Goal: Communication & Community: Answer question/provide support

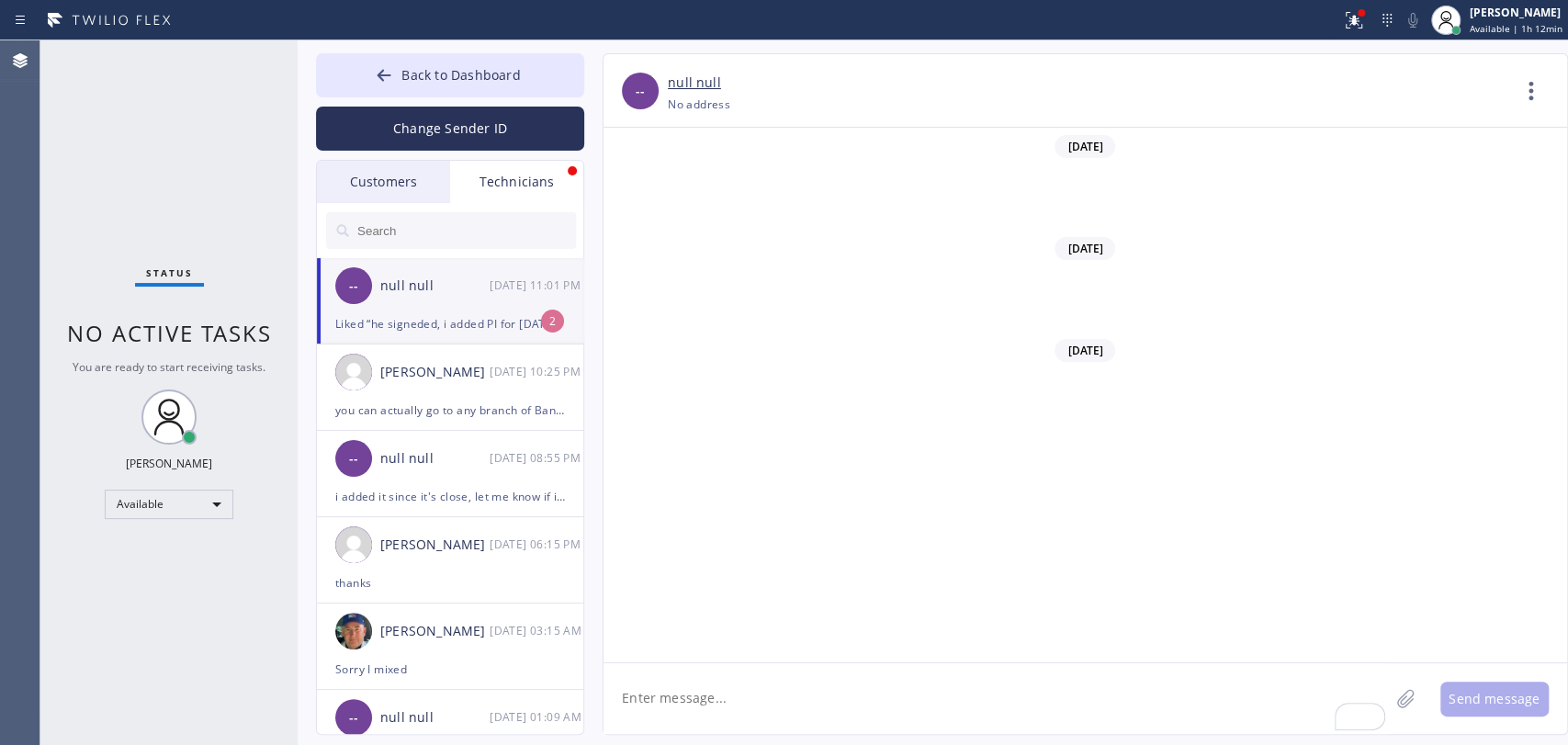
scroll to position [160133, 0]
click at [457, 296] on div "null null" at bounding box center [435, 286] width 110 height 21
click at [490, 65] on button "Back to Dashboard" at bounding box center [450, 75] width 268 height 44
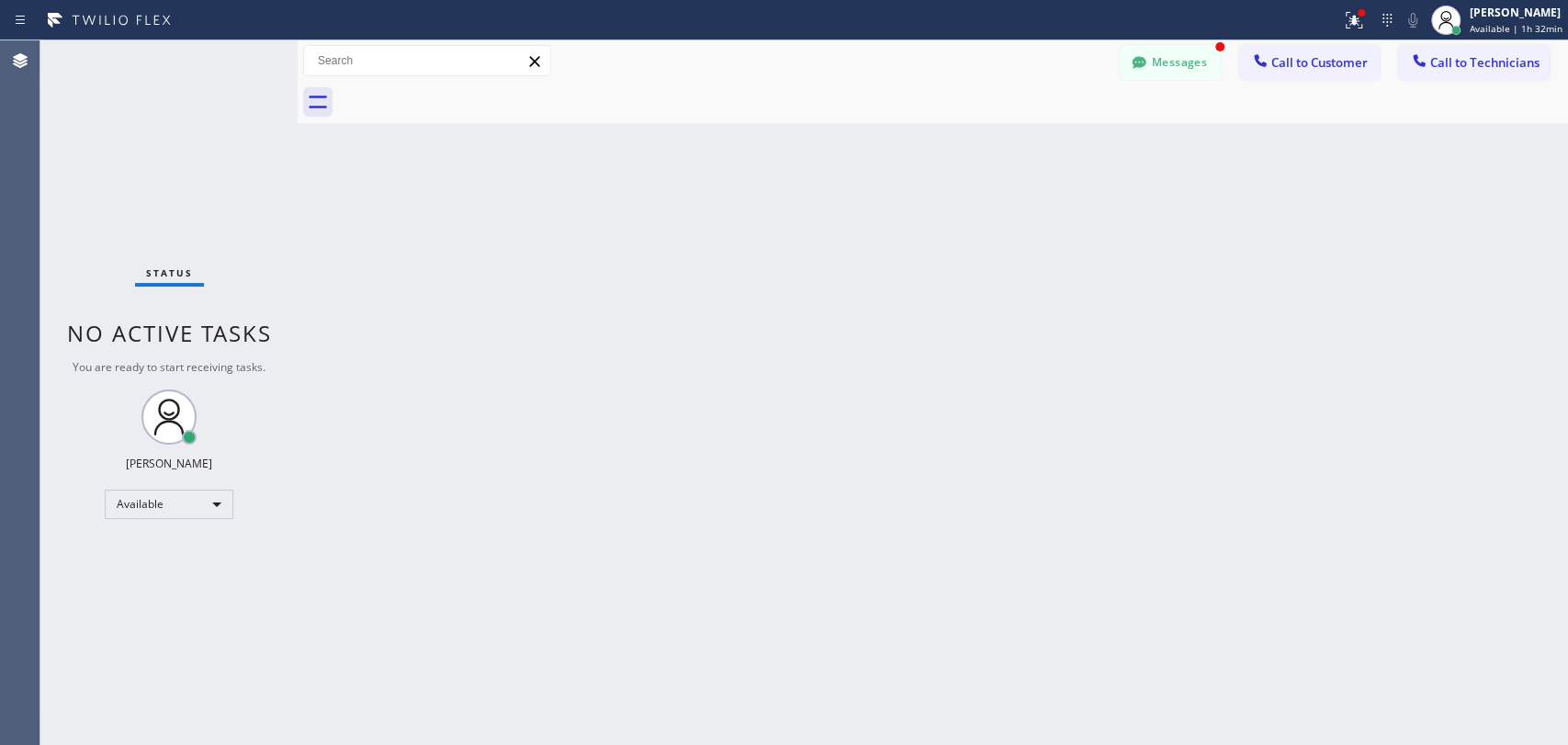
click at [1222, 77] on div "Messages Call to Customer Call to Technicians Outbound call Location AR B2B SMS…" at bounding box center [932, 61] width 1270 height 42
click at [1198, 70] on button "Messages" at bounding box center [1170, 62] width 101 height 35
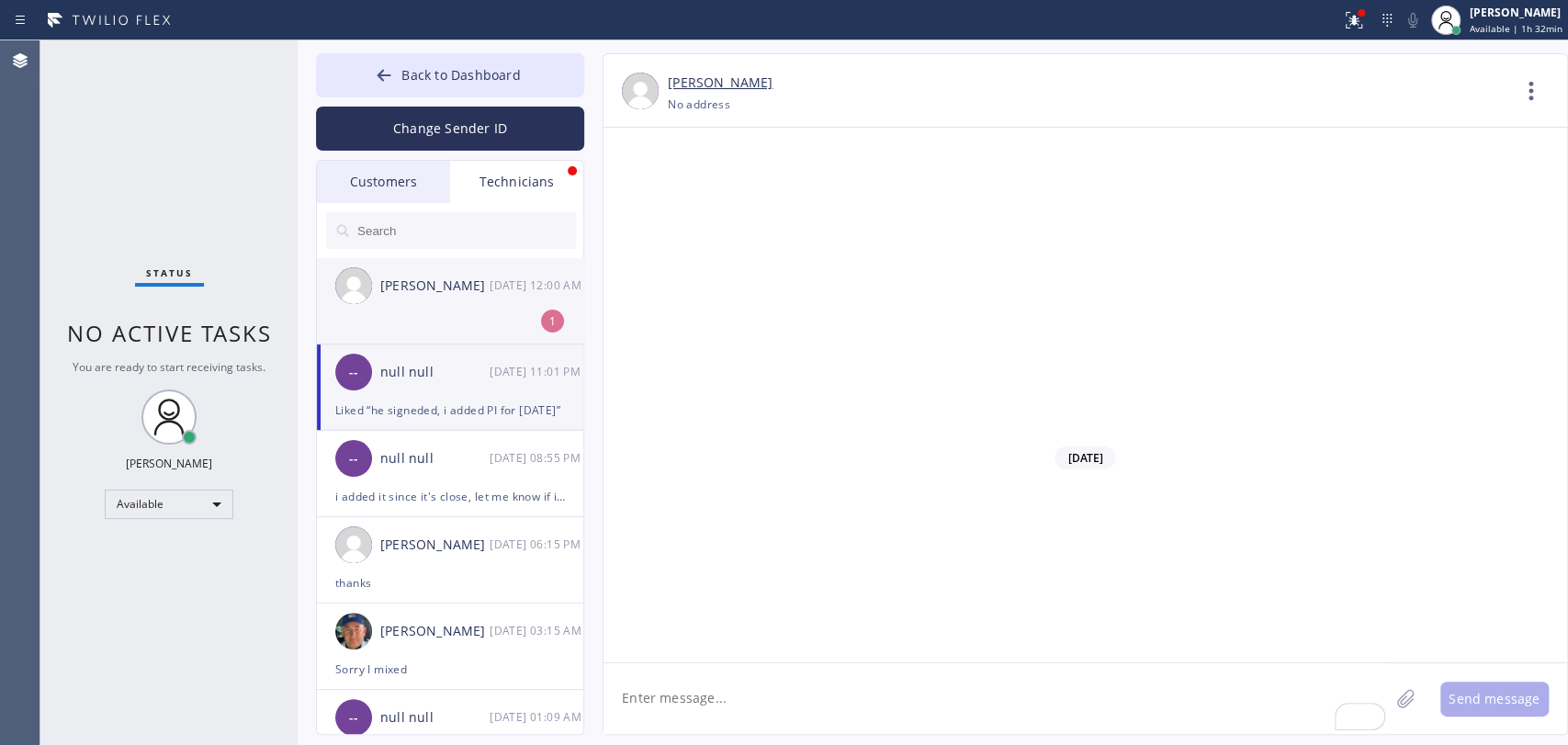
click at [398, 278] on div "[PERSON_NAME]" at bounding box center [435, 286] width 110 height 21
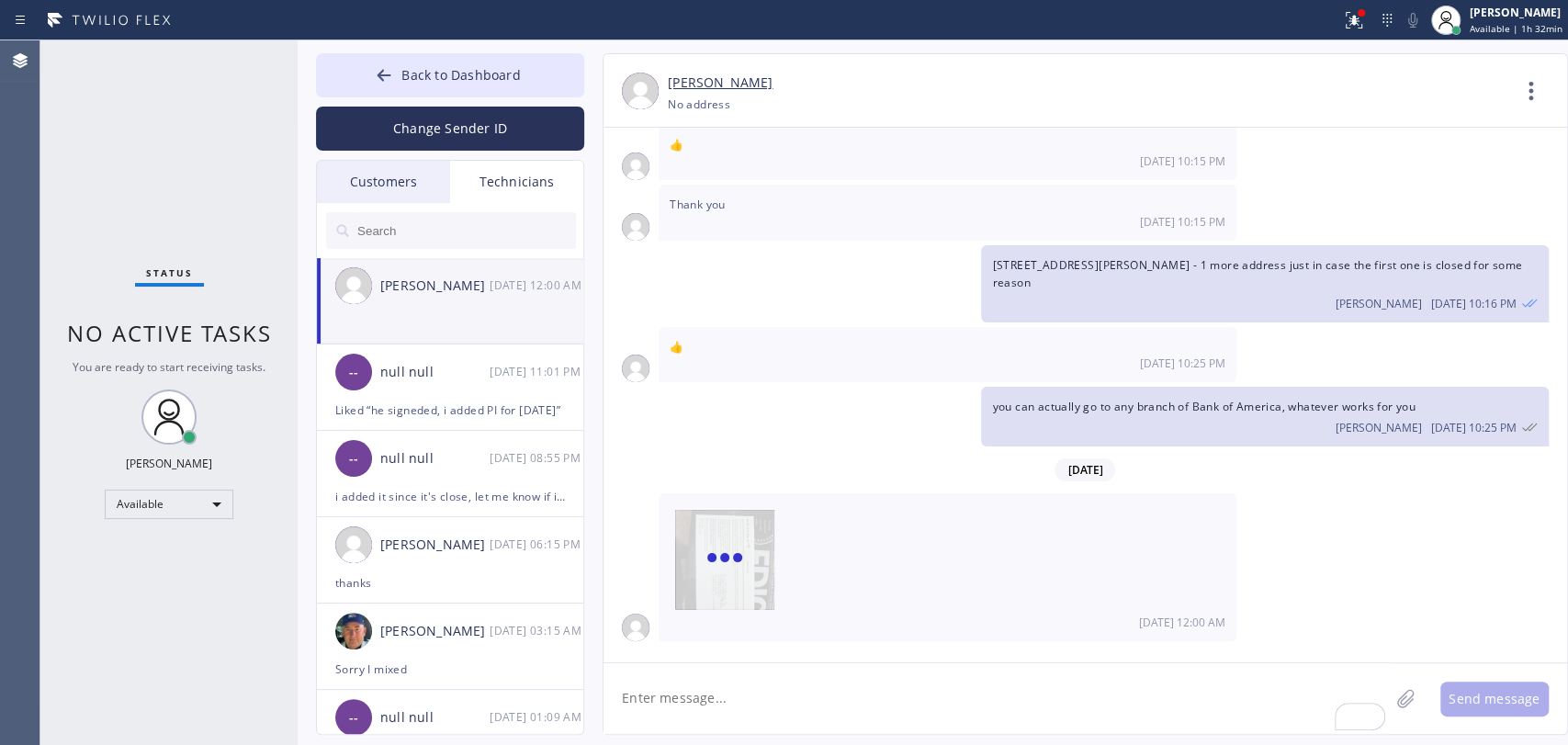
scroll to position [5447, 0]
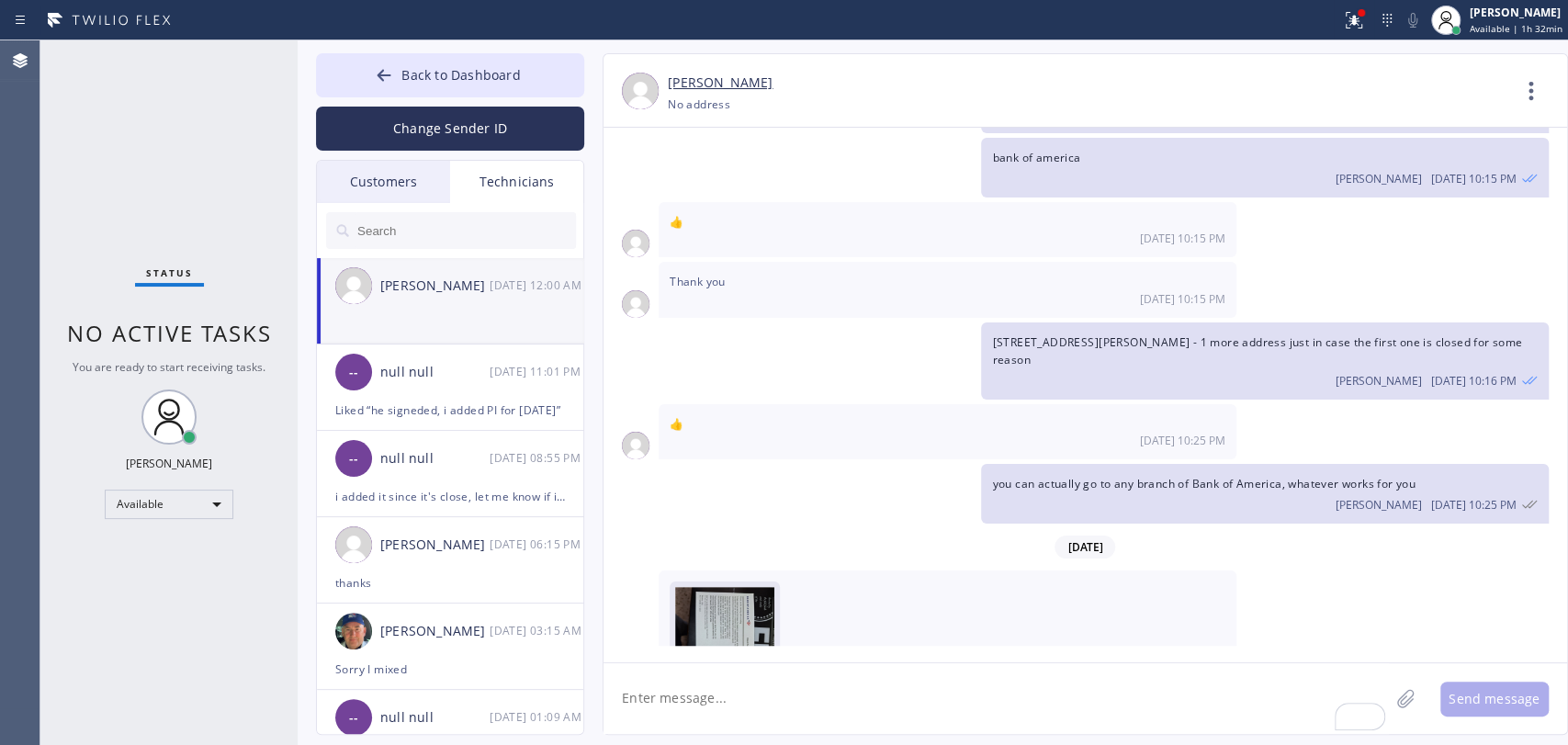
click at [736, 587] on img at bounding box center [724, 642] width 99 height 110
click at [418, 208] on div at bounding box center [451, 230] width 268 height 55
click at [418, 201] on div "Customers" at bounding box center [383, 181] width 133 height 42
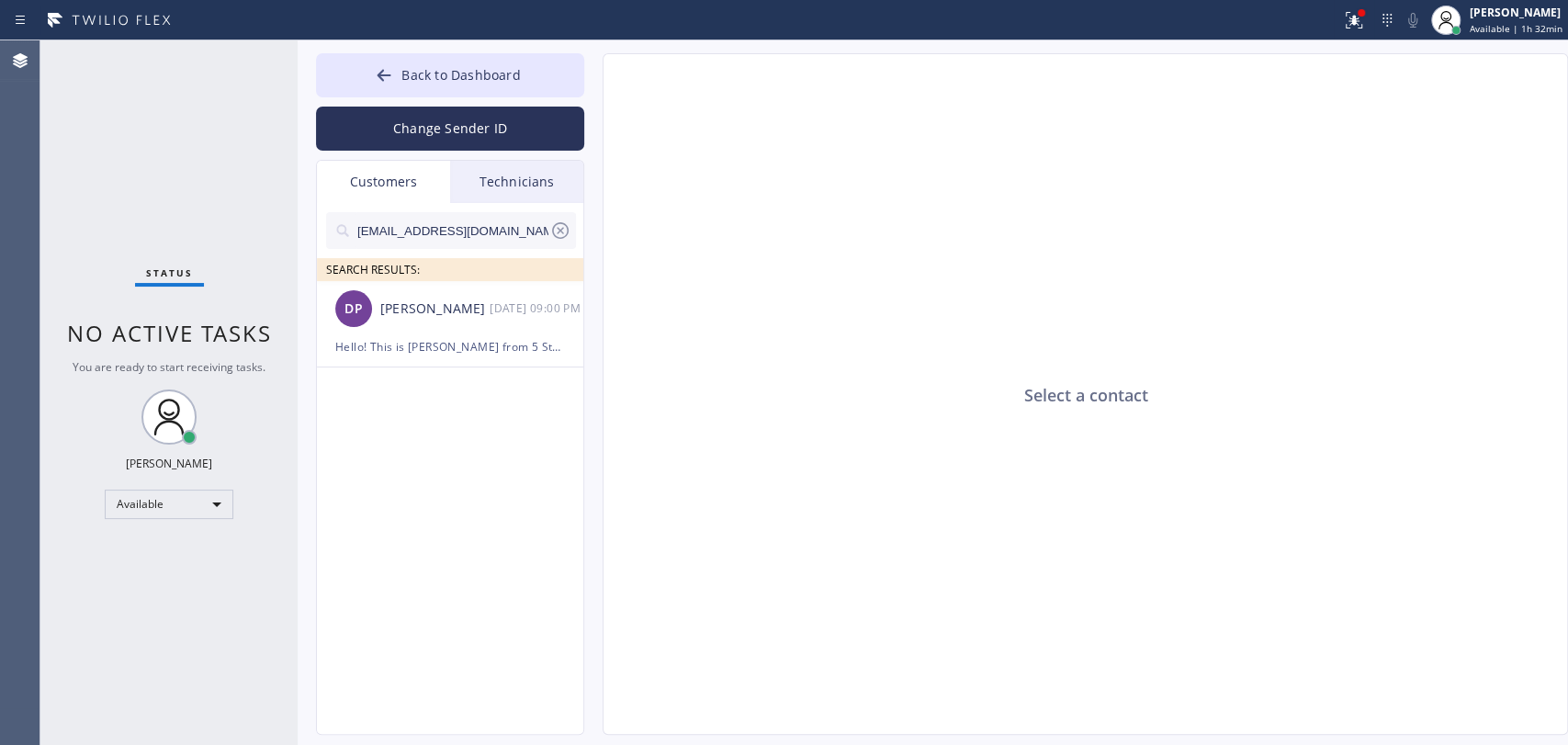
click at [575, 239] on div "[EMAIL_ADDRESS][DOMAIN_NAME]" at bounding box center [450, 230] width 250 height 37
click at [567, 237] on icon at bounding box center [560, 230] width 22 height 22
click at [453, 315] on div "[PERSON_NAME]" at bounding box center [435, 309] width 110 height 21
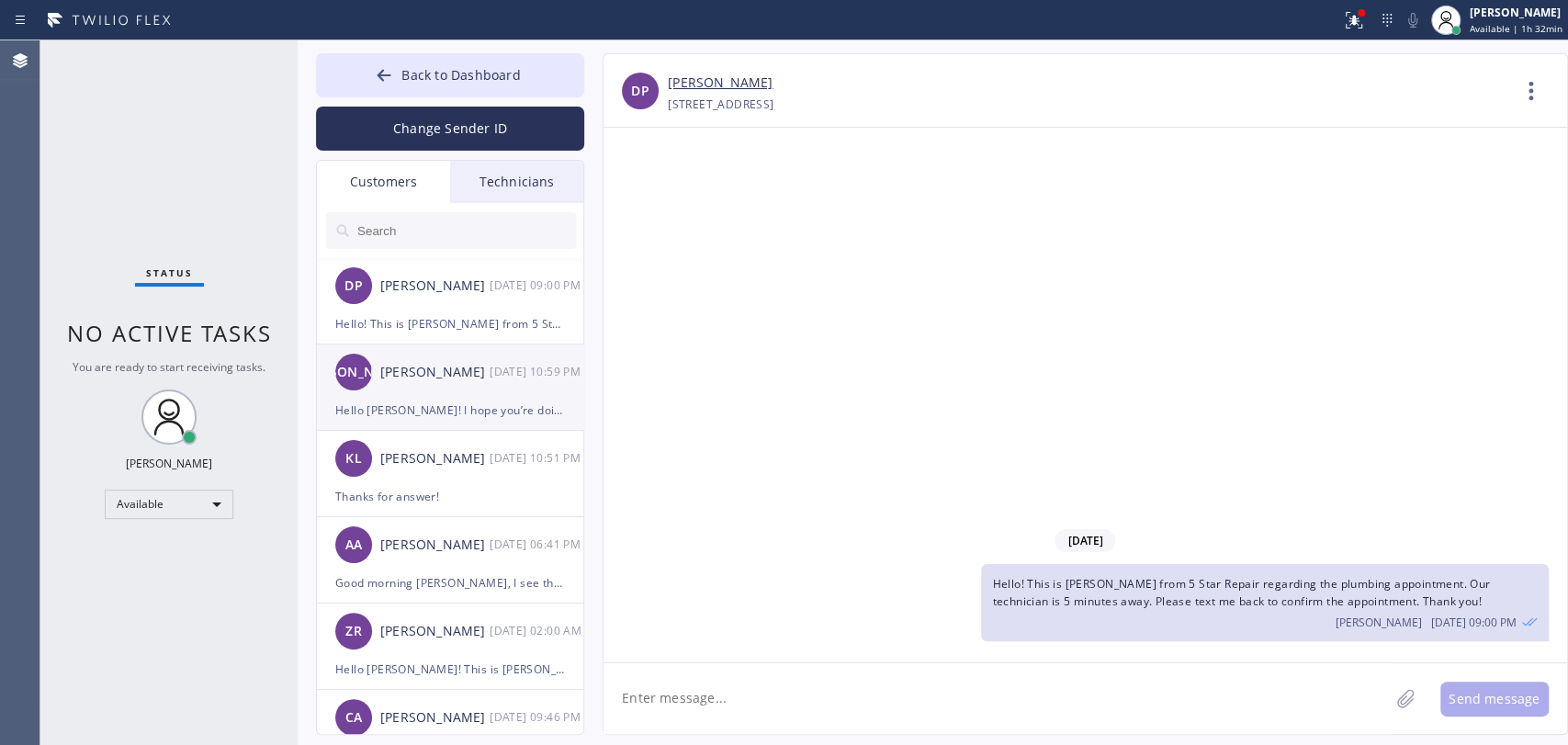
click at [418, 383] on div "[PERSON_NAME] [PERSON_NAME] [DATE] 10:59 PM" at bounding box center [451, 372] width 268 height 55
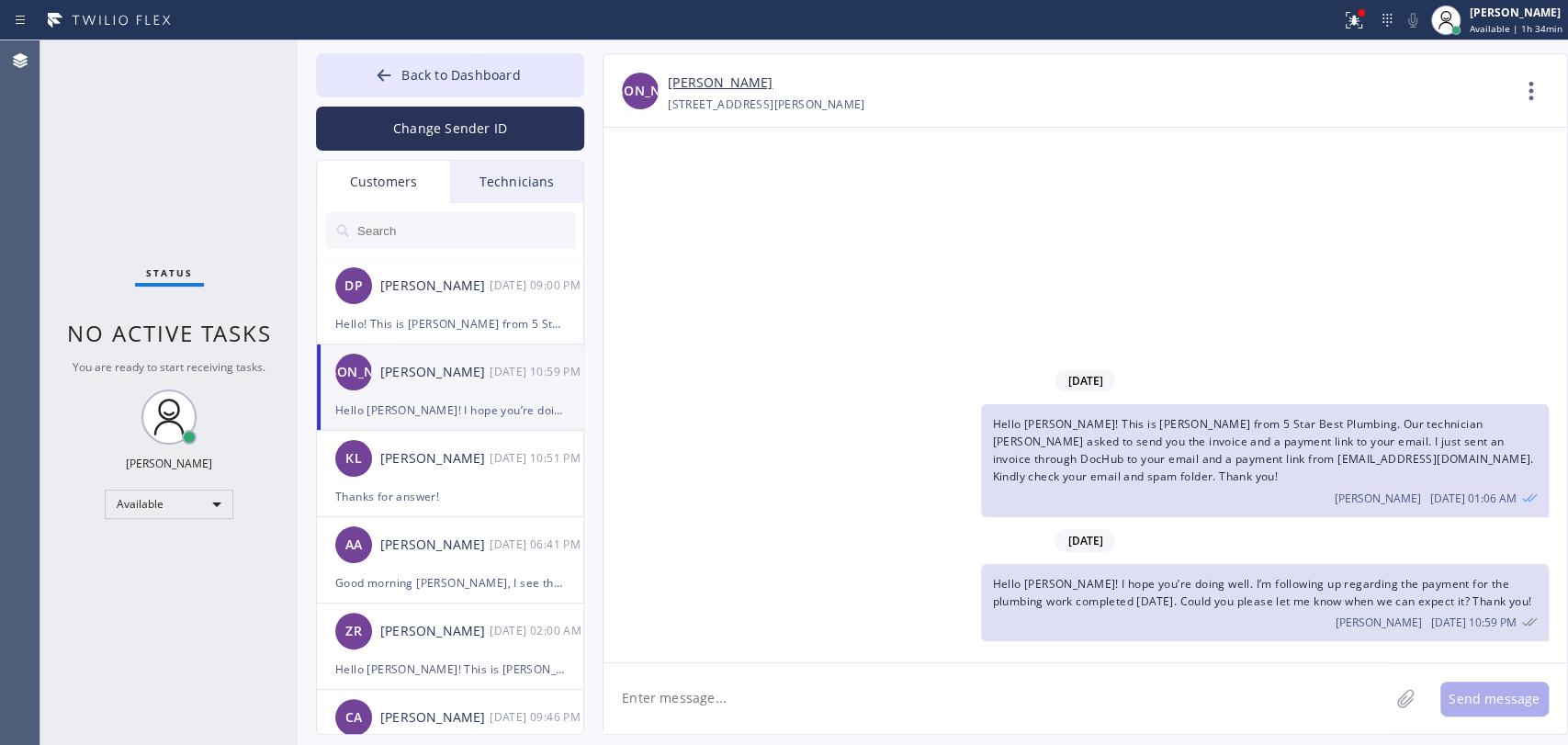
drag, startPoint x: 395, startPoint y: 79, endPoint x: 702, endPoint y: 85, distance: 307.1
click at [400, 76] on button "Back to Dashboard" at bounding box center [450, 75] width 268 height 44
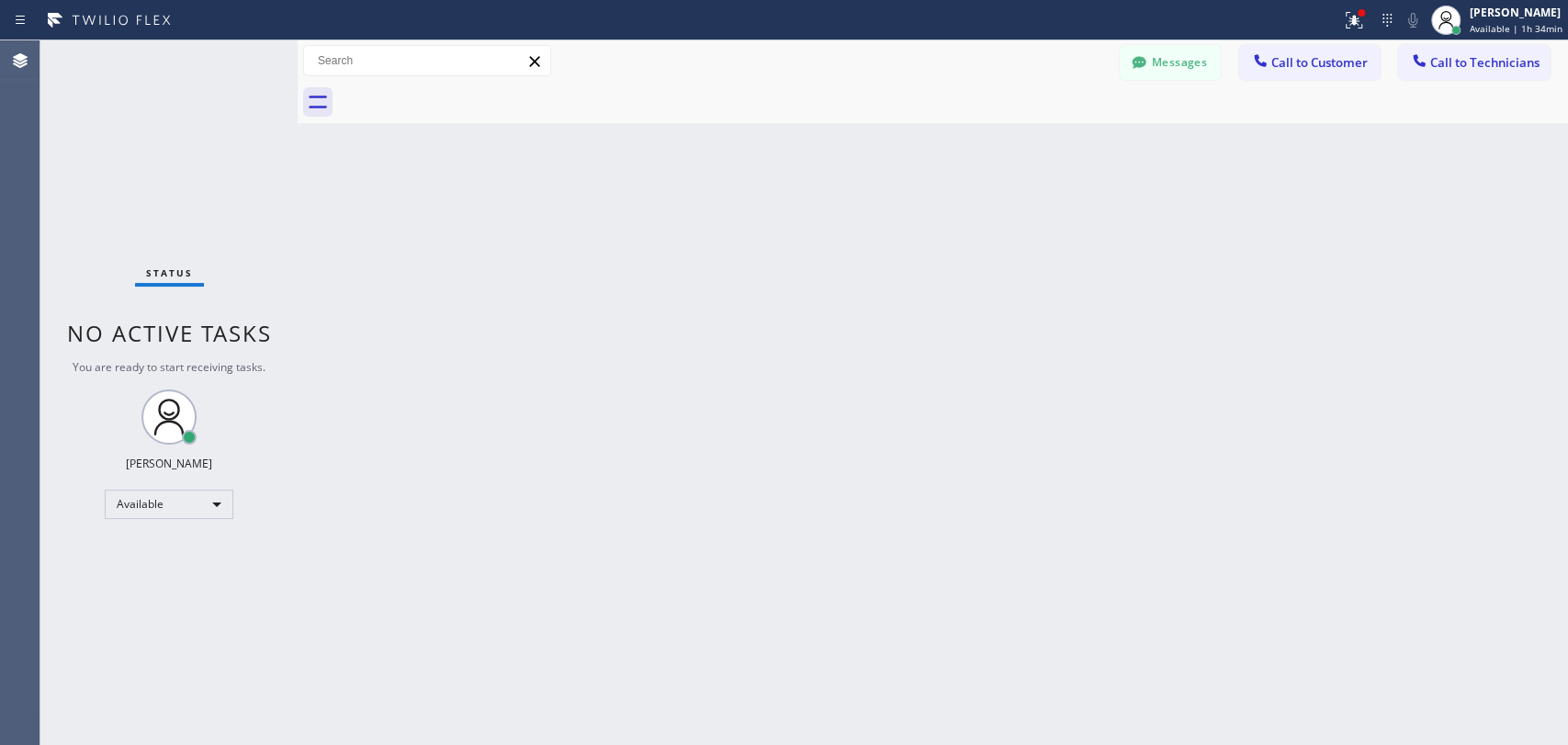
drag, startPoint x: 1484, startPoint y: 53, endPoint x: 1404, endPoint y: 61, distance: 80.4
click at [1484, 54] on span "Call to Technicians" at bounding box center [1485, 62] width 110 height 17
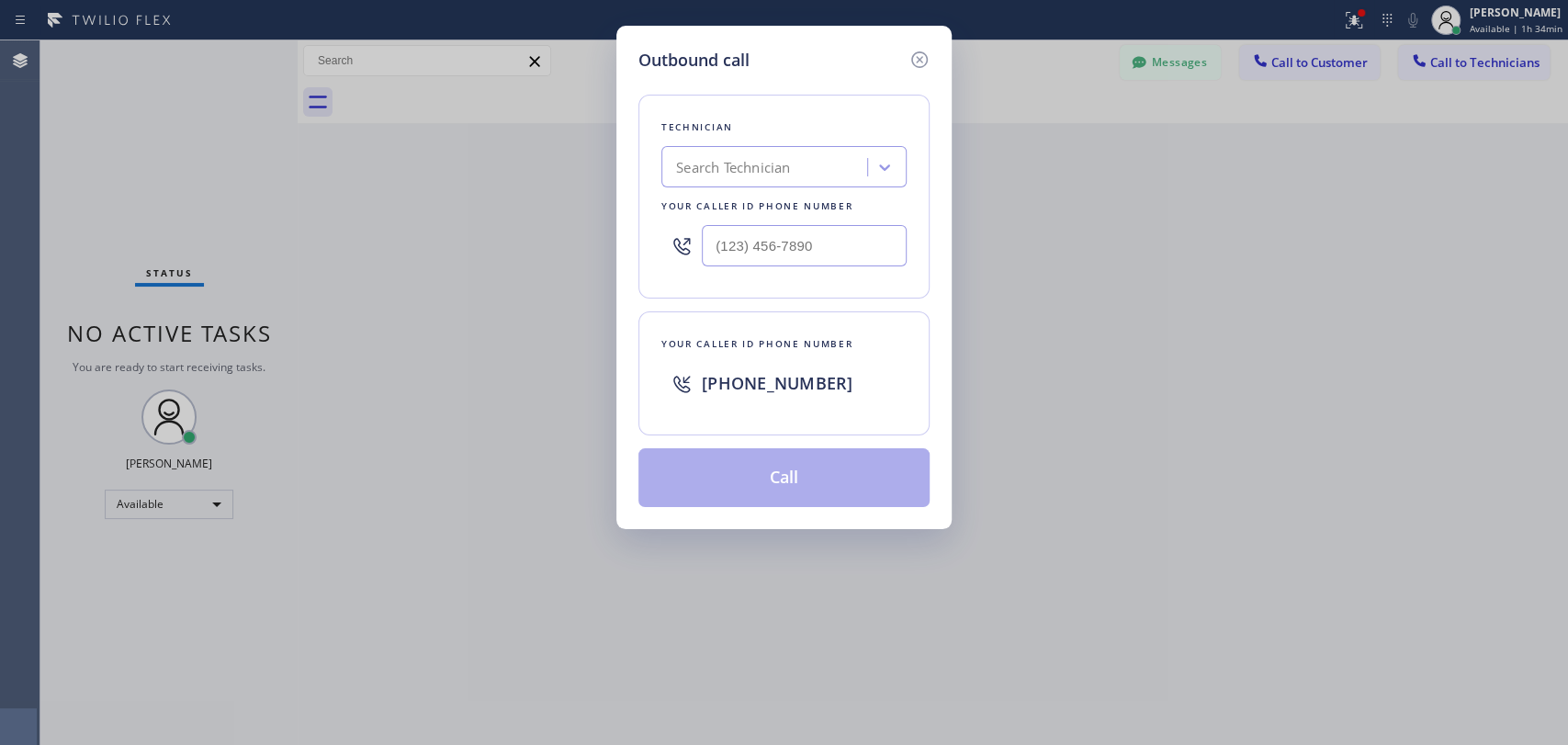
click at [797, 194] on div "Technician Search Technician Your caller id phone number" at bounding box center [784, 196] width 291 height 204
click at [767, 178] on div "Search Technician" at bounding box center [767, 168] width 200 height 32
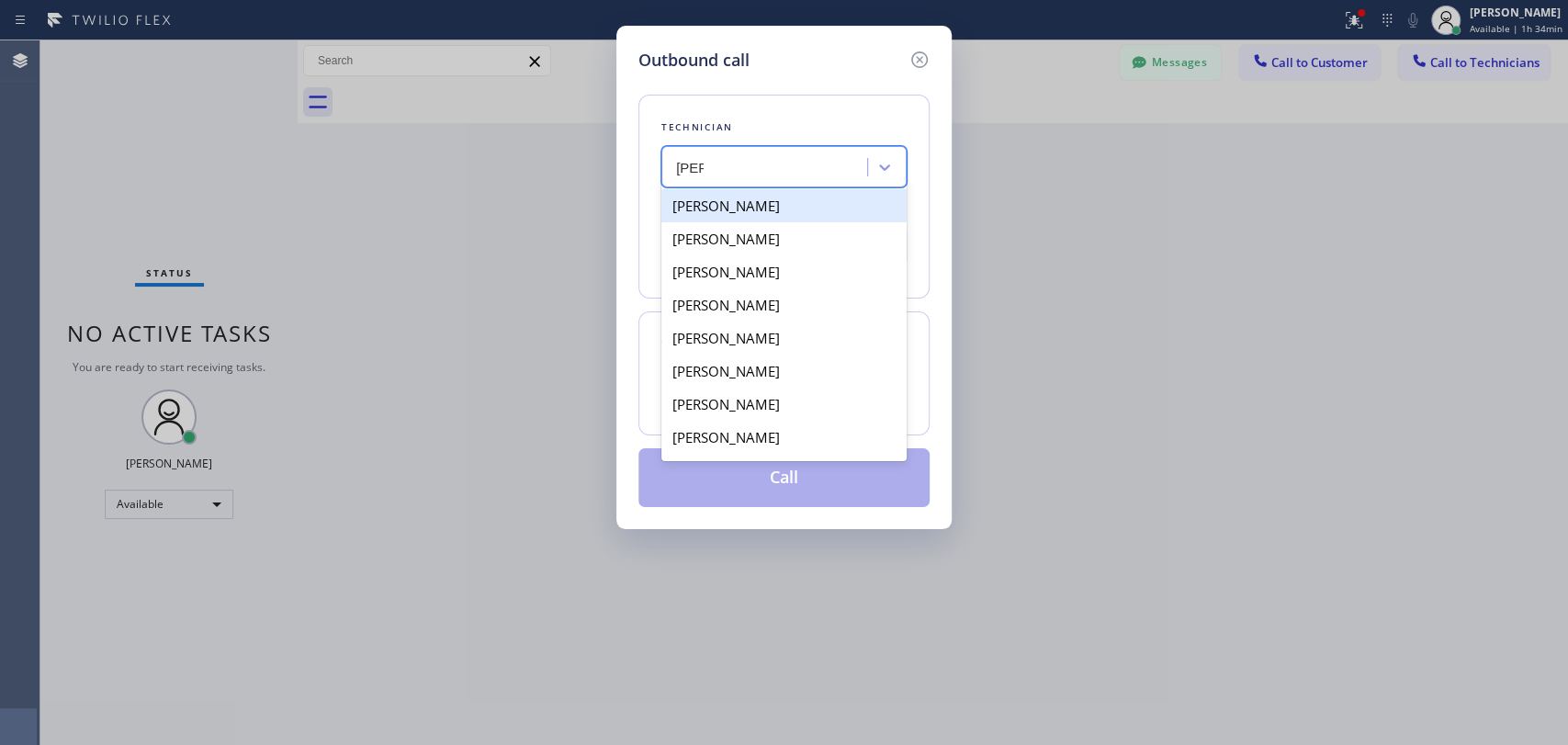
type input "[PERSON_NAME]"
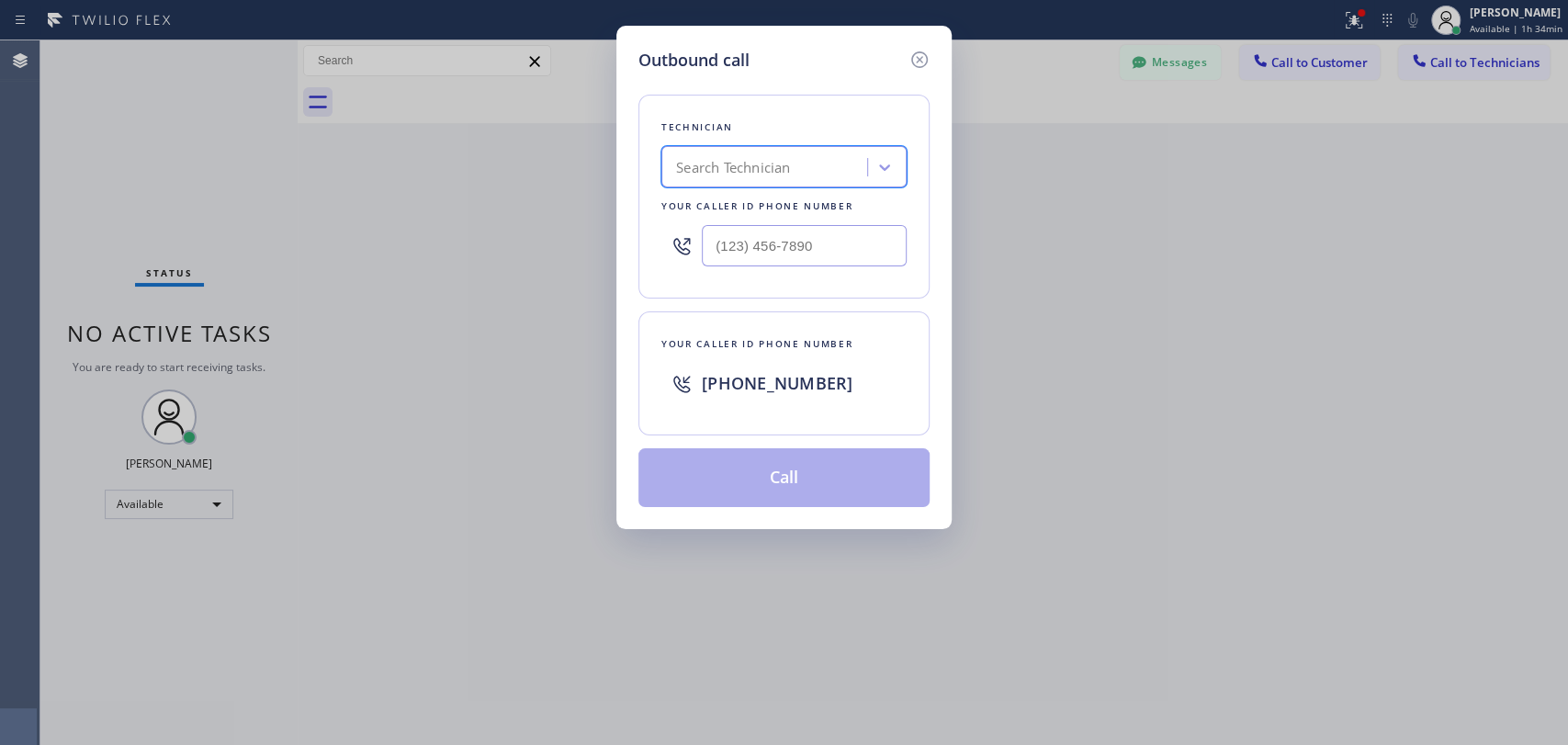
click at [714, 146] on div "Search Technician" at bounding box center [784, 167] width 245 height 42
type input "[PERSON_NAME]"
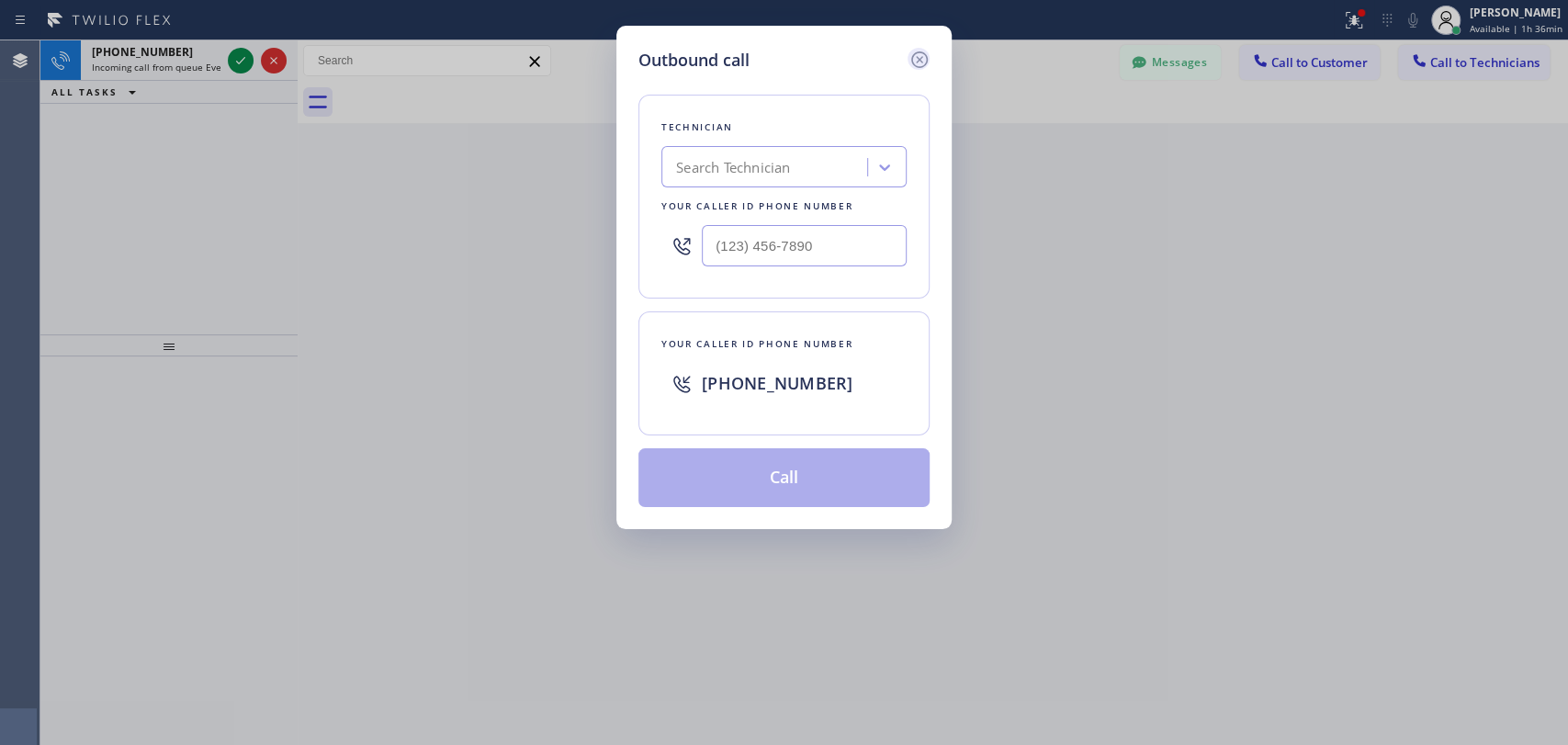
click at [912, 51] on icon at bounding box center [919, 59] width 22 height 22
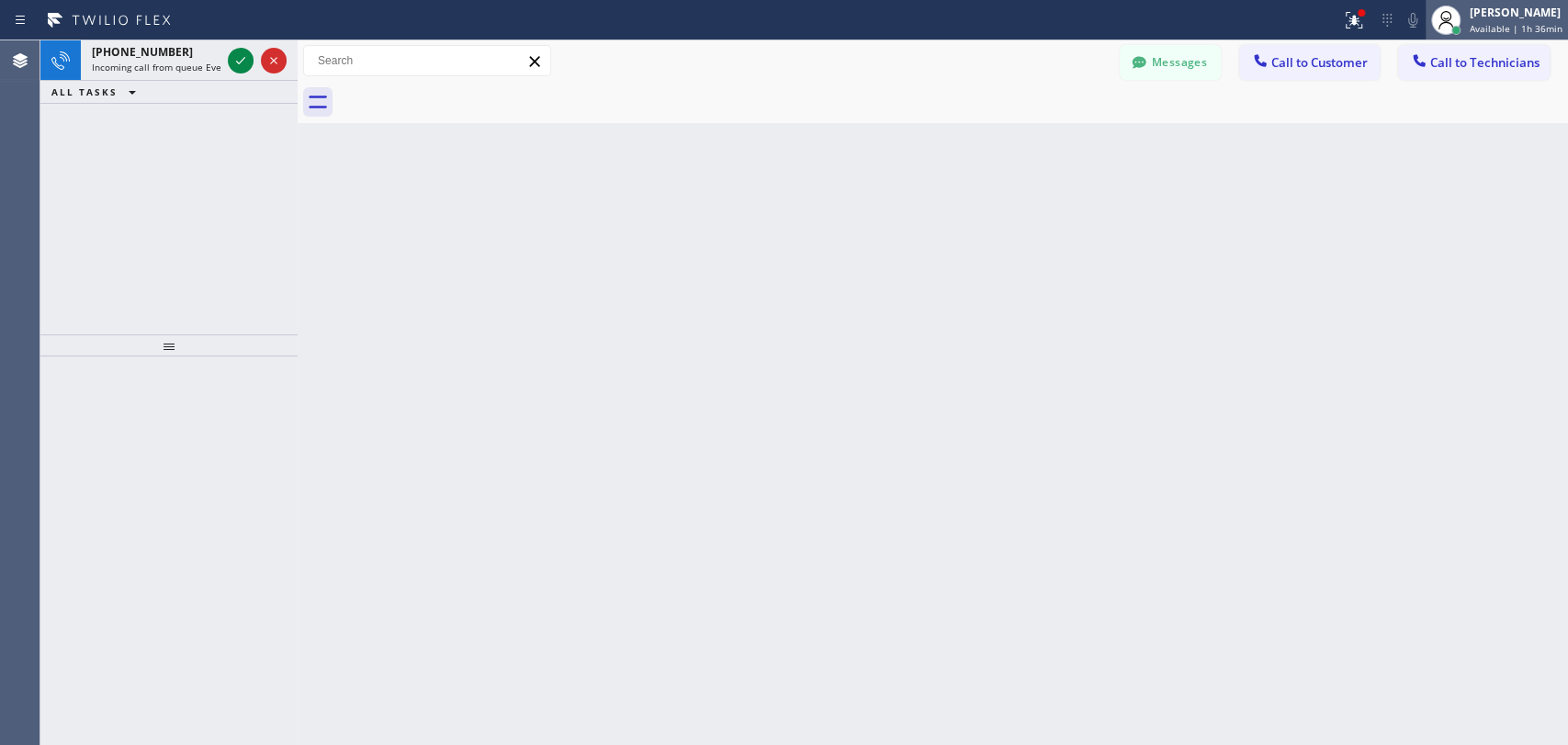
click at [1497, 29] on span "Available | 1h 36min" at bounding box center [1516, 28] width 93 height 13
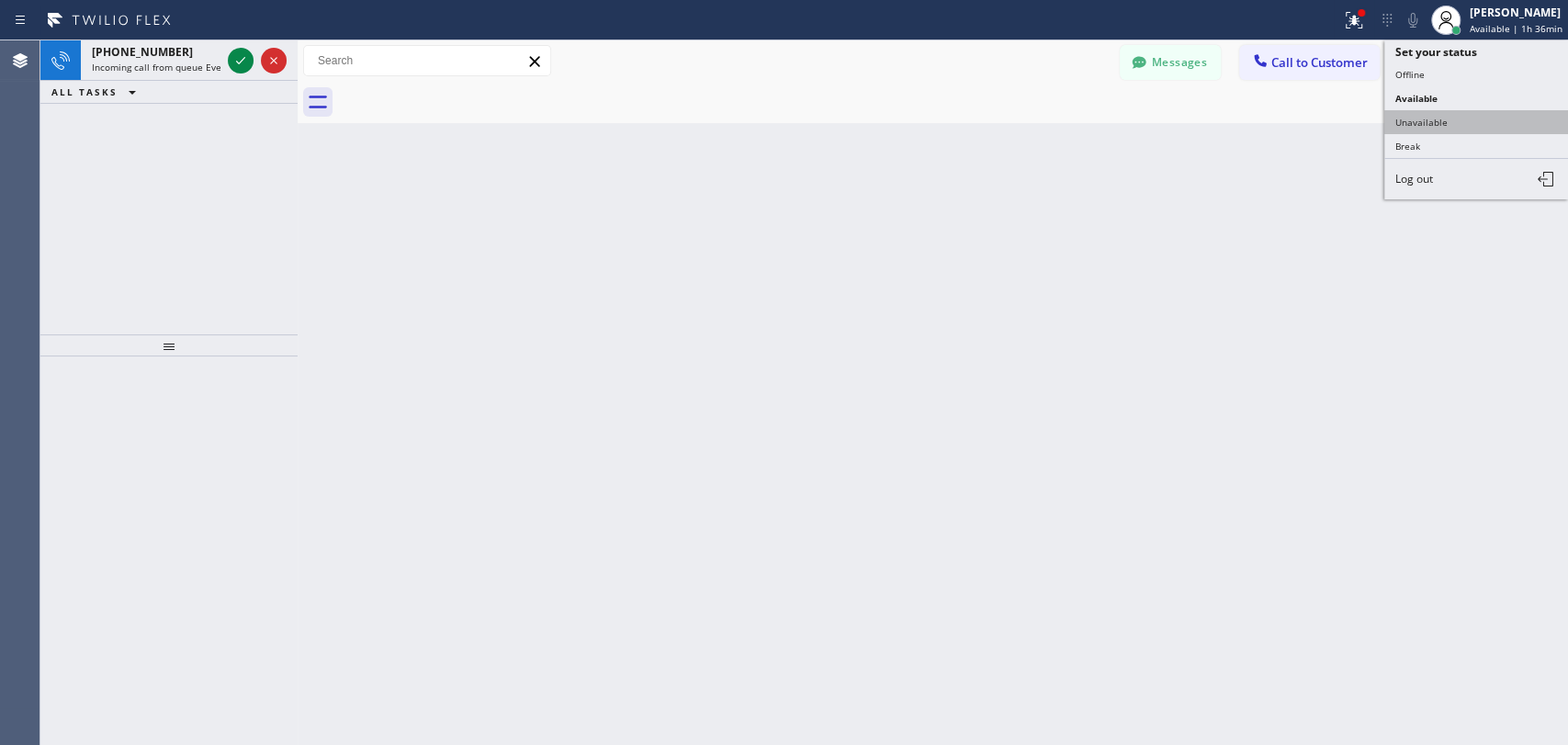
click at [1440, 126] on button "Unavailable" at bounding box center [1475, 122] width 184 height 24
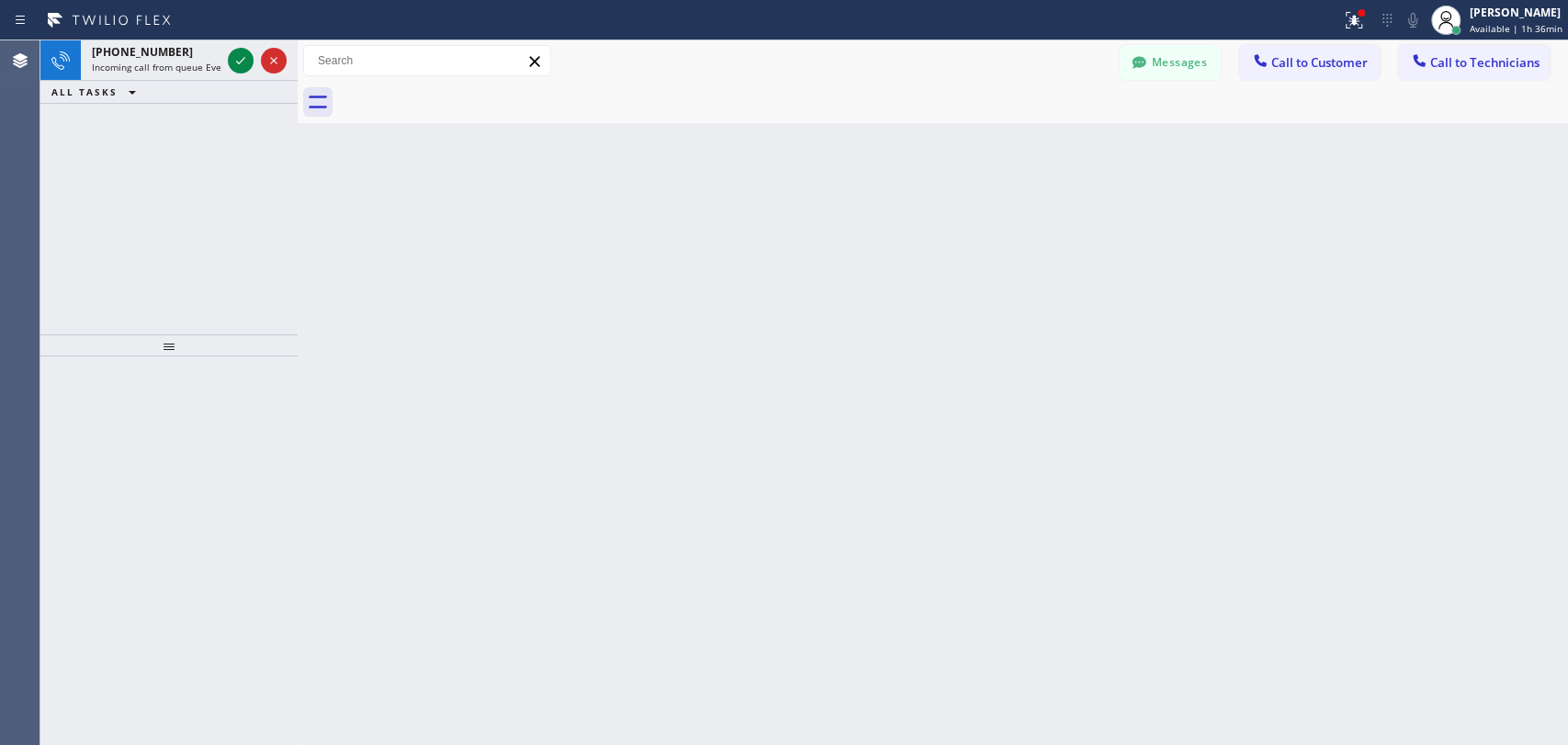
click at [1340, 179] on div "Back to Dashboard Change Sender ID Customers Technicians DP [PERSON_NAME] [DATE…" at bounding box center [932, 393] width 1270 height 704
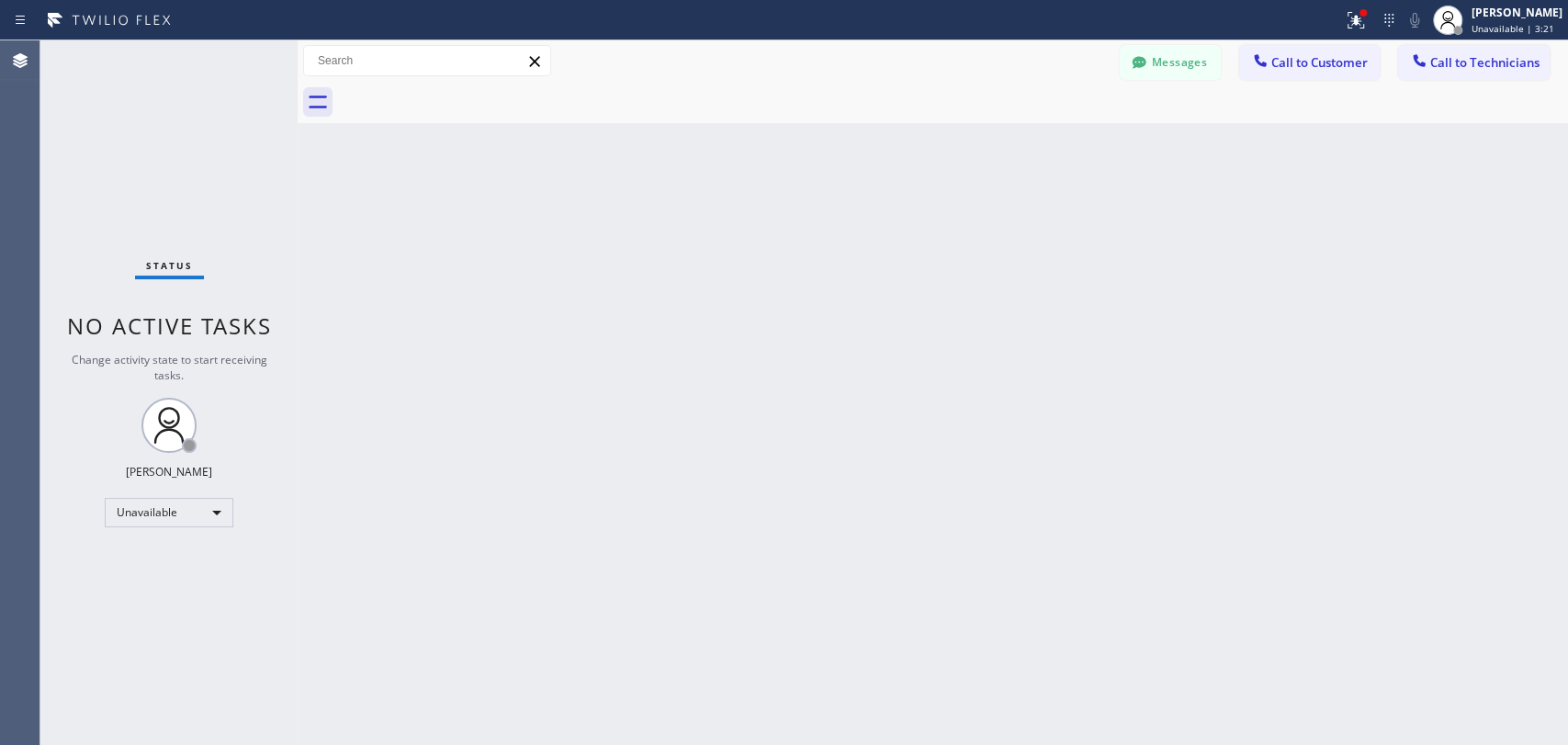
click at [528, 237] on div "Back to Dashboard Change Sender ID Customers Technicians DP [PERSON_NAME] [DATE…" at bounding box center [932, 393] width 1270 height 704
drag, startPoint x: 290, startPoint y: 330, endPoint x: 235, endPoint y: 427, distance: 111.5
click at [288, 332] on div "Status No active tasks Change activity state to start receiving tasks. [PERSON_…" at bounding box center [804, 393] width 1527 height 704
drag, startPoint x: 206, startPoint y: 480, endPoint x: 192, endPoint y: 524, distance: 46.2
click at [192, 524] on div "Status No active tasks Change activity state to start receiving tasks. [PERSON_…" at bounding box center [167, 393] width 254 height 704
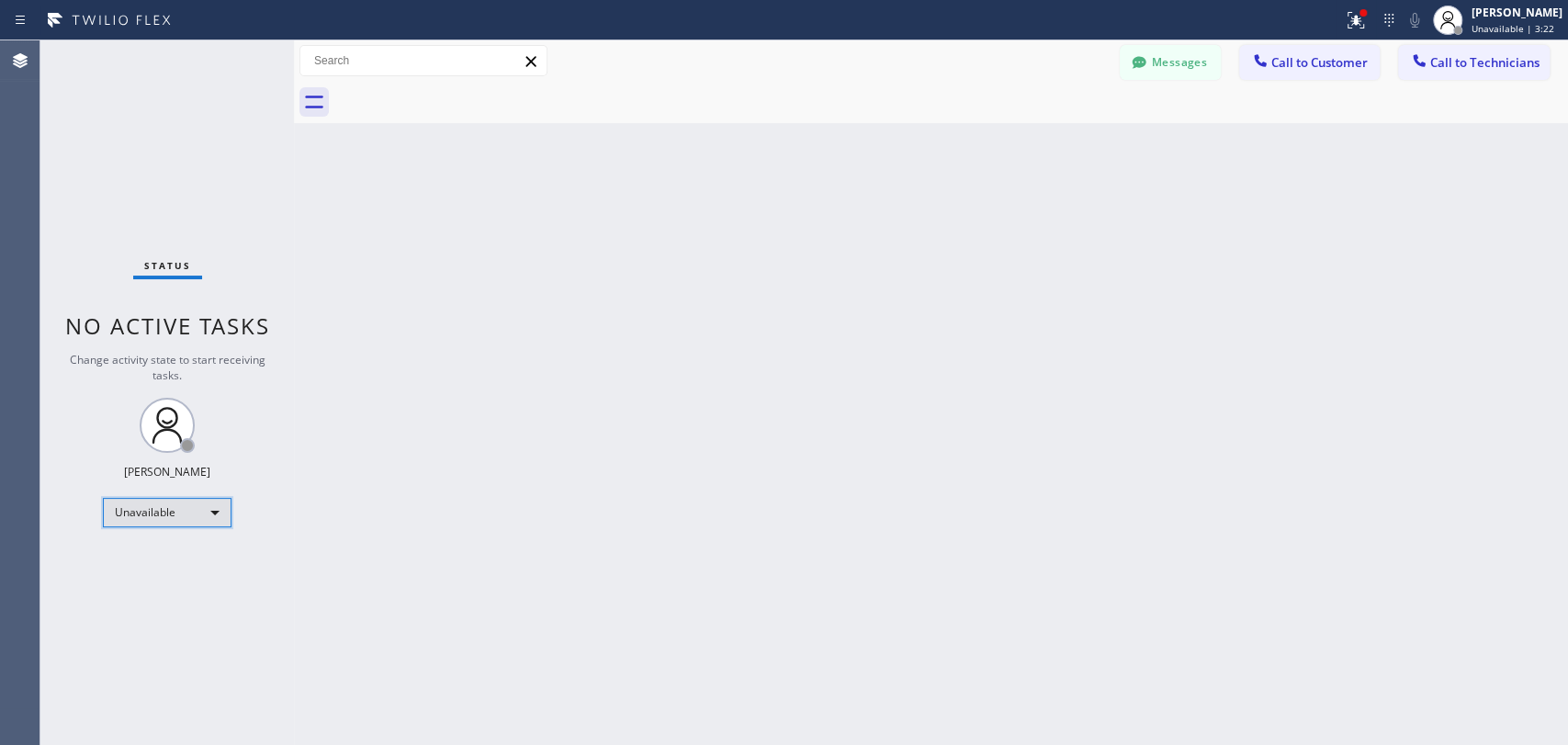
click at [192, 524] on div "Unavailable" at bounding box center [167, 512] width 128 height 29
click at [186, 556] on li "Available" at bounding box center [166, 558] width 125 height 22
click at [186, 556] on div "Status No active tasks Change activity state to start receiving tasks. [PERSON_…" at bounding box center [167, 393] width 254 height 704
click at [1187, 474] on div "Back to Dashboard Change Sender ID Customers Technicians DP [PERSON_NAME] [DATE…" at bounding box center [930, 393] width 1273 height 704
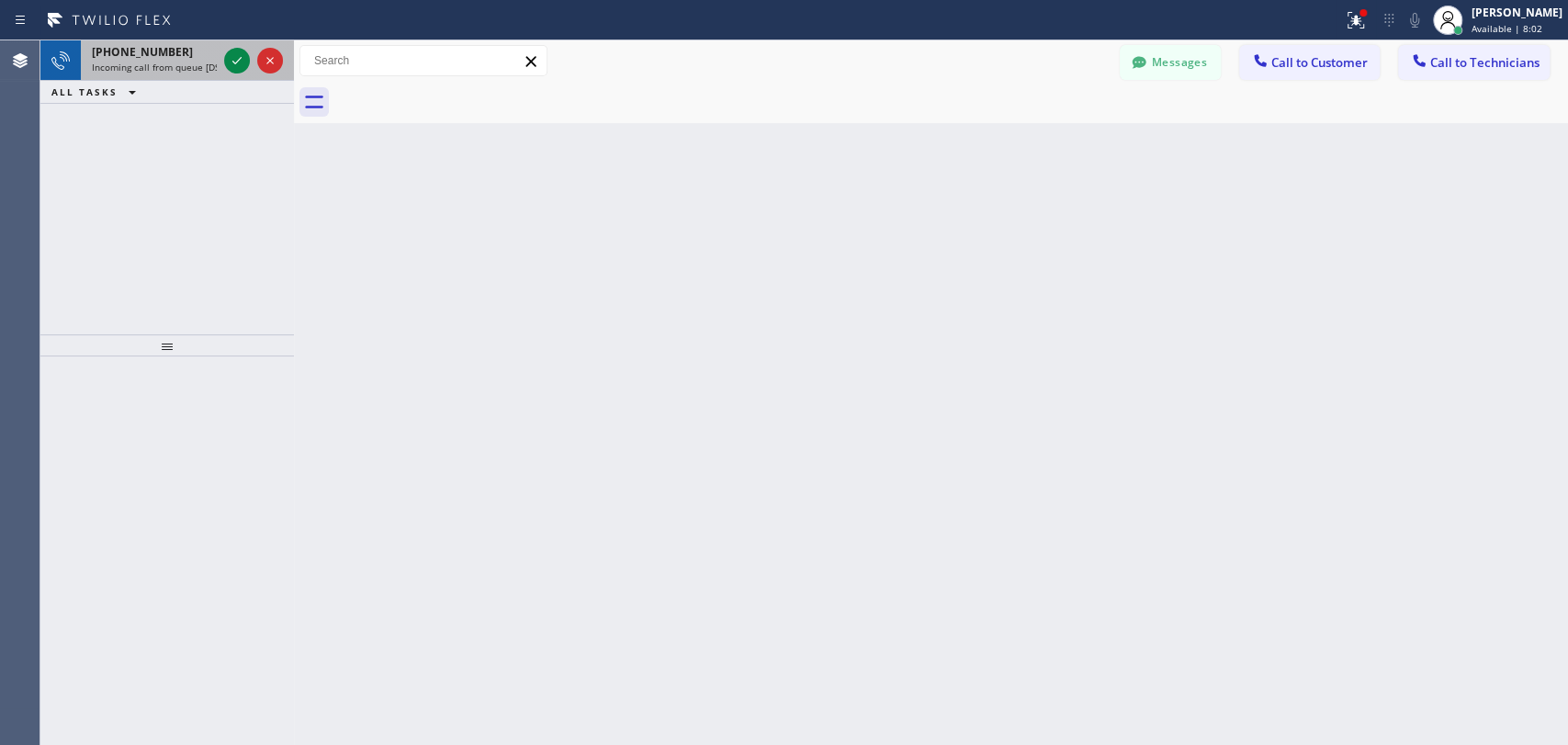
click at [74, 55] on div at bounding box center [60, 60] width 41 height 41
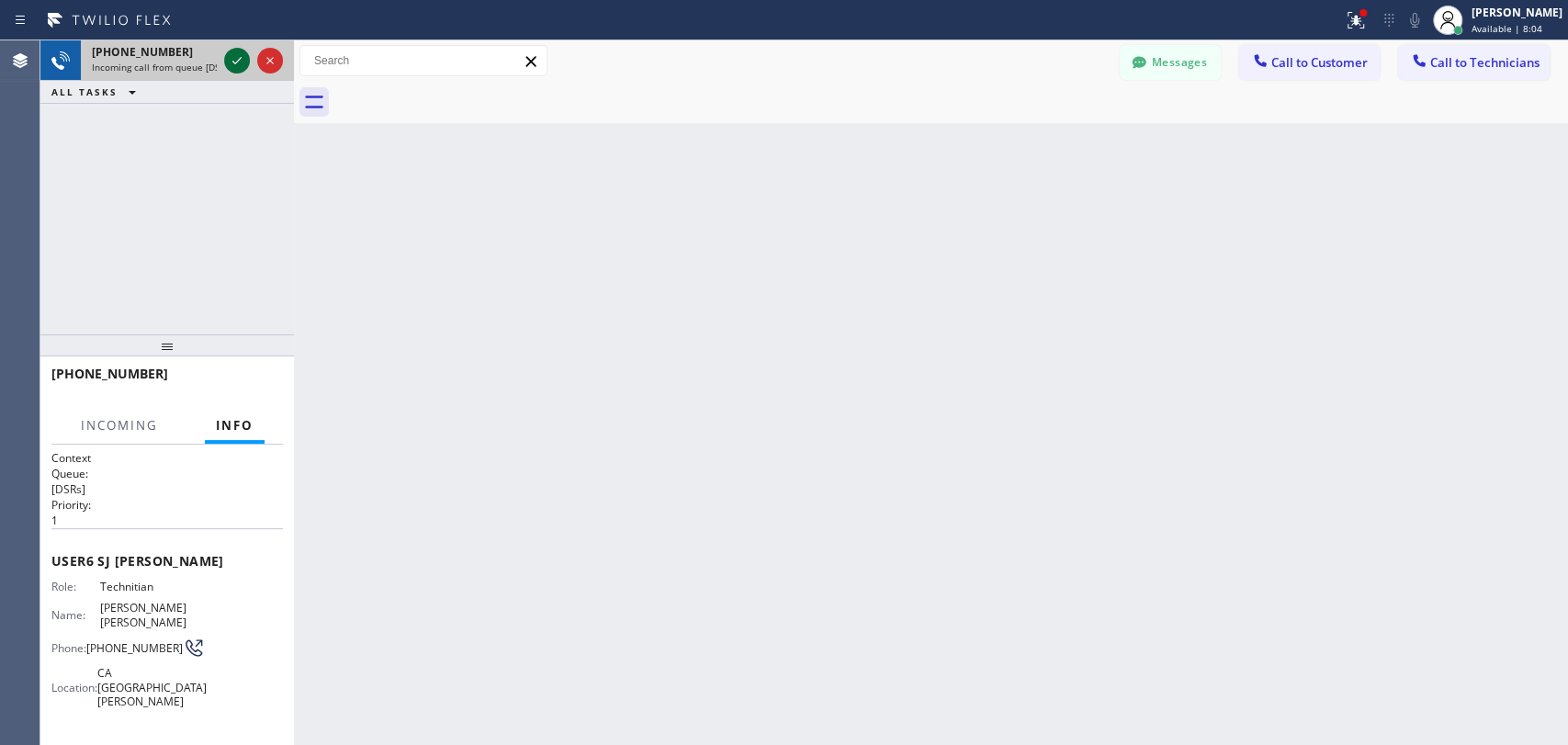
click at [243, 53] on icon at bounding box center [236, 60] width 22 height 22
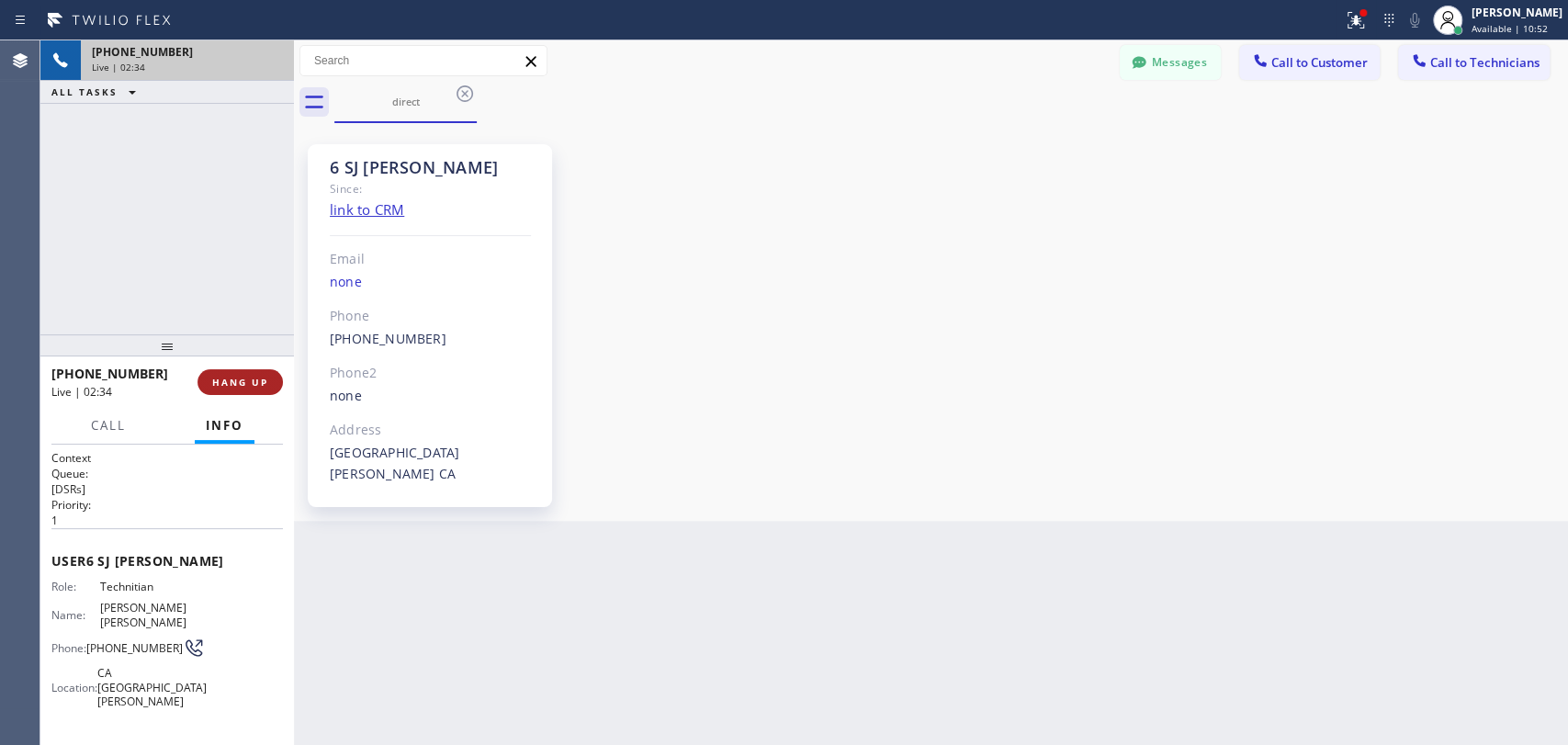
click at [231, 392] on button "HANG UP" at bounding box center [240, 381] width 85 height 25
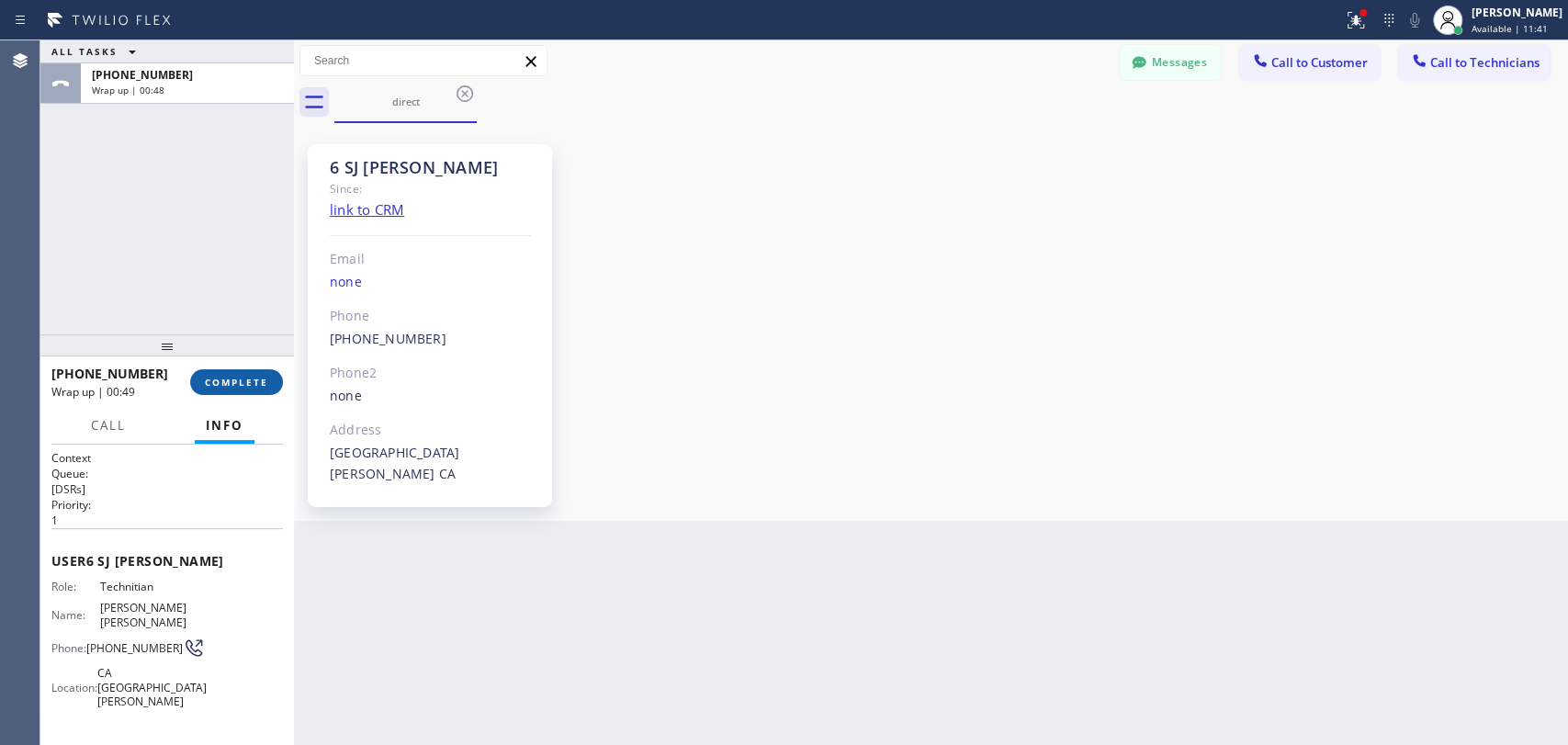
click at [257, 392] on button "COMPLETE" at bounding box center [236, 381] width 93 height 25
click at [1230, 597] on div "Back to Dashboard Change Sender ID Customers Technicians DP [PERSON_NAME] [DATE…" at bounding box center [930, 393] width 1273 height 704
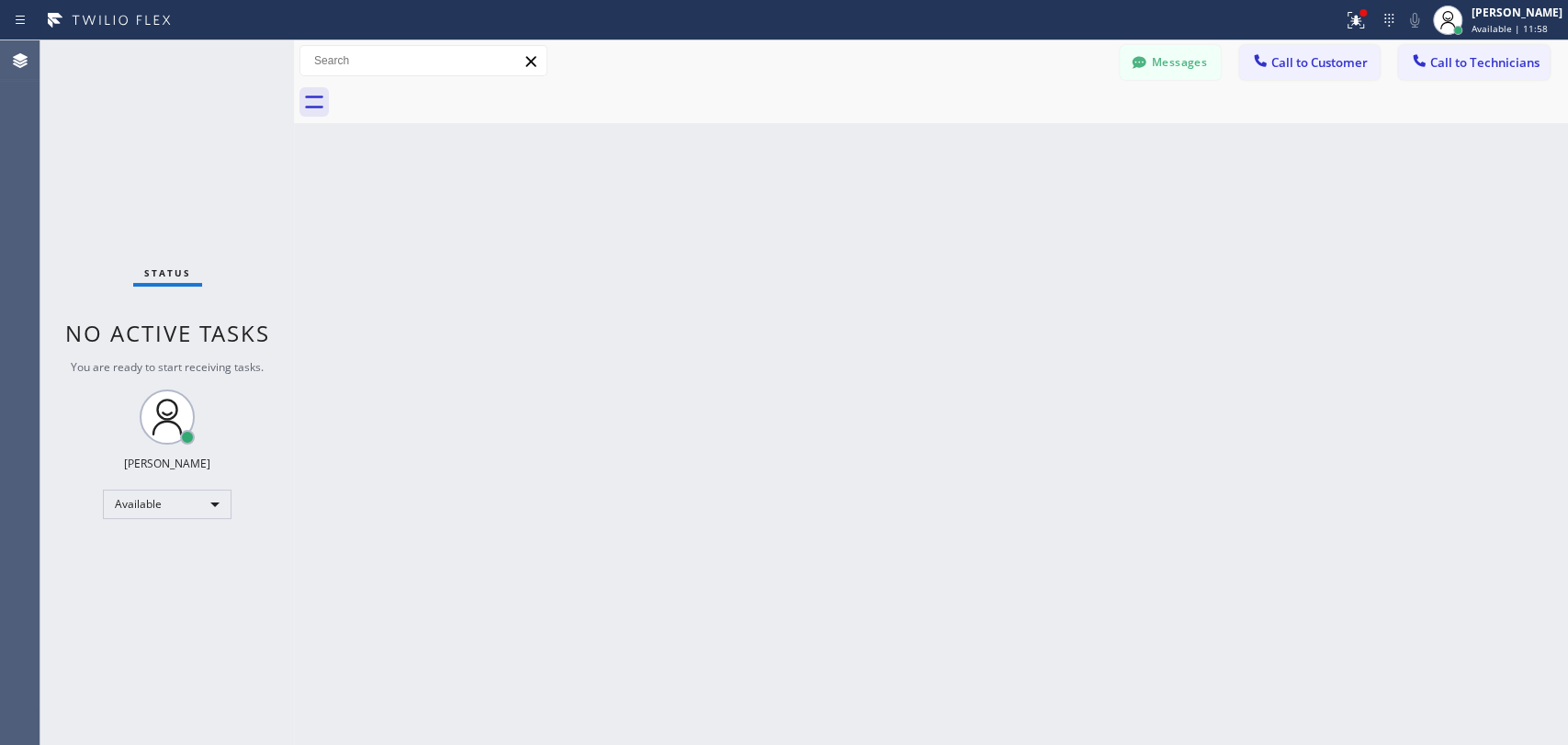
click at [1235, 200] on div "Back to Dashboard Change Sender ID Customers Technicians DP [PERSON_NAME] [DATE…" at bounding box center [930, 393] width 1273 height 704
click at [1482, 74] on button "Call to Technicians" at bounding box center [1474, 62] width 152 height 35
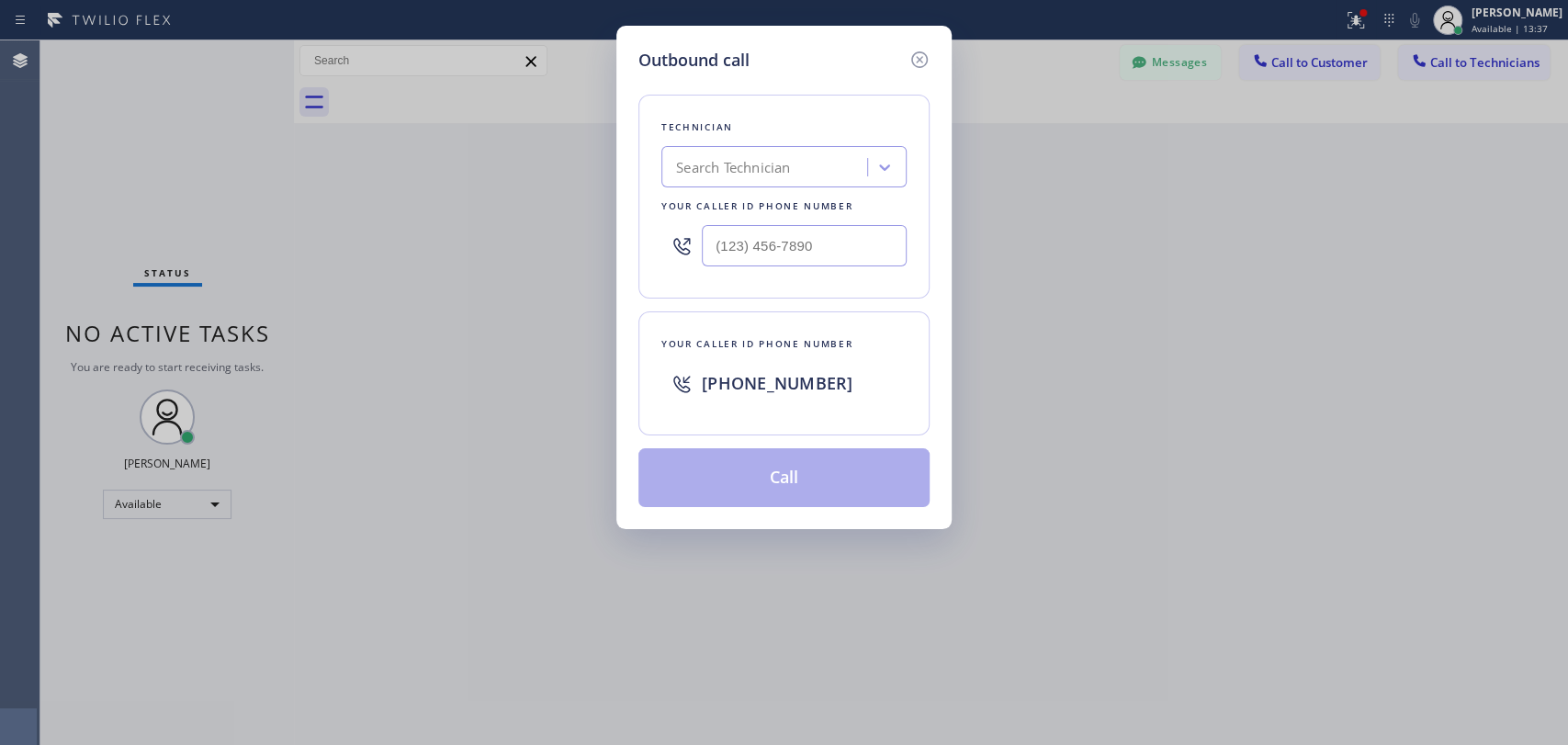
click at [714, 179] on div "Search Technician" at bounding box center [767, 168] width 200 height 32
type input "vad"
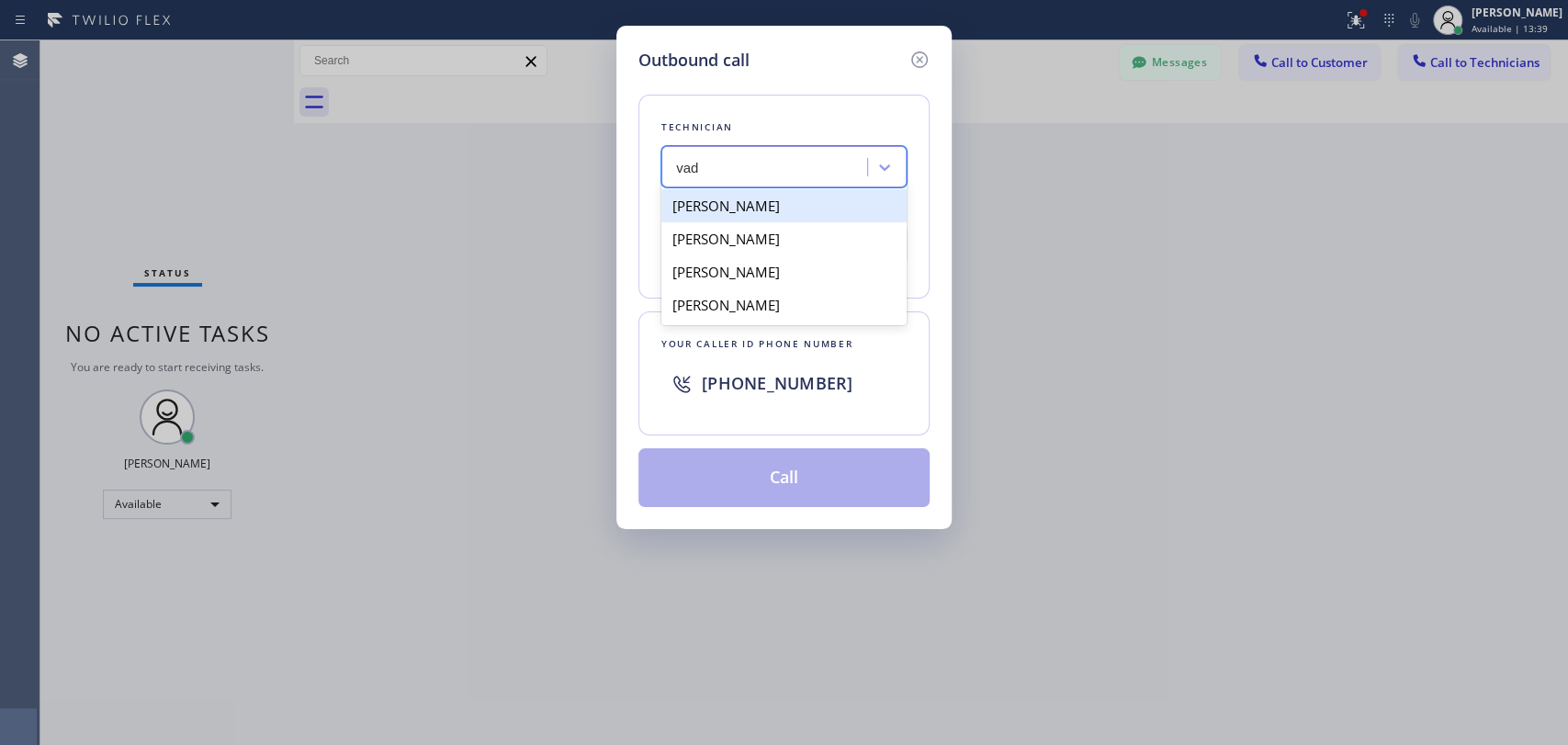
click at [726, 204] on div "[PERSON_NAME]" at bounding box center [784, 205] width 245 height 33
type input "[PHONE_NUMBER]"
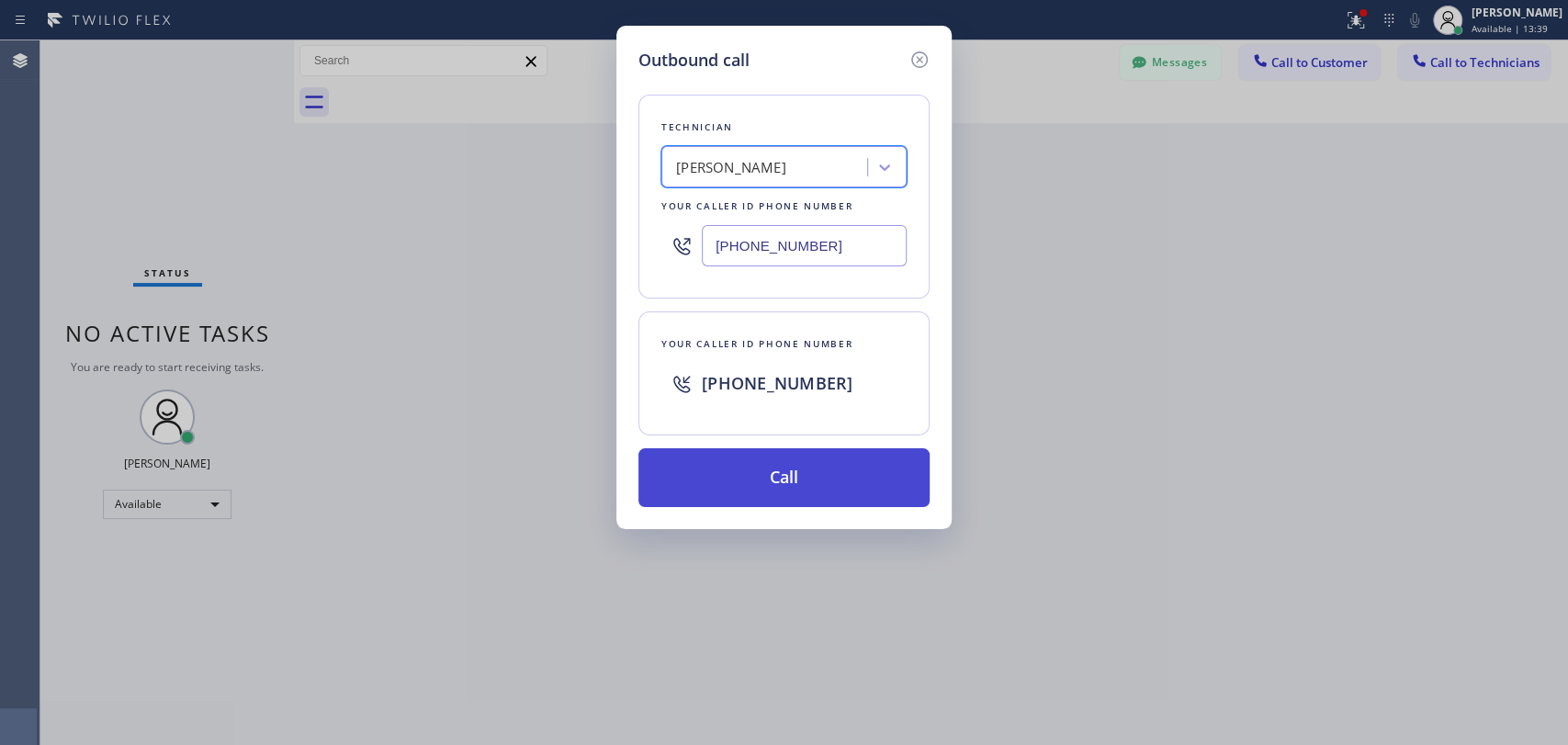
click at [748, 466] on button "Call" at bounding box center [784, 478] width 291 height 59
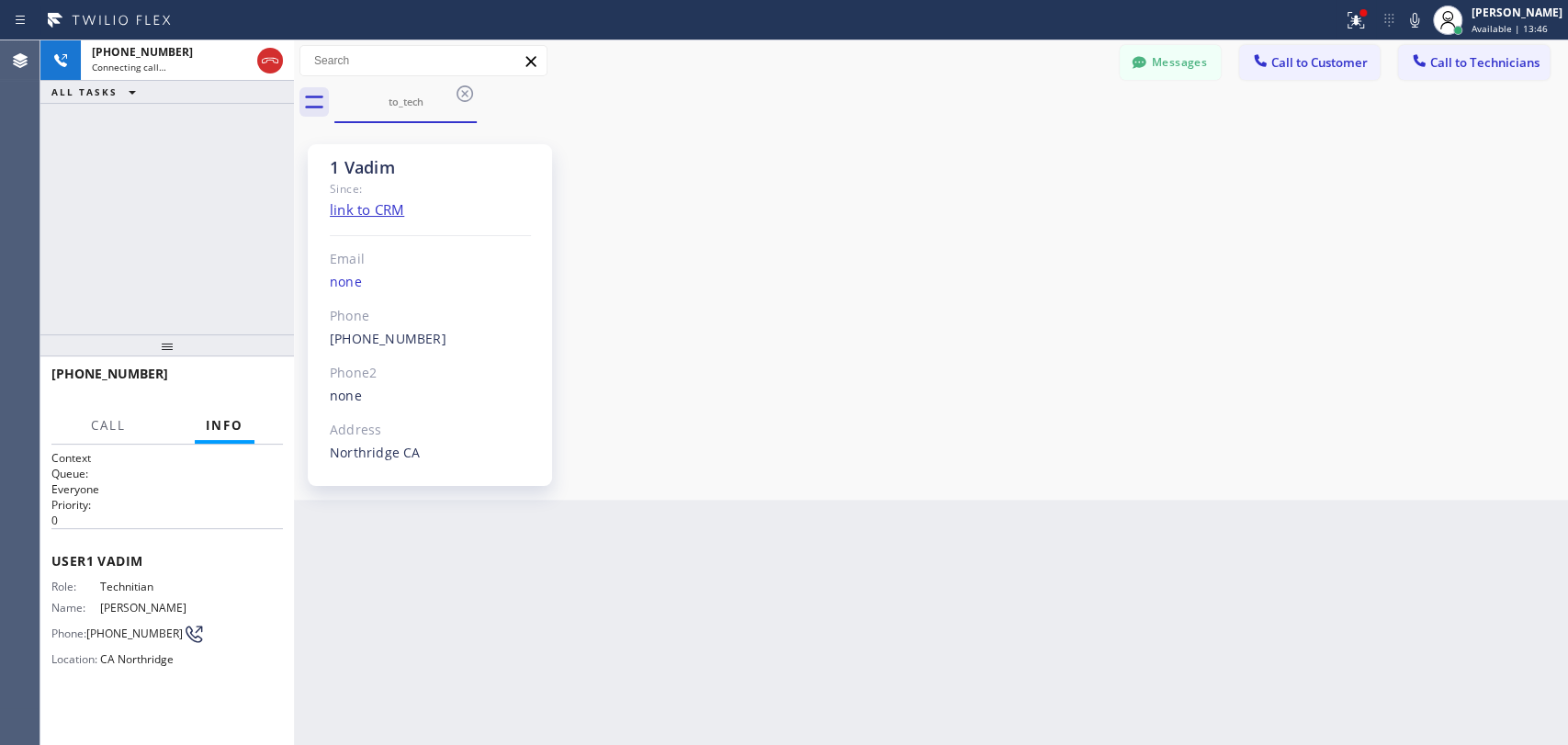
scroll to position [7729, 0]
click at [1139, 62] on icon at bounding box center [1138, 61] width 14 height 12
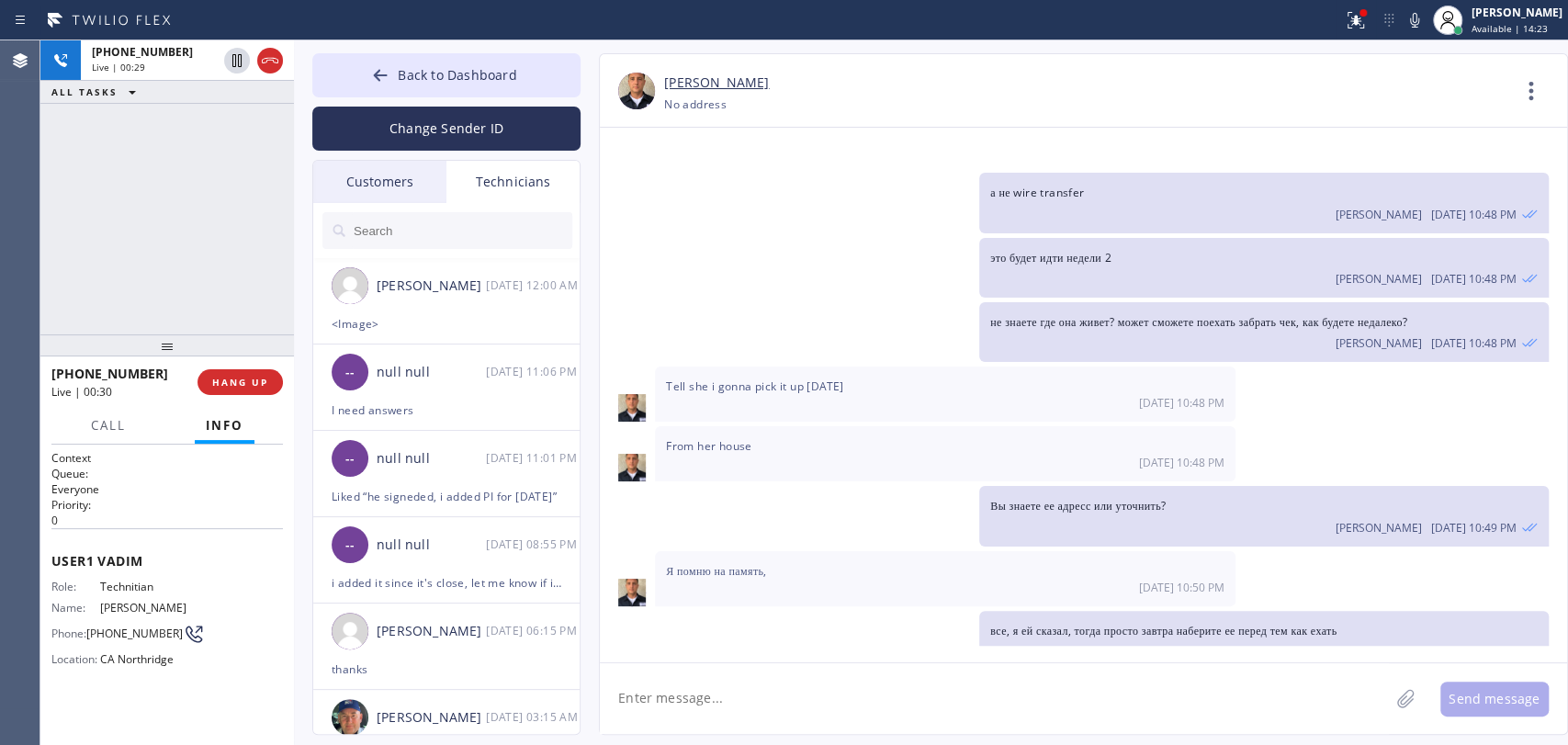
click at [456, 226] on input "text" at bounding box center [462, 230] width 220 height 37
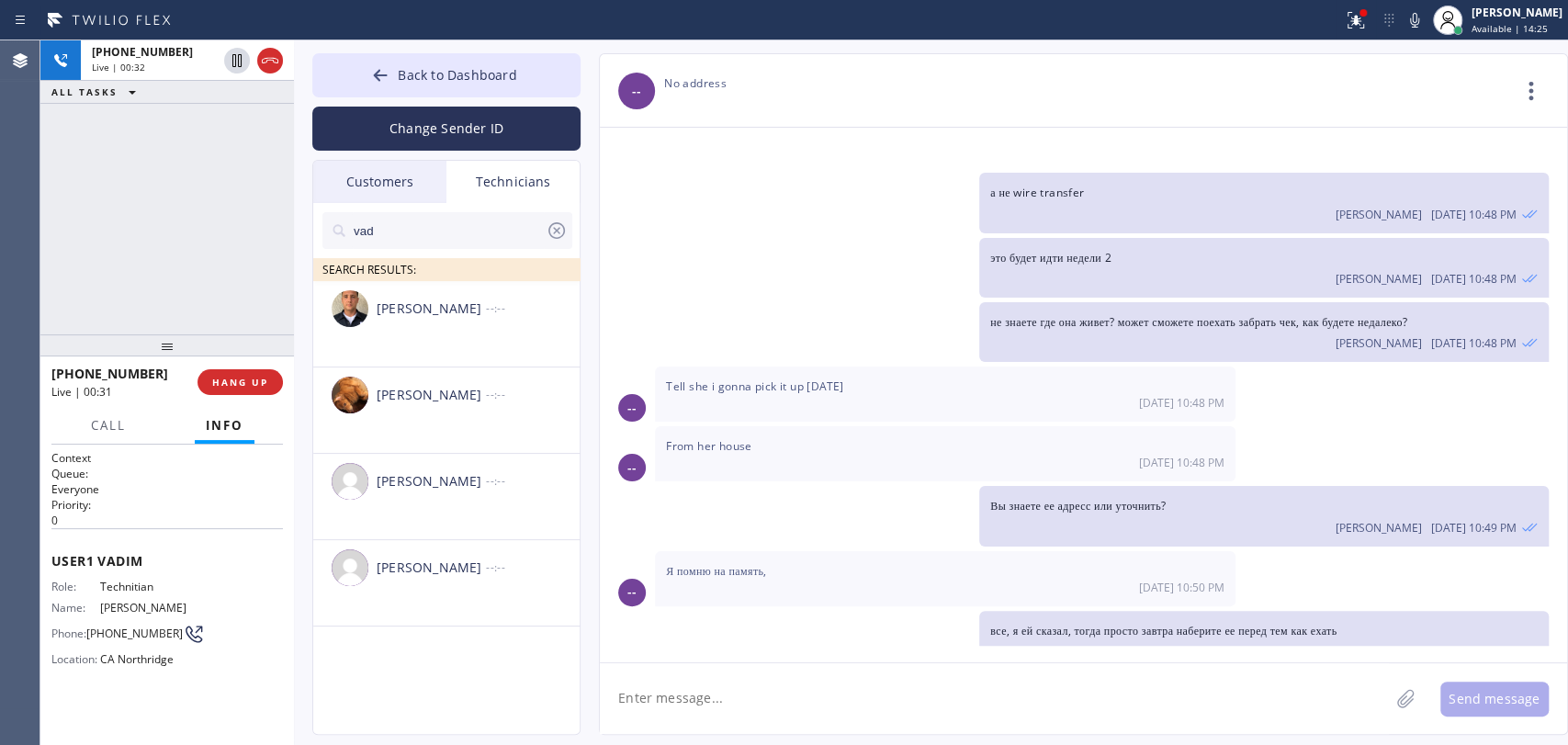
type input "vad"
click at [417, 332] on div "[PERSON_NAME] --:--" at bounding box center [447, 309] width 268 height 55
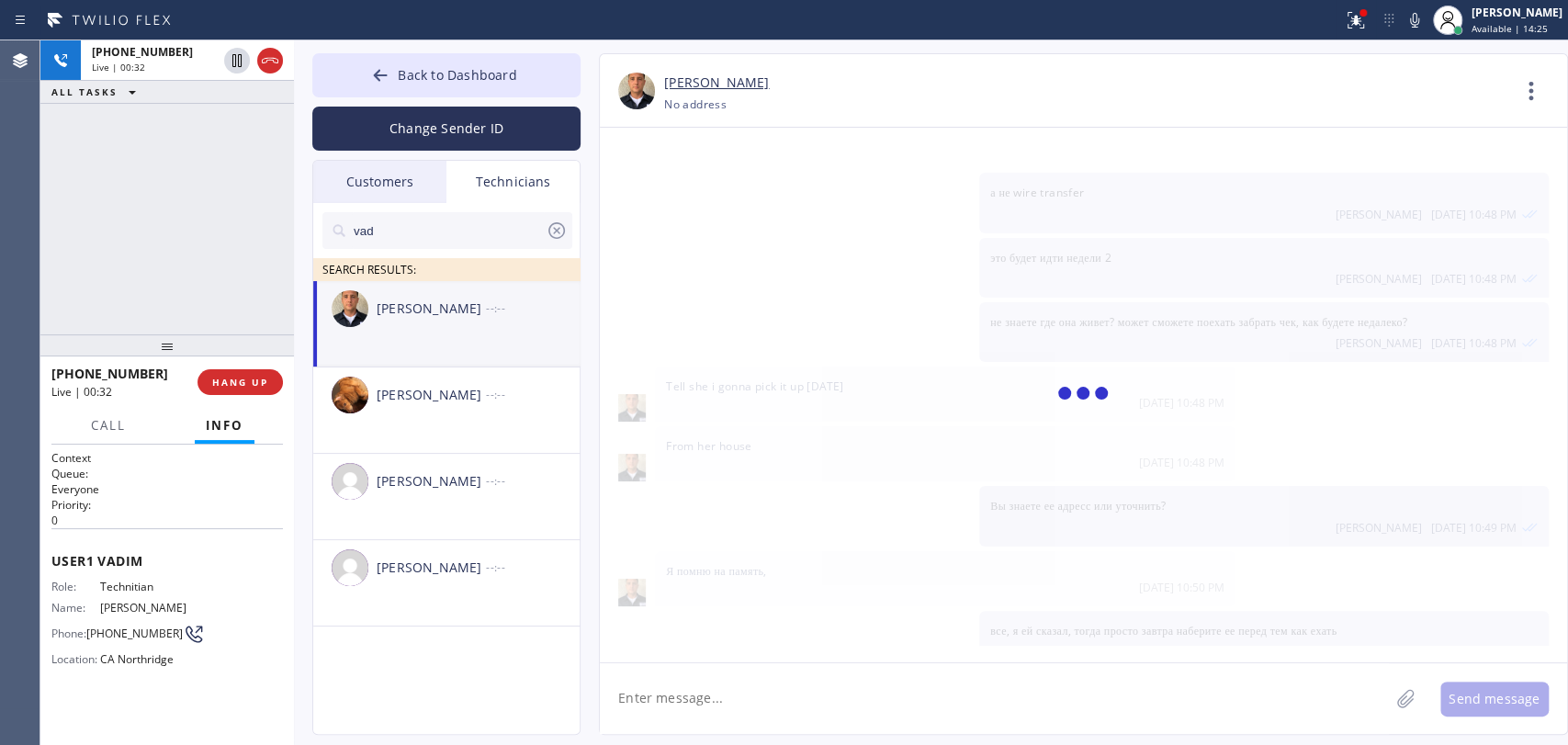
click at [690, 673] on textarea at bounding box center [994, 698] width 789 height 71
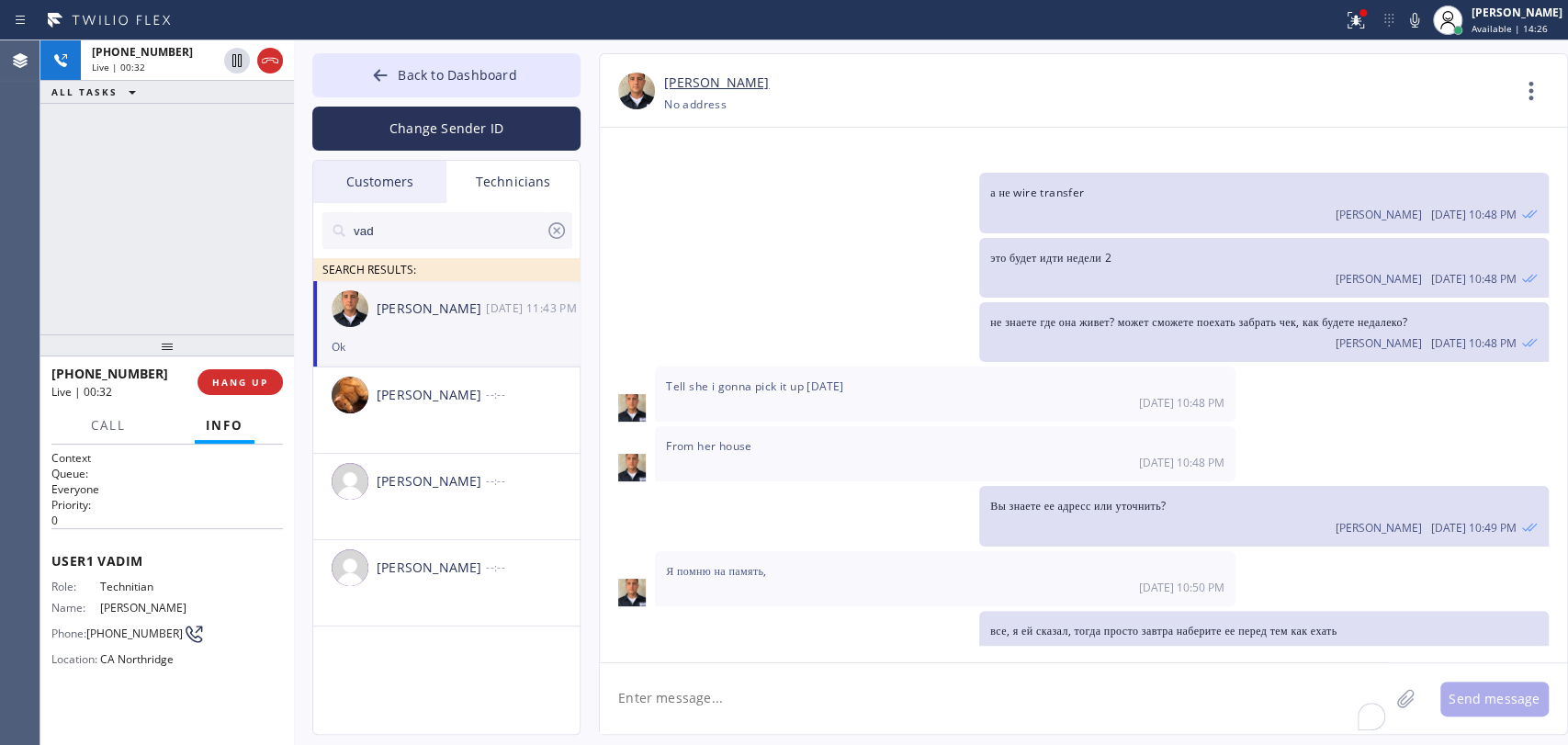
paste textarea "[STREET_ADDRESS][PERSON_NAME]"
type textarea "[STREET_ADDRESS][PERSON_NAME]"
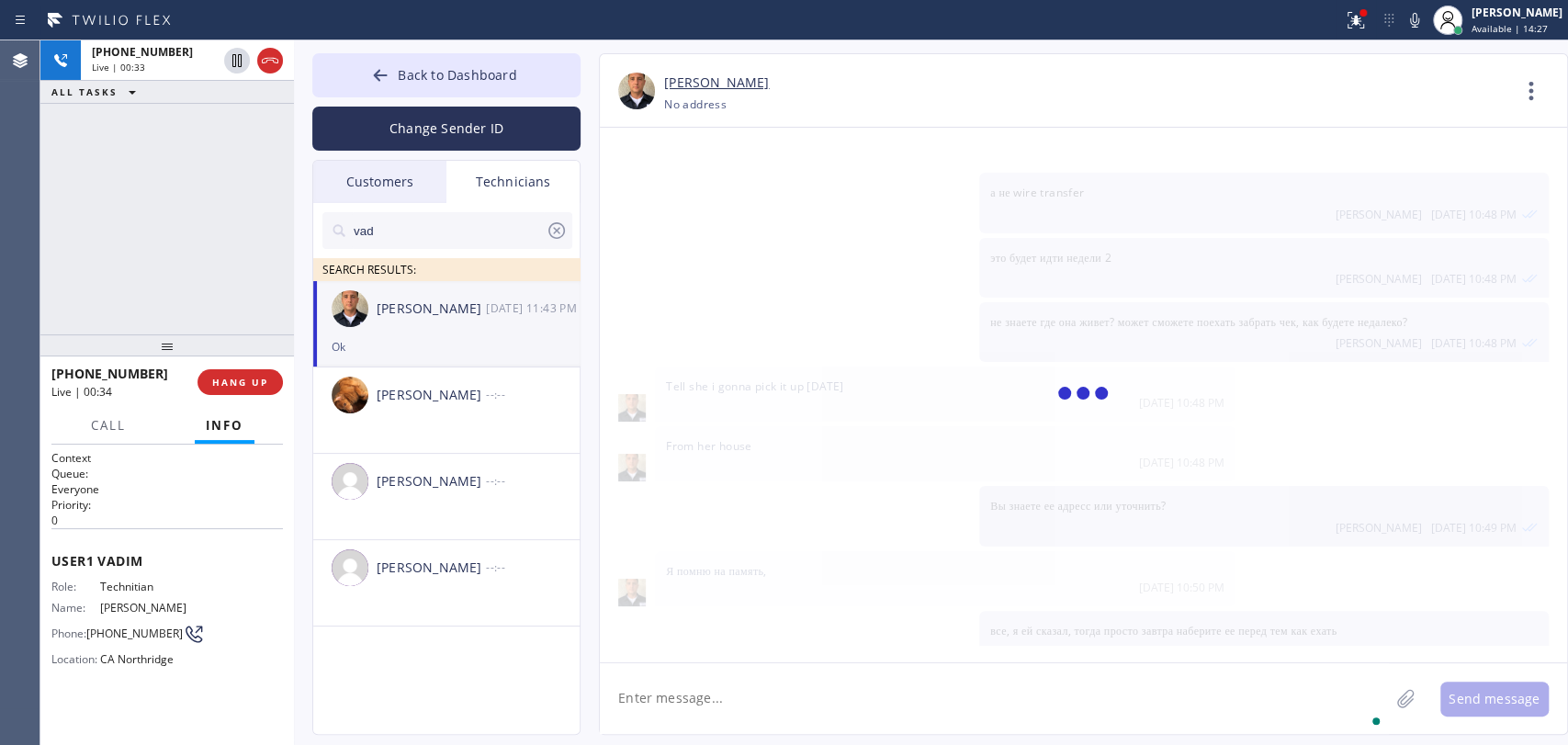
scroll to position [7834, 0]
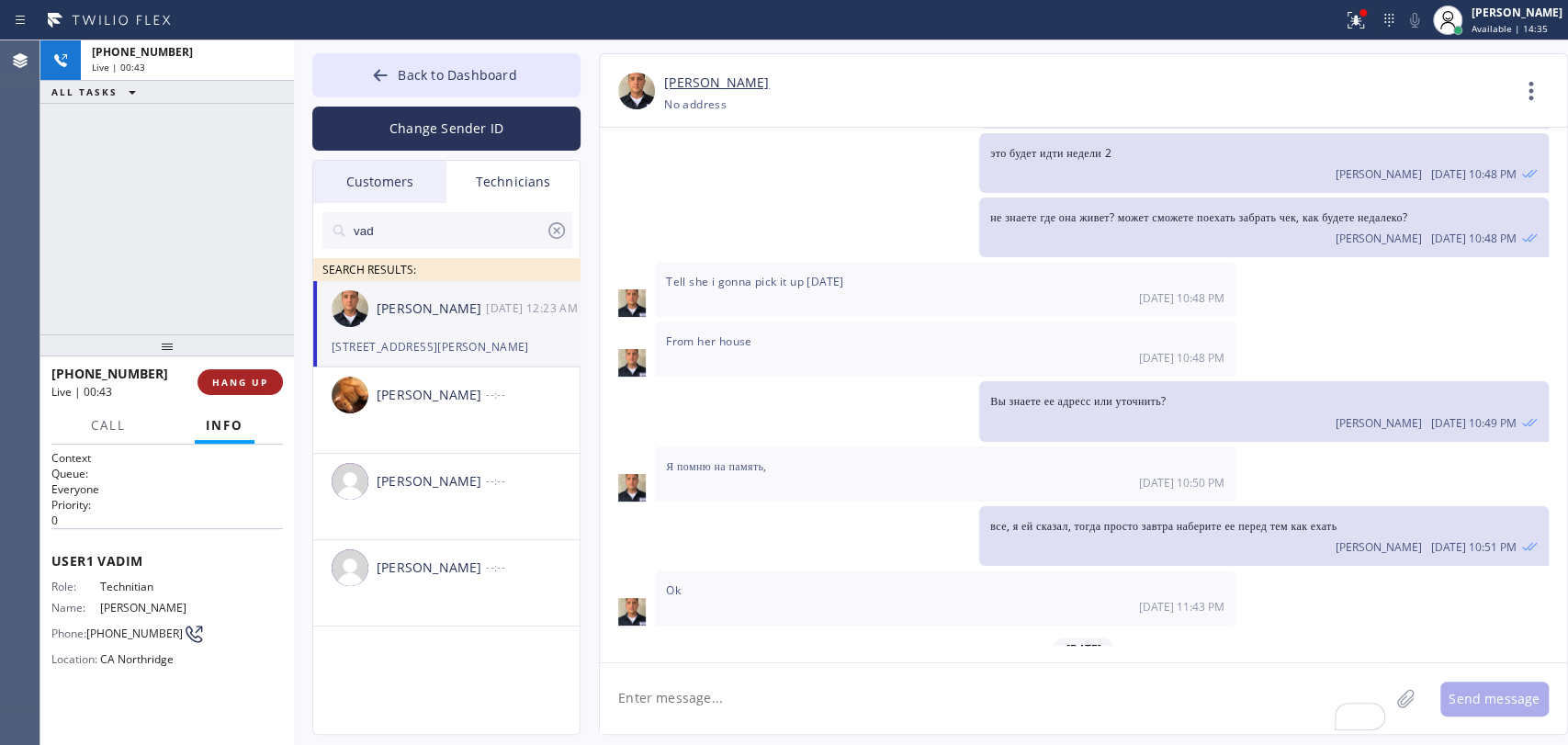
click at [259, 389] on button "HANG UP" at bounding box center [240, 381] width 85 height 25
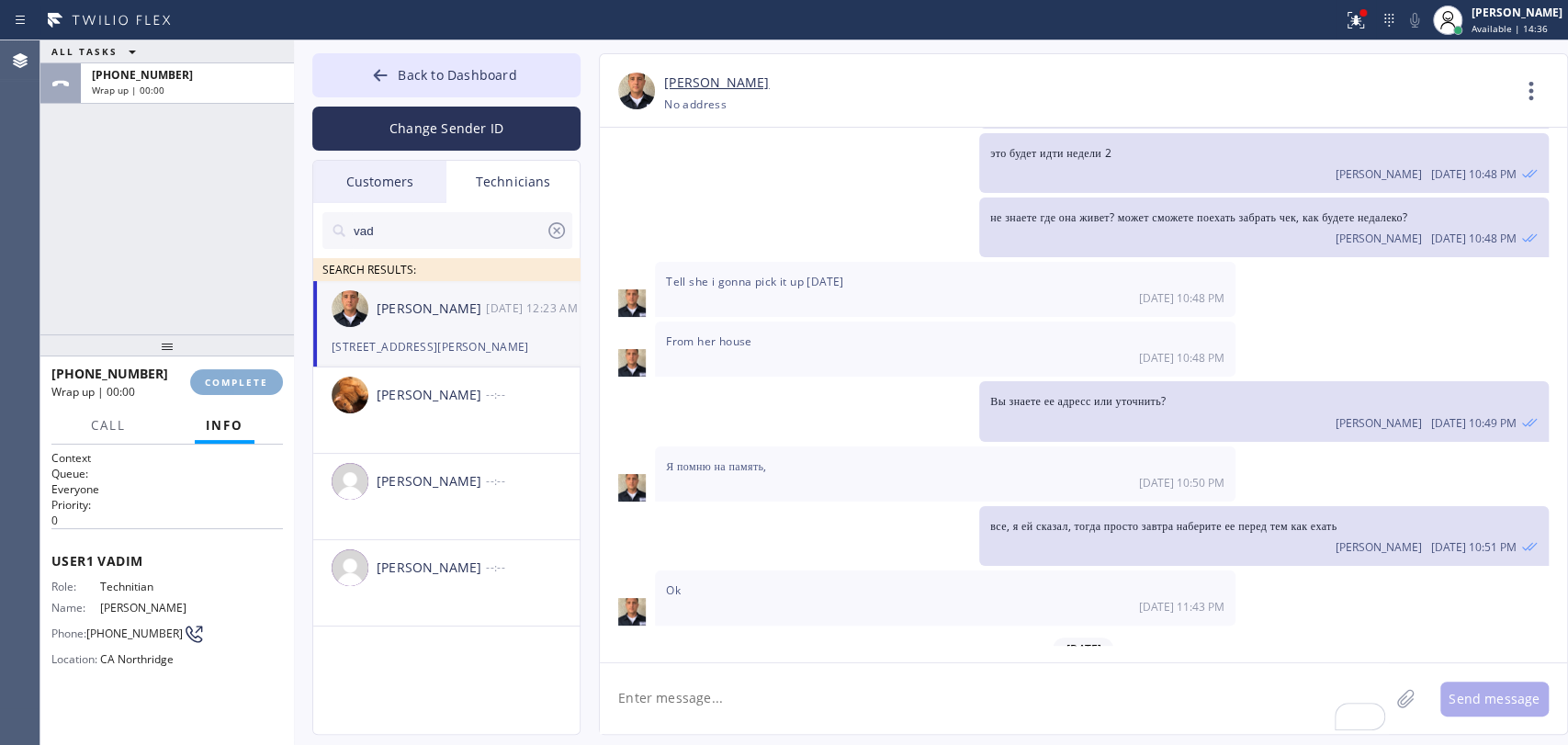
click at [259, 389] on button "COMPLETE" at bounding box center [236, 381] width 93 height 25
click at [177, 389] on div "Wrap up | 00:00" at bounding box center [113, 392] width 126 height 16
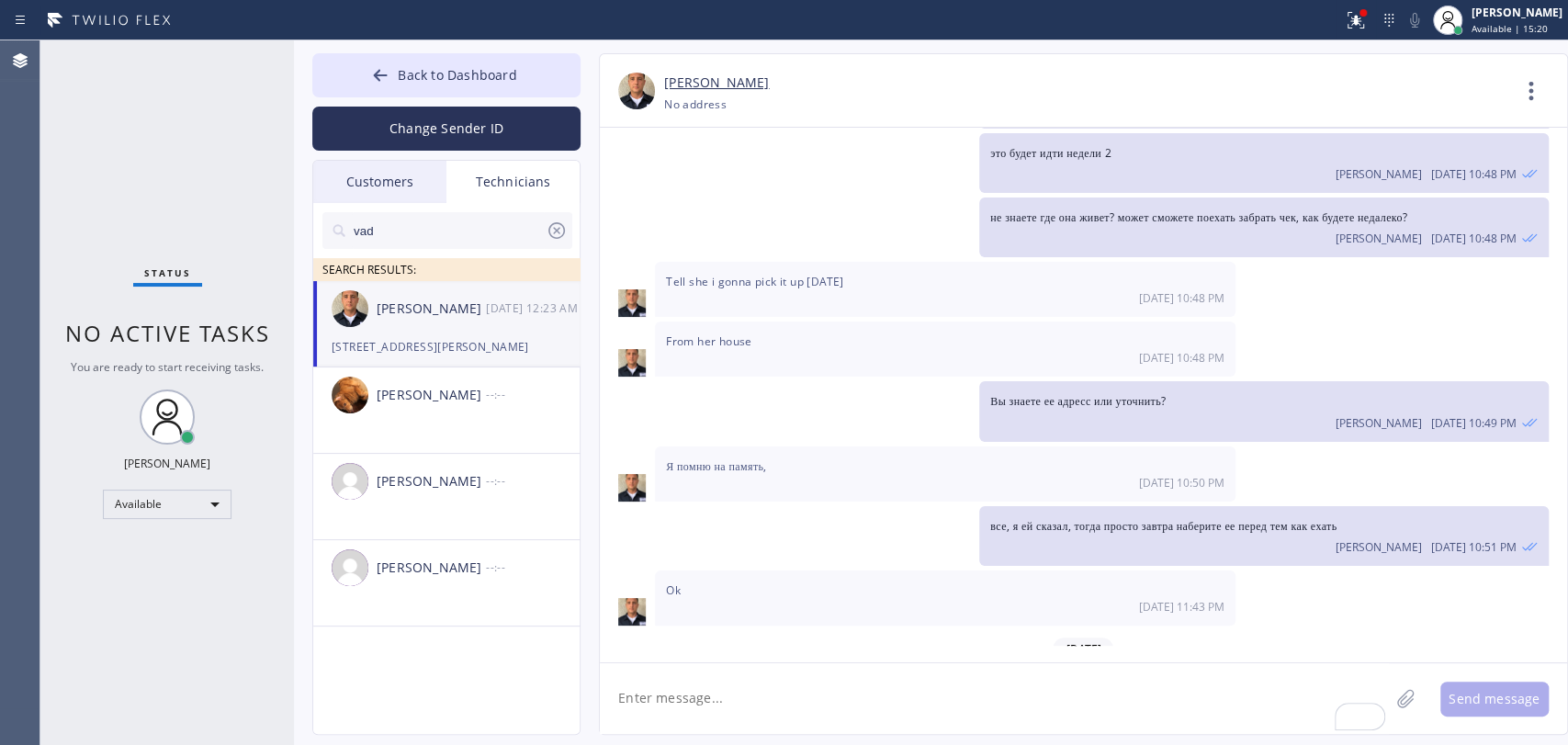
click at [252, 411] on div "Status No active tasks You are ready to start receiving tasks. [PERSON_NAME] Av…" at bounding box center [167, 393] width 254 height 704
click at [848, 703] on textarea "To enrich screen reader interactions, please activate Accessibility in Grammarl…" at bounding box center [994, 698] width 789 height 71
type textarea "Х"
click at [823, 681] on textarea "To enrich screen reader interactions, please activate Accessibility in Grammarl…" at bounding box center [994, 698] width 789 height 71
type textarea "букаю на субботу"
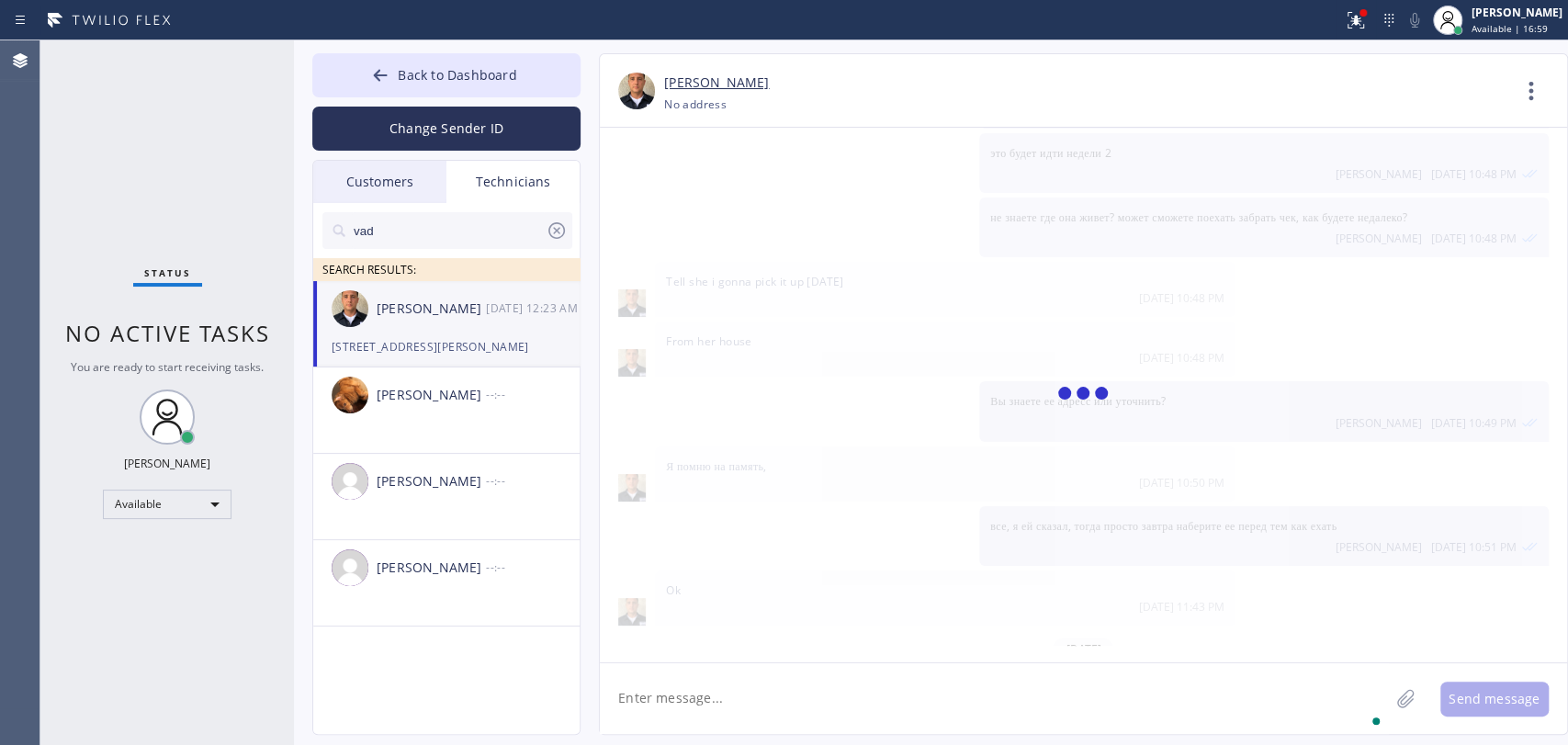
scroll to position [7899, 0]
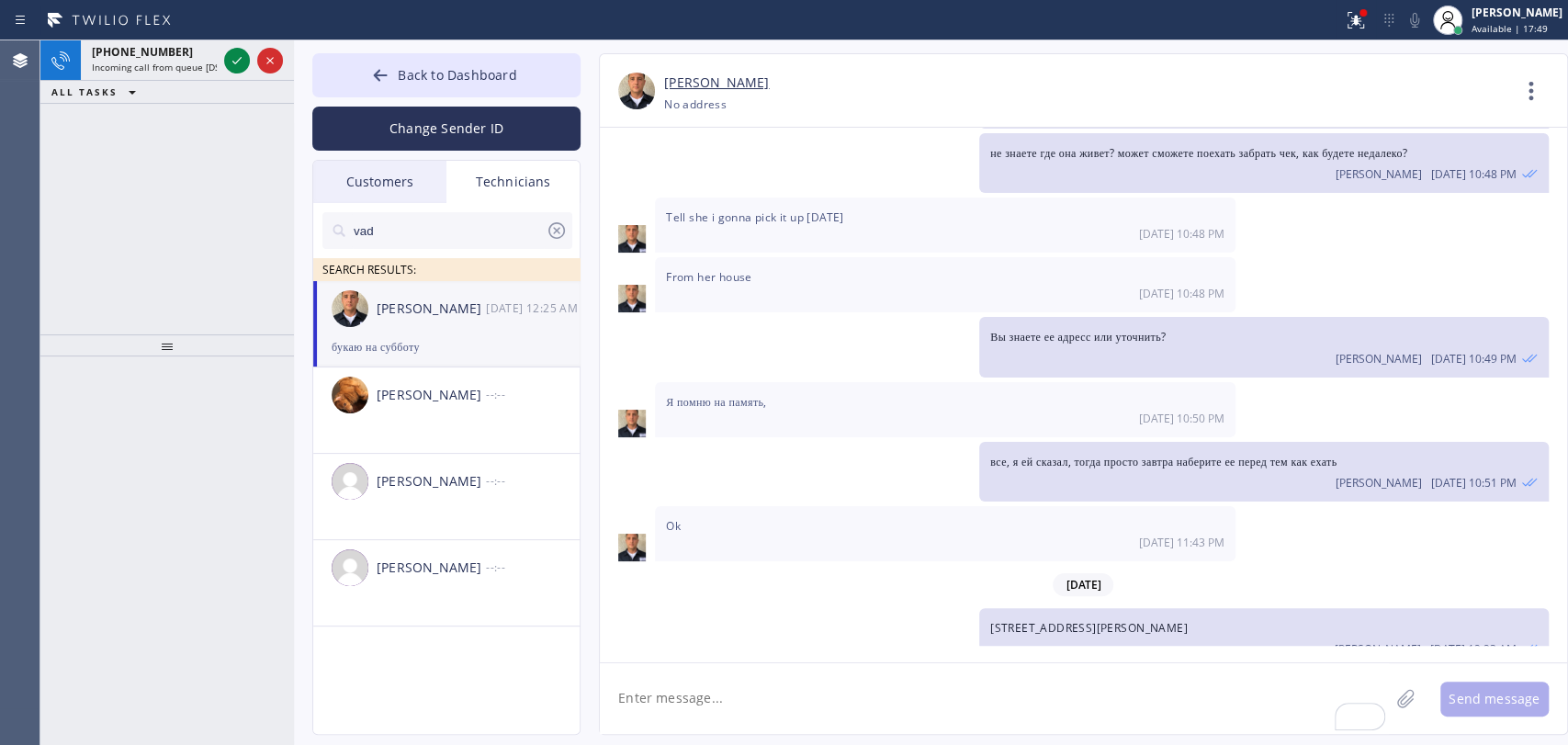
click at [135, 24] on icon at bounding box center [110, 20] width 138 height 29
click at [135, 51] on span "[PHONE_NUMBER]" at bounding box center [142, 52] width 101 height 16
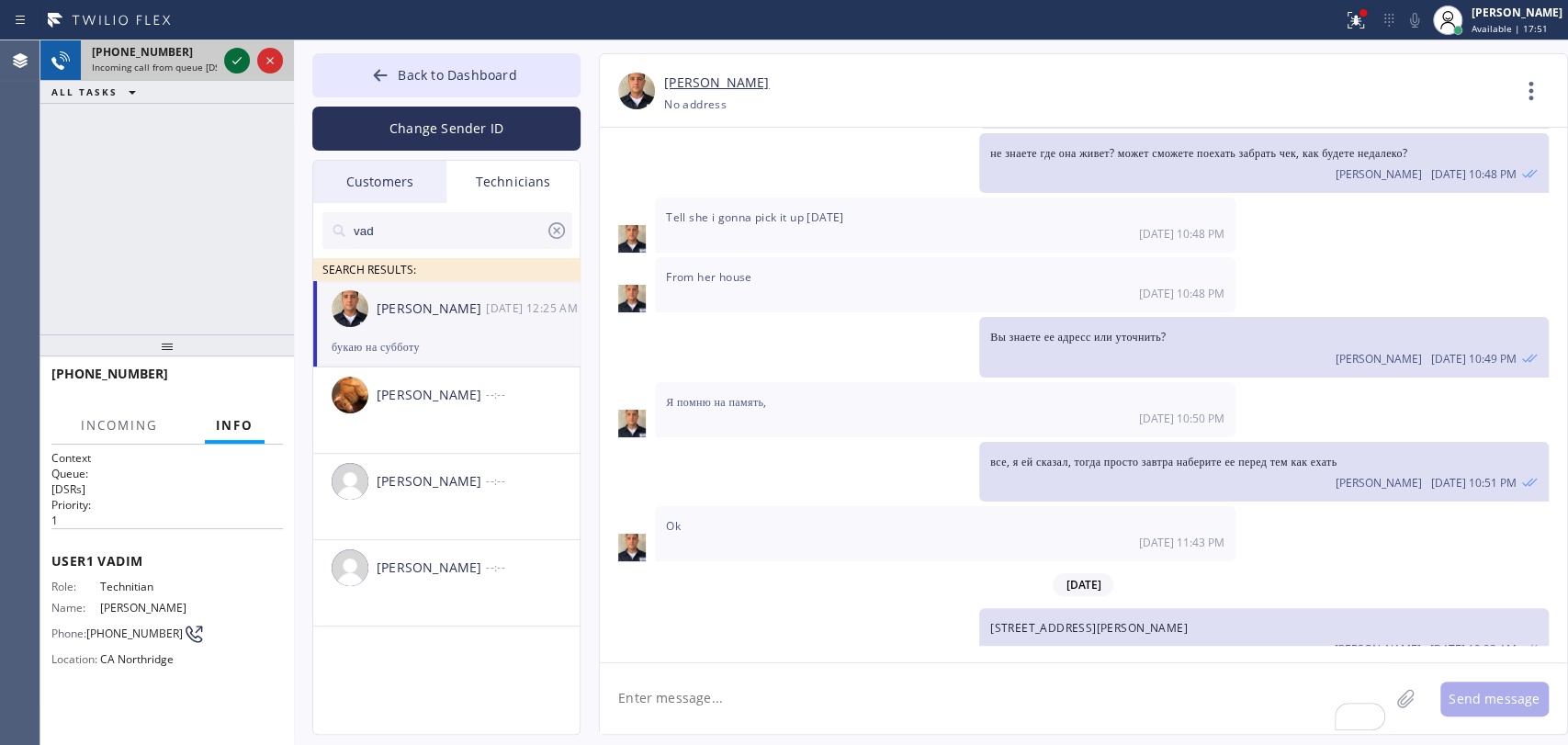
click at [241, 59] on icon at bounding box center [236, 60] width 22 height 22
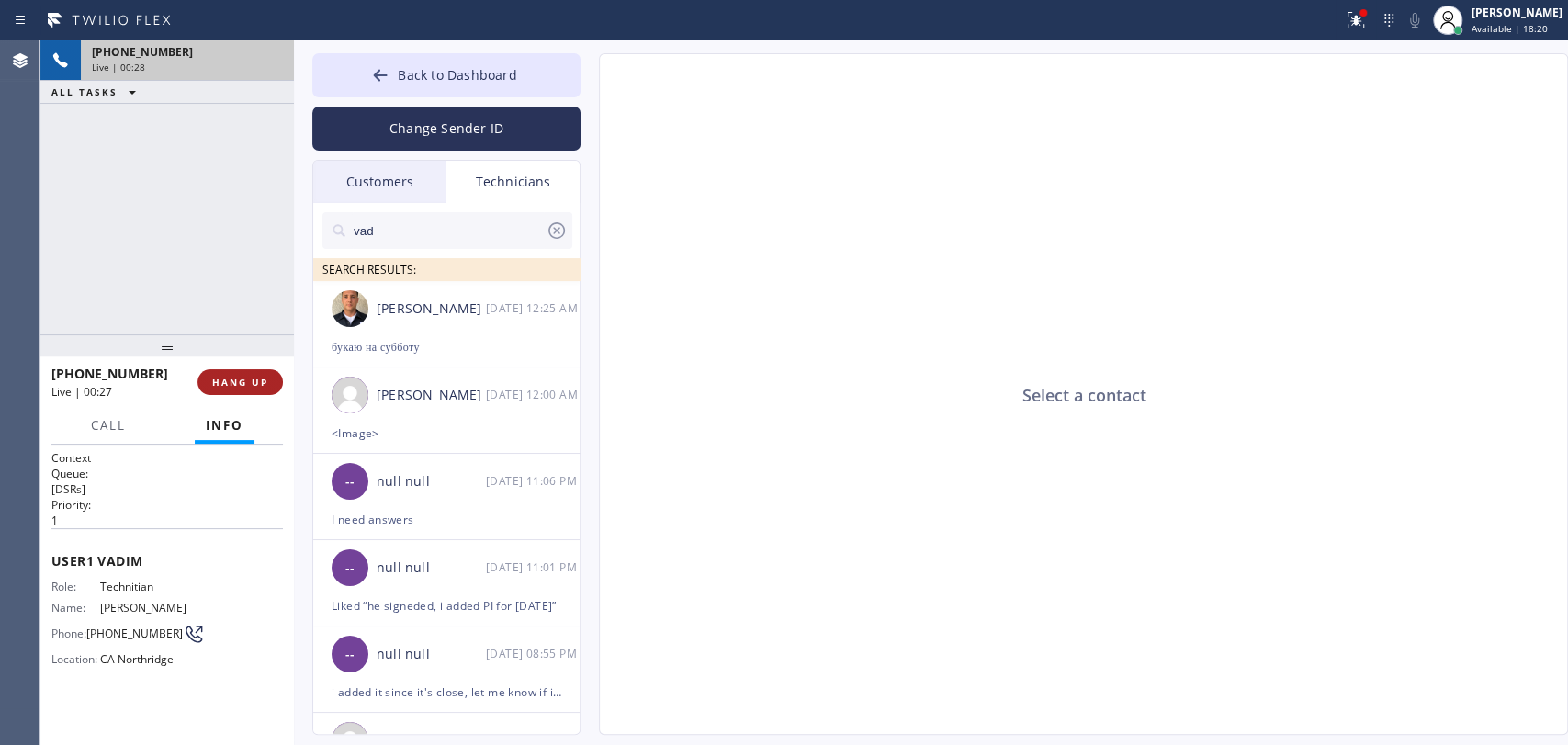
click at [256, 378] on span "HANG UP" at bounding box center [240, 382] width 56 height 13
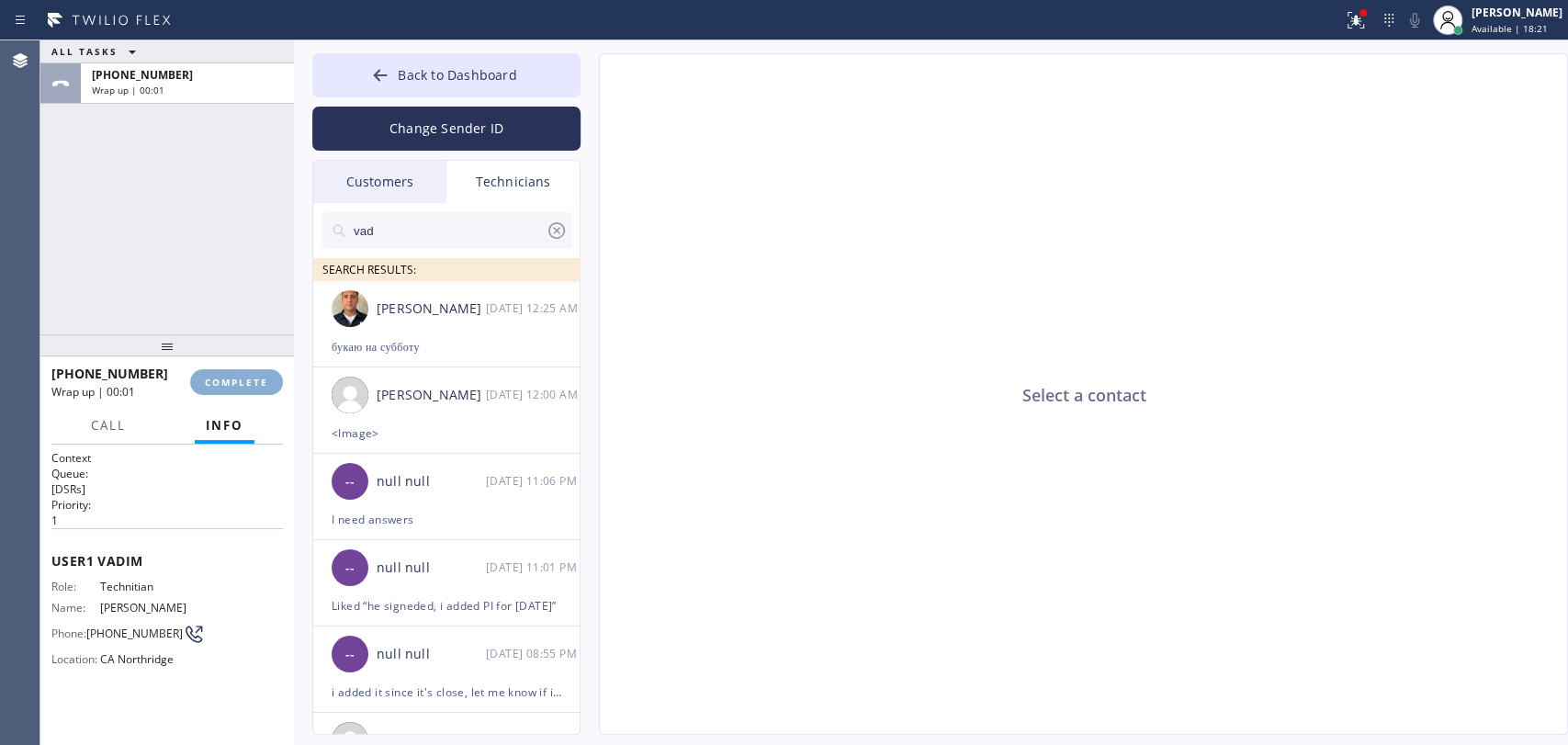
click at [177, 394] on div "Wrap up | 00:01" at bounding box center [113, 392] width 126 height 16
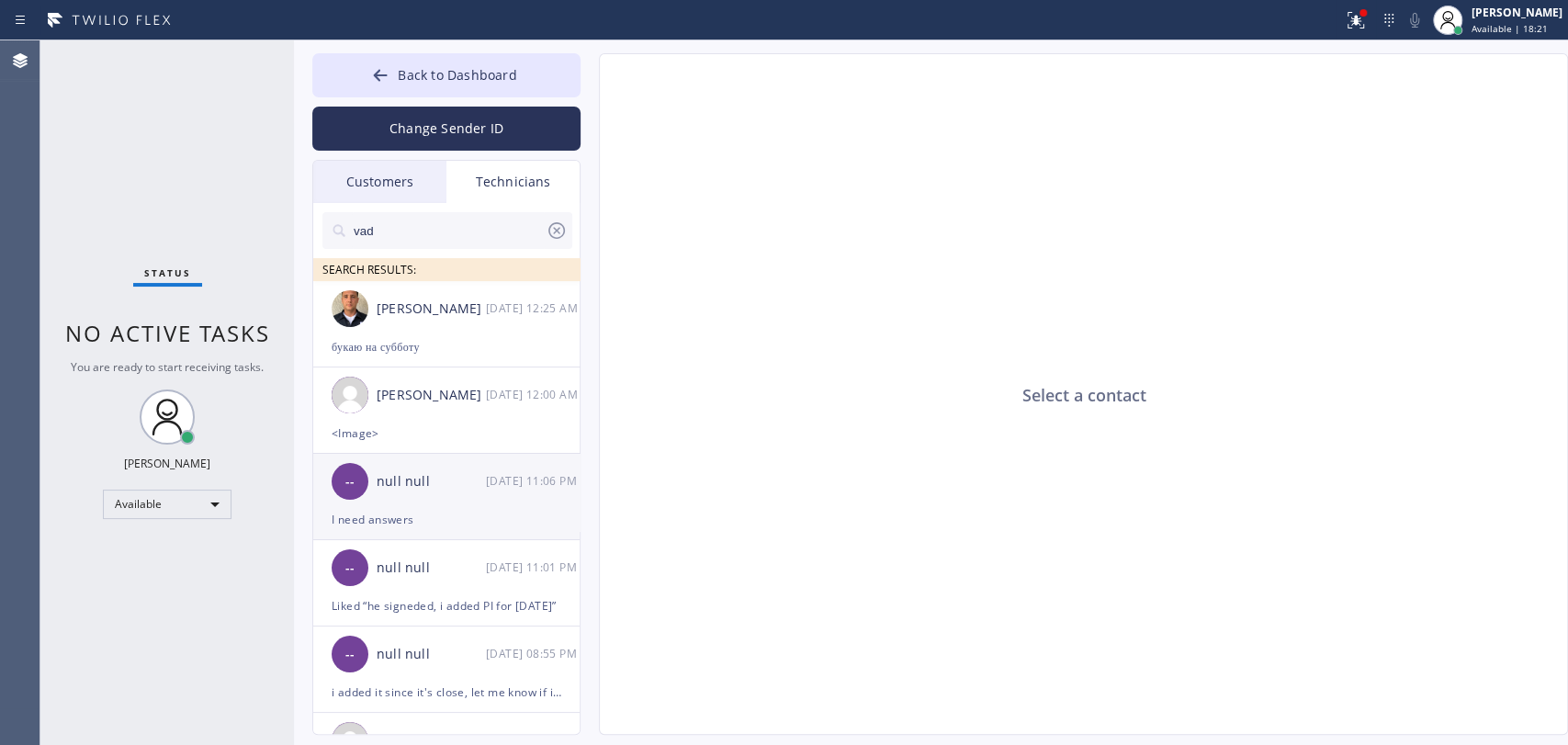
click at [370, 499] on div "-- null null [DATE] 11:06 PM" at bounding box center [447, 482] width 268 height 55
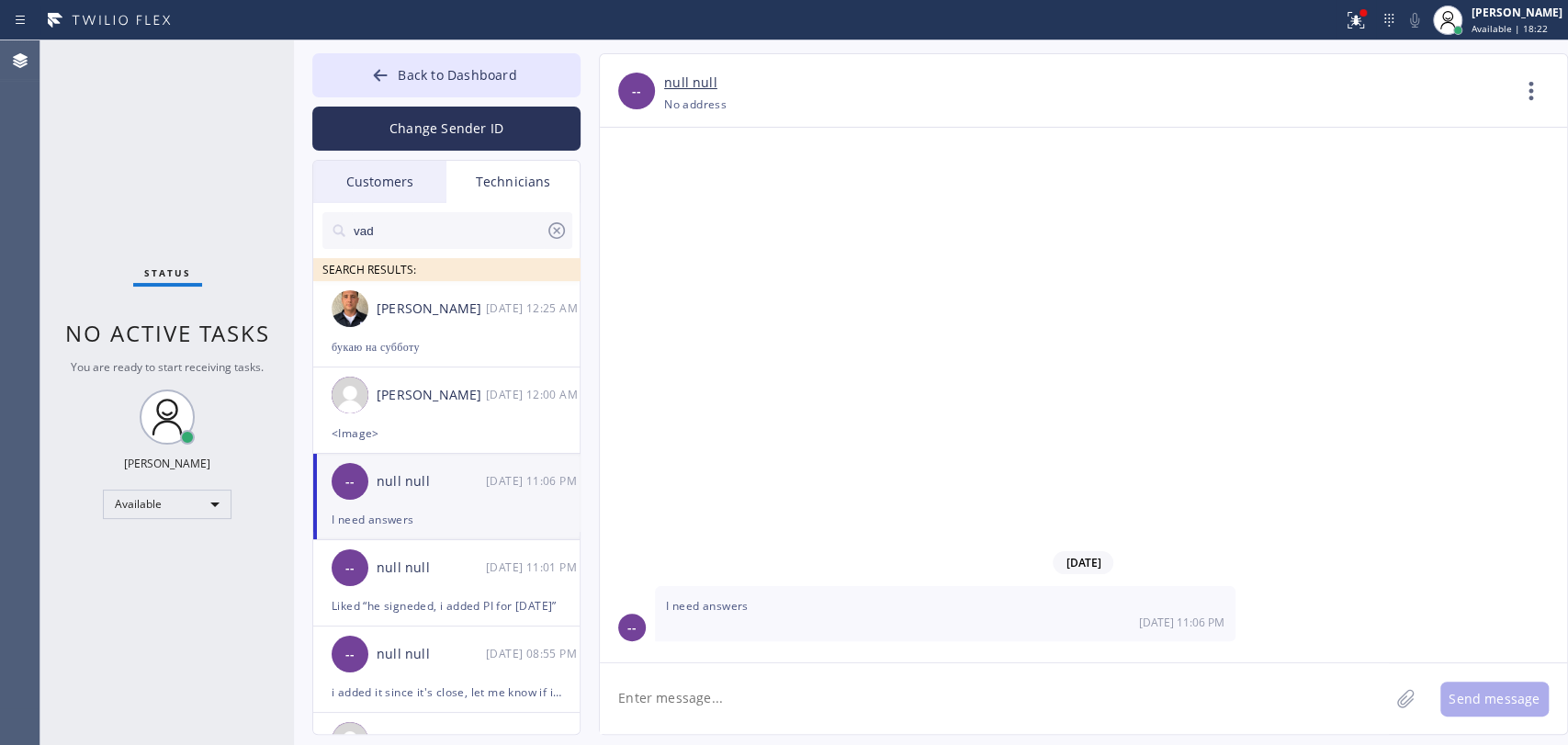
click at [836, 736] on div "Back to Dashboard Change Sender ID Customers Technicians DP [PERSON_NAME] [DATE…" at bounding box center [930, 393] width 1273 height 704
click at [834, 731] on textarea "To enrich screen reader interactions, please activate Accessibility in Grammarl…" at bounding box center [994, 698] width 789 height 71
click at [827, 711] on textarea "To enrich screen reader interactions, please activate Accessibility in Grammarl…" at bounding box center [994, 698] width 789 height 71
click at [870, 636] on div "I need answers [DATE] 11:06 PM" at bounding box center [945, 614] width 581 height 55
click at [869, 636] on div "I need answers [DATE] 11:06 PM" at bounding box center [945, 614] width 581 height 55
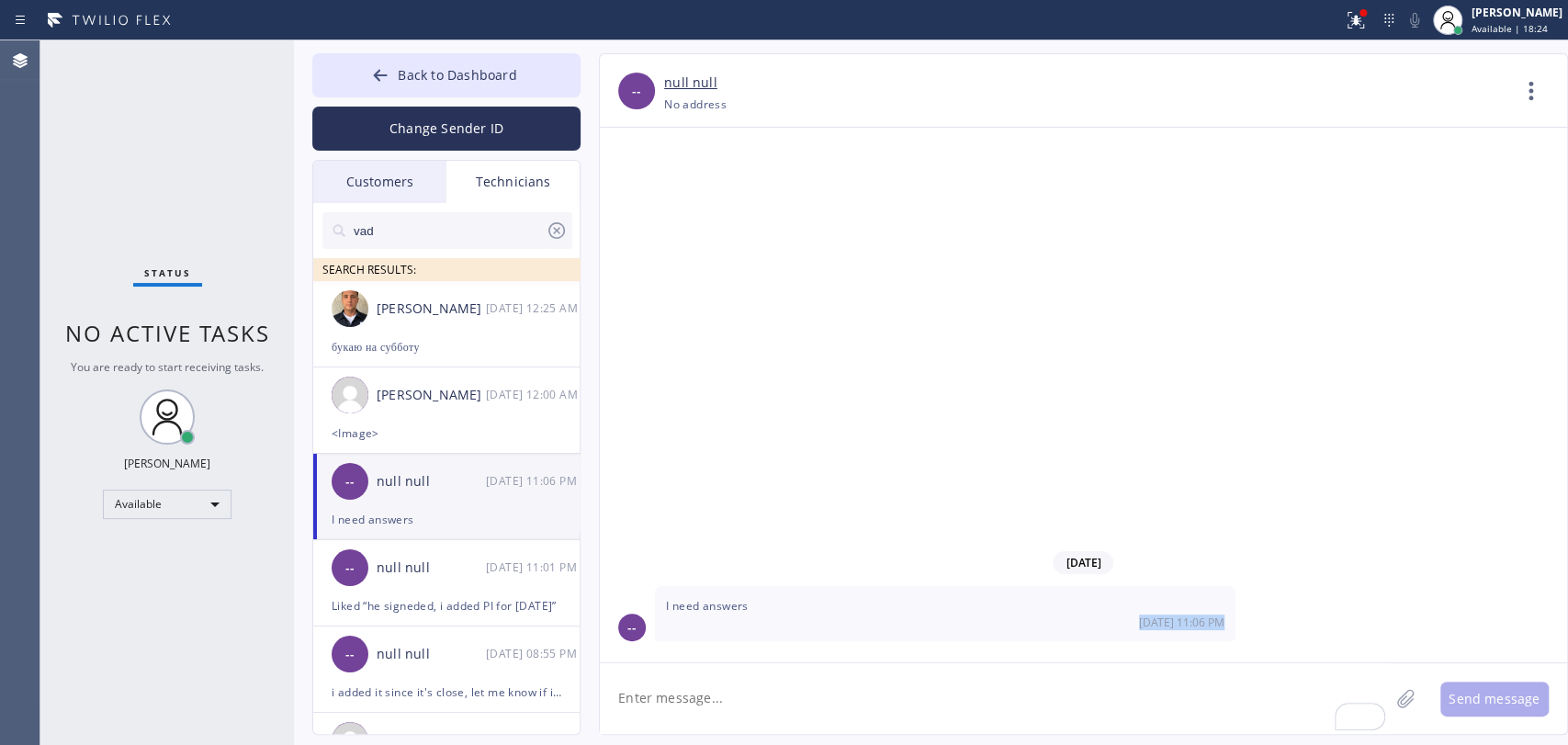
click at [869, 636] on div "I need answers [DATE] 11:06 PM" at bounding box center [945, 614] width 581 height 55
click at [803, 619] on div "[DATE] 11:06 PM" at bounding box center [945, 622] width 559 height 16
click at [359, 603] on div "Liked “he signeded, i added PI for [DATE]”" at bounding box center [446, 605] width 229 height 21
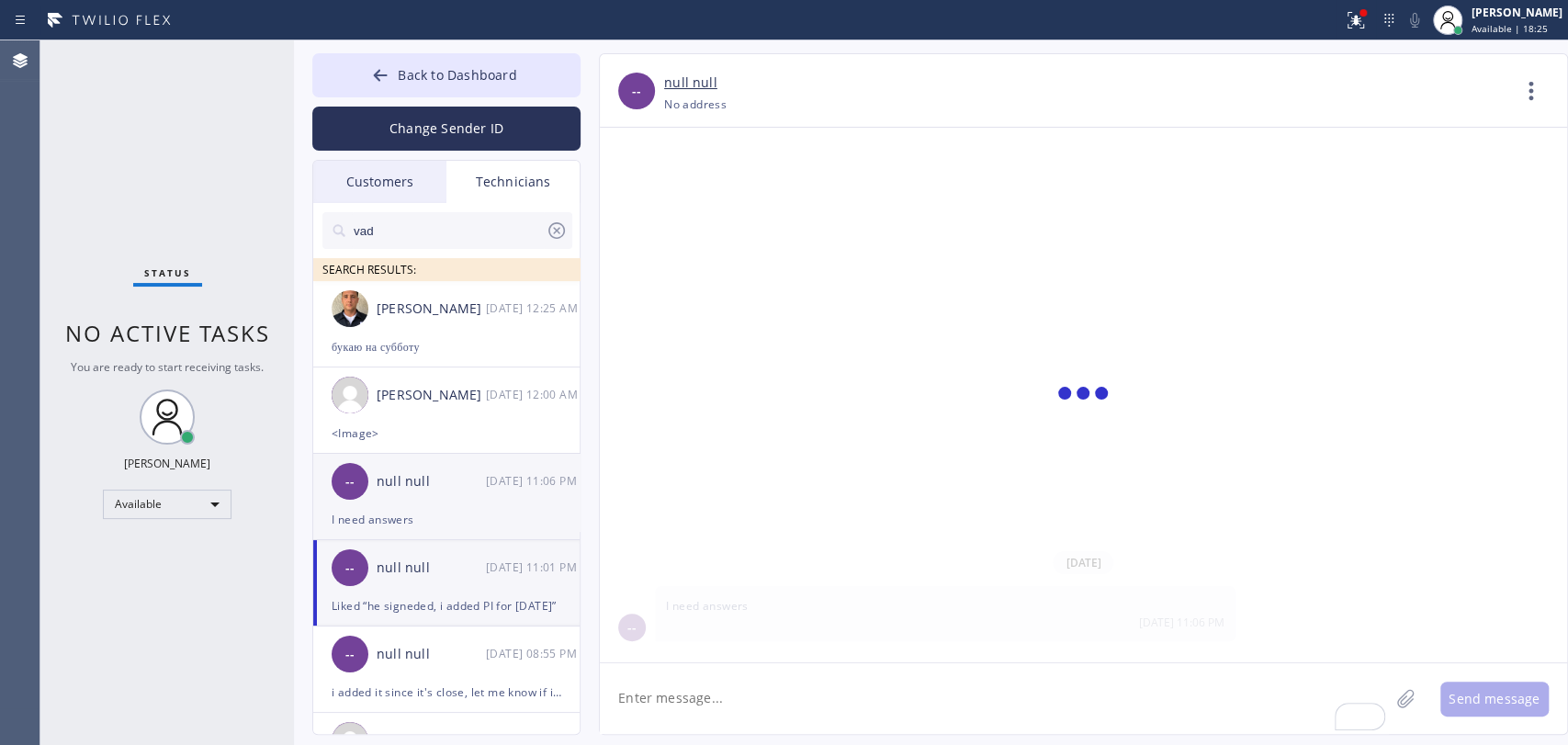
click at [426, 516] on div "I need answers" at bounding box center [446, 519] width 229 height 21
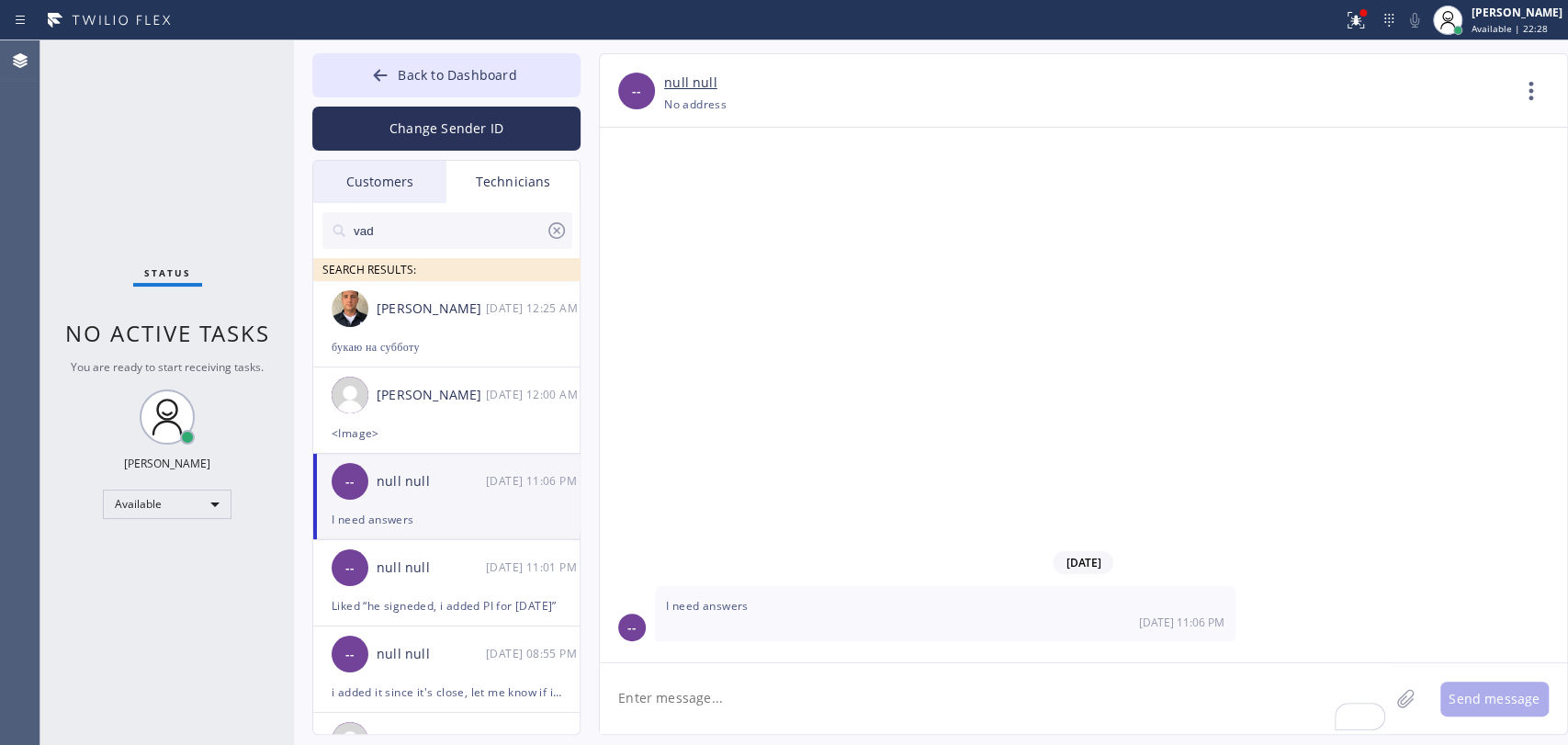
drag, startPoint x: 523, startPoint y: 68, endPoint x: 602, endPoint y: 59, distance: 79.5
click at [524, 68] on button "Back to Dashboard" at bounding box center [447, 75] width 268 height 44
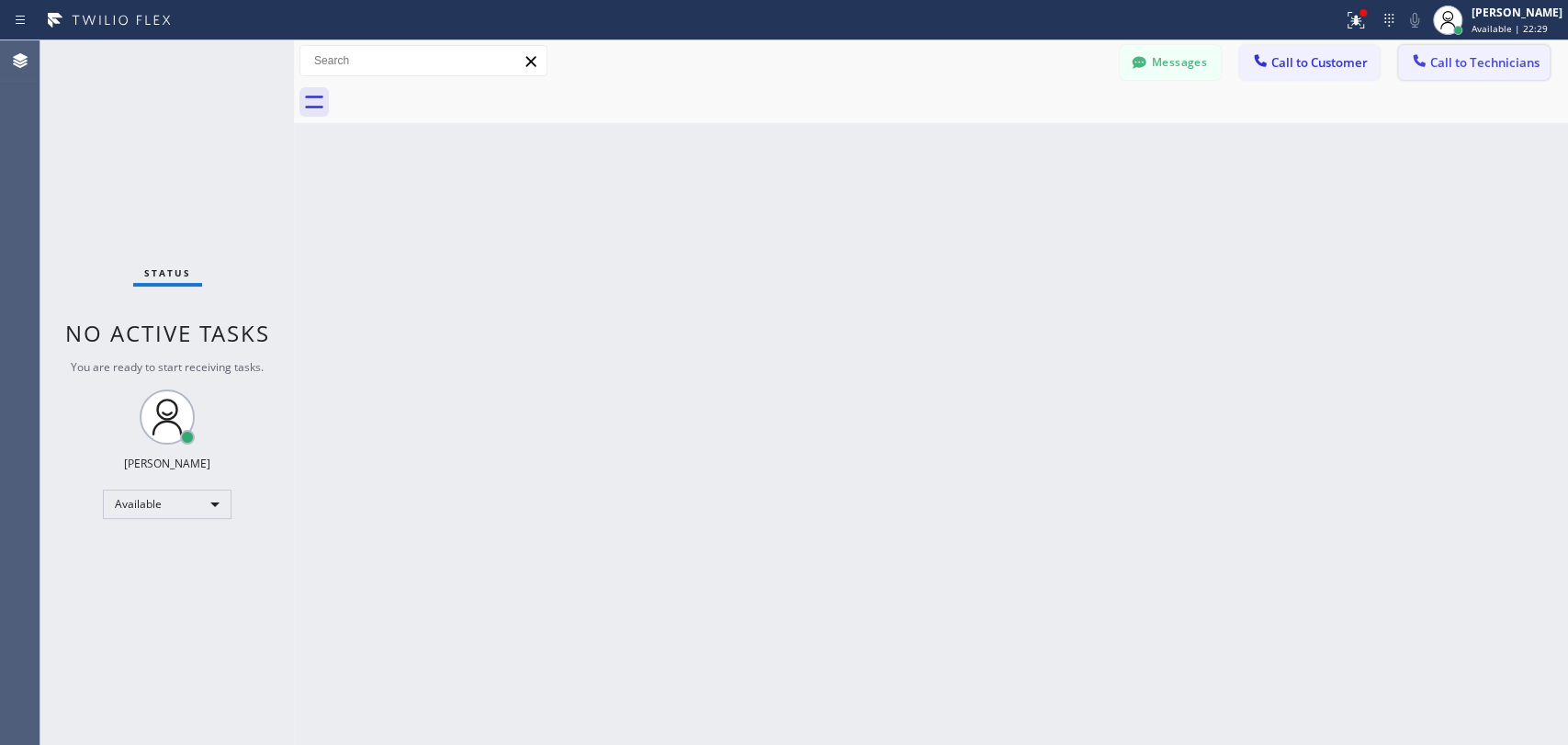
click at [1420, 61] on icon at bounding box center [1418, 59] width 18 height 18
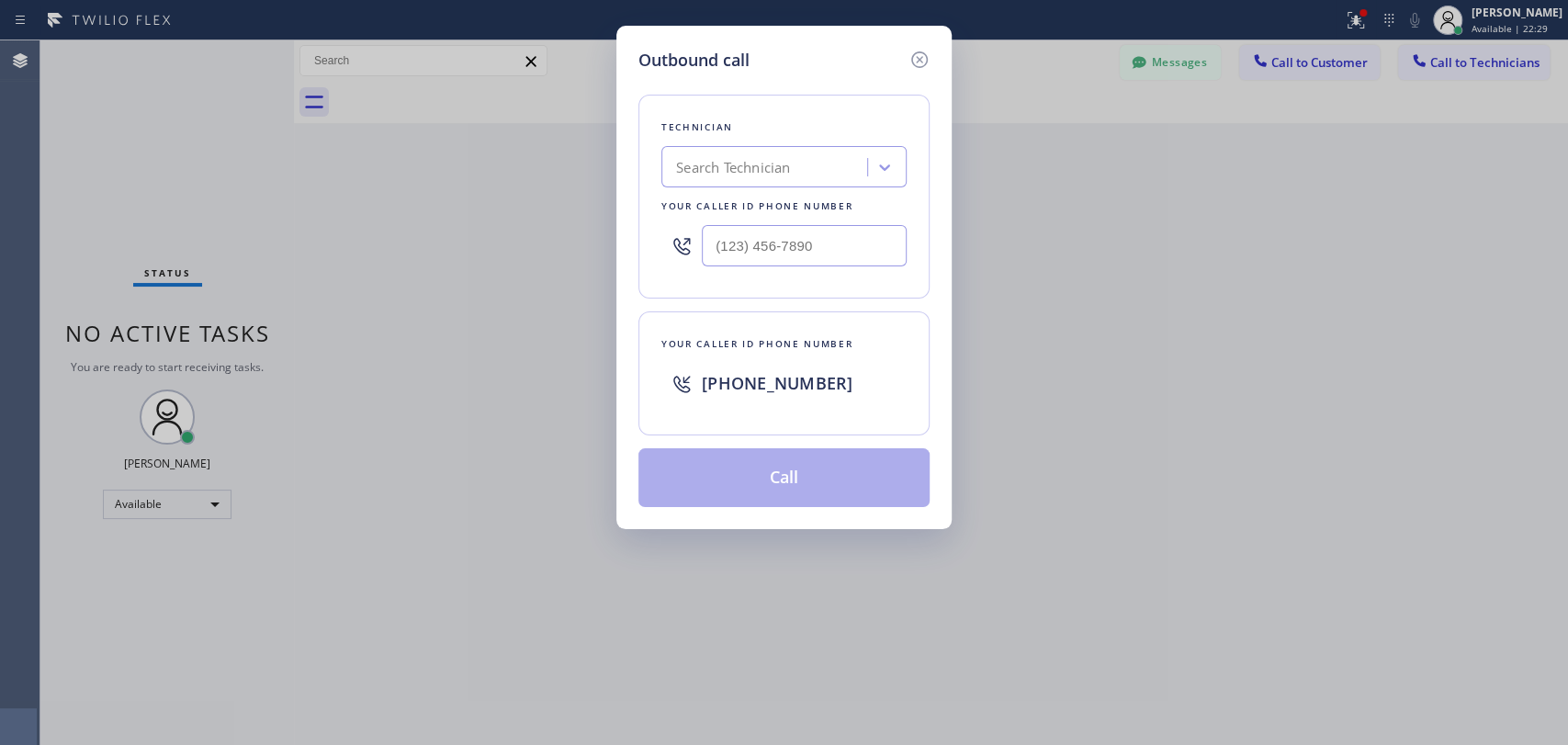
click at [705, 169] on div "Search Technician" at bounding box center [733, 167] width 114 height 21
type input "[PERSON_NAME]"
click at [711, 199] on div "[PERSON_NAME]" at bounding box center [784, 205] width 245 height 33
type input "[PHONE_NUMBER]"
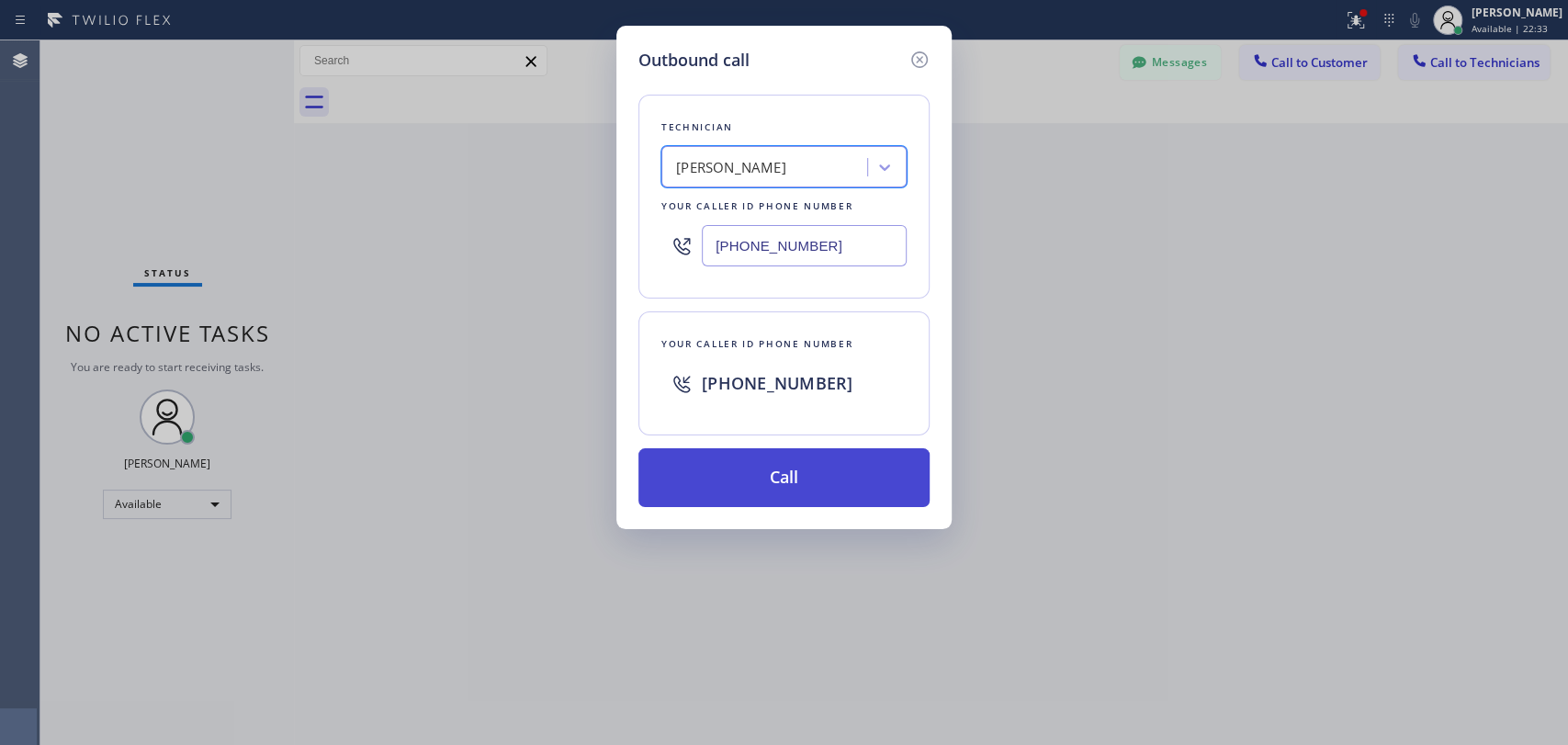
click at [776, 496] on button "Call" at bounding box center [784, 478] width 291 height 59
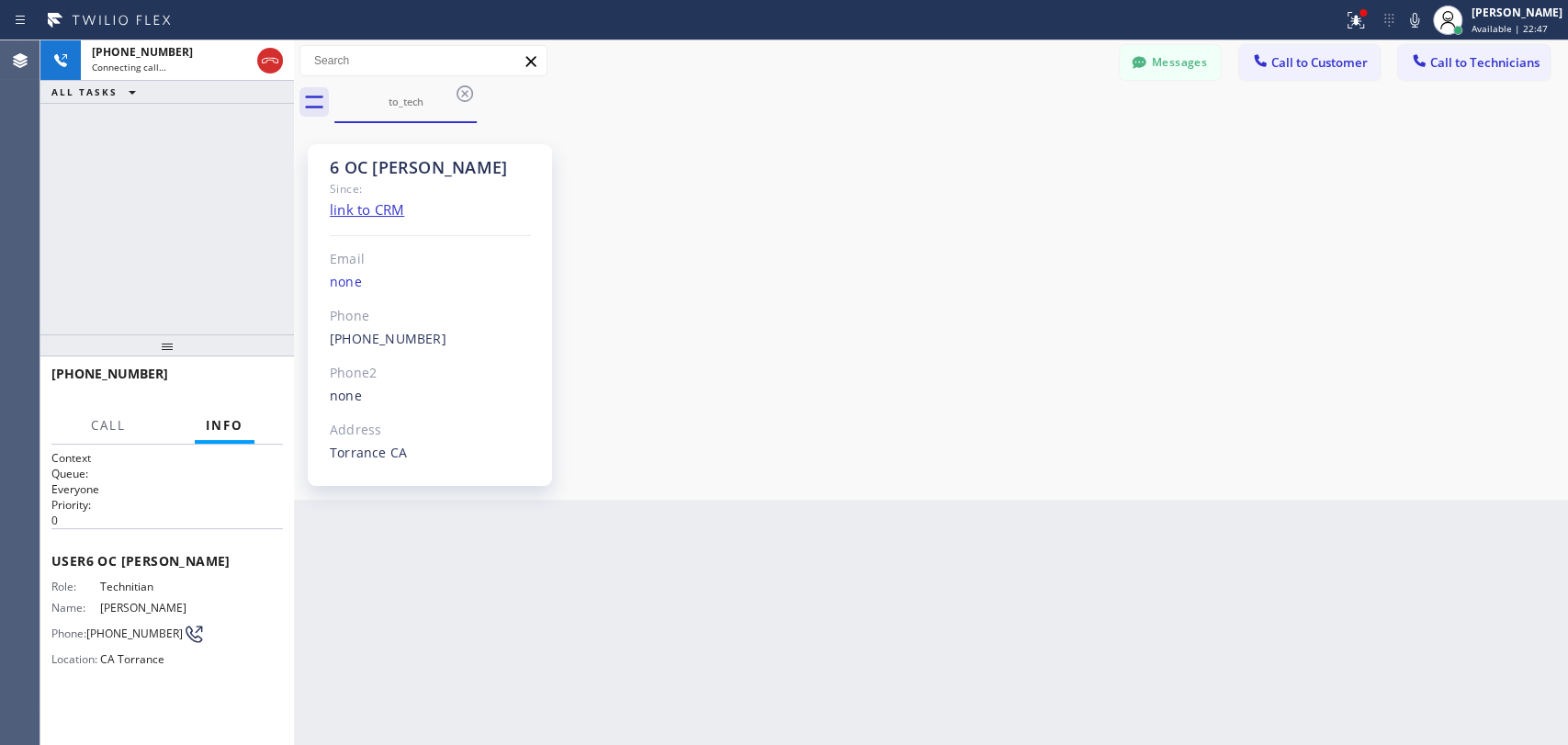
scroll to position [5447, 0]
click at [205, 399] on div "[PHONE_NUMBER] Live | 00:05 HANG UP" at bounding box center [166, 381] width 231 height 48
click at [209, 392] on button "HANG UP" at bounding box center [240, 381] width 85 height 25
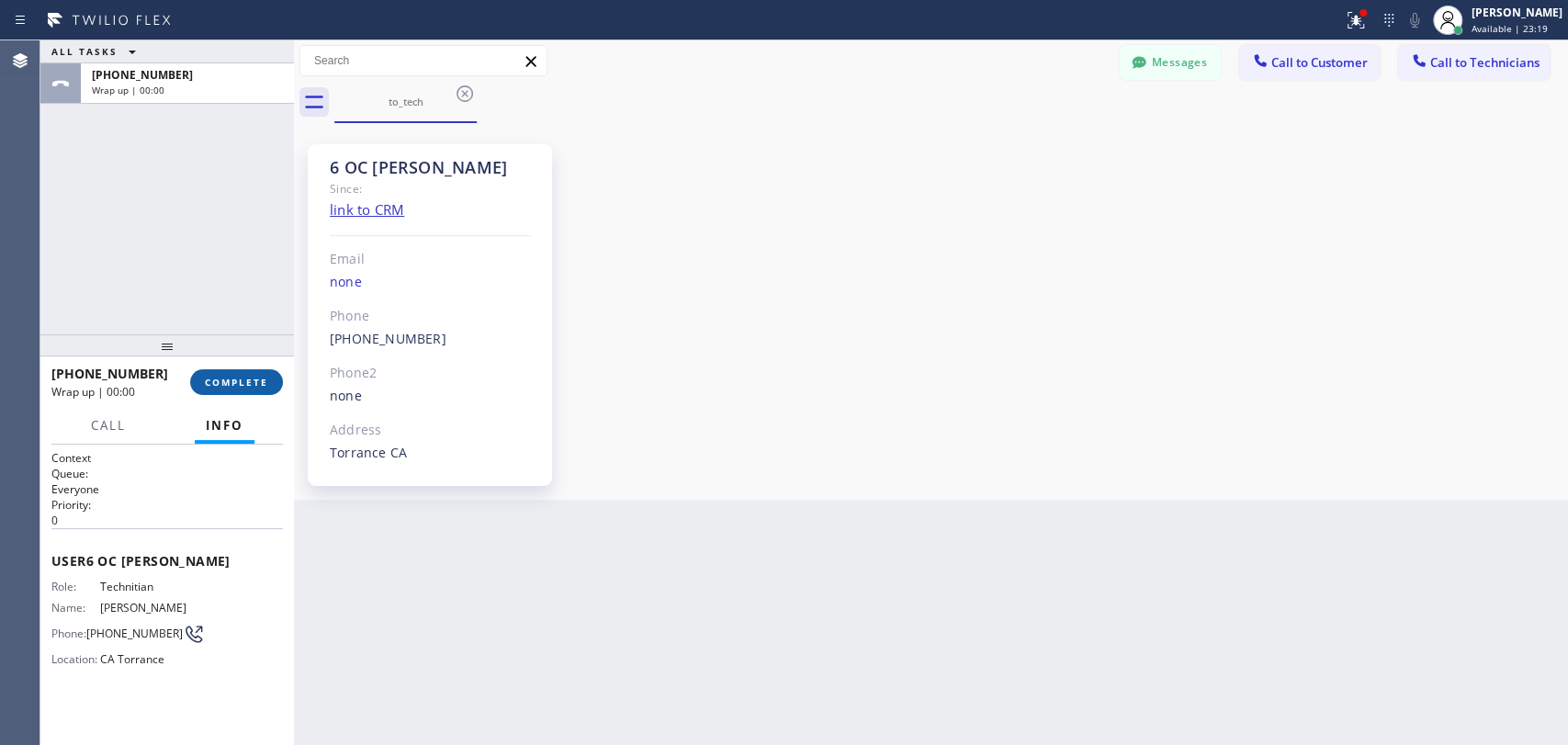
click at [209, 392] on button "COMPLETE" at bounding box center [236, 381] width 93 height 25
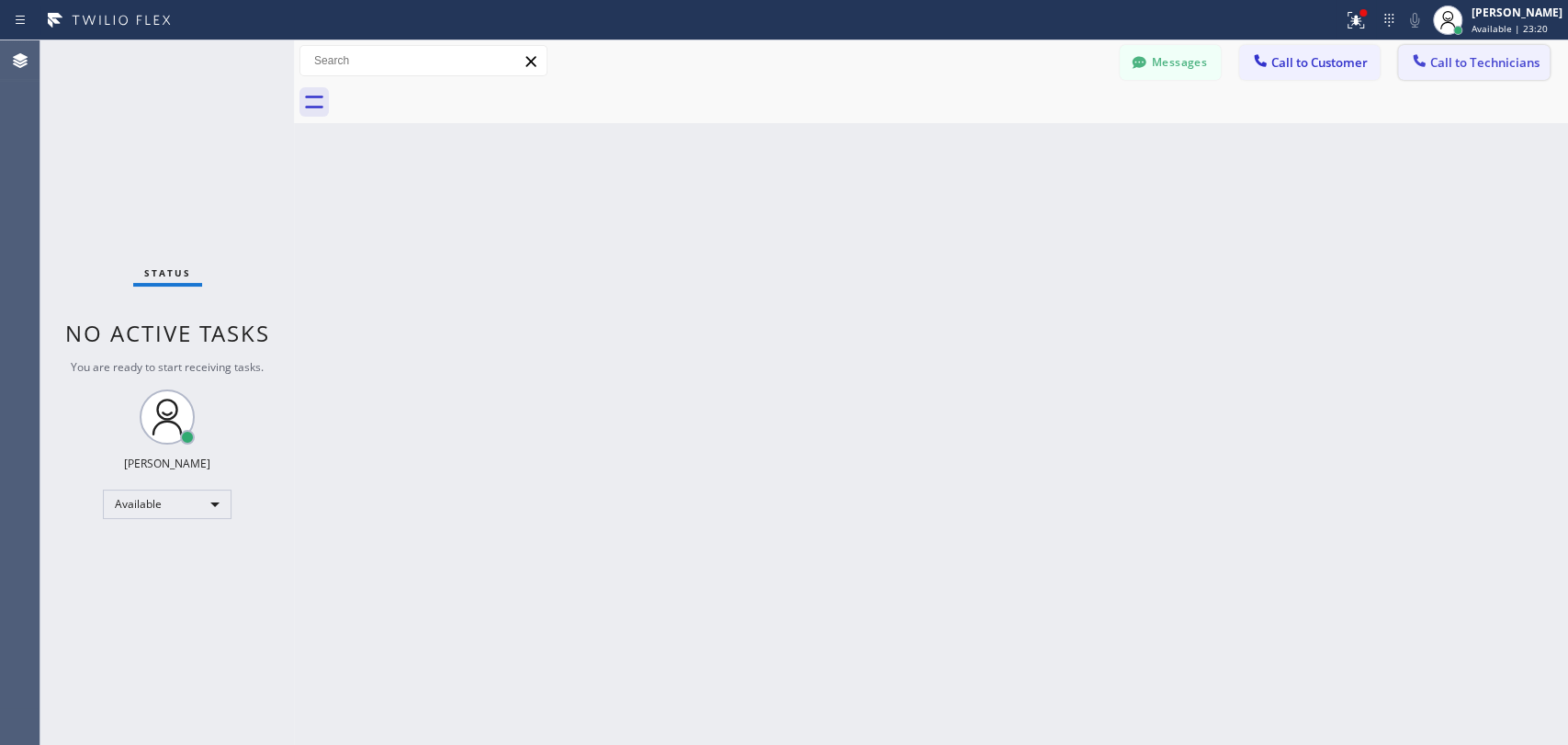
click at [1424, 67] on icon at bounding box center [1418, 59] width 18 height 18
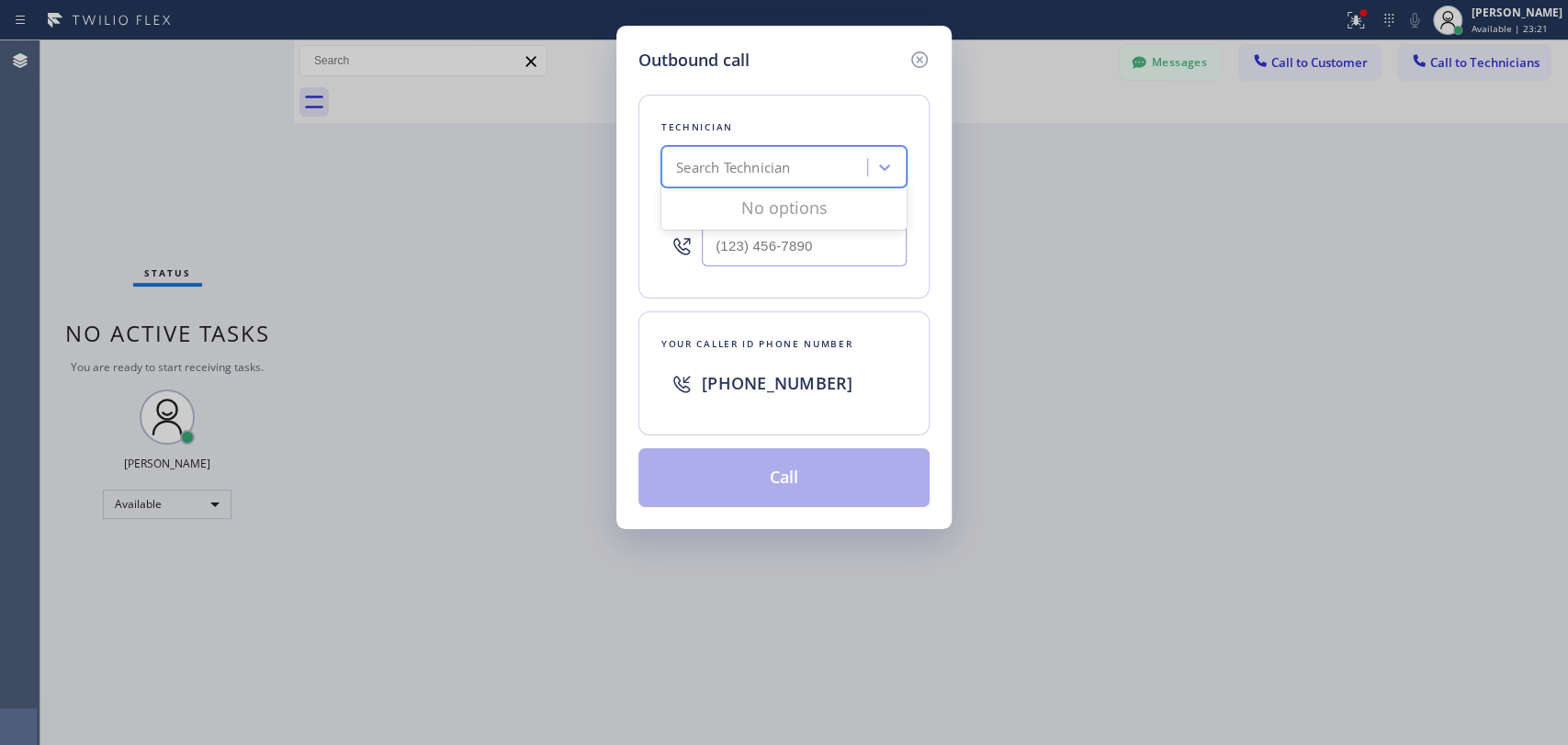
click at [734, 148] on div "Search Technician" at bounding box center [784, 167] width 245 height 42
type input "[PERSON_NAME]"
click at [728, 170] on input "[PERSON_NAME]" at bounding box center [702, 167] width 54 height 16
click at [723, 200] on div "[PERSON_NAME]" at bounding box center [784, 205] width 245 height 33
type input "[PHONE_NUMBER]"
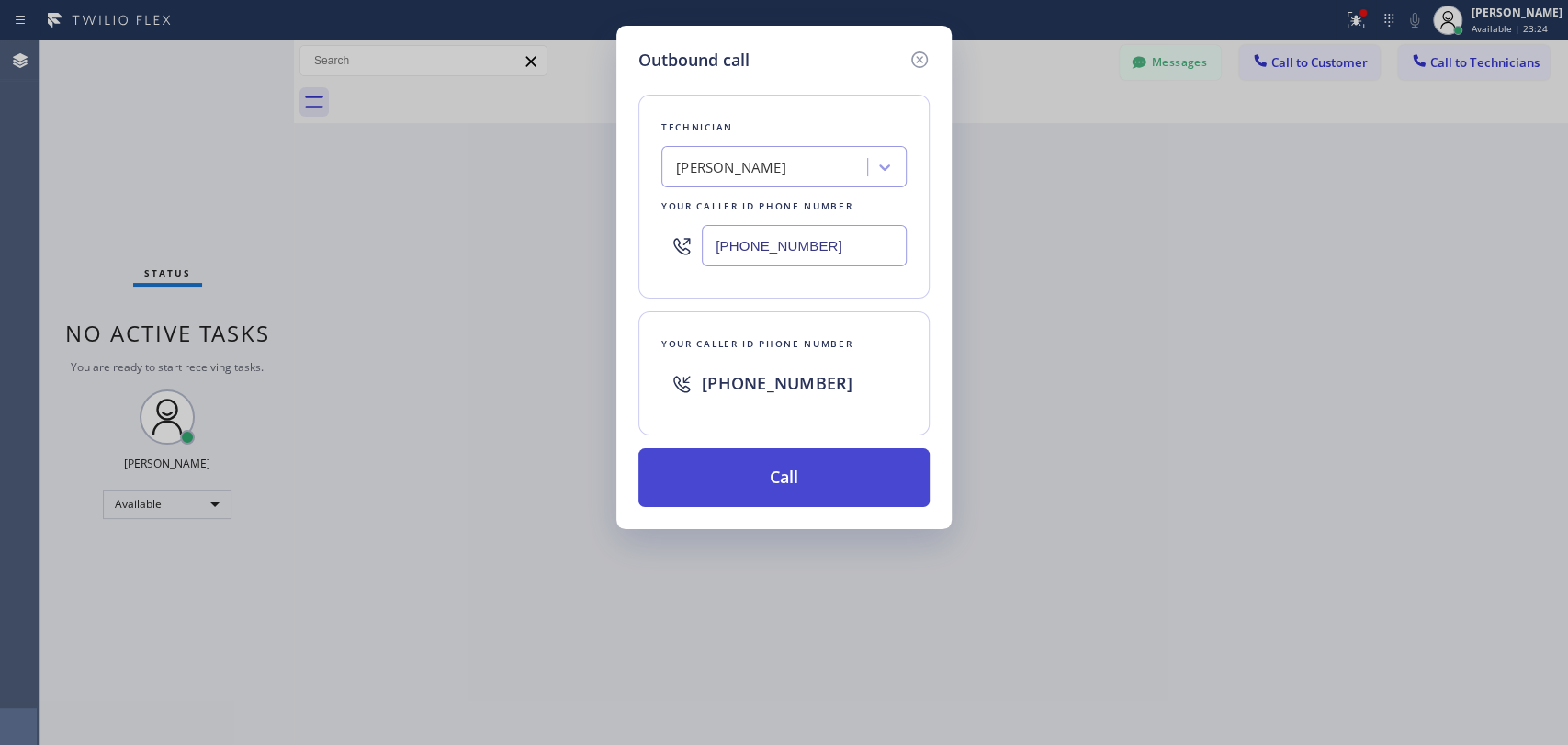
click at [739, 466] on button "Call" at bounding box center [784, 478] width 291 height 59
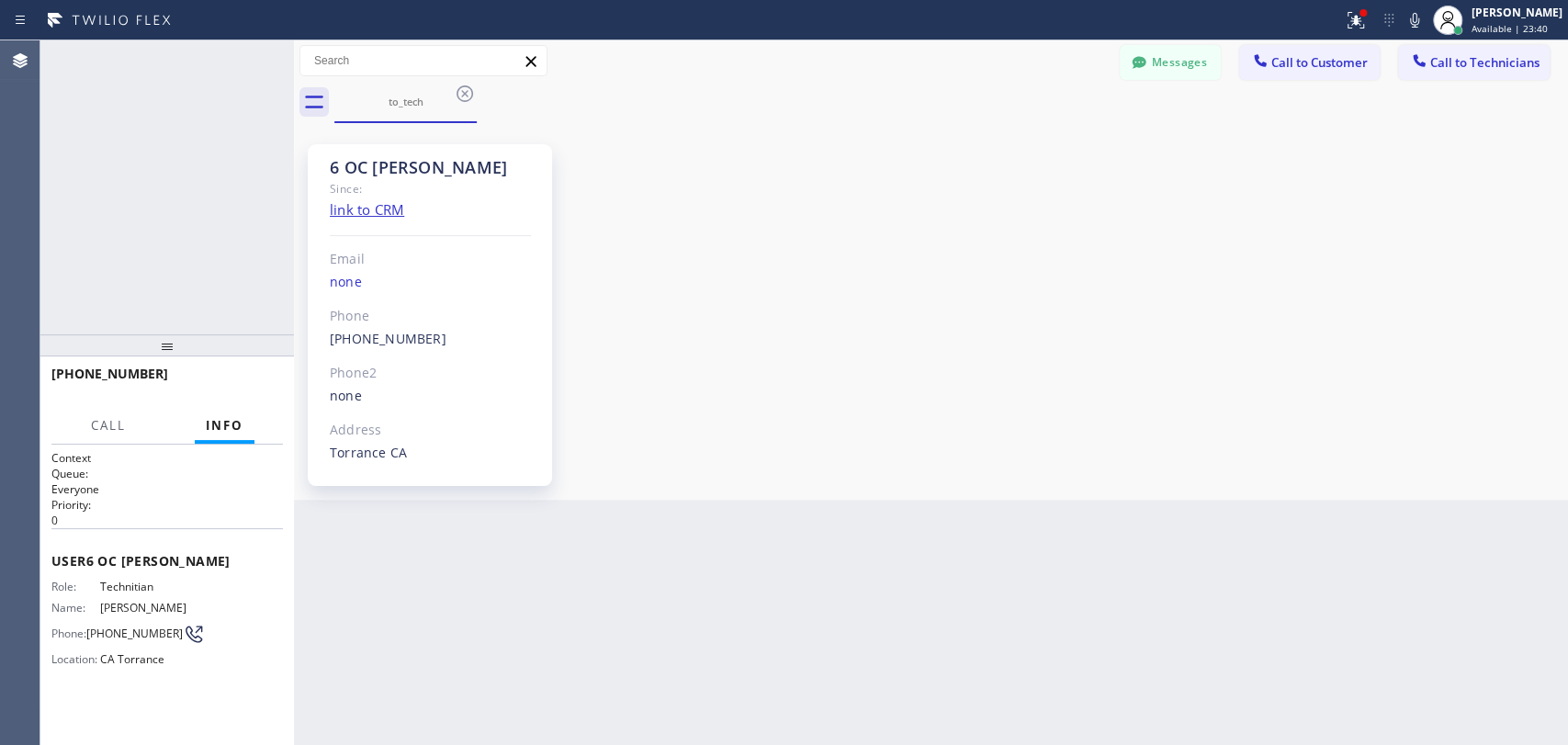
scroll to position [5447, 0]
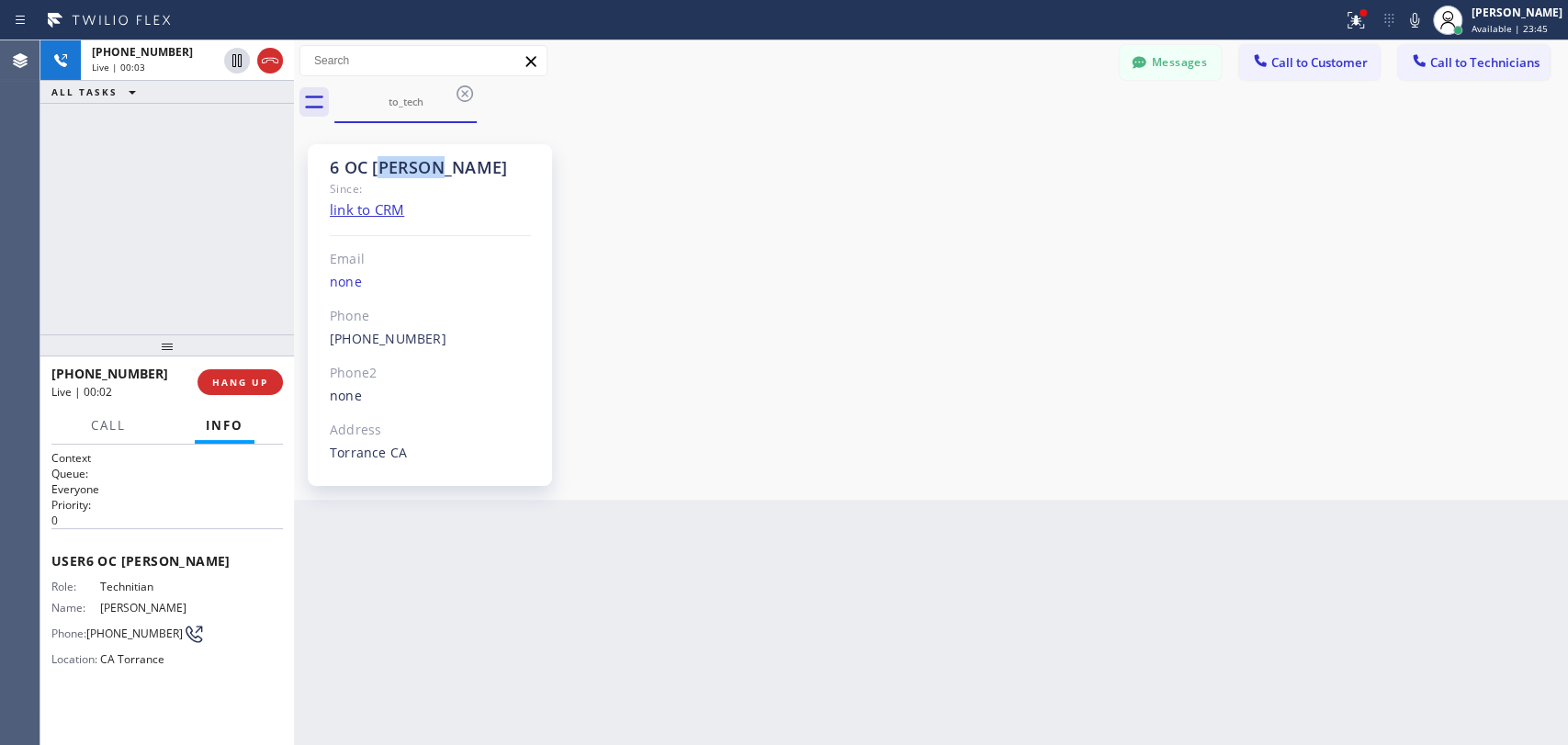
drag, startPoint x: 385, startPoint y: 162, endPoint x: 469, endPoint y: 164, distance: 84.0
click at [469, 164] on div "6 OC [PERSON_NAME]" at bounding box center [430, 167] width 201 height 21
drag, startPoint x: 469, startPoint y: 164, endPoint x: 348, endPoint y: 156, distance: 121.3
click at [348, 157] on div "6 OC [PERSON_NAME]" at bounding box center [430, 167] width 201 height 21
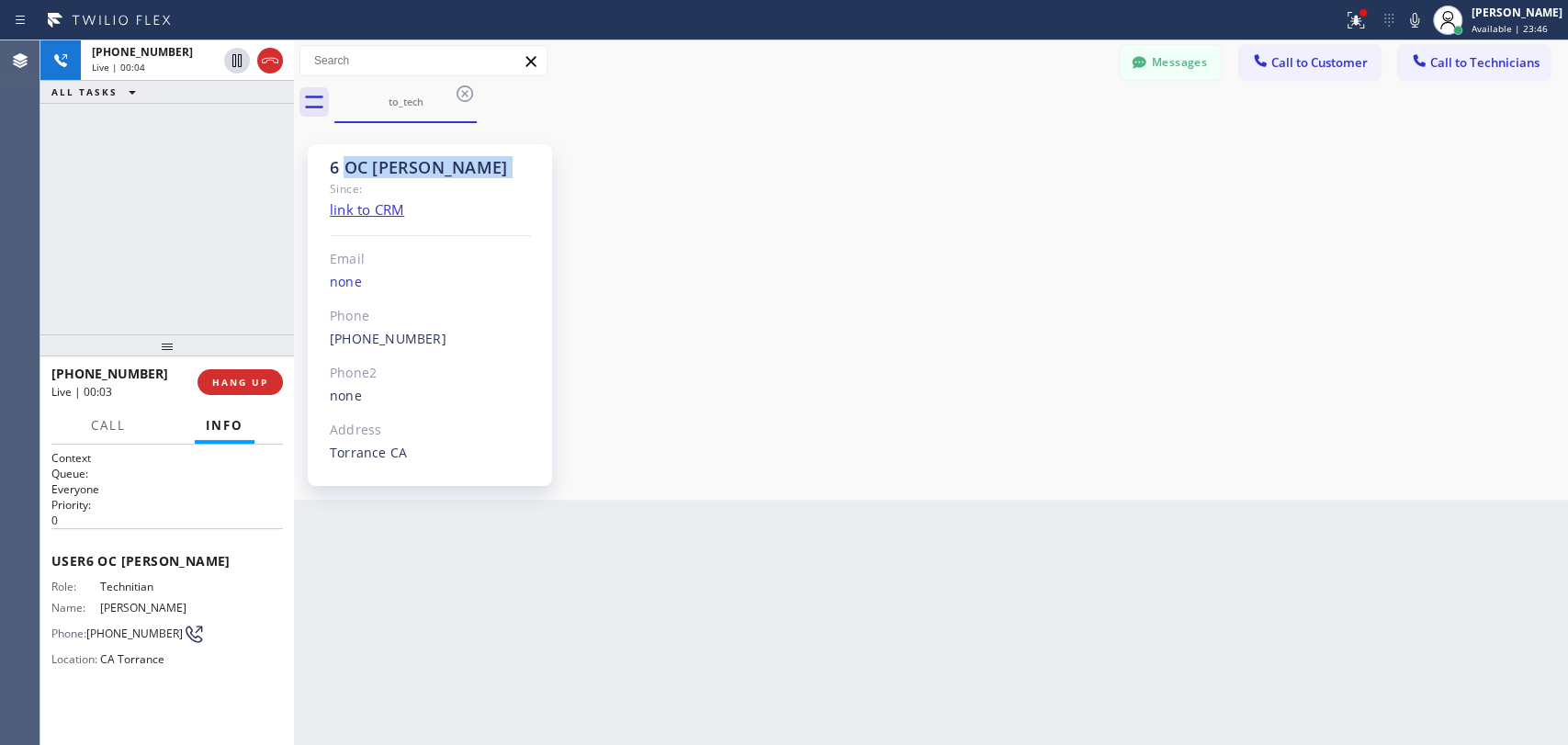
click at [347, 157] on div "6 OC [PERSON_NAME]" at bounding box center [430, 167] width 201 height 21
click at [250, 381] on span "HANG UP" at bounding box center [240, 382] width 56 height 13
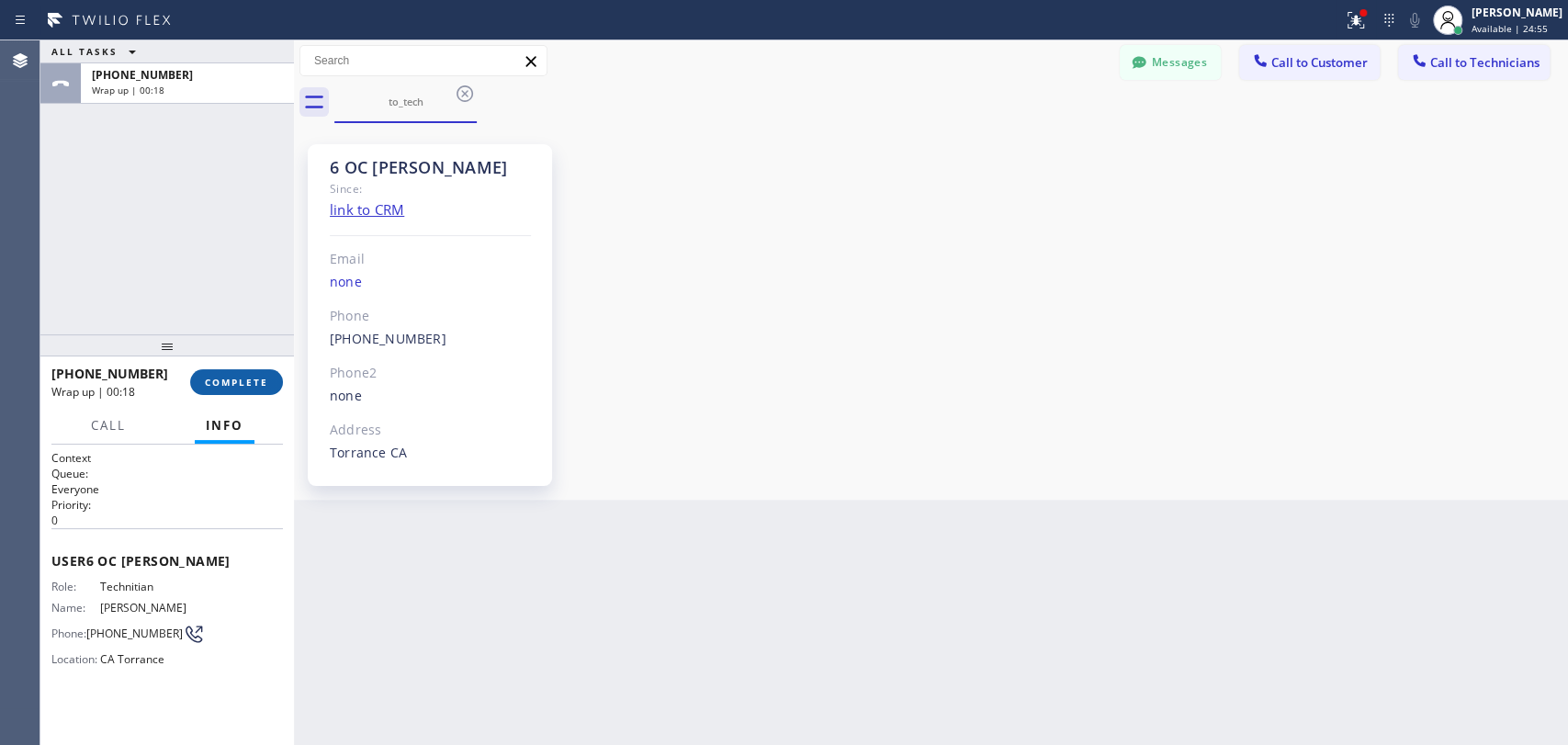
click at [228, 382] on span "COMPLETE" at bounding box center [236, 382] width 63 height 13
click at [230, 256] on div "ALL TASKS ALL TASKS ACTIVE TASKS TASKS IN WRAP UP [PHONE_NUMBER] Wrap up | 00:18" at bounding box center [167, 187] width 254 height 294
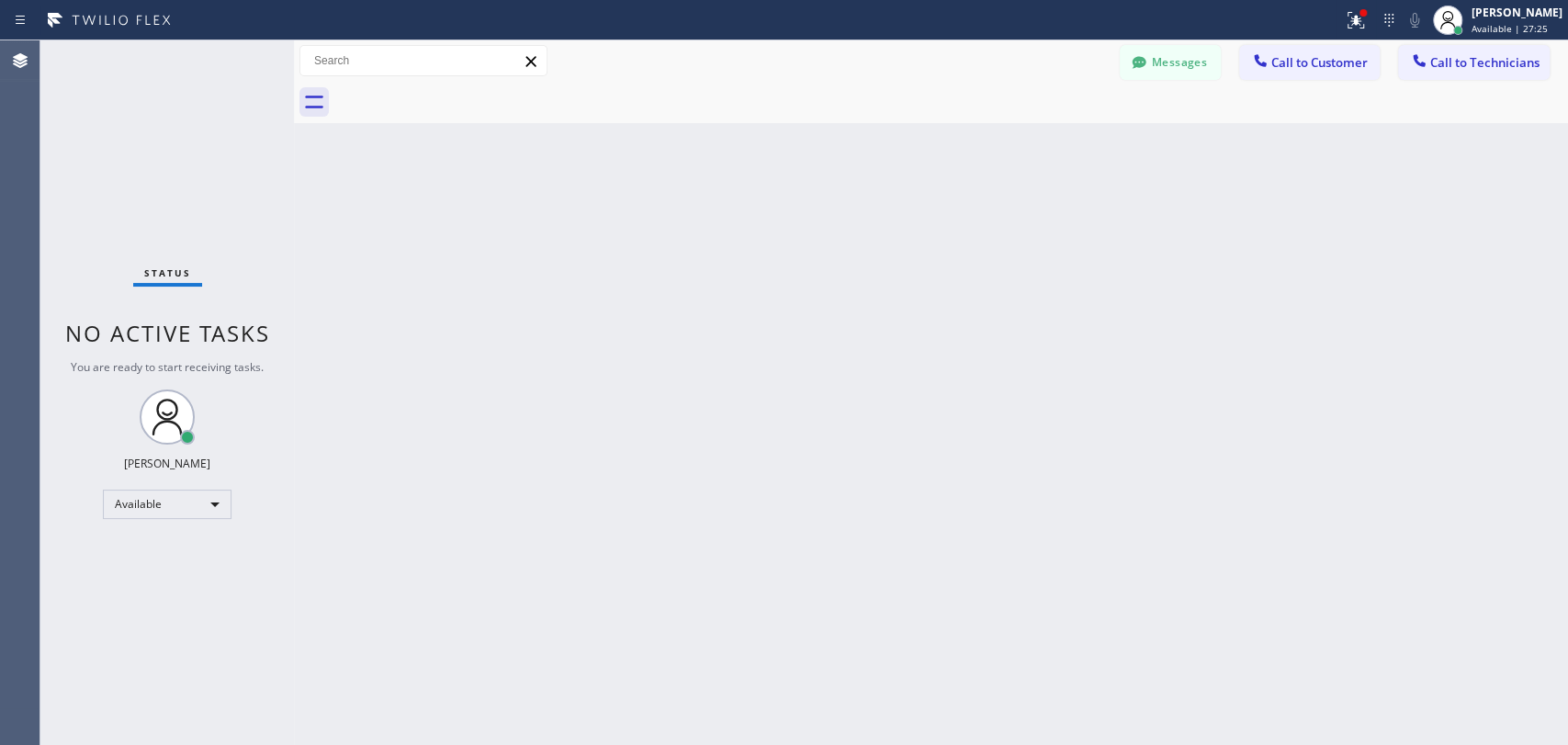
drag, startPoint x: 1533, startPoint y: 48, endPoint x: 1504, endPoint y: 61, distance: 31.8
click at [1533, 48] on button "Call to Technicians" at bounding box center [1474, 62] width 152 height 35
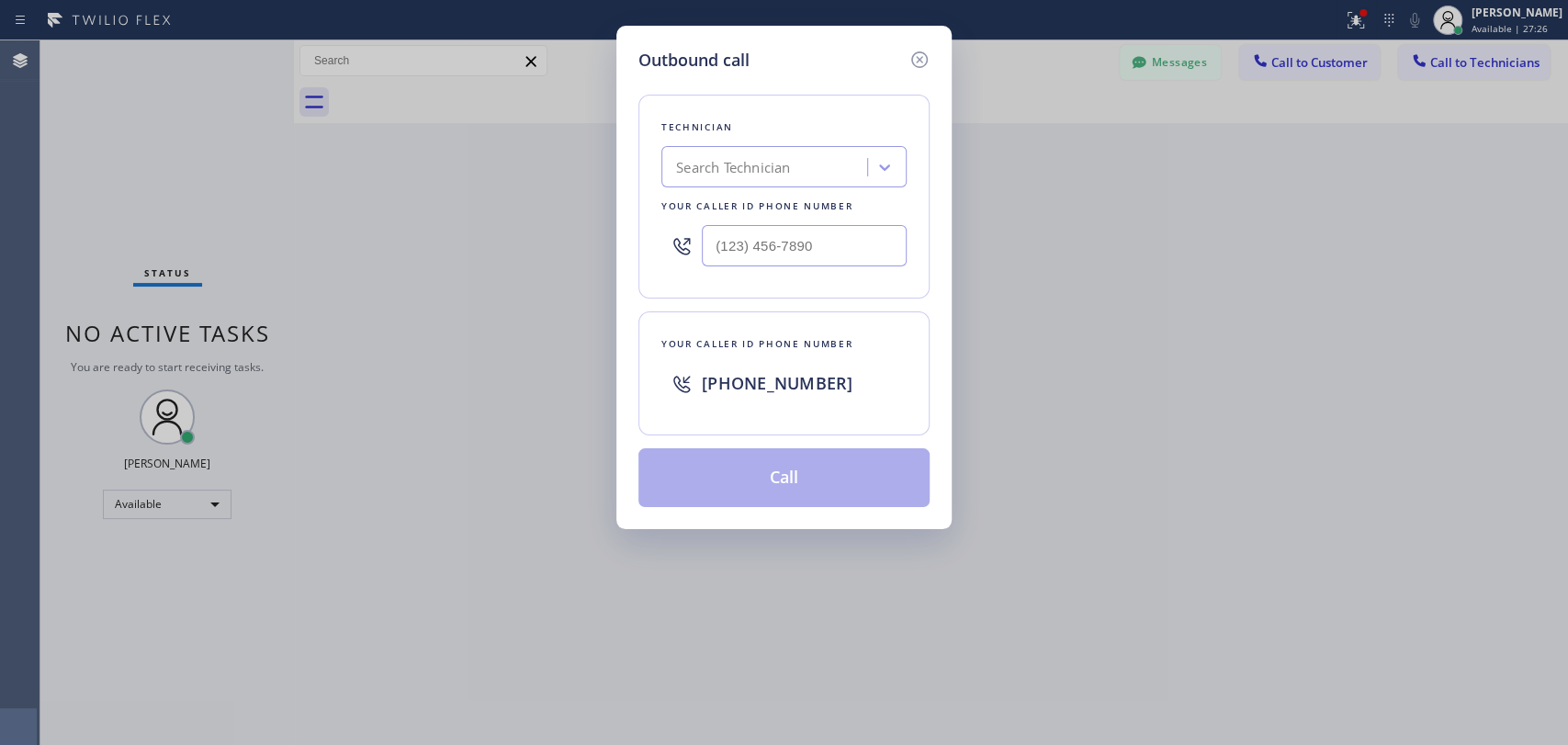
click at [736, 182] on div "Search Technician" at bounding box center [784, 167] width 245 height 42
type input "[PERSON_NAME]"
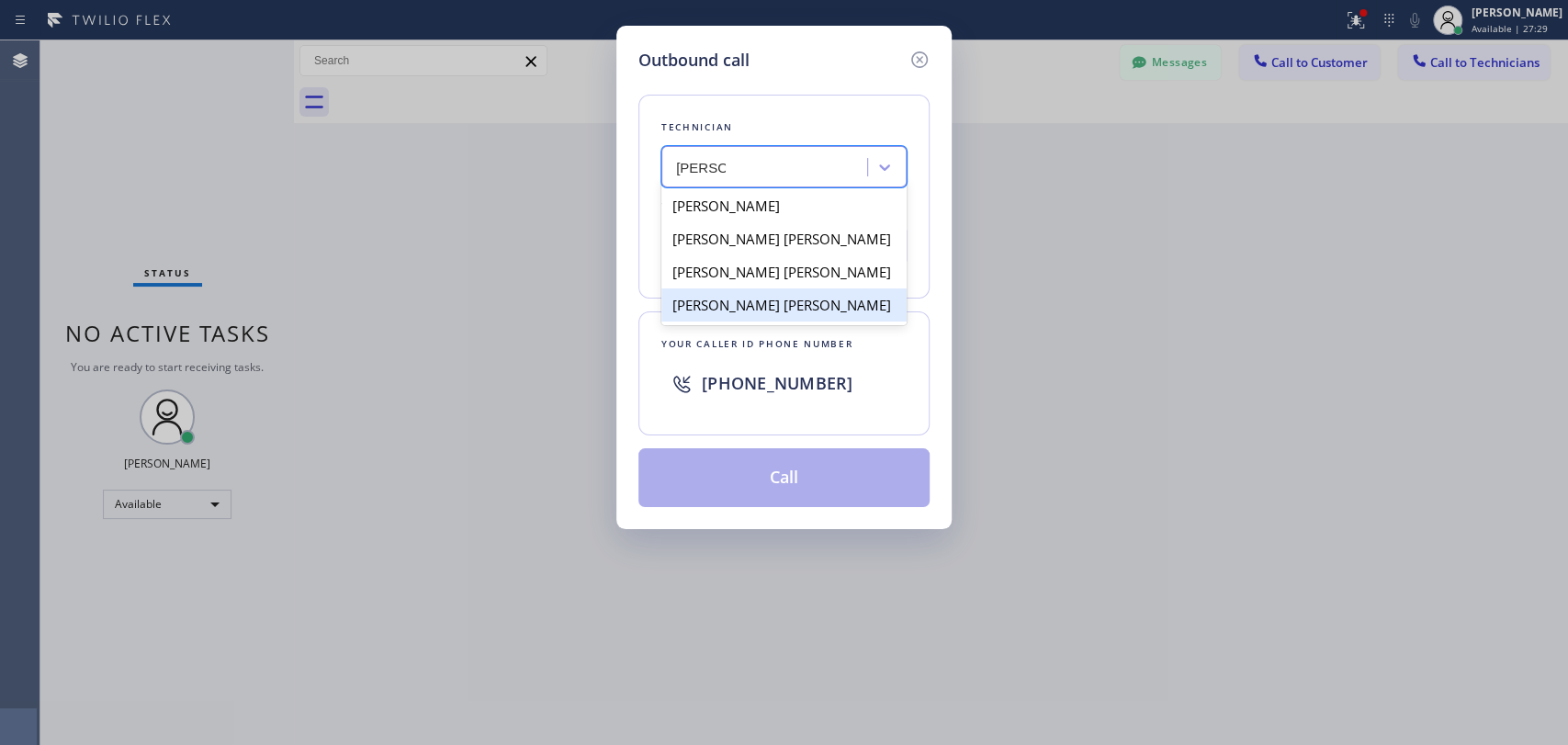
drag, startPoint x: 732, startPoint y: 208, endPoint x: 728, endPoint y: 311, distance: 103.1
click at [728, 311] on div "[PERSON_NAME] [PERSON_NAME] [PERSON_NAME] [PERSON_NAME] [PERSON_NAME] [PERSON_N…" at bounding box center [784, 256] width 245 height 140
click at [728, 311] on div "[PERSON_NAME] [PERSON_NAME]" at bounding box center [784, 304] width 245 height 33
type input "[PHONE_NUMBER]"
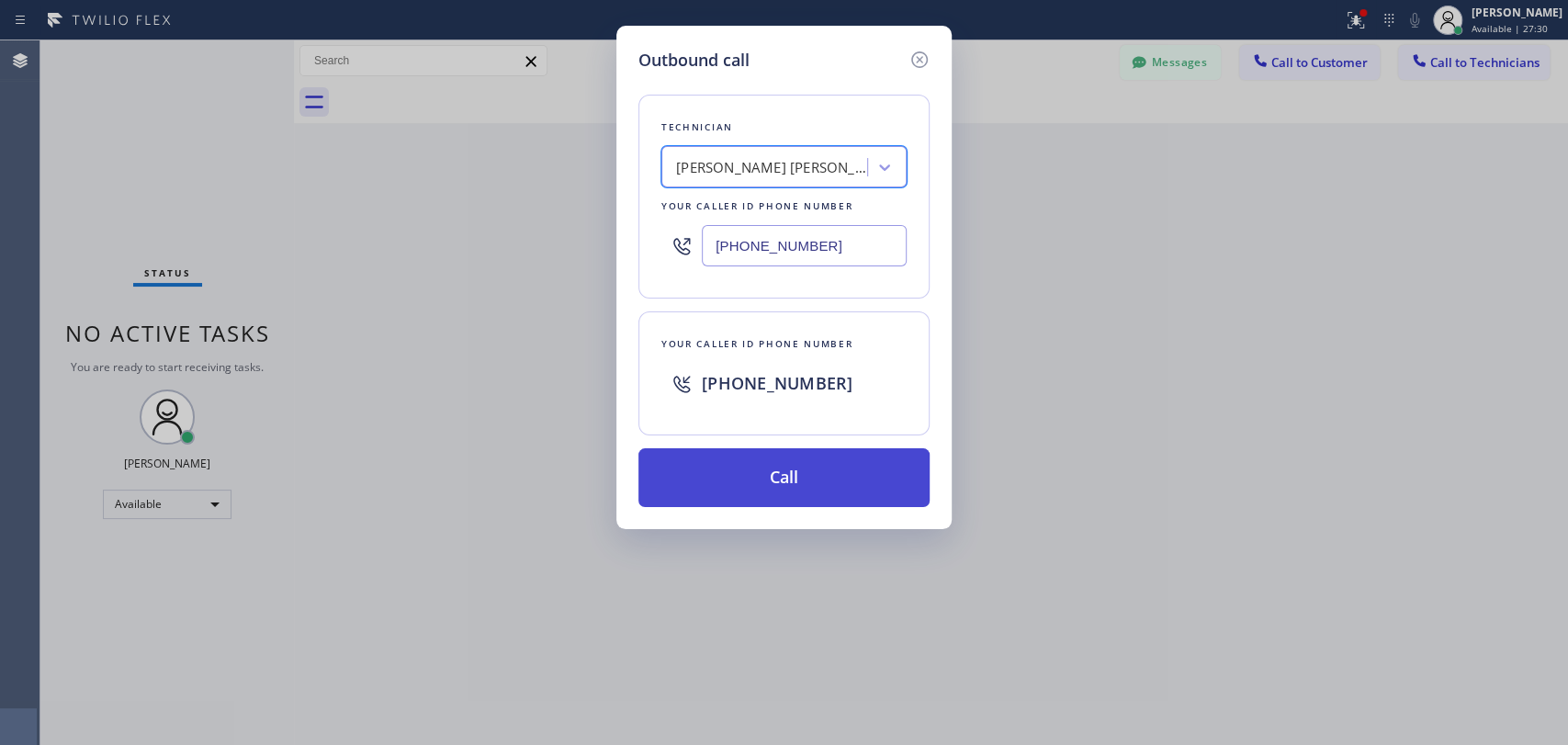
click at [723, 462] on button "Call" at bounding box center [784, 478] width 291 height 59
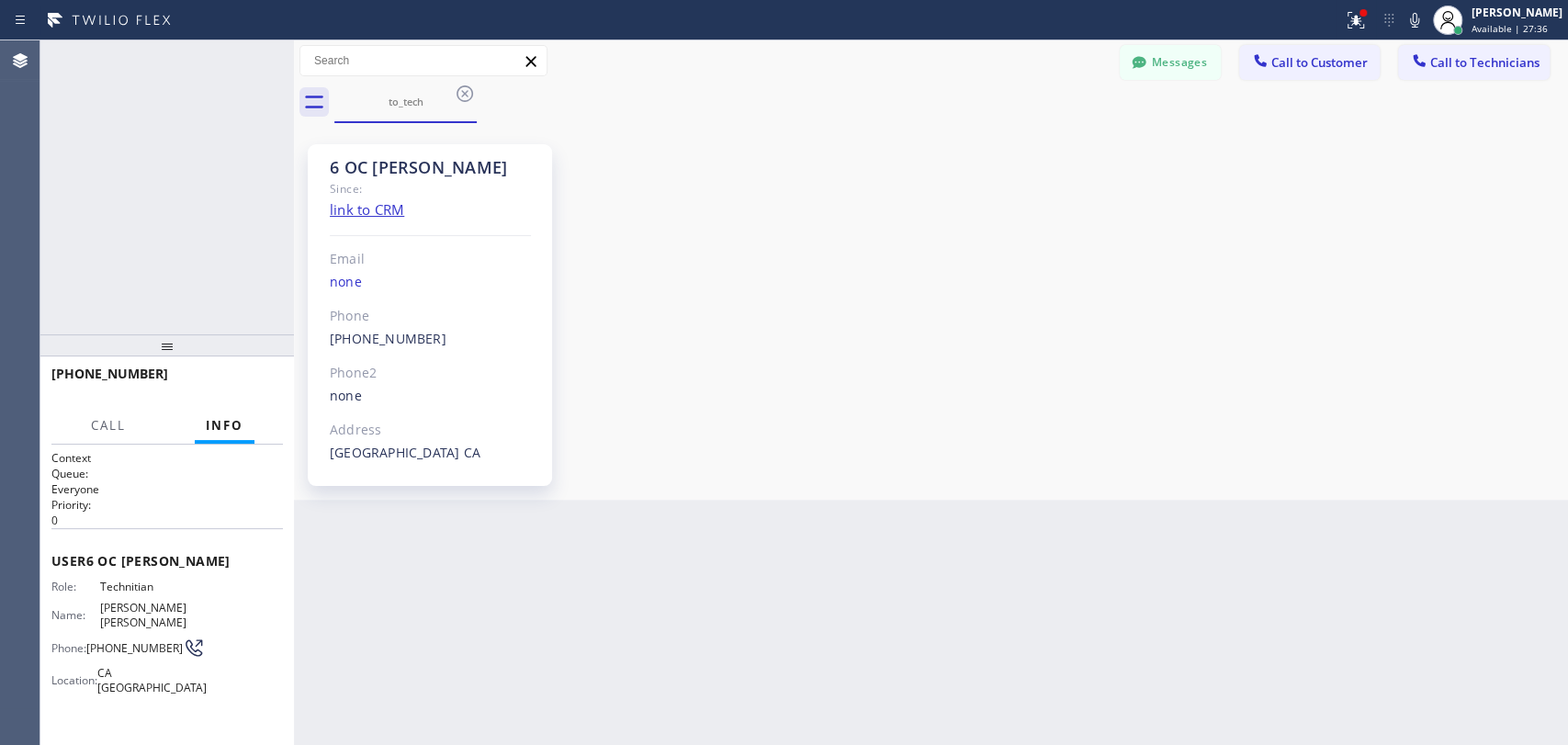
scroll to position [25547, 0]
click at [1171, 69] on button "Messages" at bounding box center [1170, 62] width 101 height 35
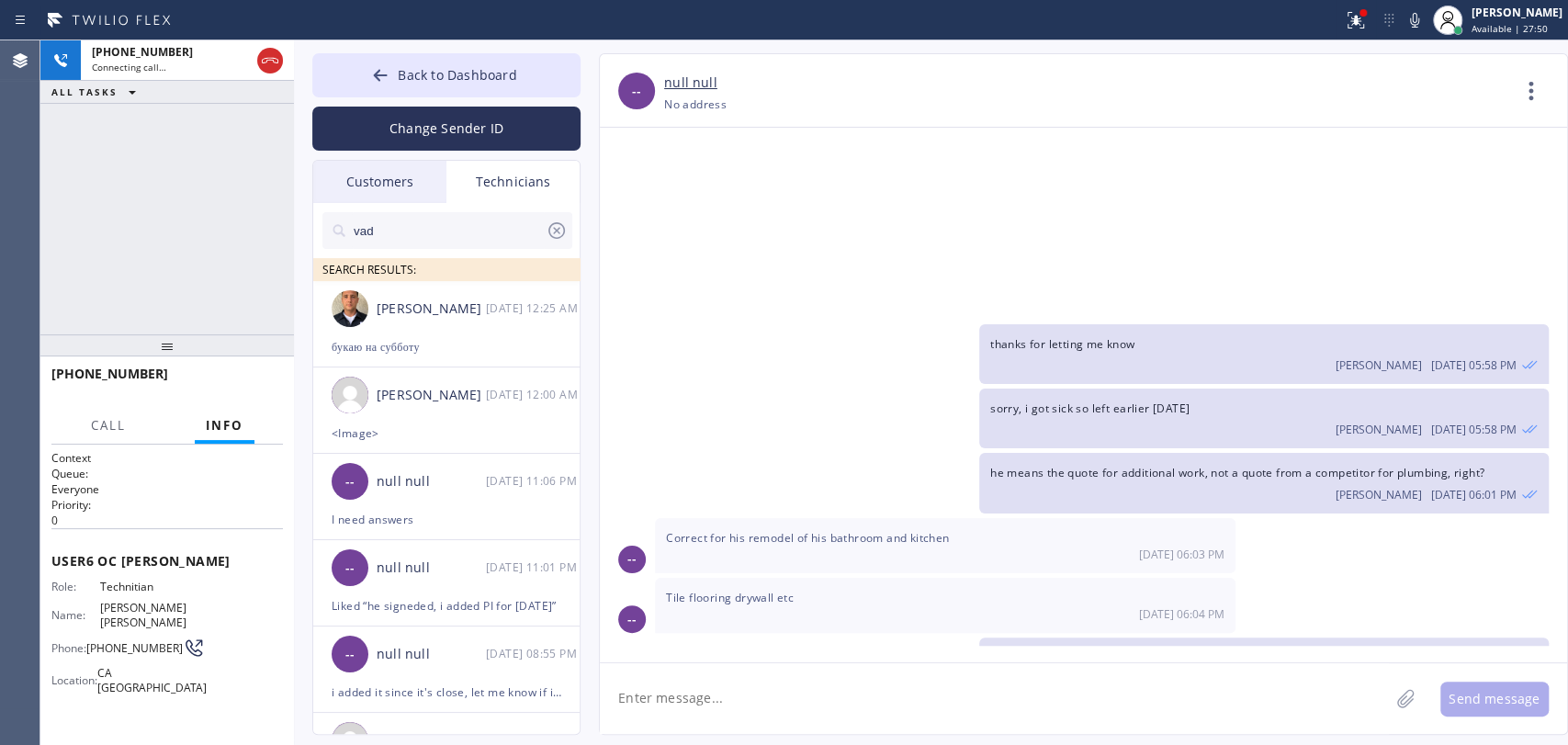
click at [466, 230] on input "vad" at bounding box center [448, 230] width 194 height 37
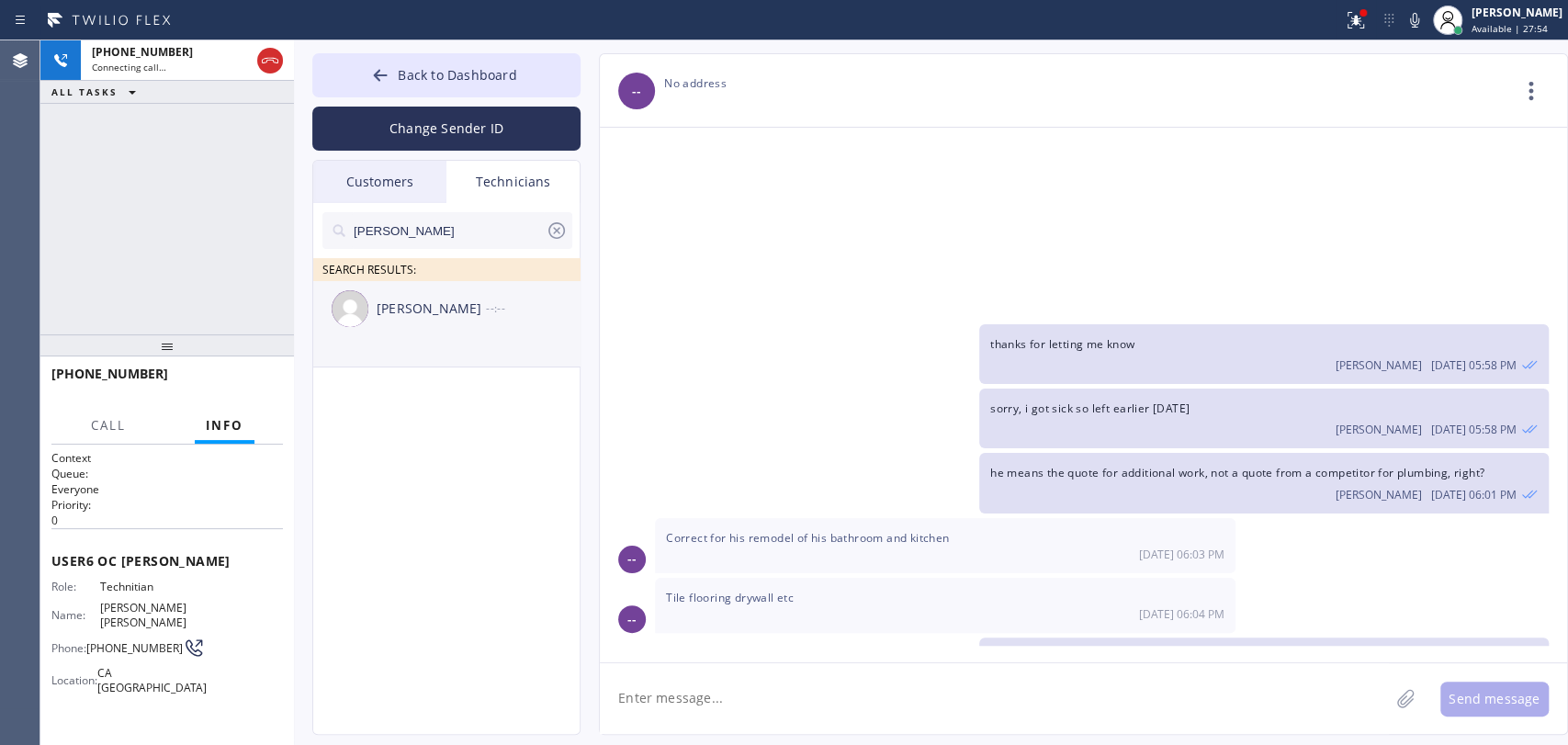
type input "[PERSON_NAME]"
click at [423, 324] on div "[PERSON_NAME] --:--" at bounding box center [447, 309] width 268 height 55
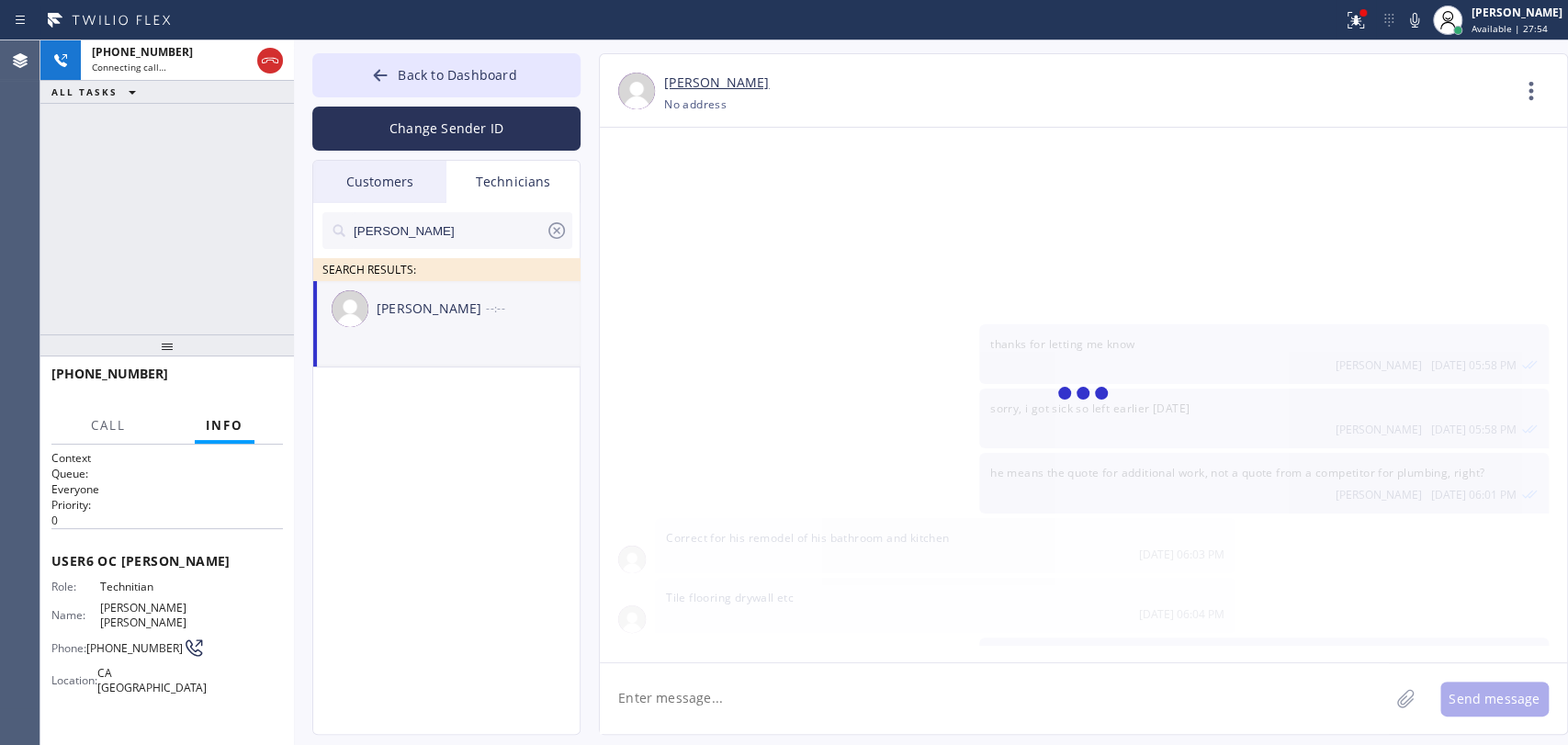
click at [661, 713] on textarea at bounding box center [994, 698] width 789 height 71
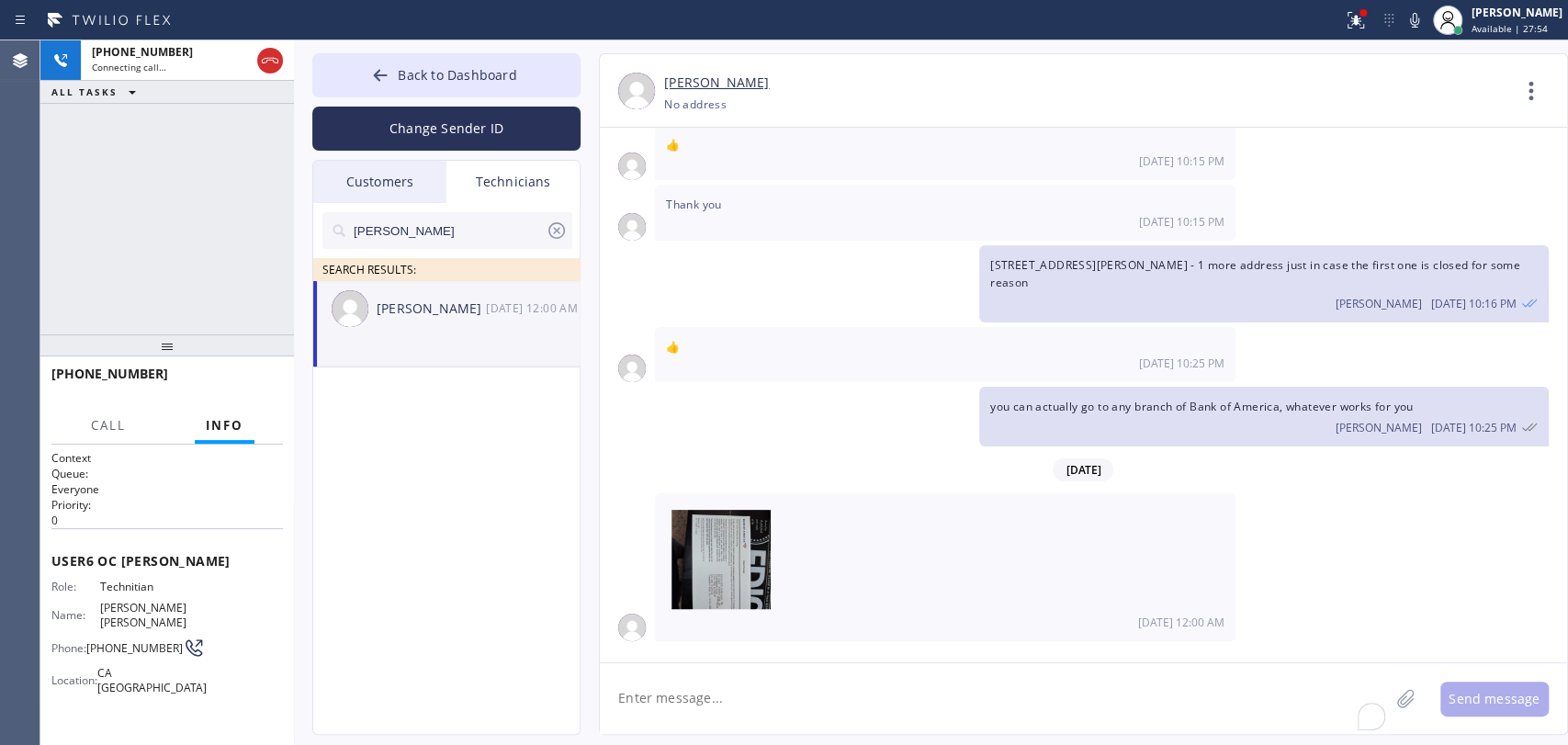
scroll to position [5447, 0]
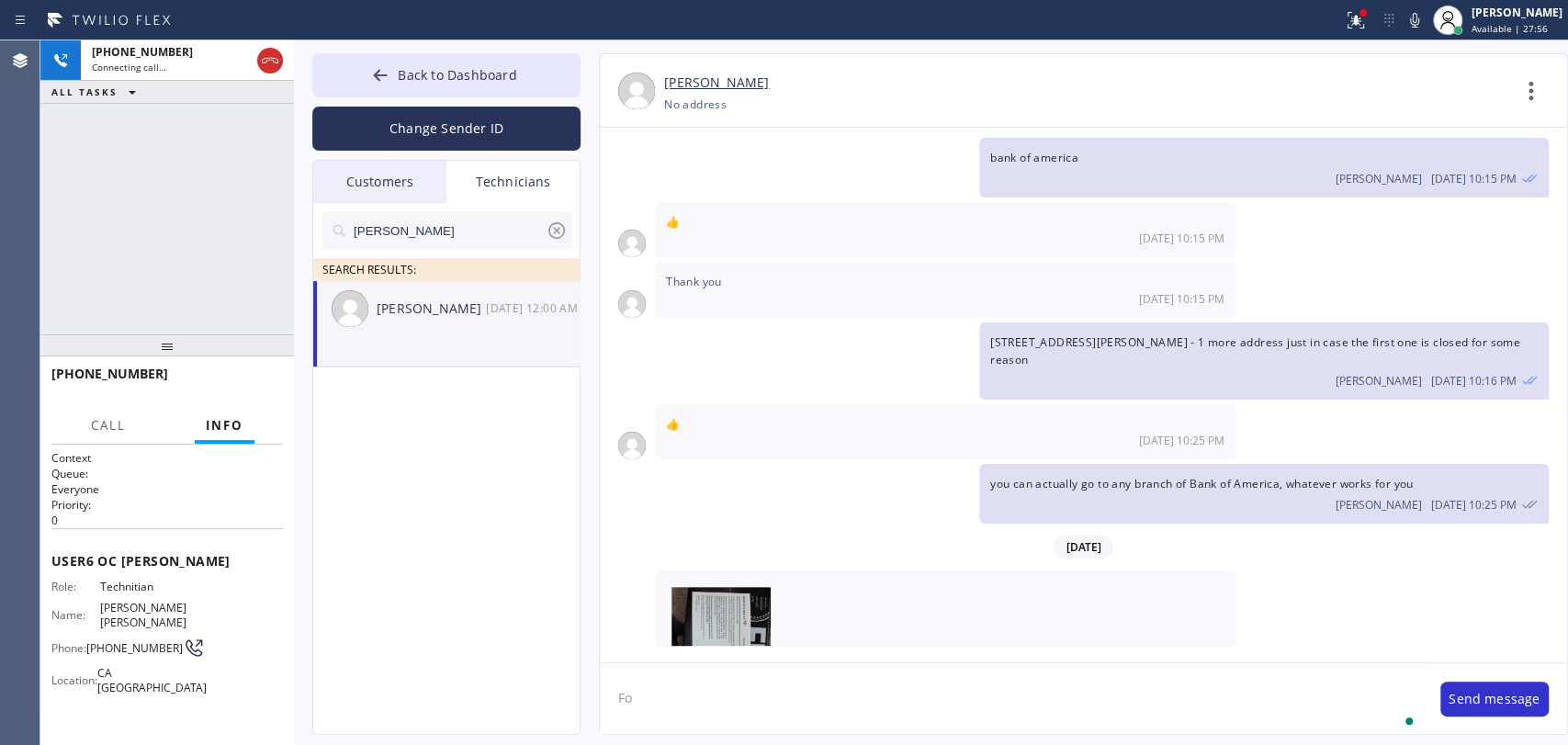
type textarea "F"
type textarea "booked Irvine for [DATE], will try to move orange too"
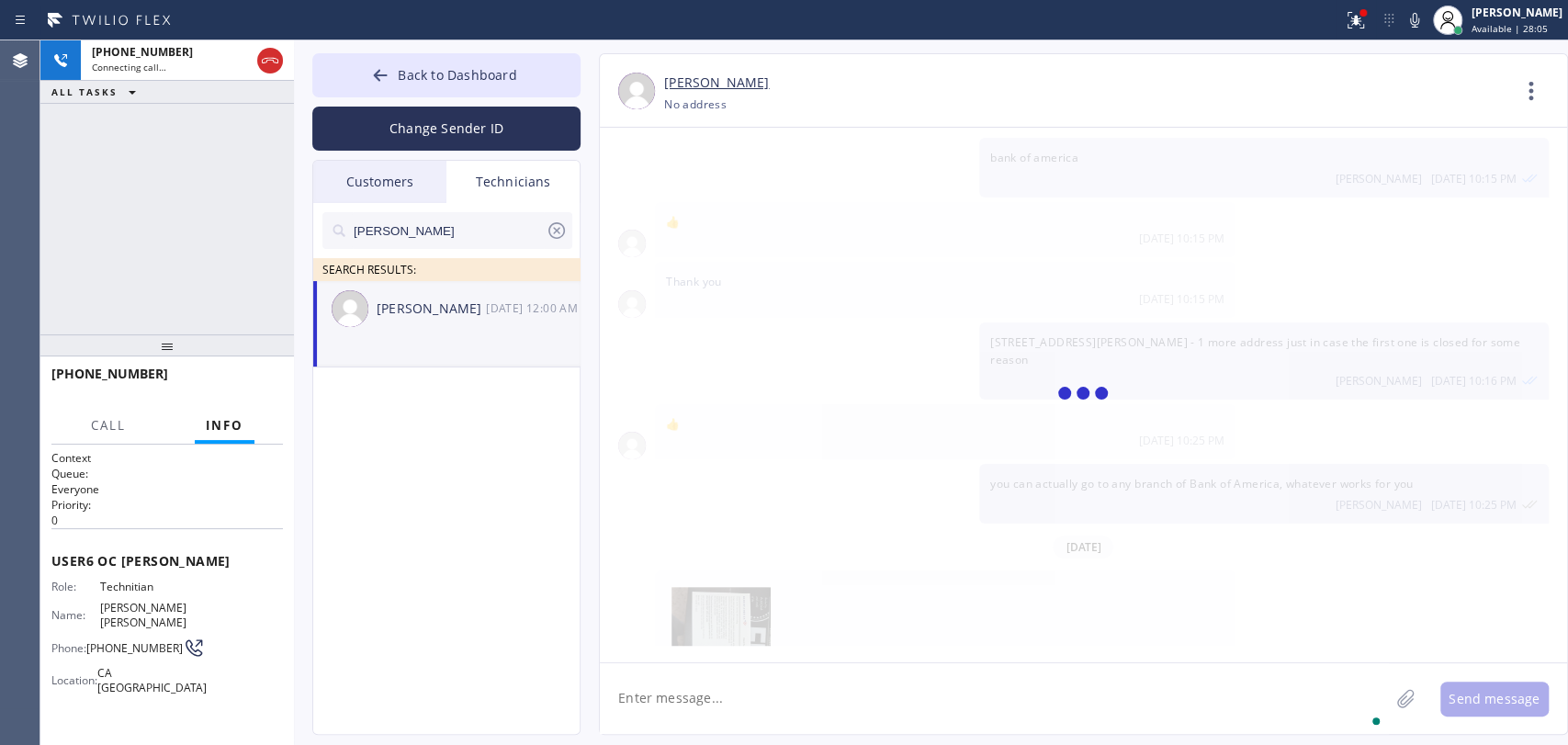
scroll to position [5511, 0]
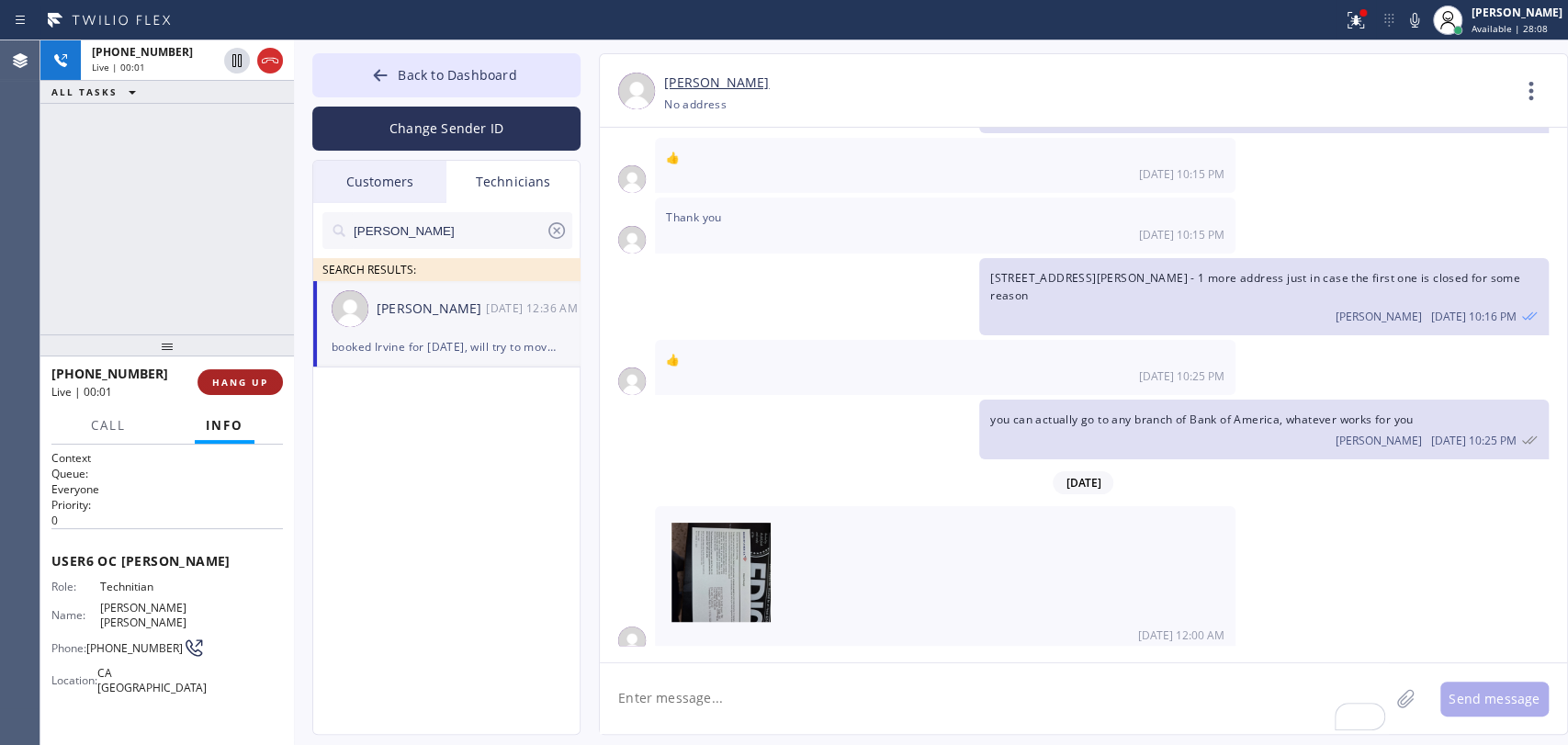
click at [241, 384] on span "HANG UP" at bounding box center [240, 382] width 56 height 13
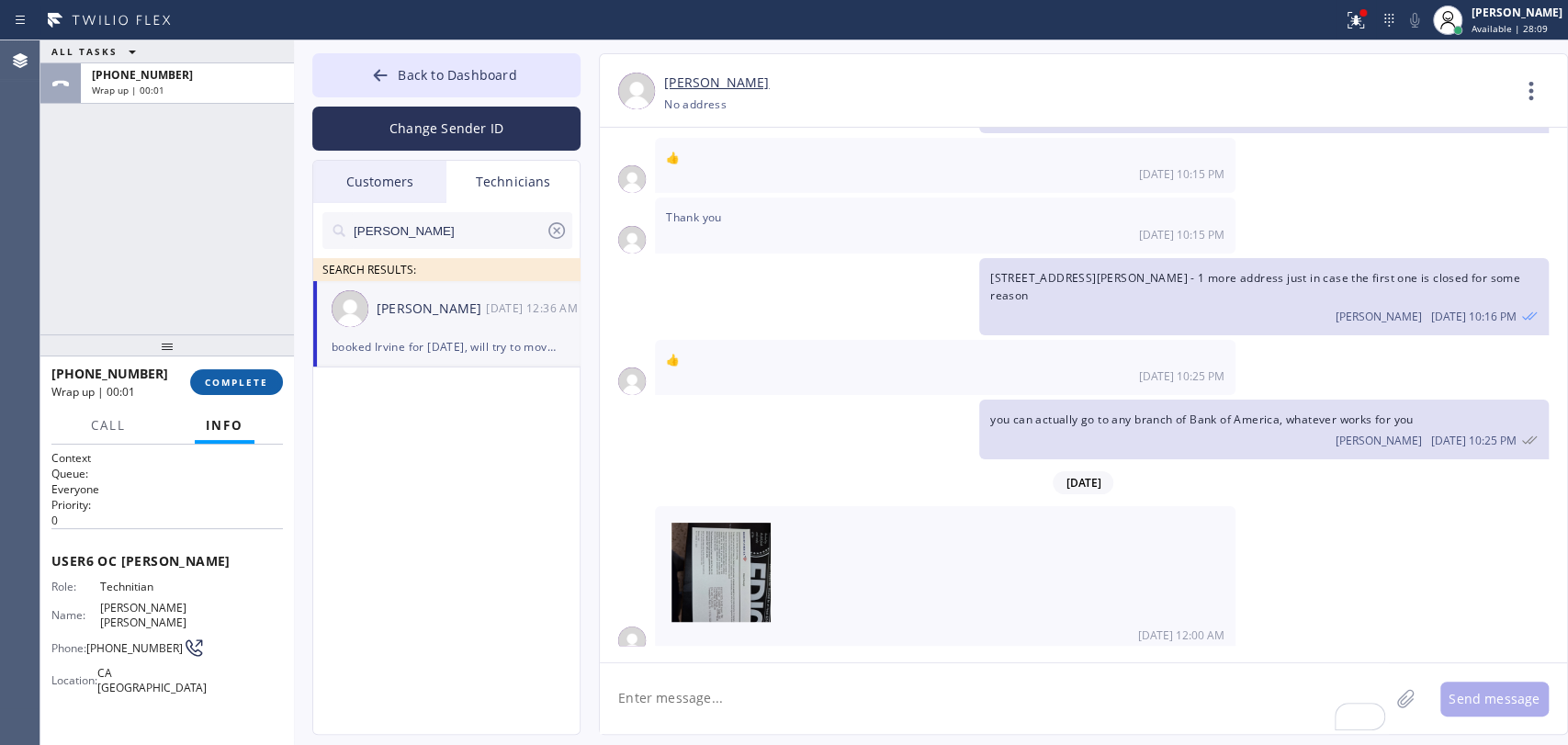
click at [239, 373] on button "COMPLETE" at bounding box center [236, 381] width 93 height 25
click at [436, 39] on div "Status report Issues detected These issues could affect your workflow. Please c…" at bounding box center [784, 20] width 1568 height 41
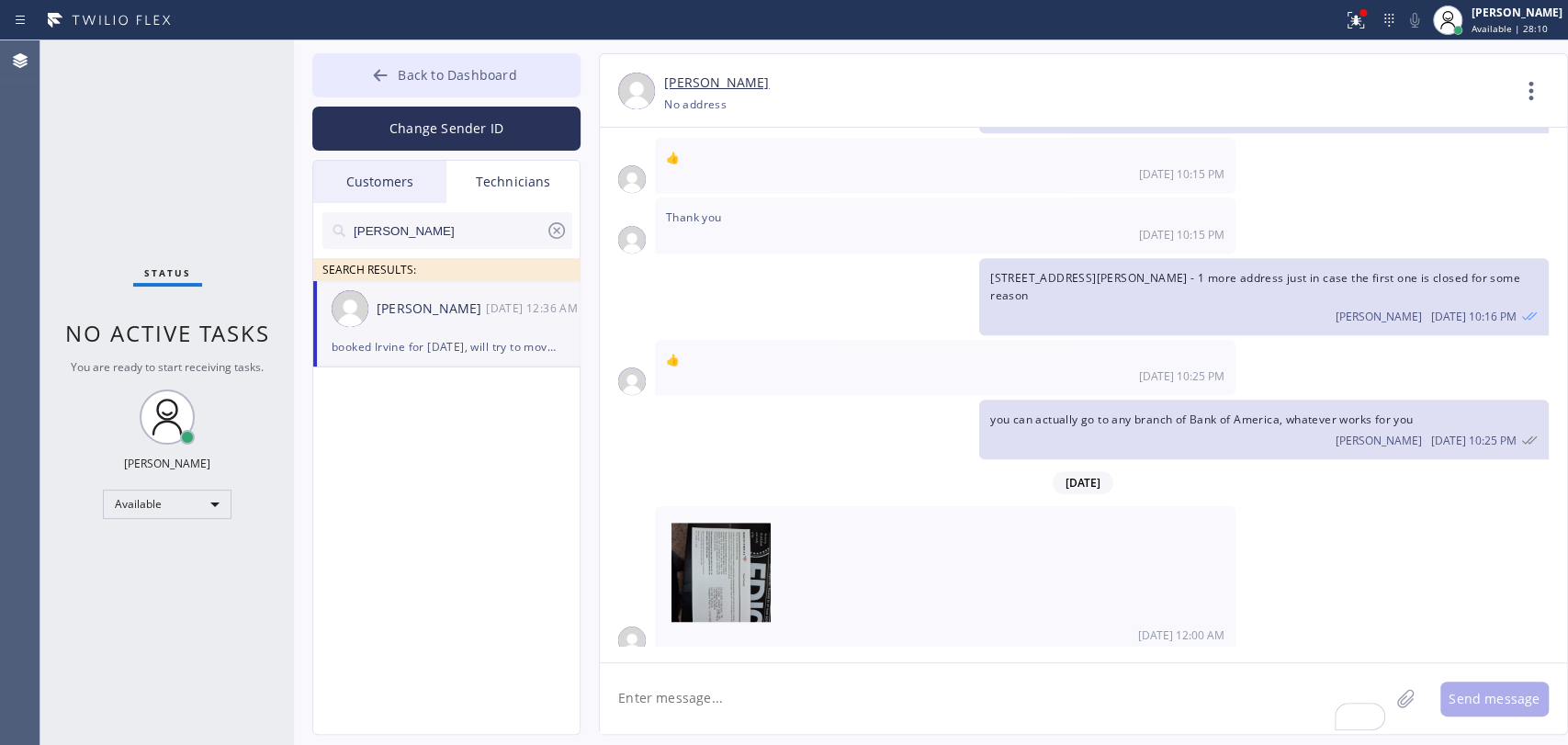
click at [434, 60] on button "Back to Dashboard" at bounding box center [447, 75] width 268 height 44
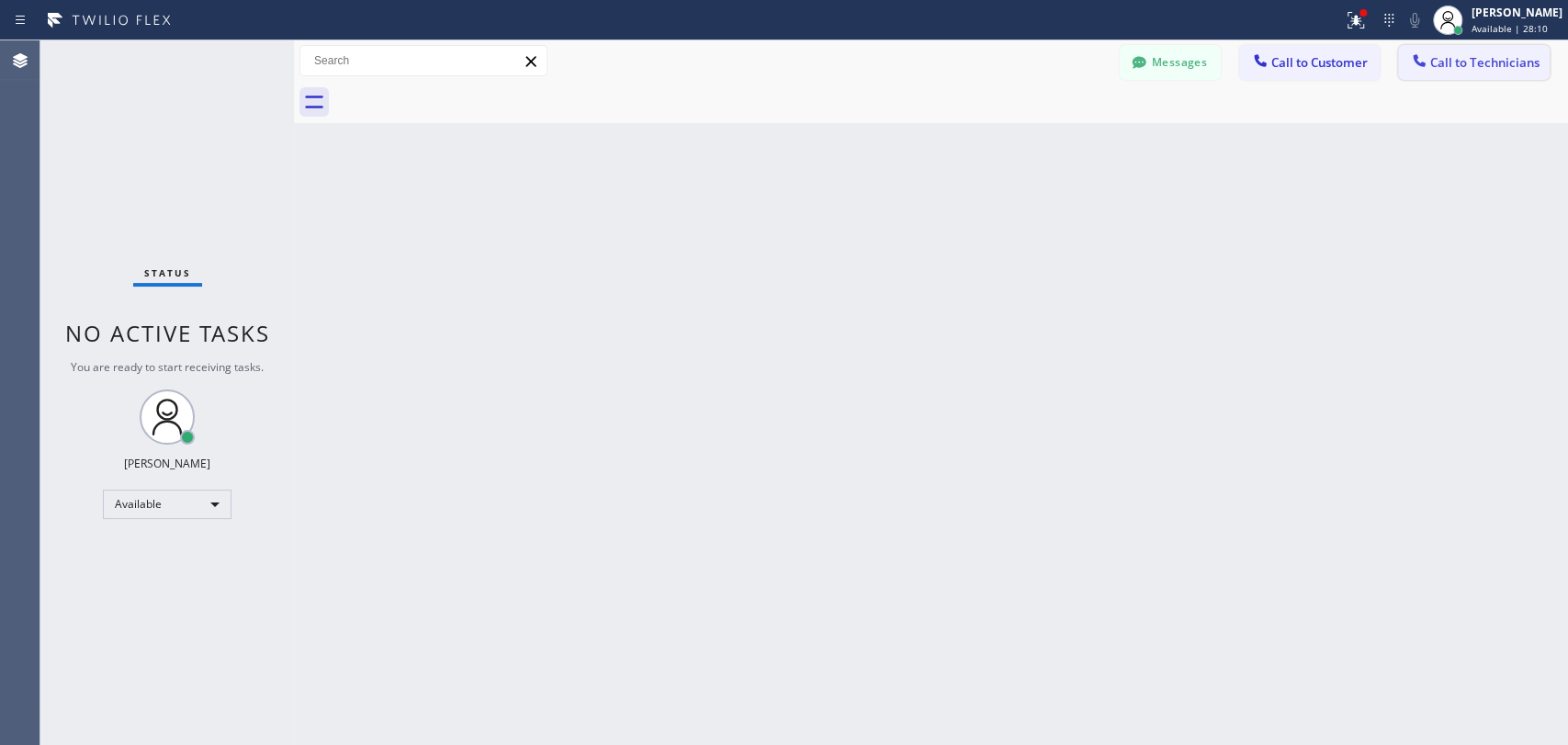
click at [1451, 63] on span "Call to Technicians" at bounding box center [1485, 62] width 110 height 17
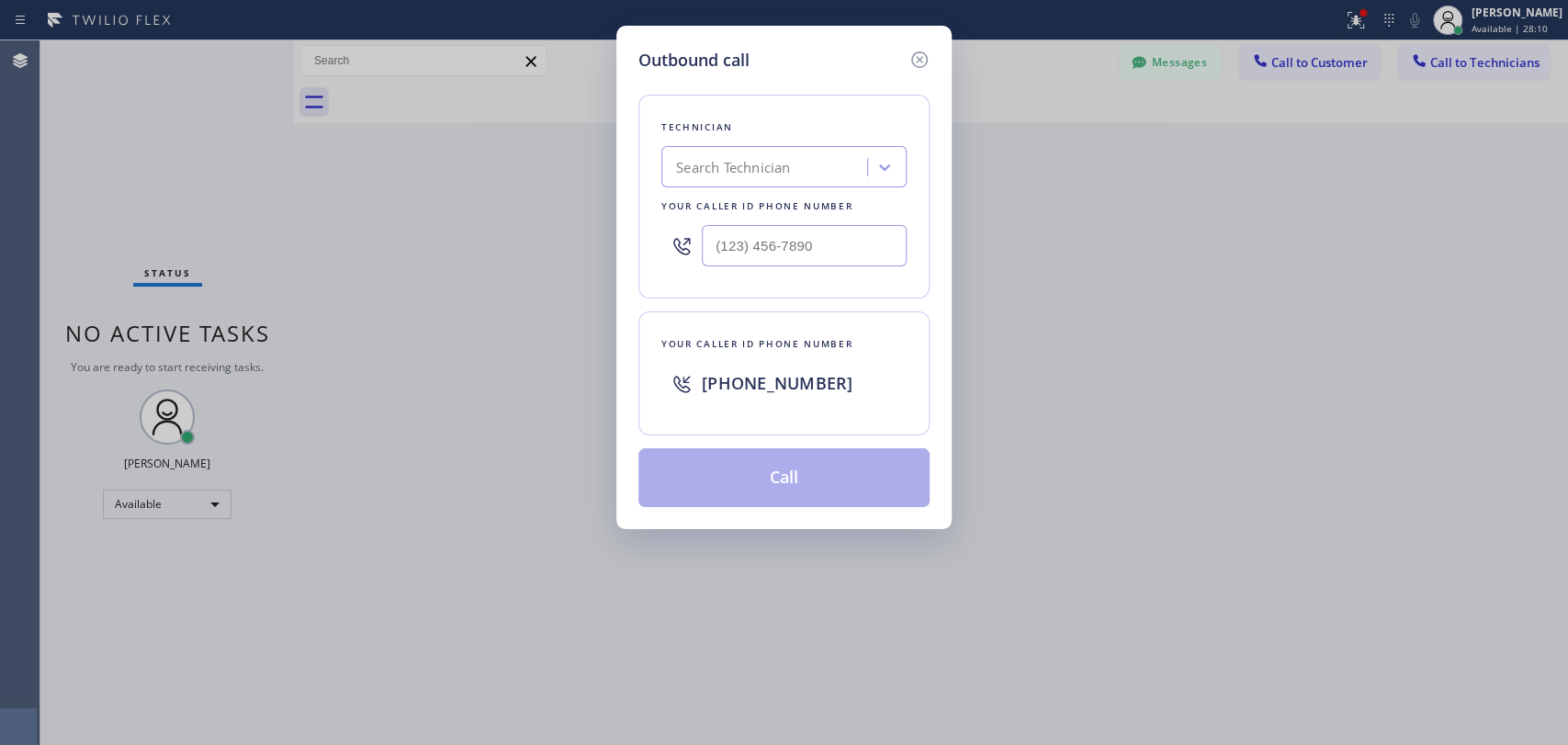
click at [735, 186] on div "Search Technician" at bounding box center [784, 167] width 245 height 42
type input "[PERSON_NAME]"
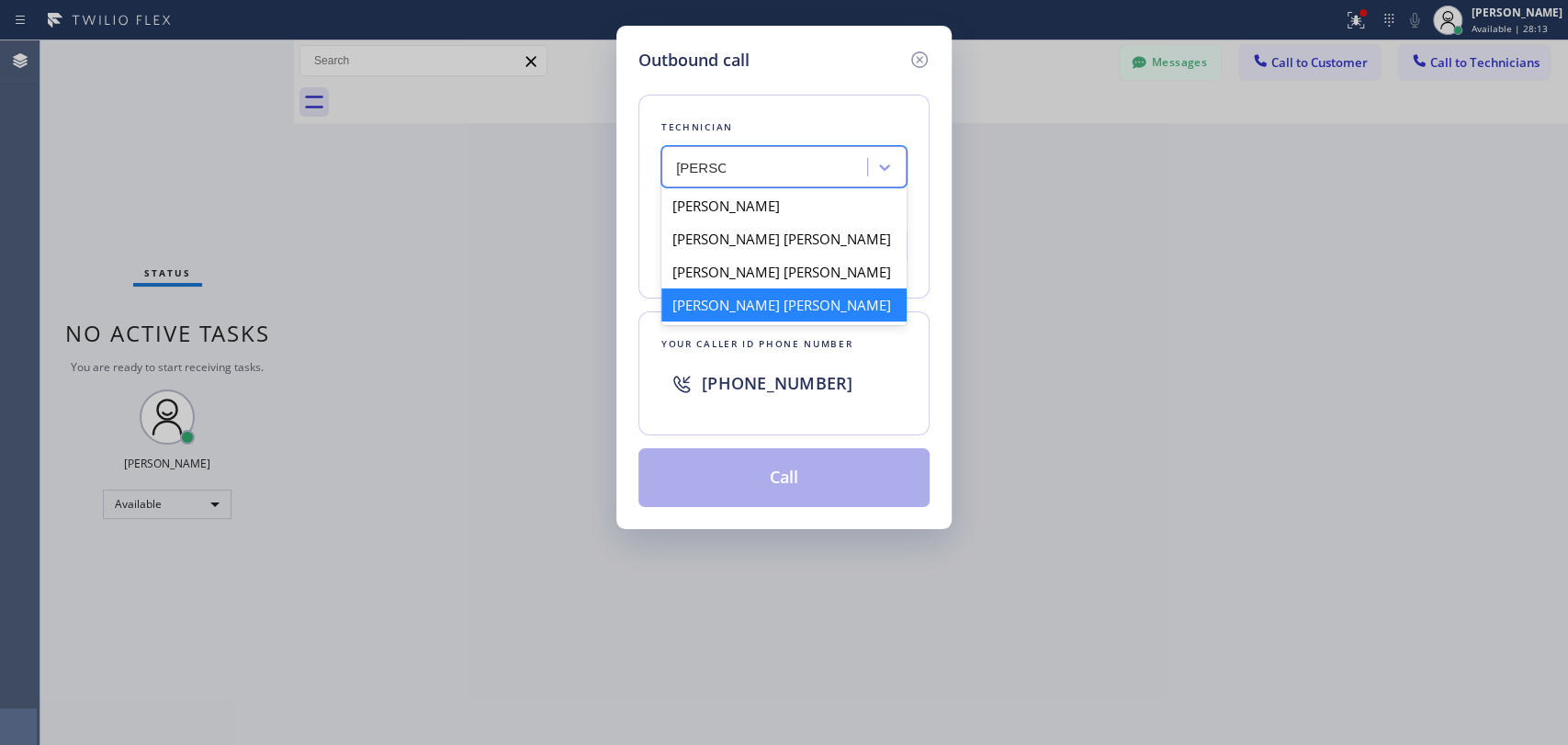
click at [734, 307] on div "[PERSON_NAME] [PERSON_NAME]" at bounding box center [784, 304] width 245 height 33
type input "[PHONE_NUMBER]"
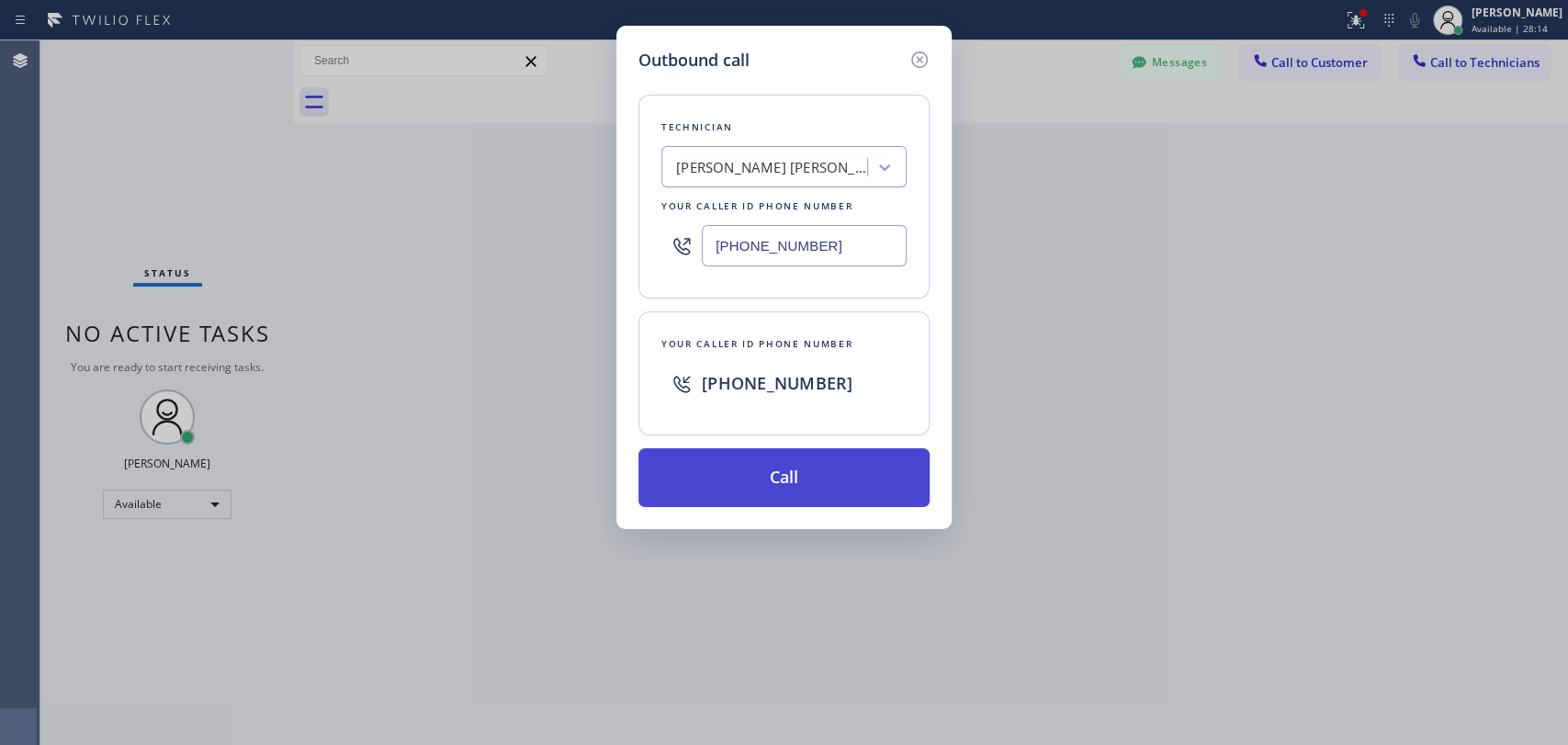
click at [761, 477] on button "Call" at bounding box center [784, 478] width 291 height 59
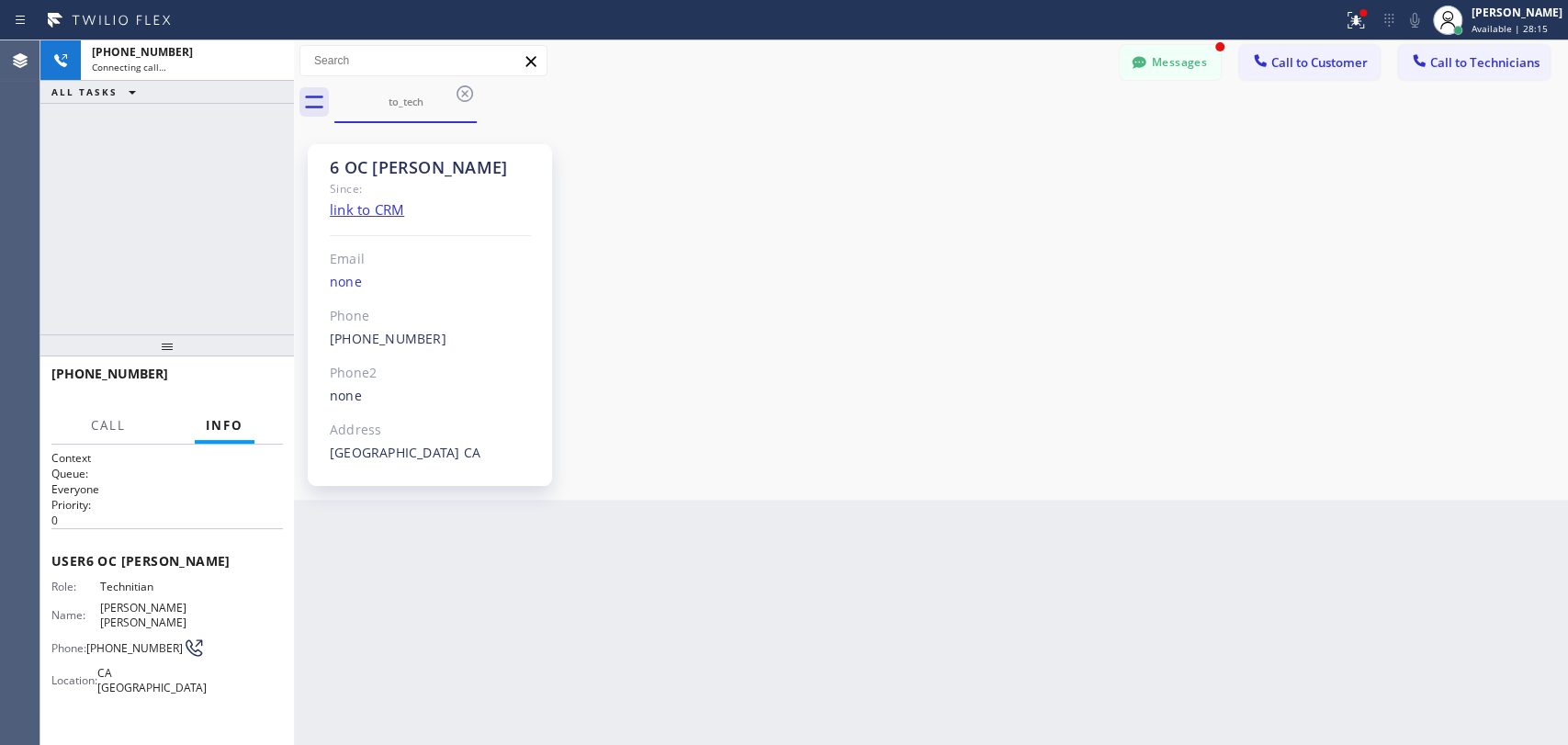
click at [1192, 56] on button "Messages" at bounding box center [1170, 62] width 101 height 35
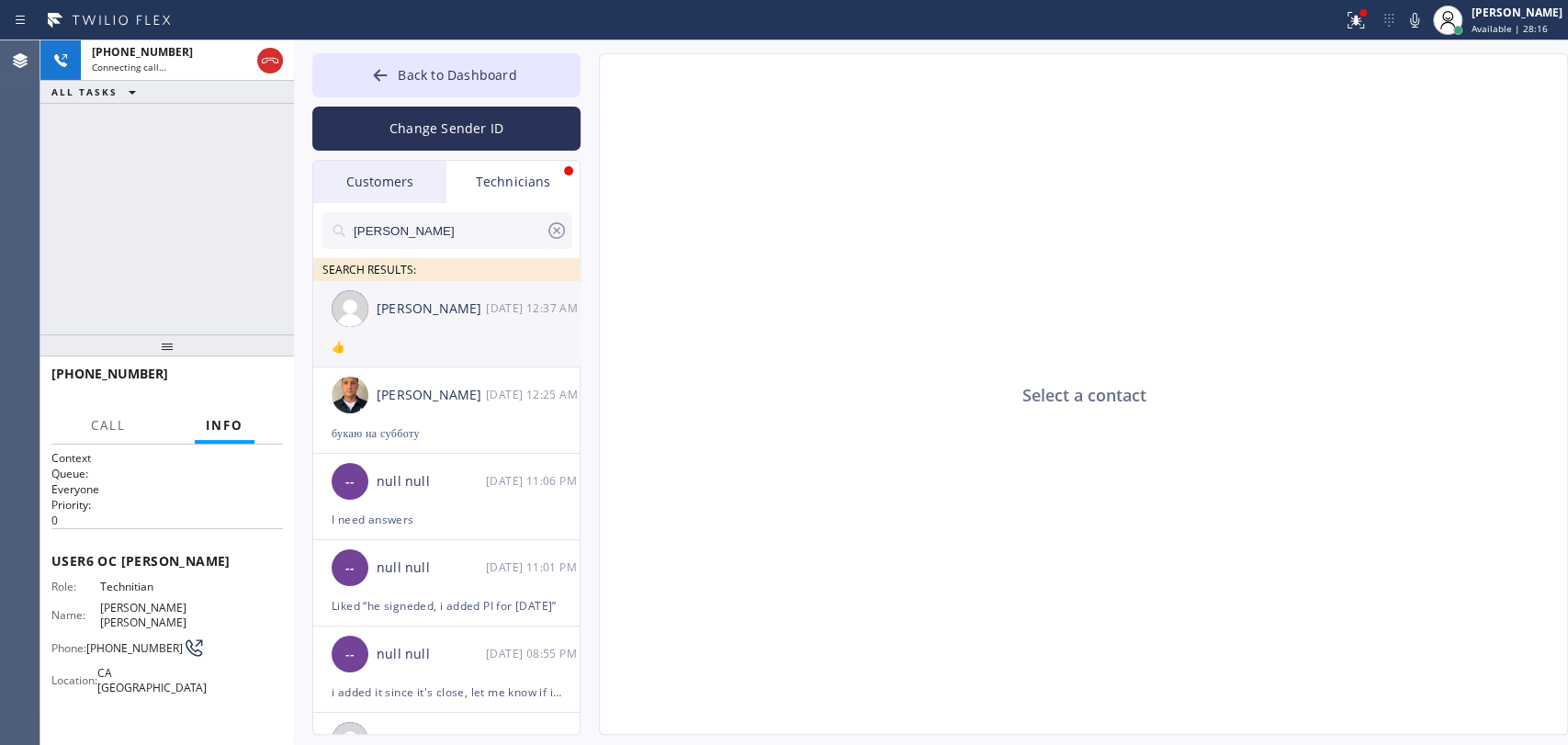
click at [457, 291] on div "[PERSON_NAME] [DATE] 12:37 AM" at bounding box center [447, 309] width 268 height 55
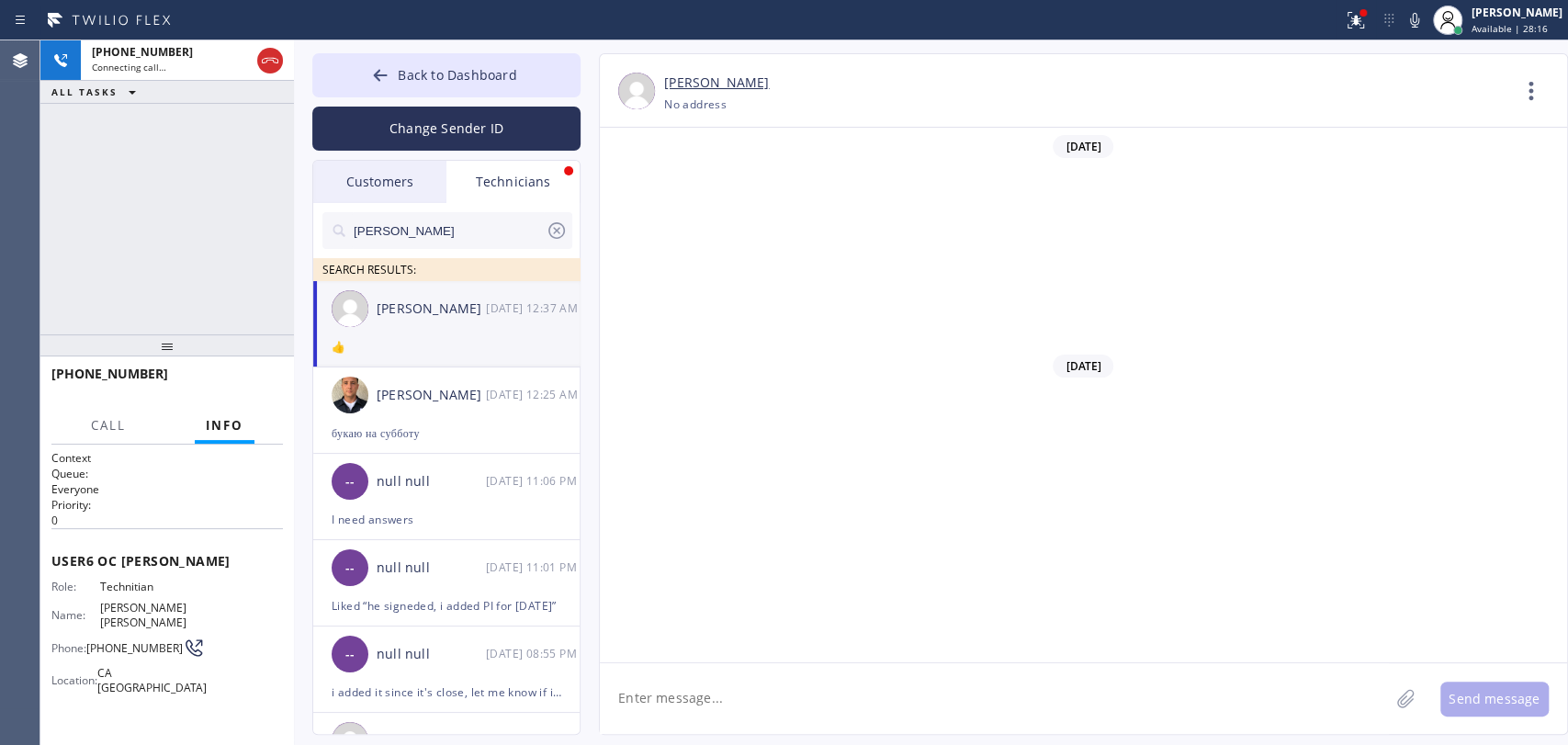
scroll to position [5570, 0]
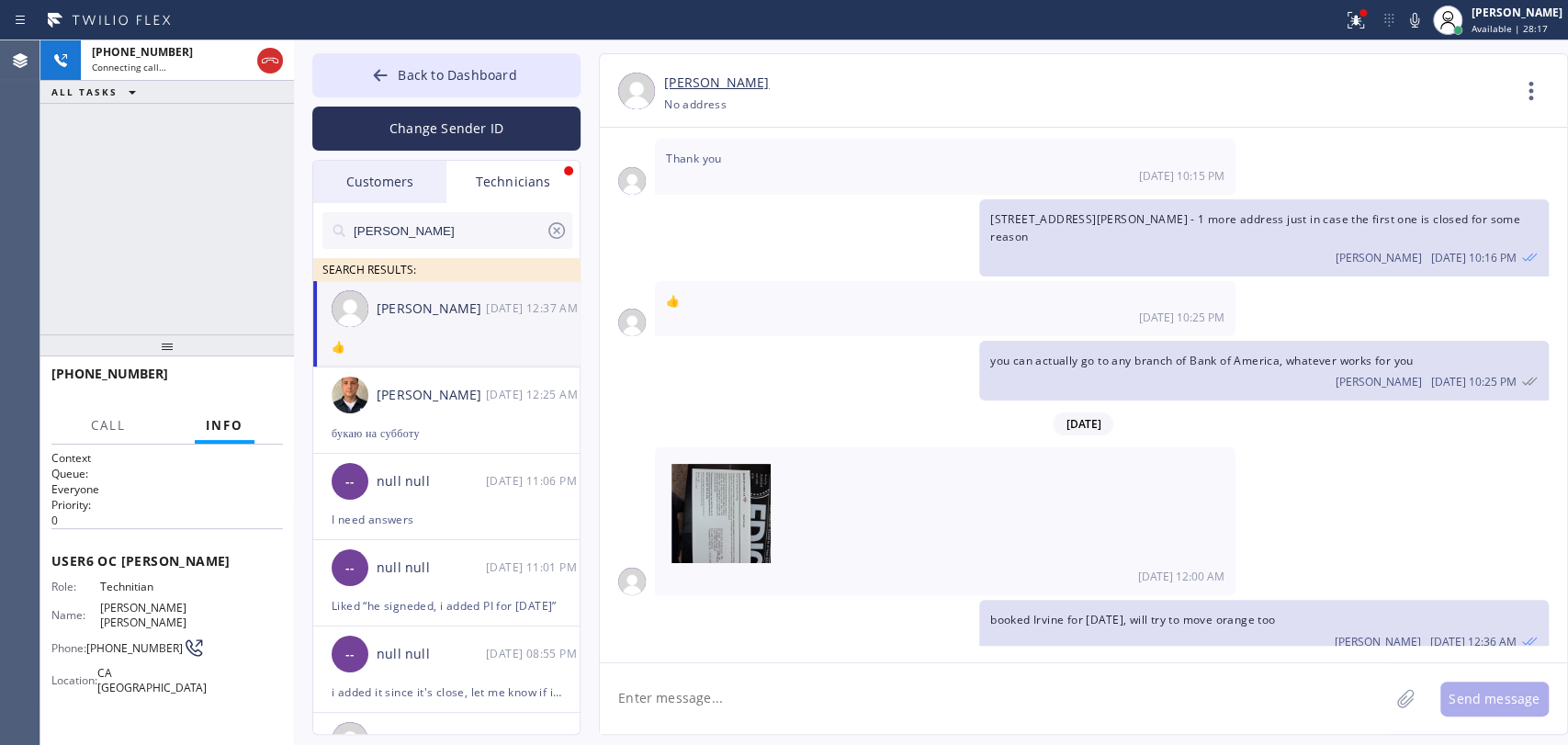
click at [1157, 629] on div "[PERSON_NAME] [DATE] 12:36 AM" at bounding box center [1264, 638] width 548 height 20
click at [1168, 612] on span "booked Irvine for [DATE], will try to move orange too" at bounding box center [1133, 619] width 285 height 16
click at [441, 81] on button "Back to Dashboard" at bounding box center [447, 75] width 268 height 44
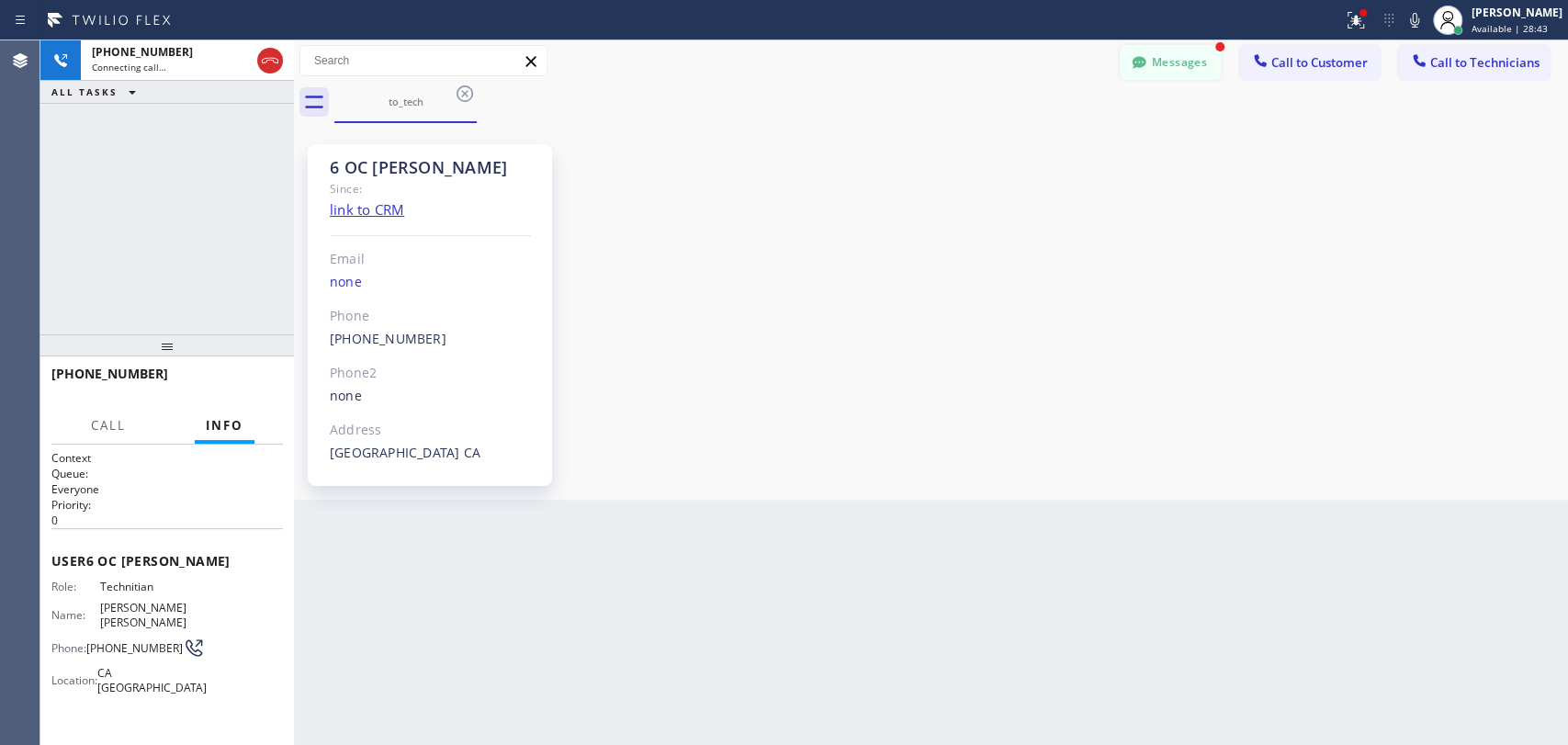
click at [1139, 61] on icon at bounding box center [1138, 61] width 14 height 12
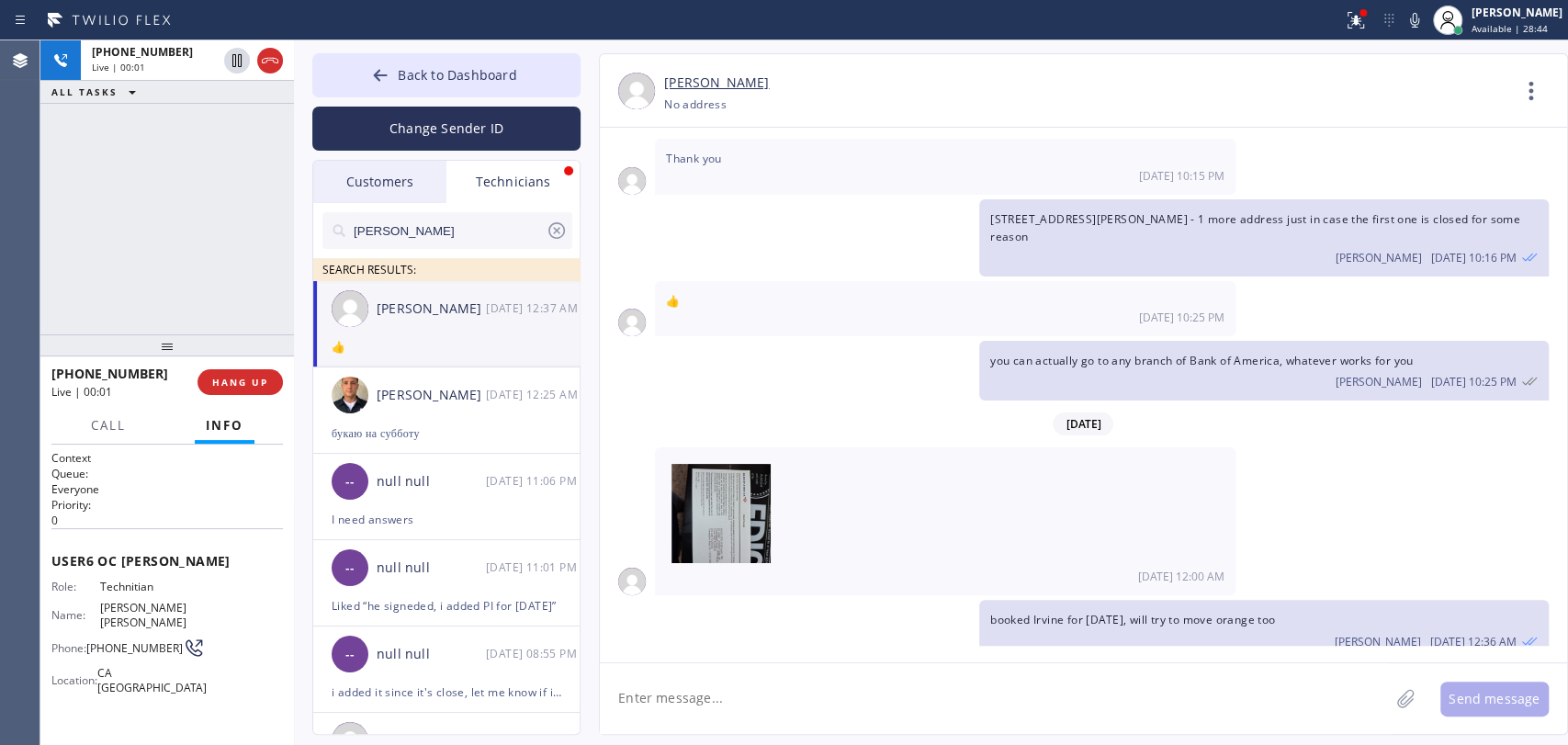
click at [478, 307] on div "[PERSON_NAME]" at bounding box center [431, 309] width 110 height 21
click at [225, 373] on button "HANG UP" at bounding box center [240, 381] width 85 height 25
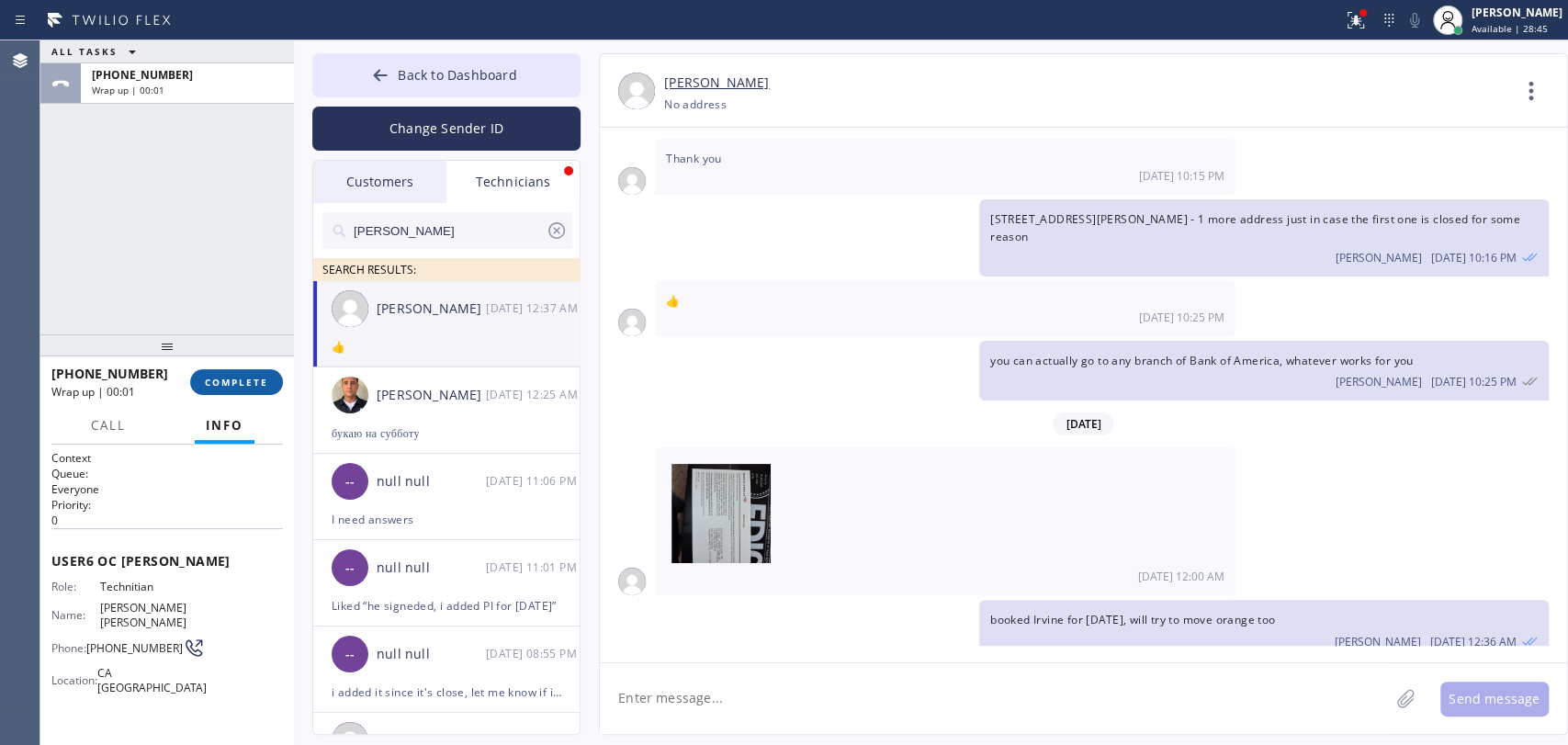
click at [233, 379] on span "COMPLETE" at bounding box center [236, 382] width 63 height 13
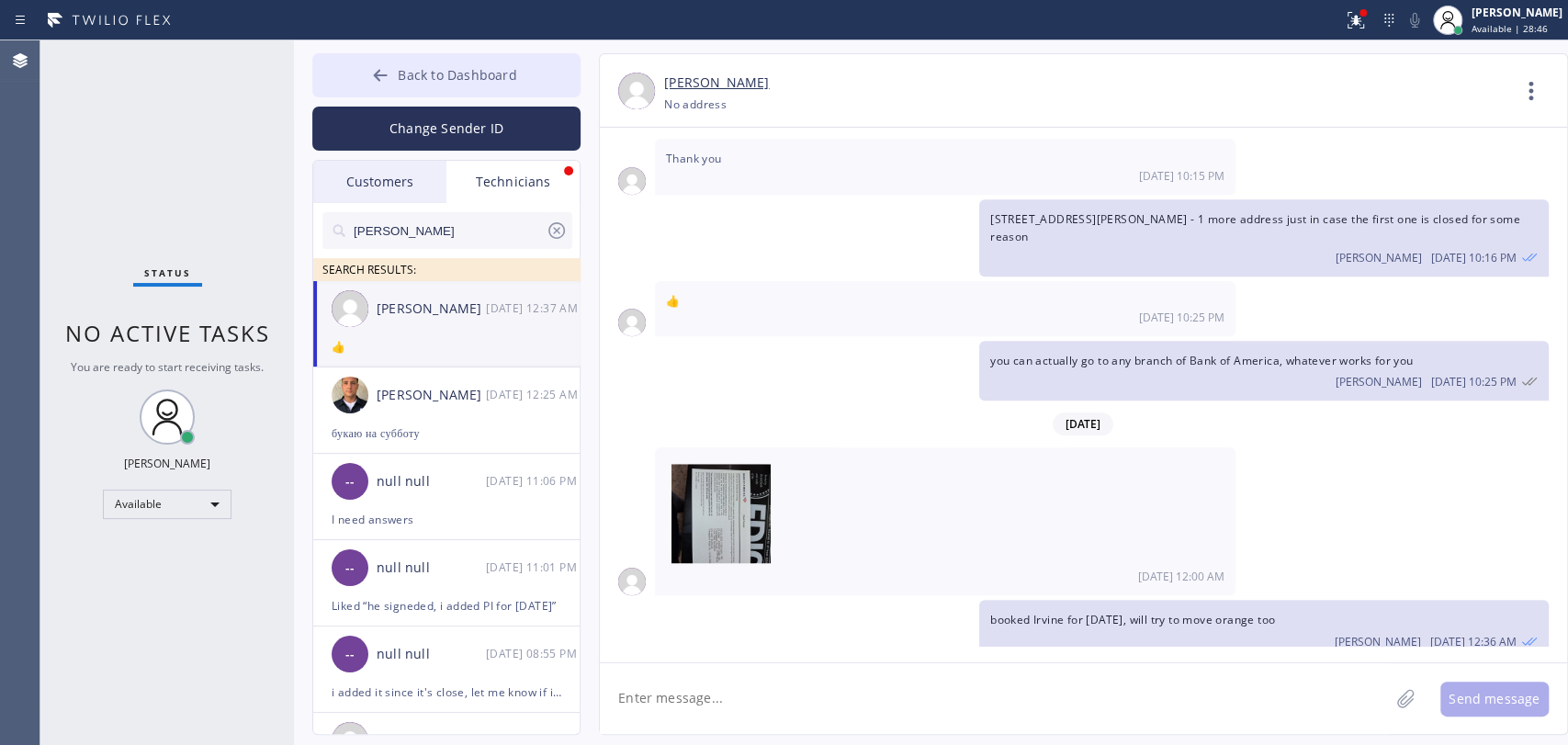
click at [467, 78] on span "Back to Dashboard" at bounding box center [456, 75] width 118 height 17
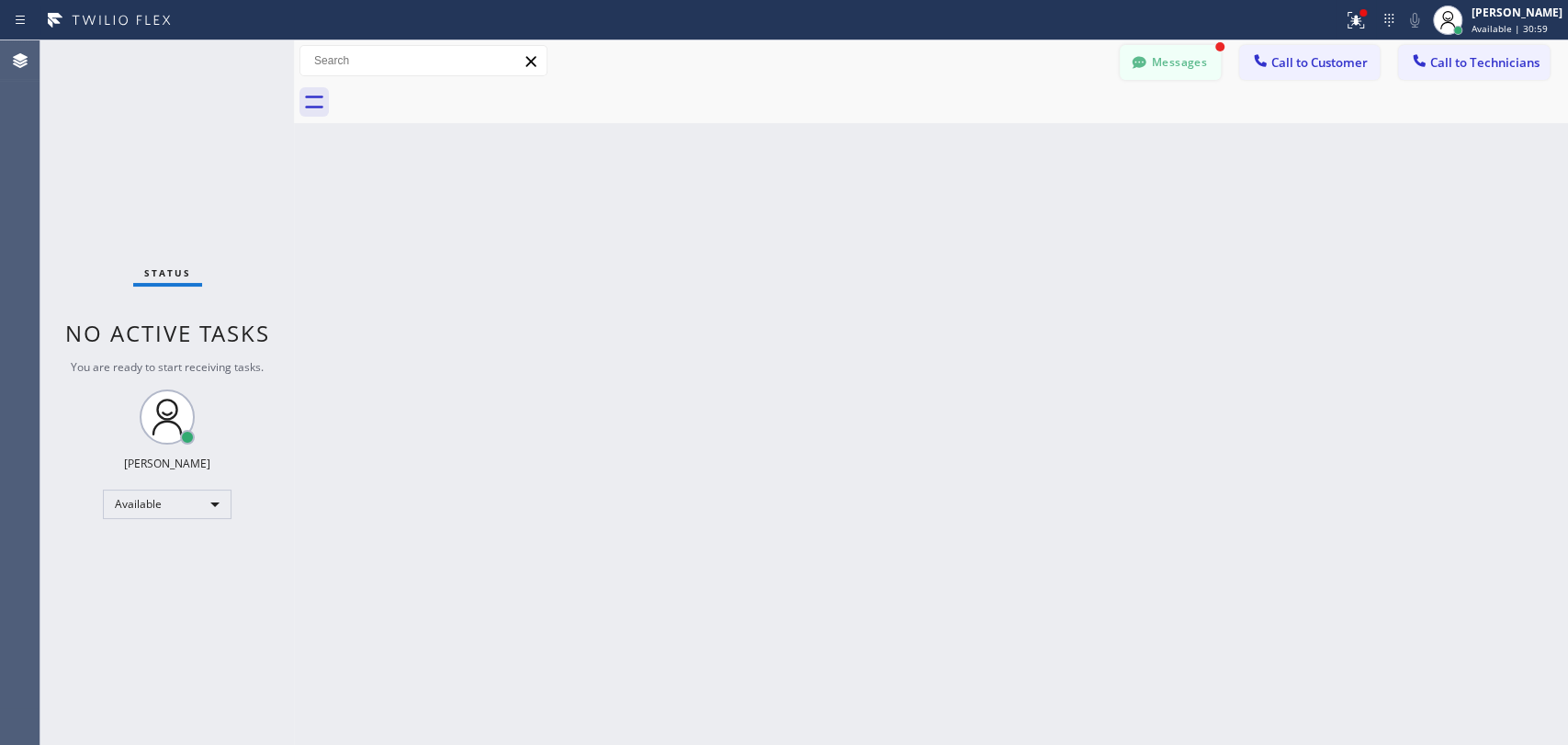
click at [1160, 51] on button "Messages" at bounding box center [1170, 62] width 101 height 35
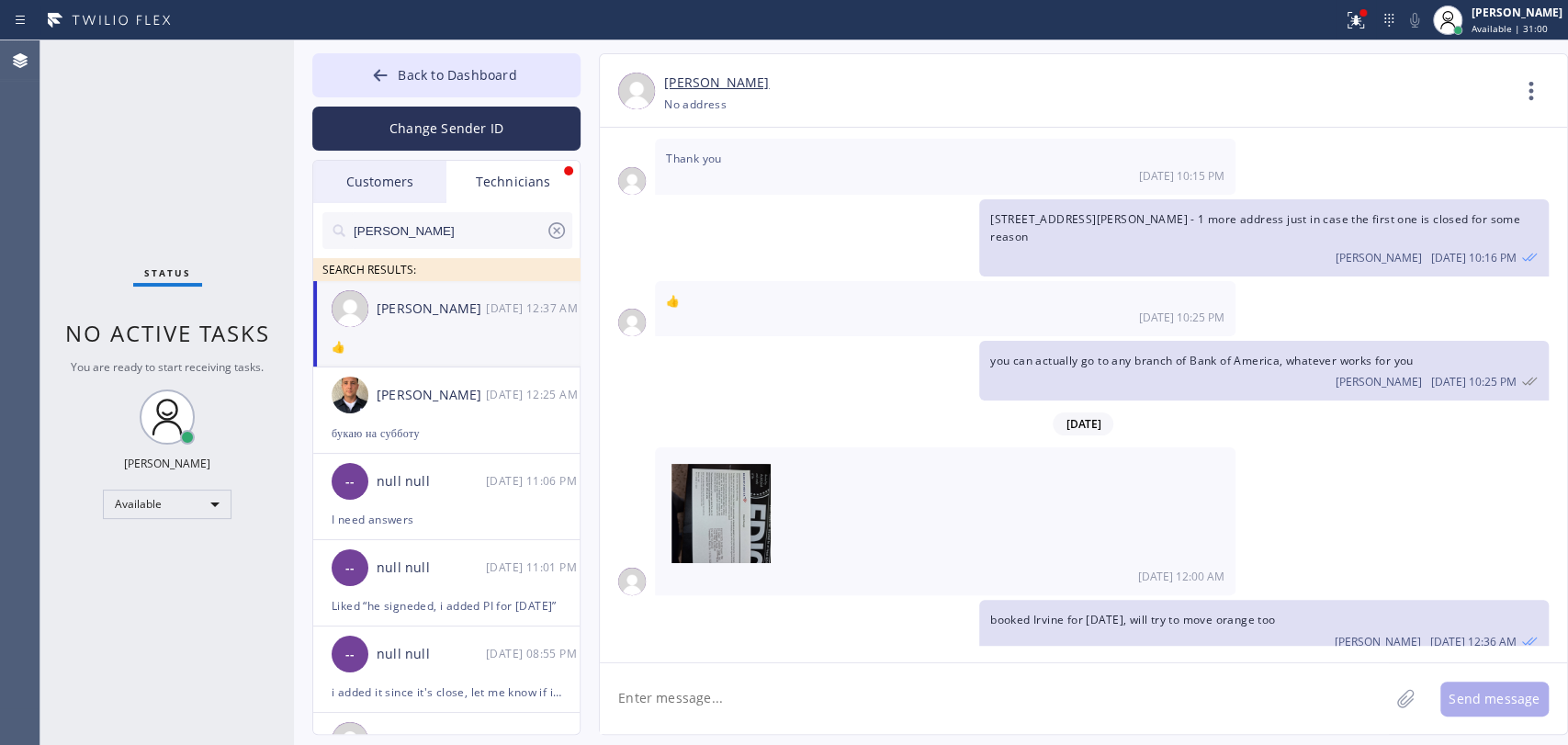
click at [484, 196] on div "Technicians" at bounding box center [513, 181] width 133 height 42
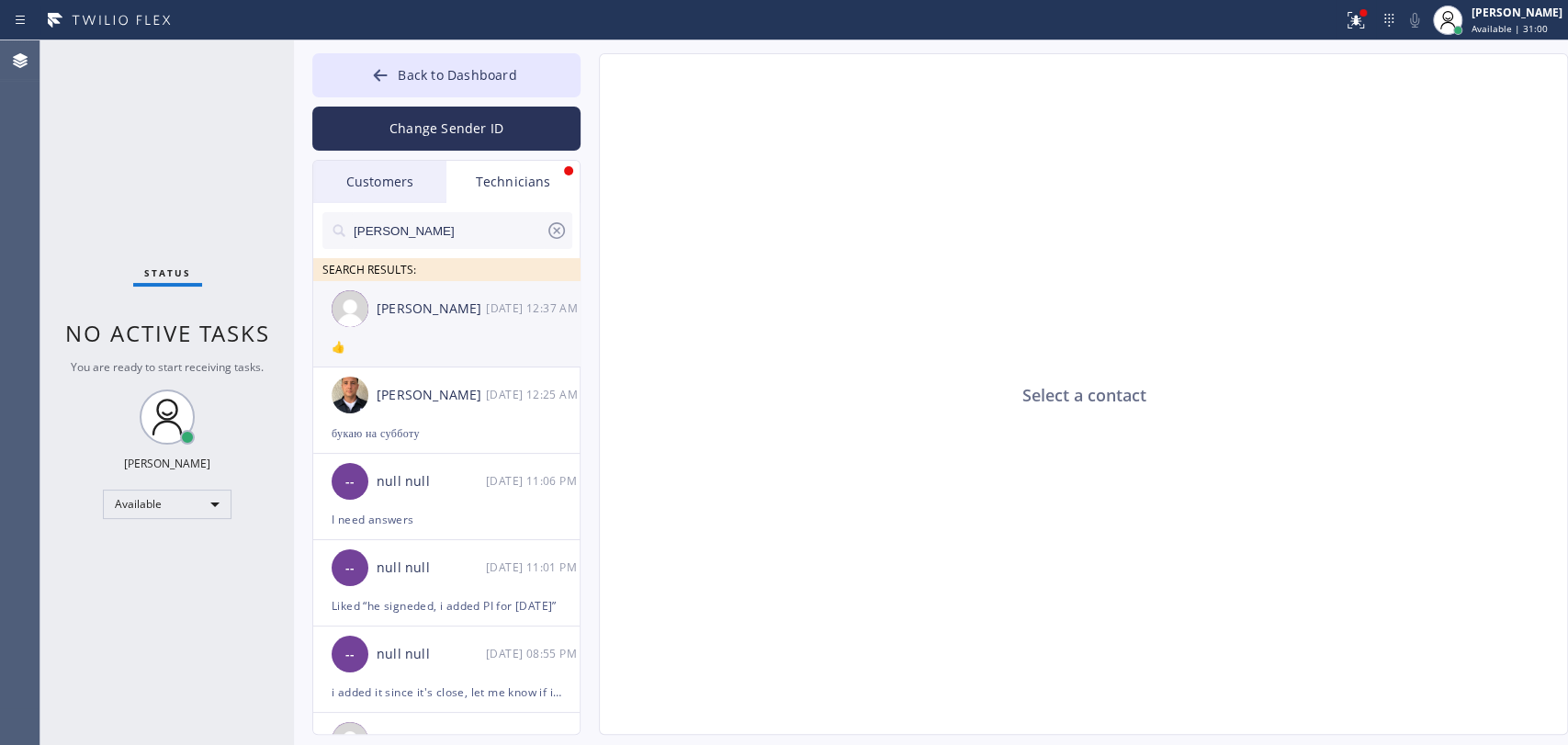
click at [424, 283] on div "[PERSON_NAME] [DATE] 12:37 AM" at bounding box center [447, 309] width 268 height 55
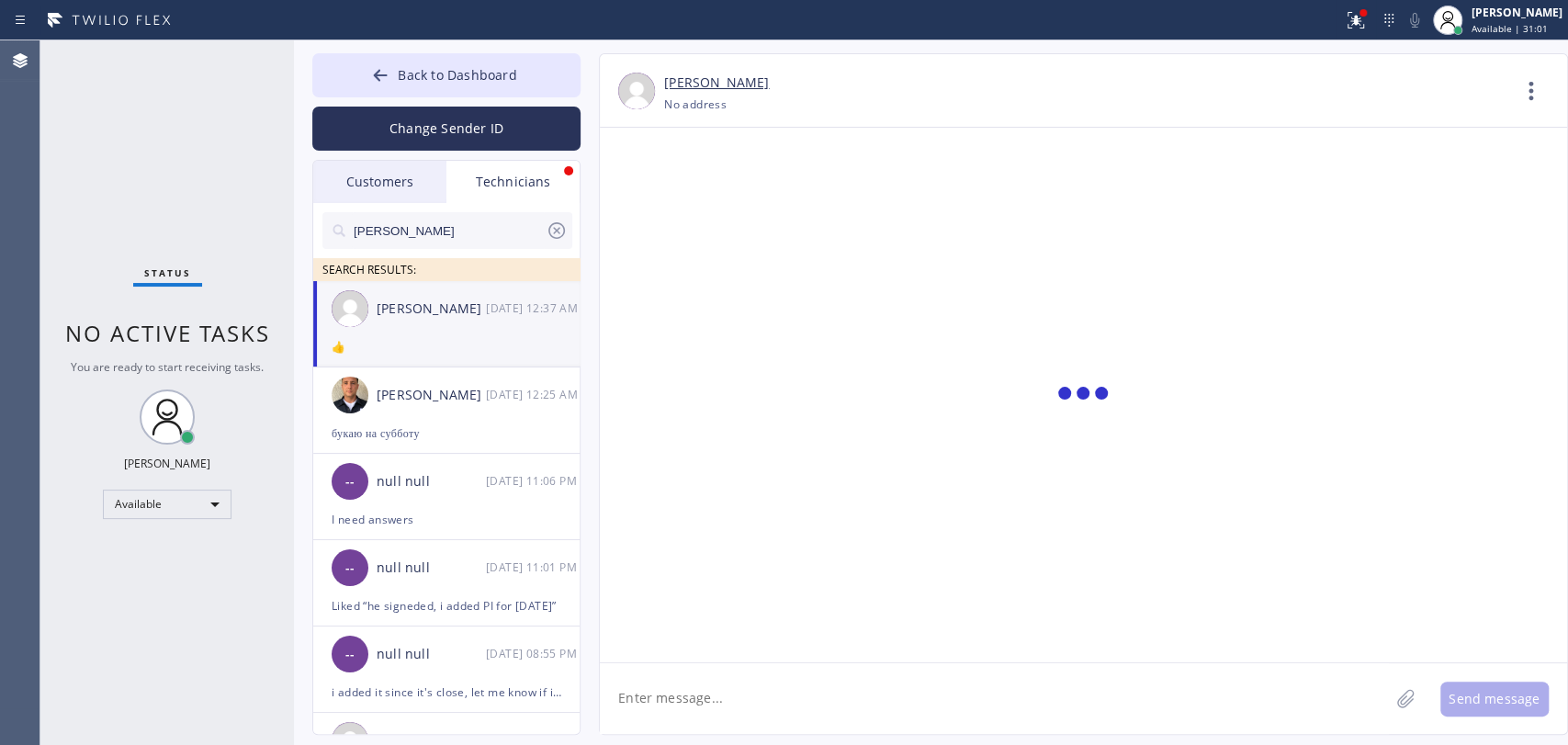
scroll to position [5570, 0]
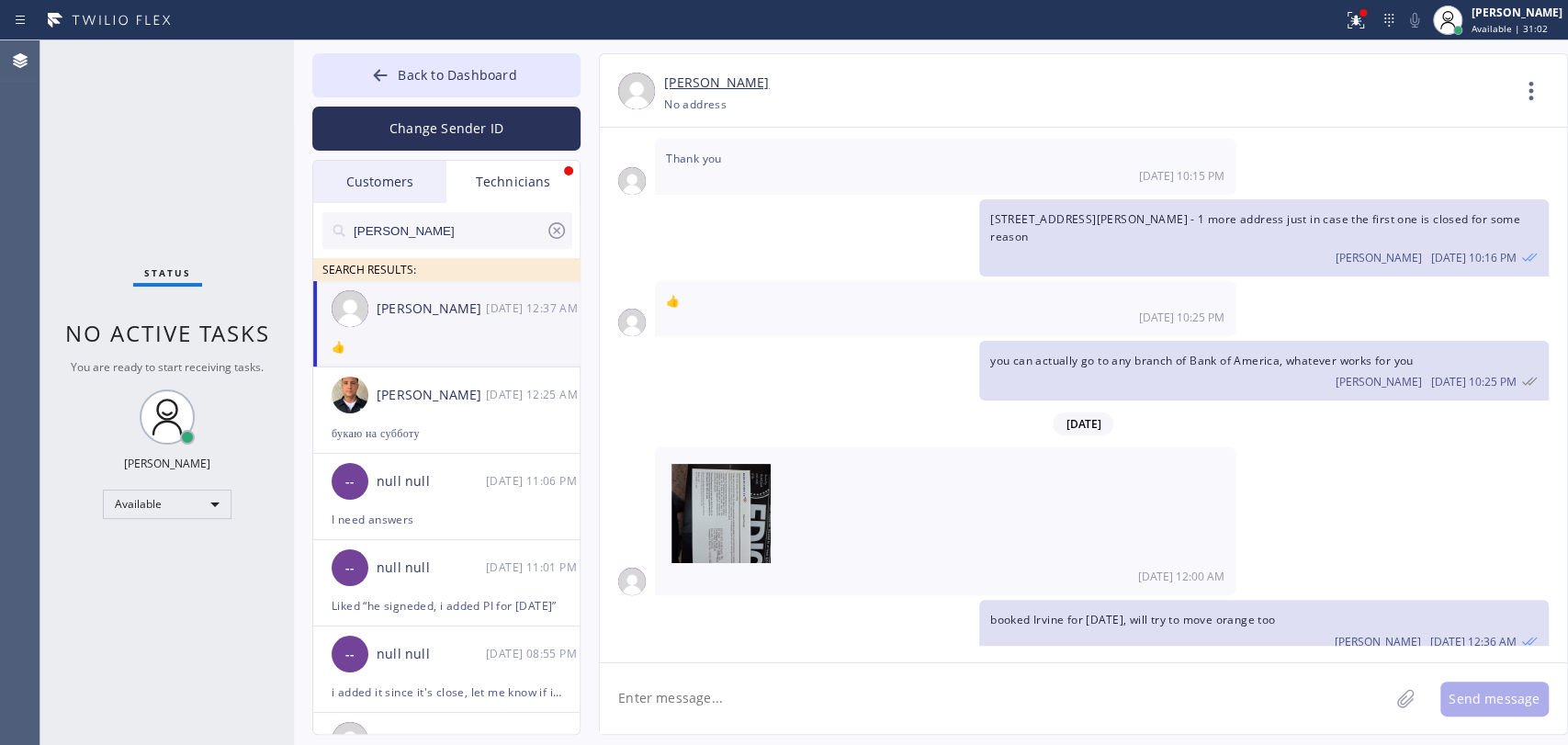
click at [405, 203] on div "[PERSON_NAME] SEARCH RESULTS:" at bounding box center [447, 242] width 268 height 78
click at [456, 178] on div "Technicians" at bounding box center [513, 181] width 133 height 42
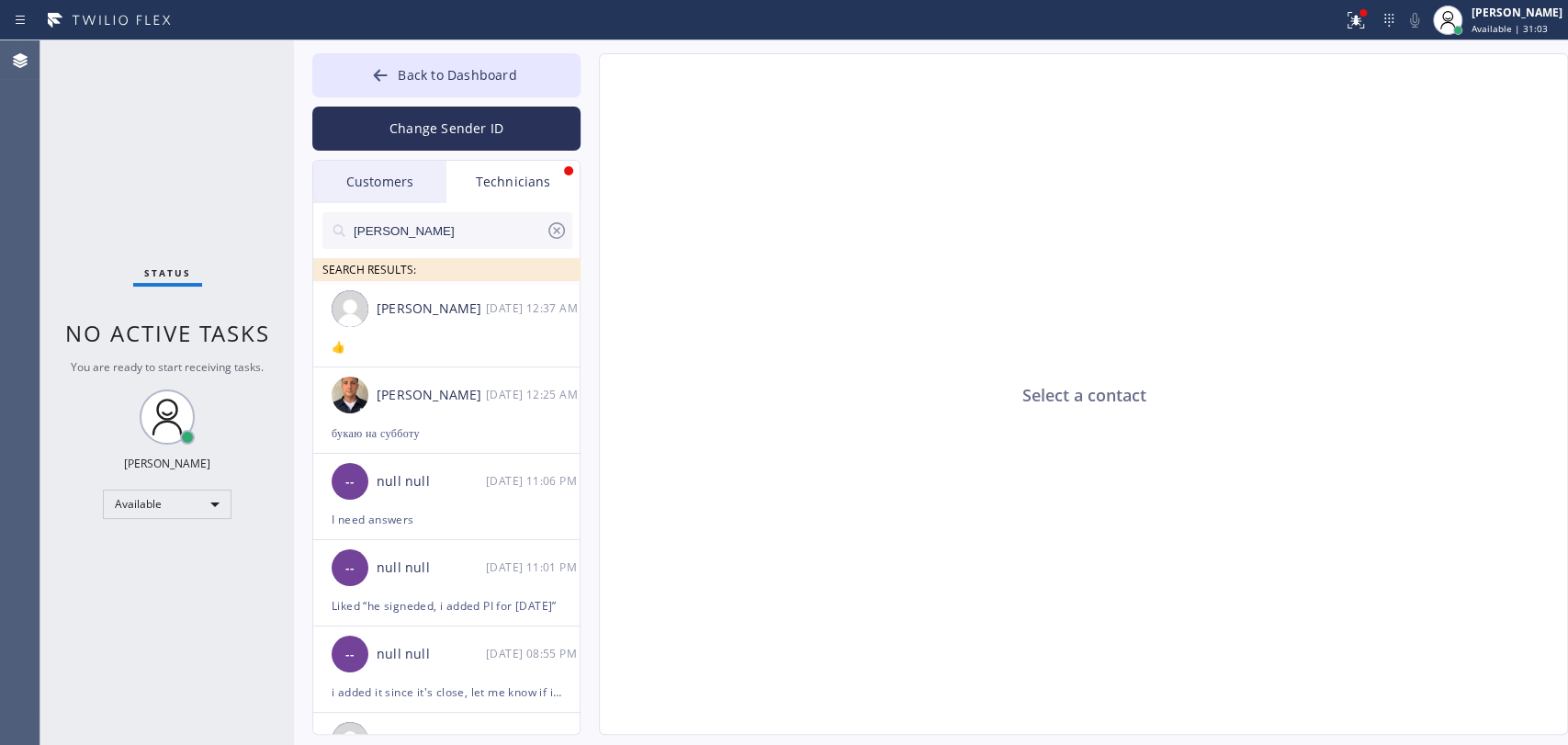
click at [399, 186] on div "Customers" at bounding box center [379, 181] width 133 height 42
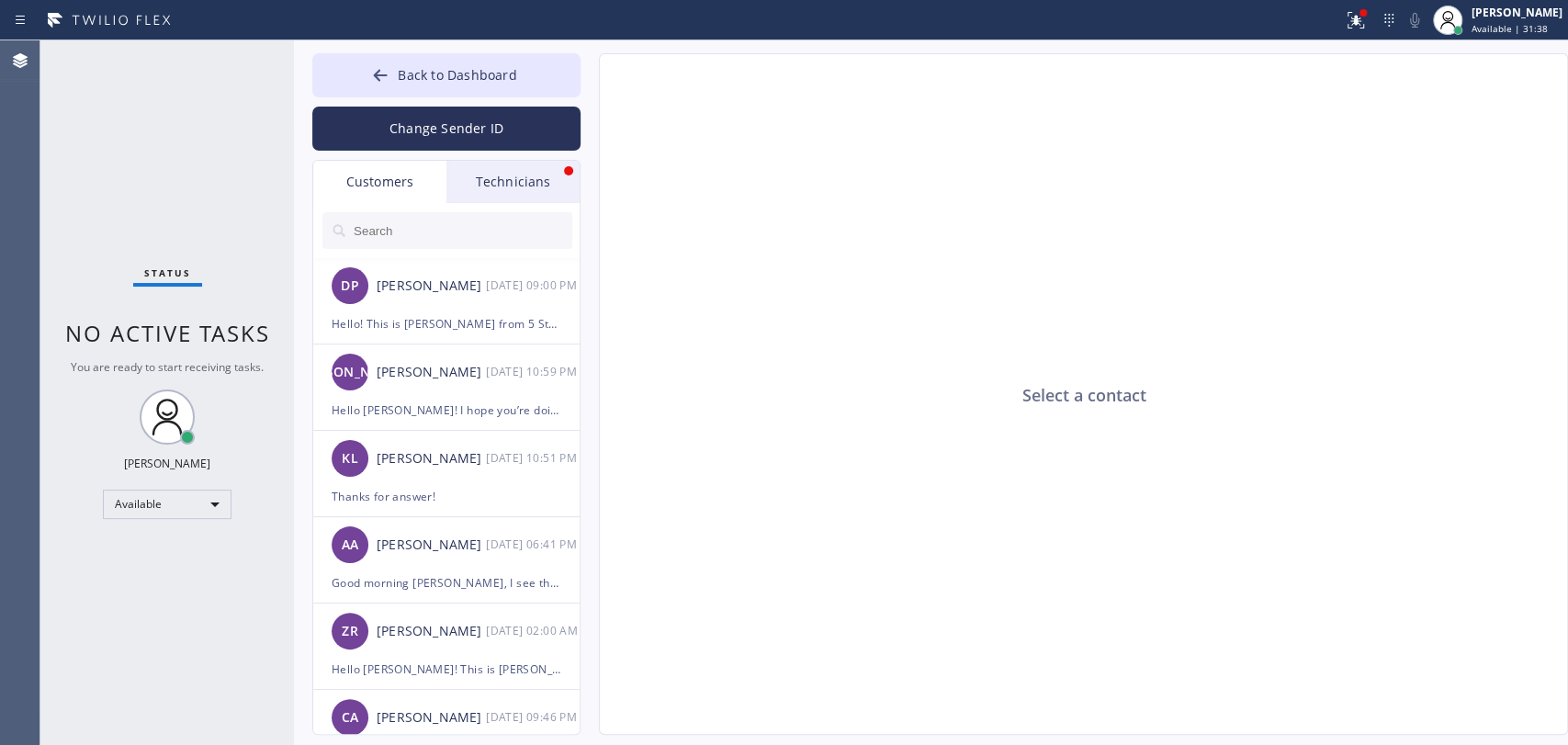
click at [544, 190] on div "Technicians" at bounding box center [513, 181] width 133 height 42
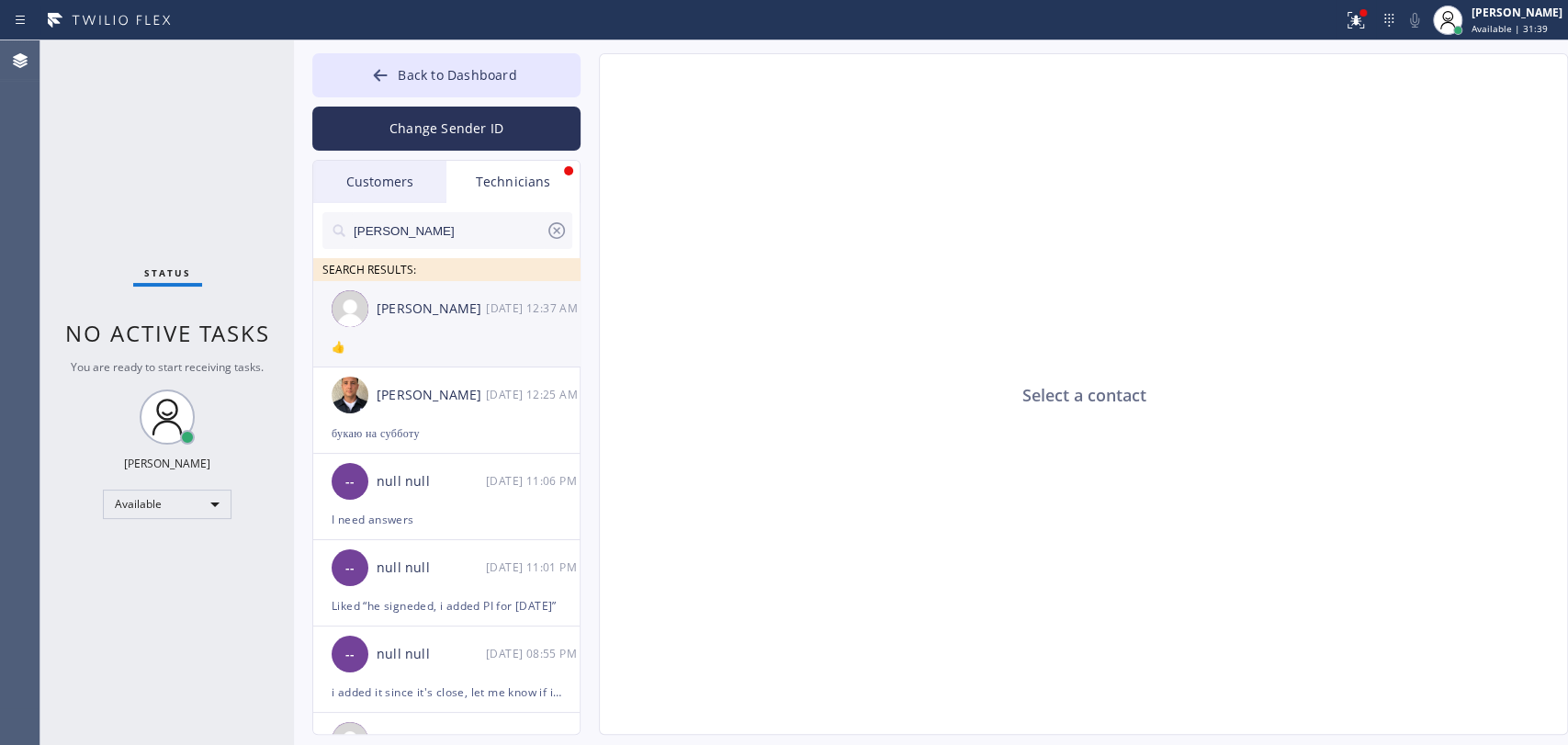
click at [499, 305] on div "[DATE] 12:37 AM" at bounding box center [533, 308] width 95 height 21
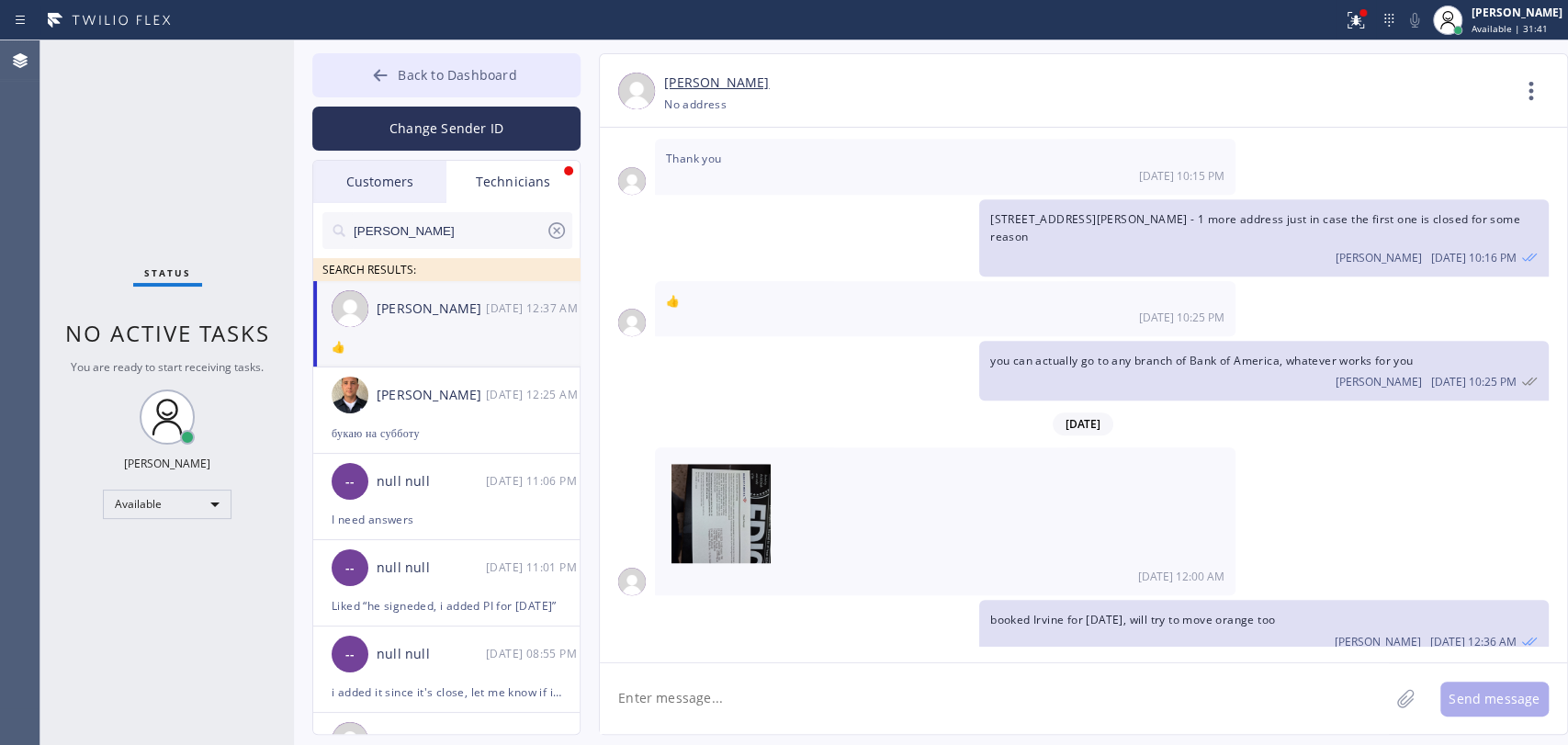
click at [474, 89] on button "Back to Dashboard" at bounding box center [447, 75] width 268 height 44
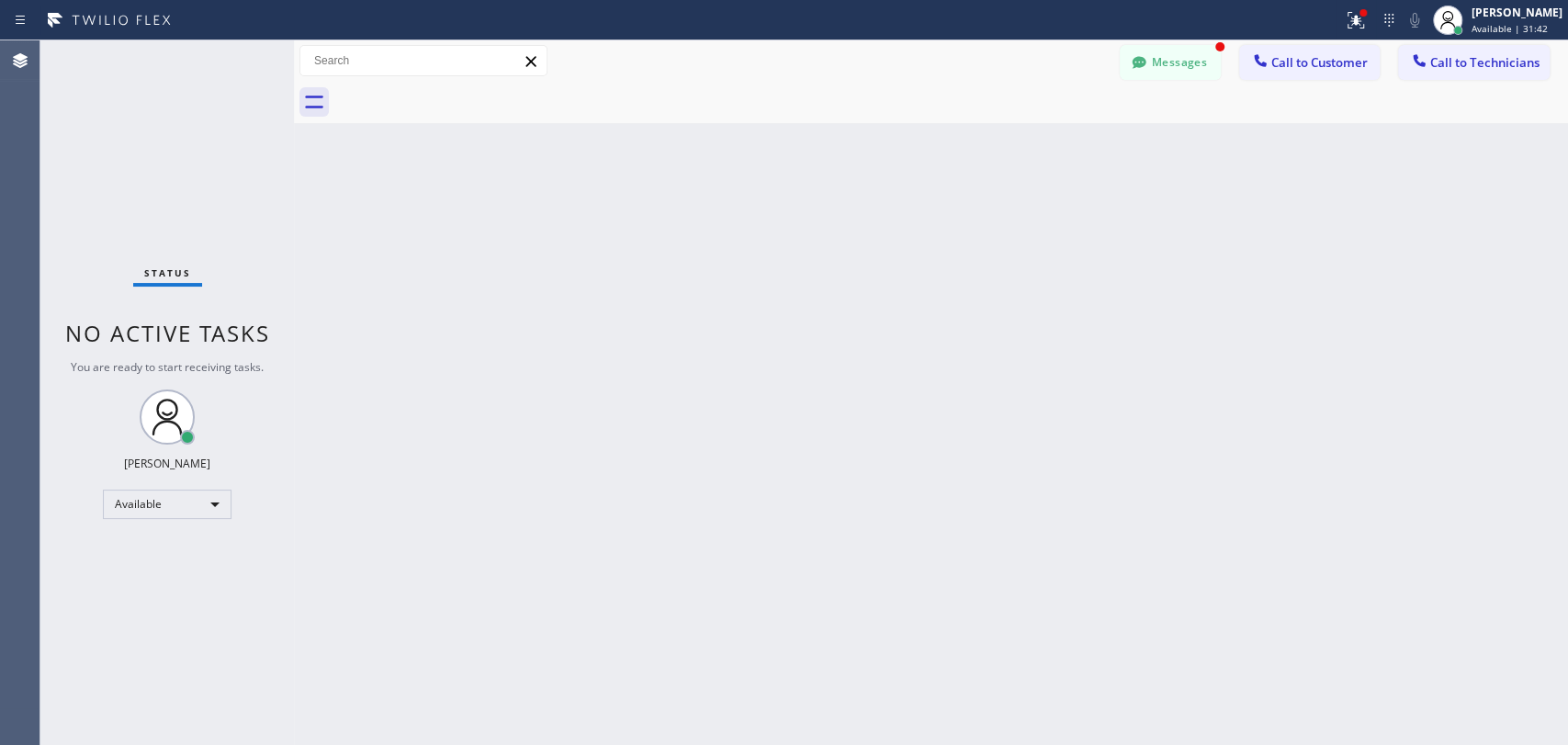
click at [1482, 72] on button "Call to Technicians" at bounding box center [1474, 62] width 152 height 35
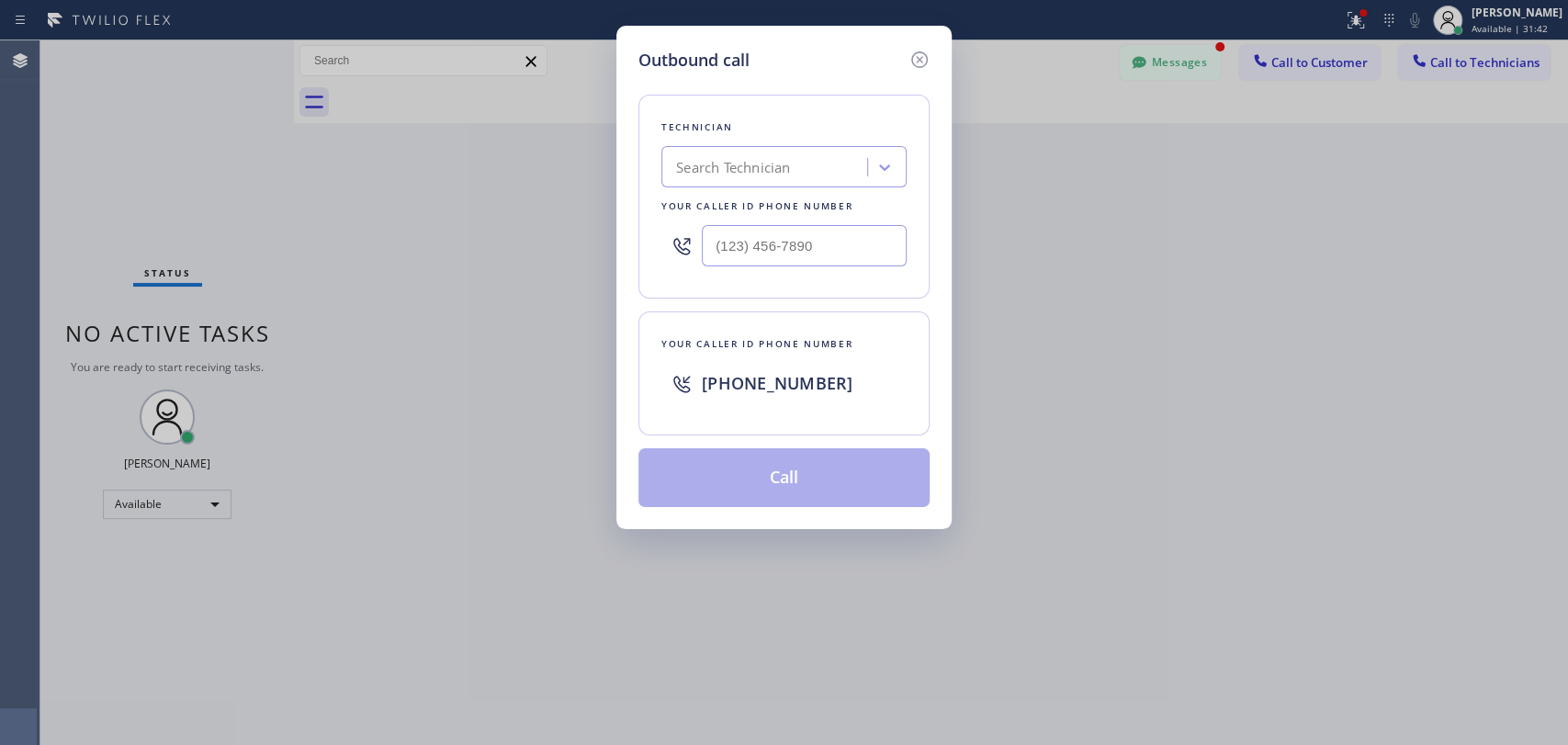
click at [825, 169] on div "Search Technician" at bounding box center [767, 168] width 200 height 32
type input "ш"
type input "[PERSON_NAME]"
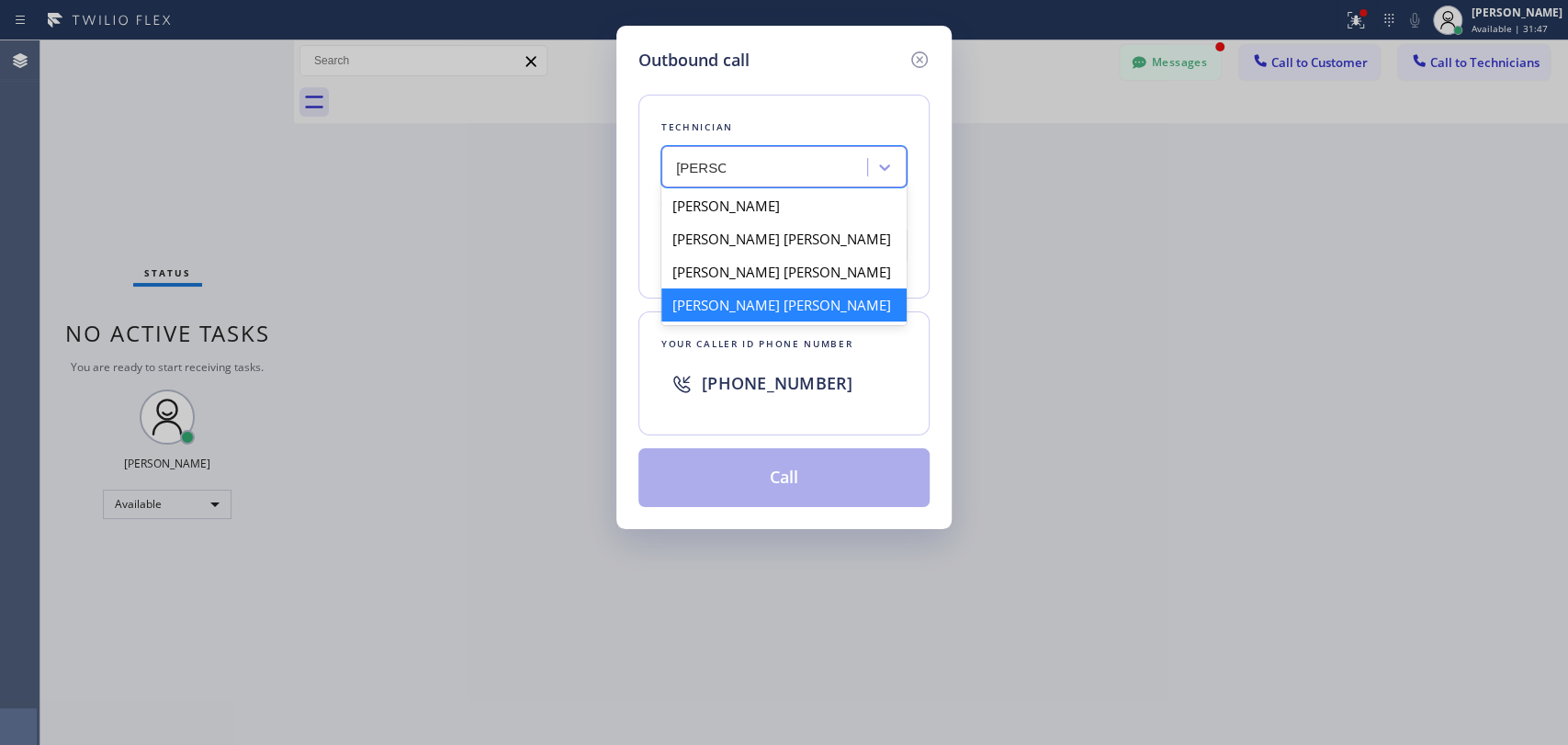
click at [728, 314] on div "[PERSON_NAME] [PERSON_NAME]" at bounding box center [784, 304] width 245 height 33
type input "[PHONE_NUMBER]"
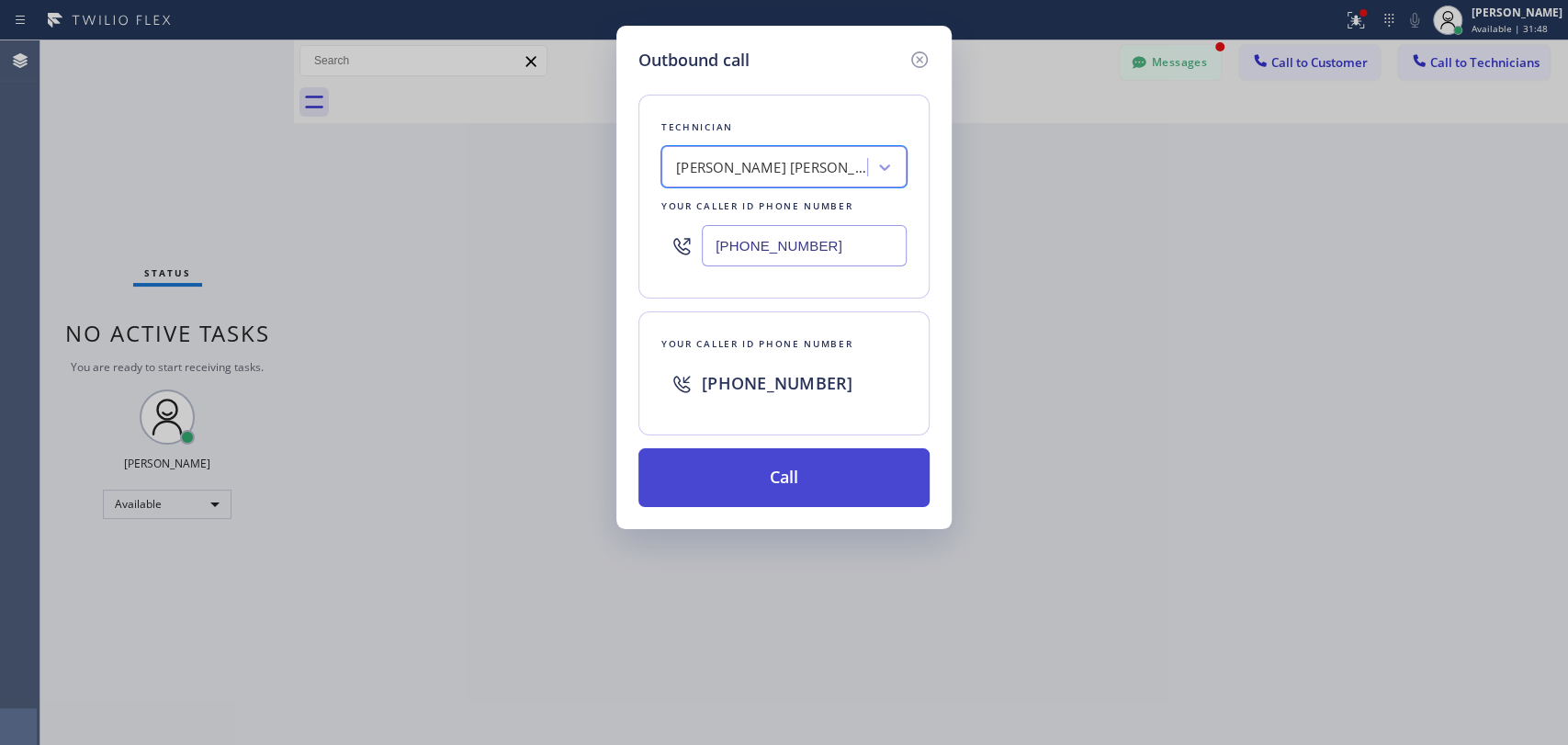
click at [743, 453] on button "Call" at bounding box center [784, 478] width 291 height 59
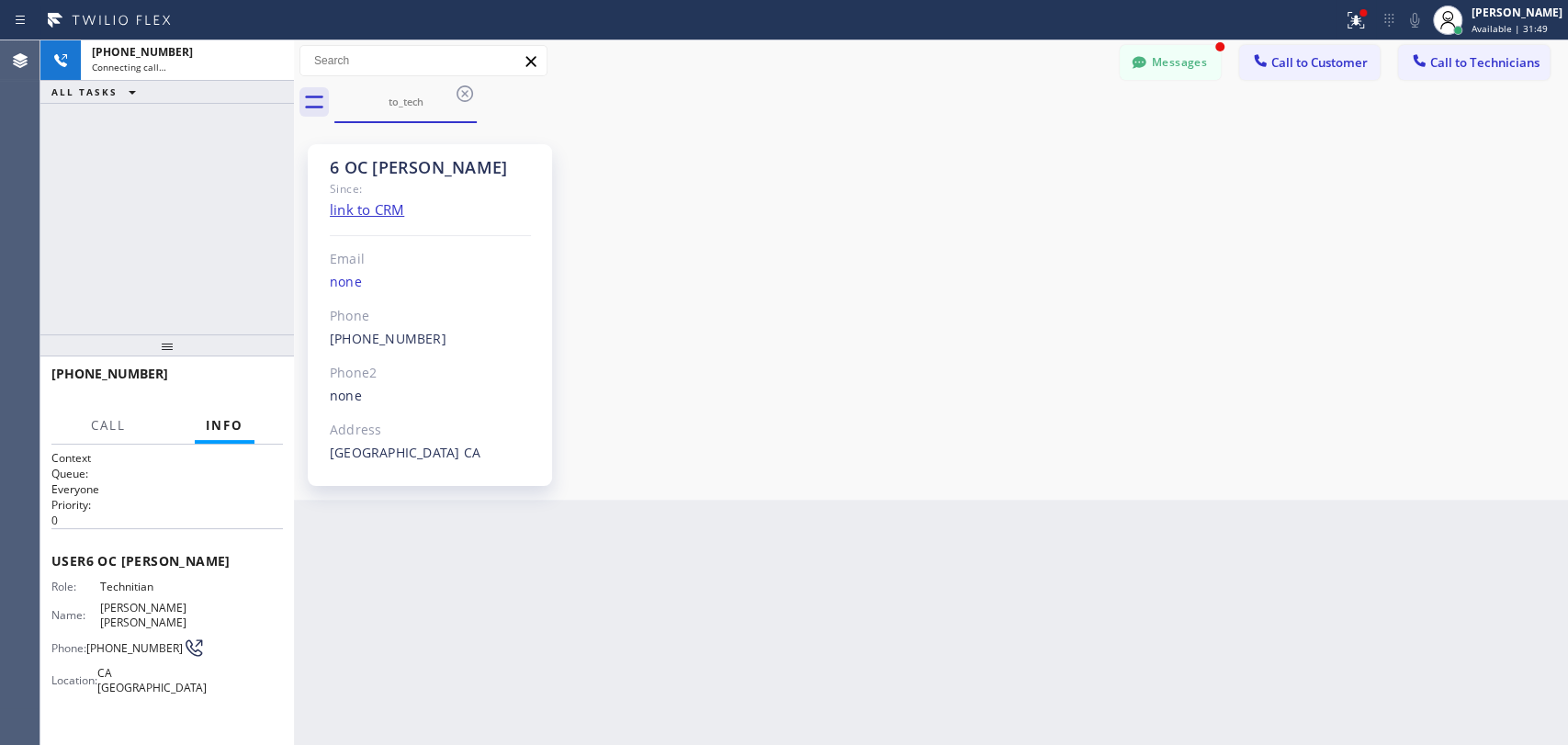
scroll to position [25547, 0]
click at [1138, 76] on button "Messages" at bounding box center [1170, 62] width 101 height 35
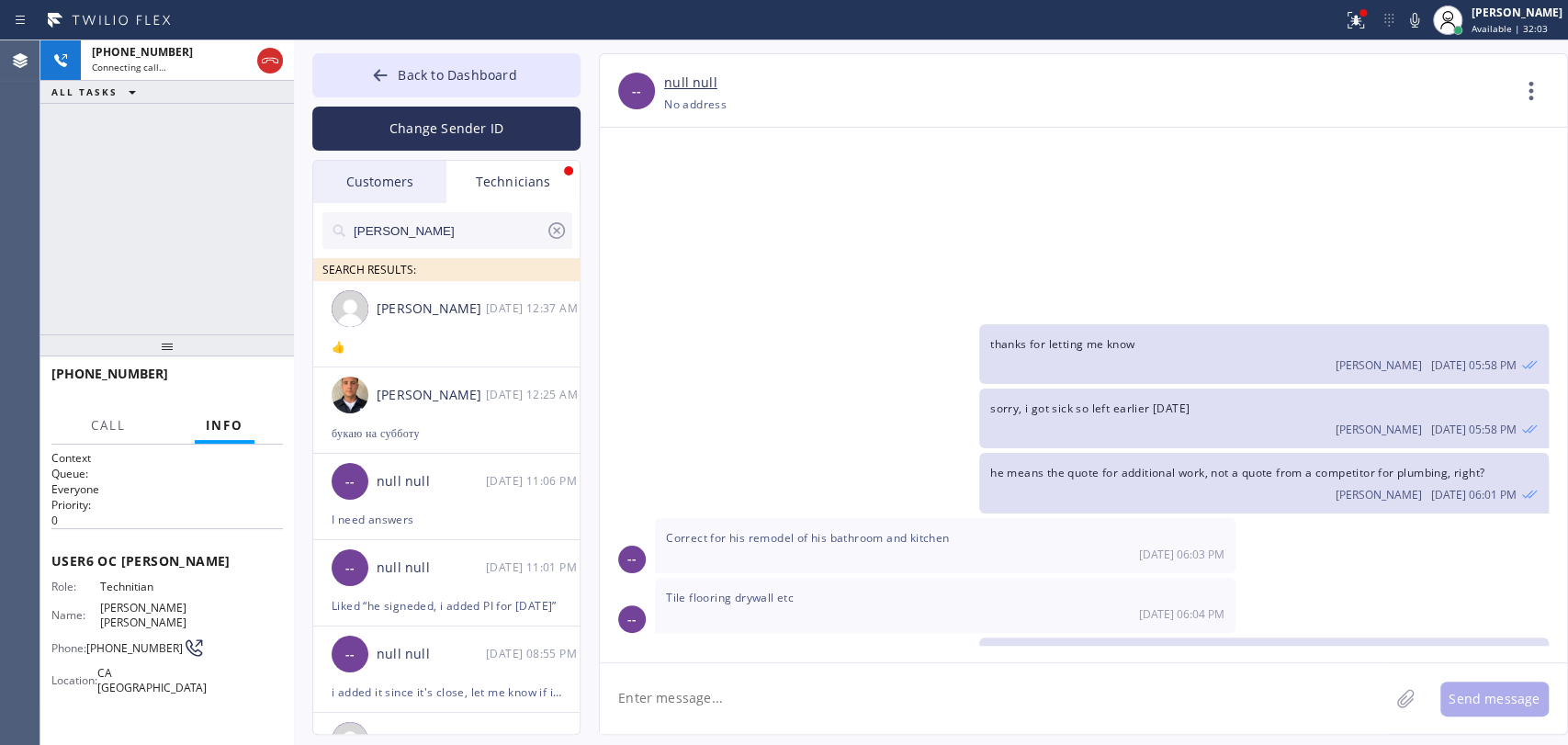
click at [465, 233] on input "[PERSON_NAME]" at bounding box center [448, 230] width 194 height 37
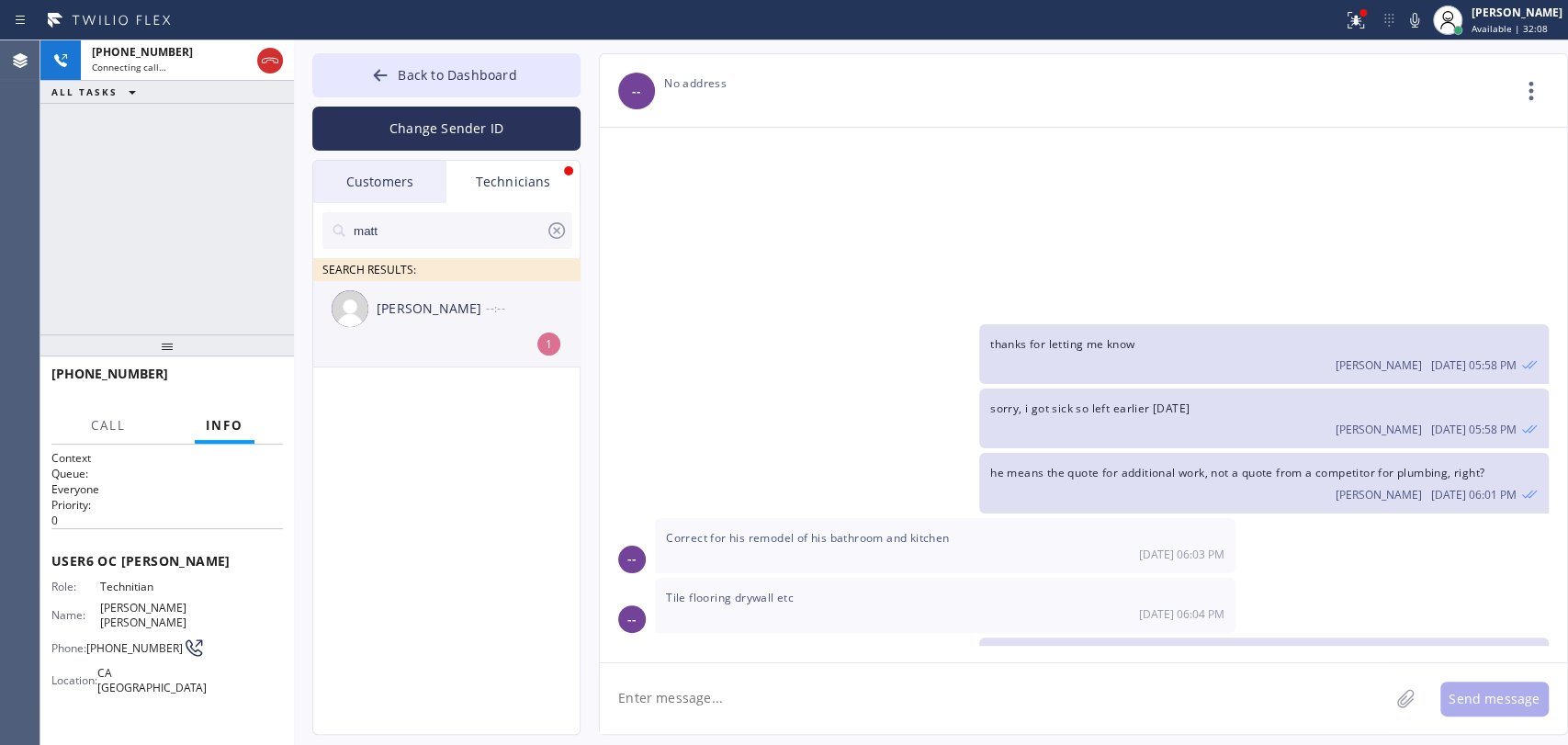
type input "matt"
click at [429, 329] on div "[PERSON_NAME] --:--" at bounding box center [447, 309] width 268 height 55
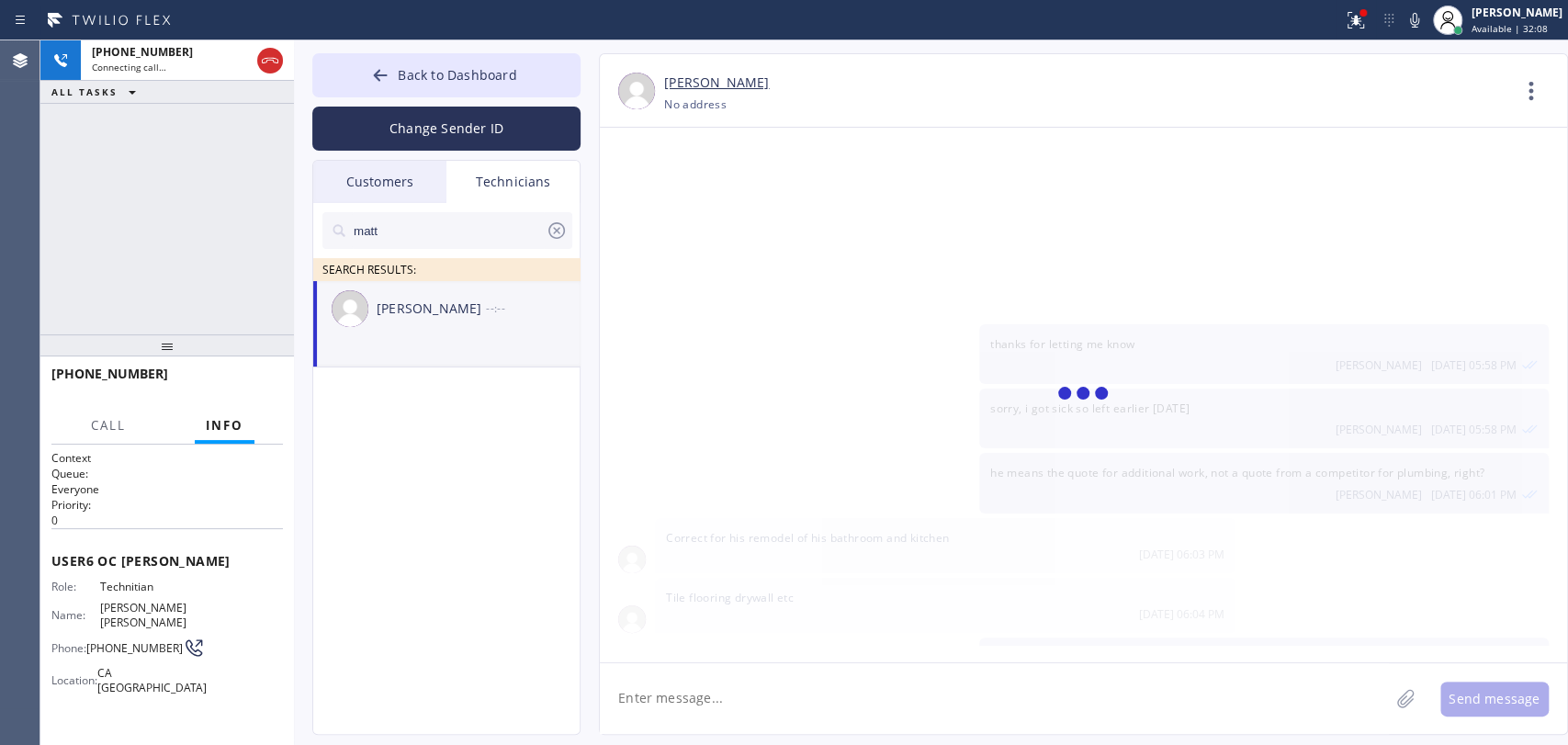
scroll to position [5570, 0]
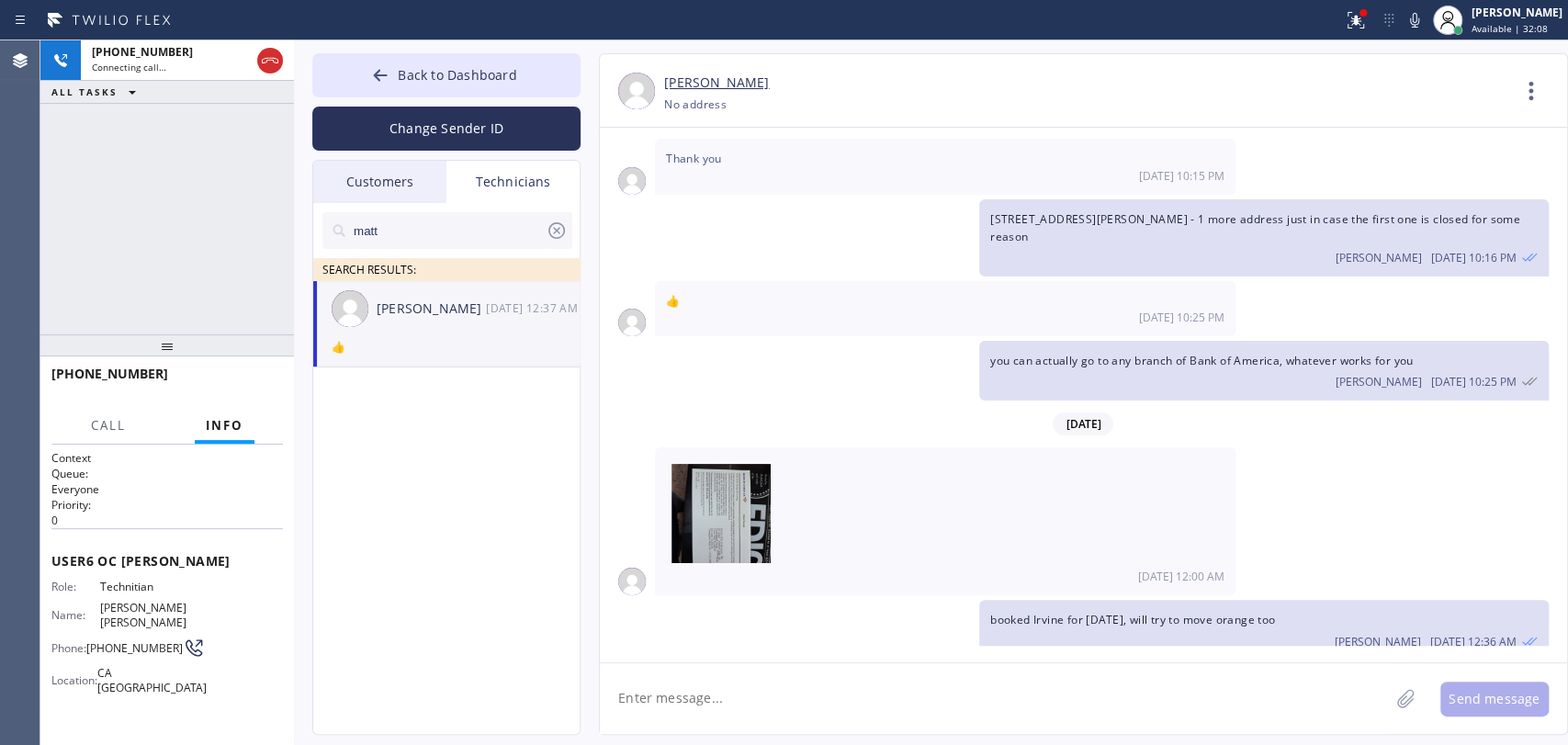
click at [562, 229] on icon at bounding box center [556, 230] width 22 height 22
click at [209, 239] on div "+19095347004 Connecting call… ALL TASKS ALL TASKS ACTIVE TASKS TASKS IN WRAP UP" at bounding box center [167, 187] width 254 height 294
click at [470, 59] on button "Back to Dashboard" at bounding box center [447, 75] width 268 height 44
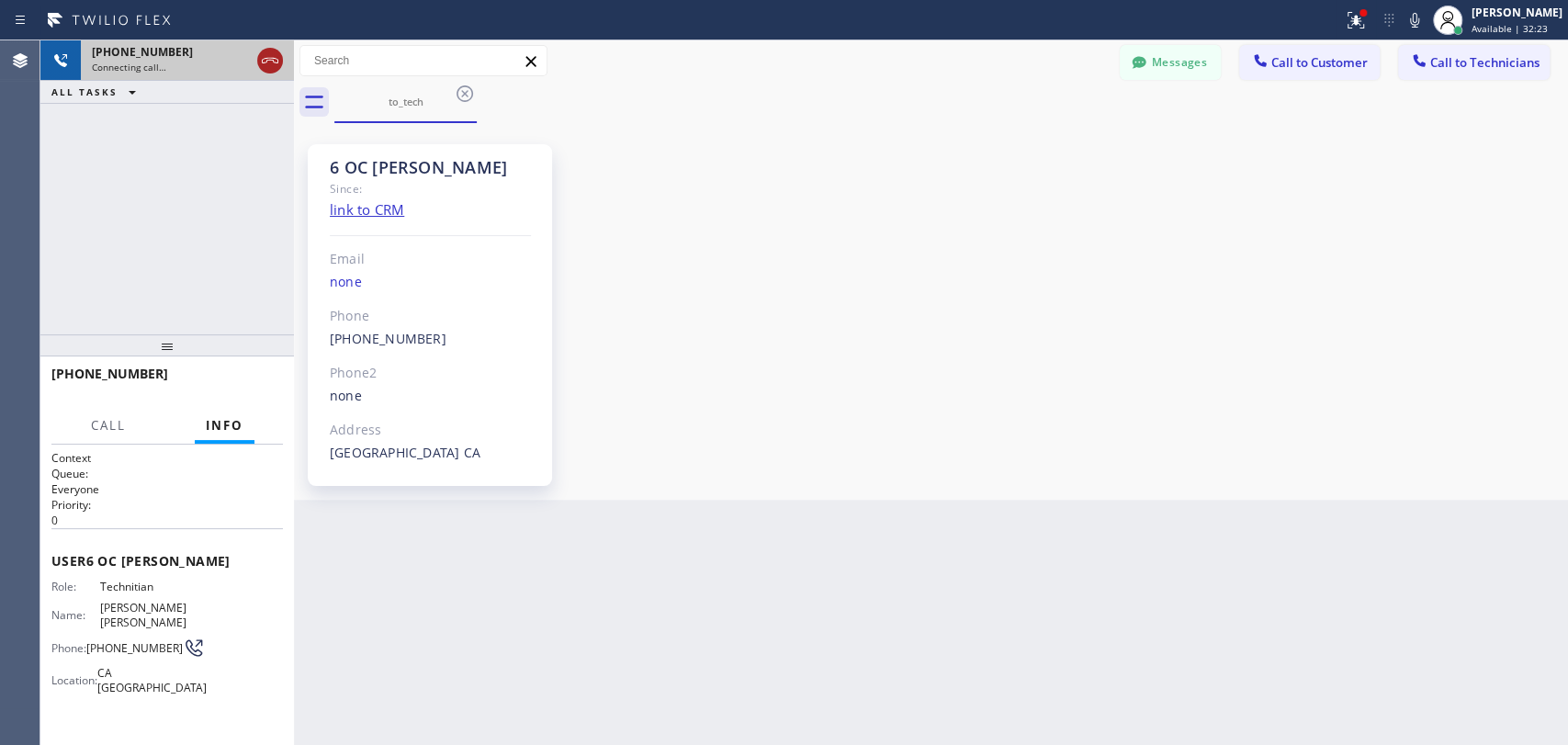
click at [273, 62] on icon at bounding box center [269, 60] width 22 height 22
click at [1444, 68] on span "Call to Technicians" at bounding box center [1485, 62] width 110 height 17
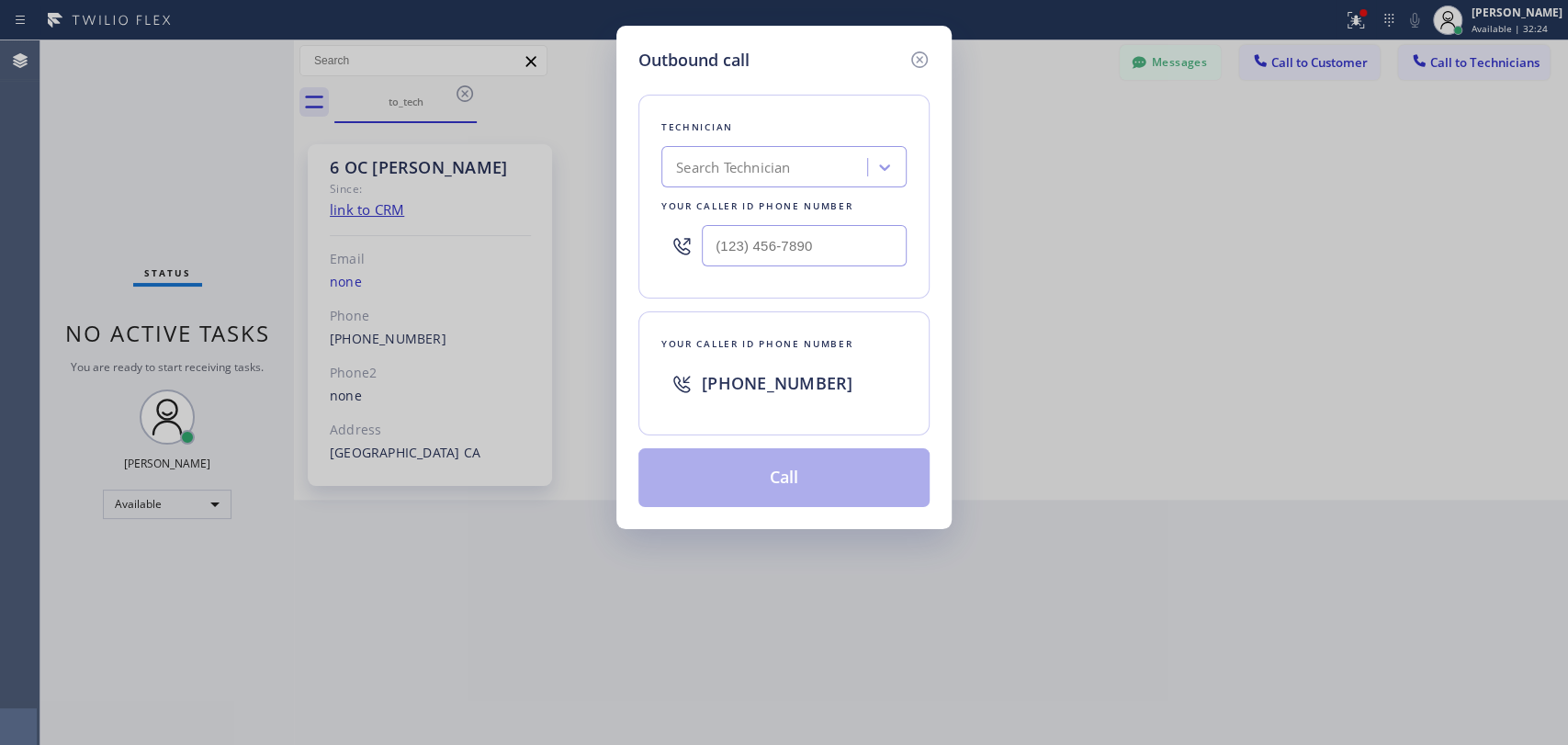
click at [700, 144] on div "Technician Search Technician Your caller id phone number" at bounding box center [784, 196] width 291 height 204
click at [728, 157] on div "Search Technician" at bounding box center [733, 167] width 114 height 21
type input "Chris"
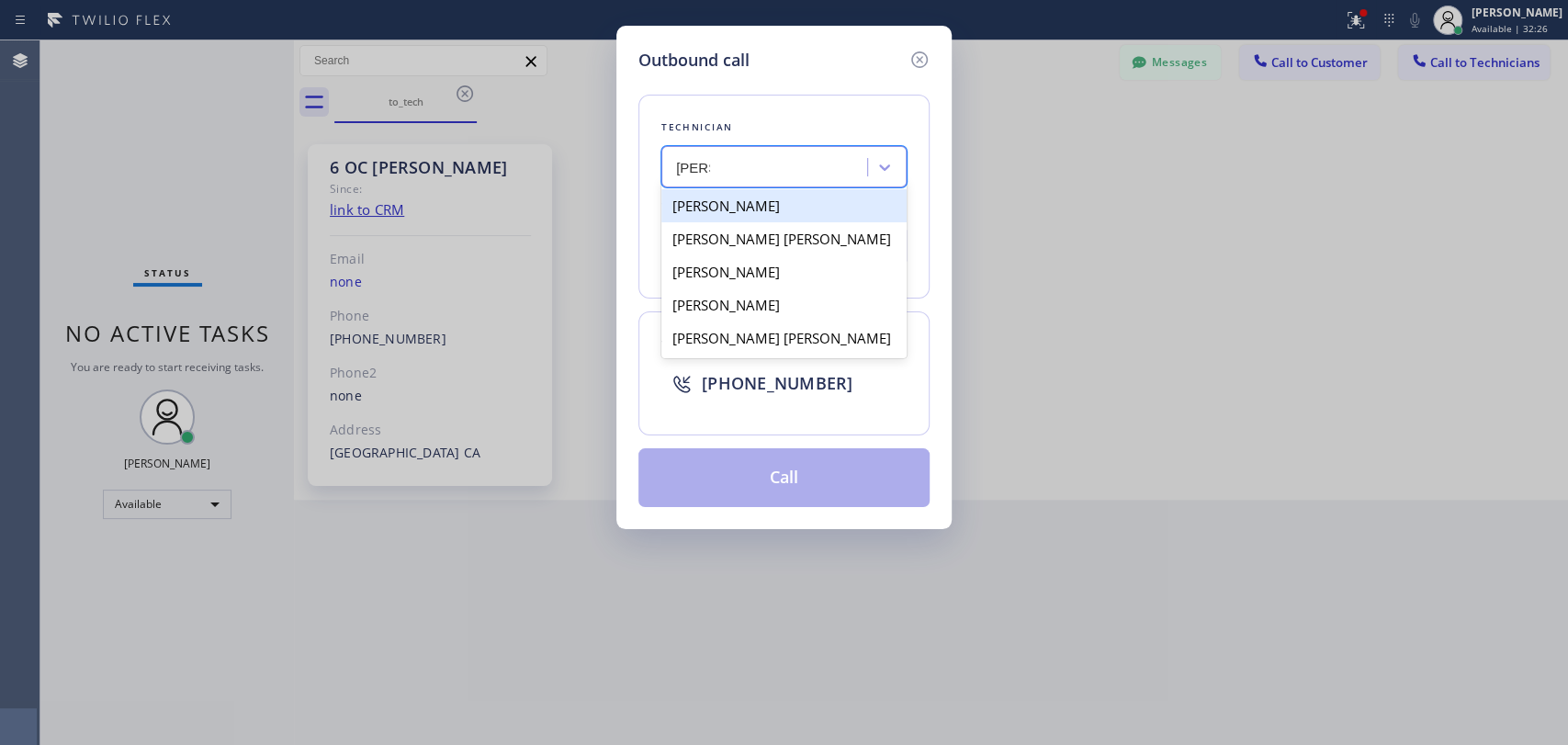
click at [720, 200] on div "[PERSON_NAME]" at bounding box center [784, 205] width 245 height 33
type input "(951) 751-8609"
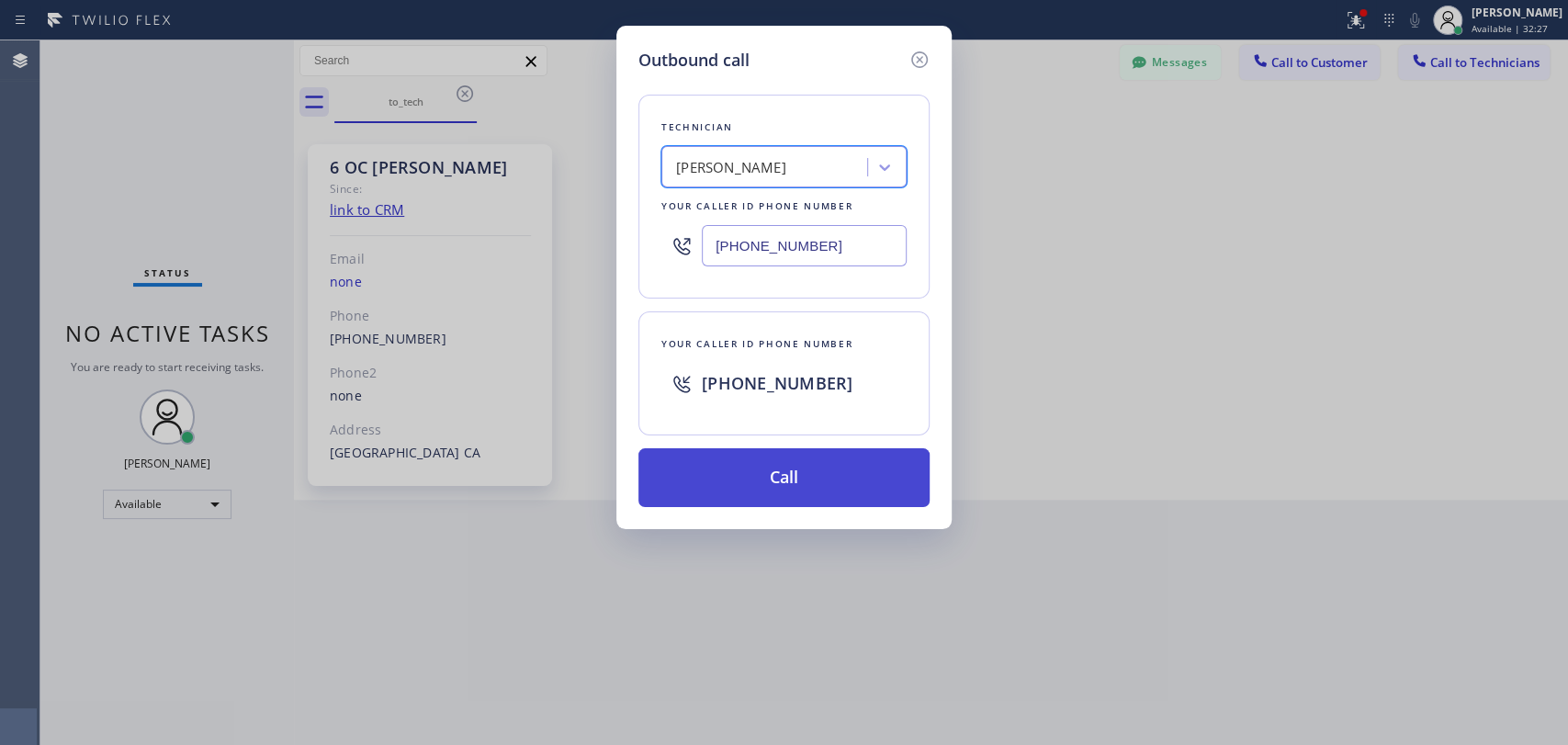
click at [733, 462] on button "Call" at bounding box center [784, 478] width 291 height 59
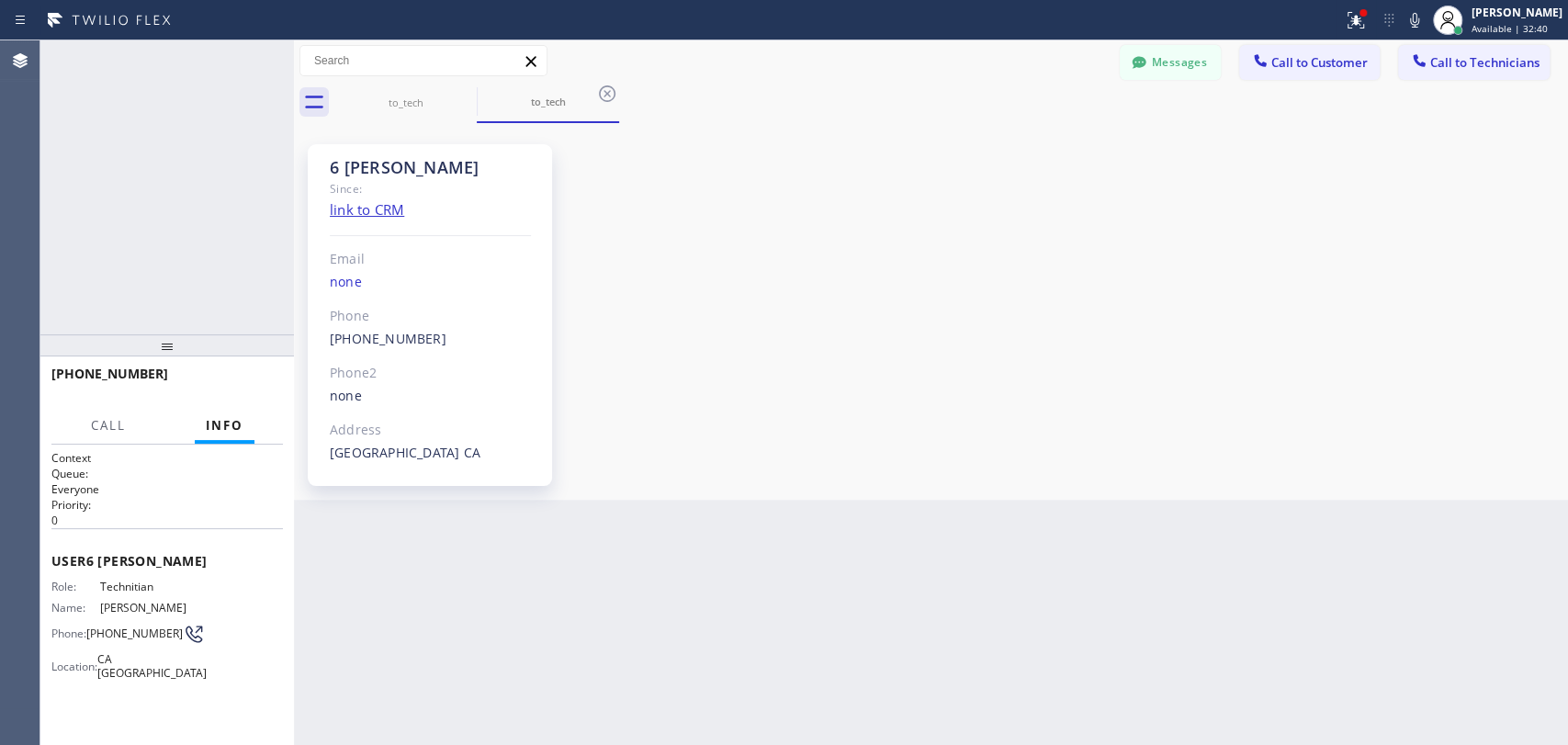
scroll to position [28777, 0]
drag, startPoint x: 229, startPoint y: 367, endPoint x: 235, endPoint y: 385, distance: 19.0
click at [229, 367] on div "+19517518609 Live | 00:02 HANG UP" at bounding box center [166, 381] width 231 height 48
click at [235, 385] on span "HANG UP" at bounding box center [240, 382] width 56 height 13
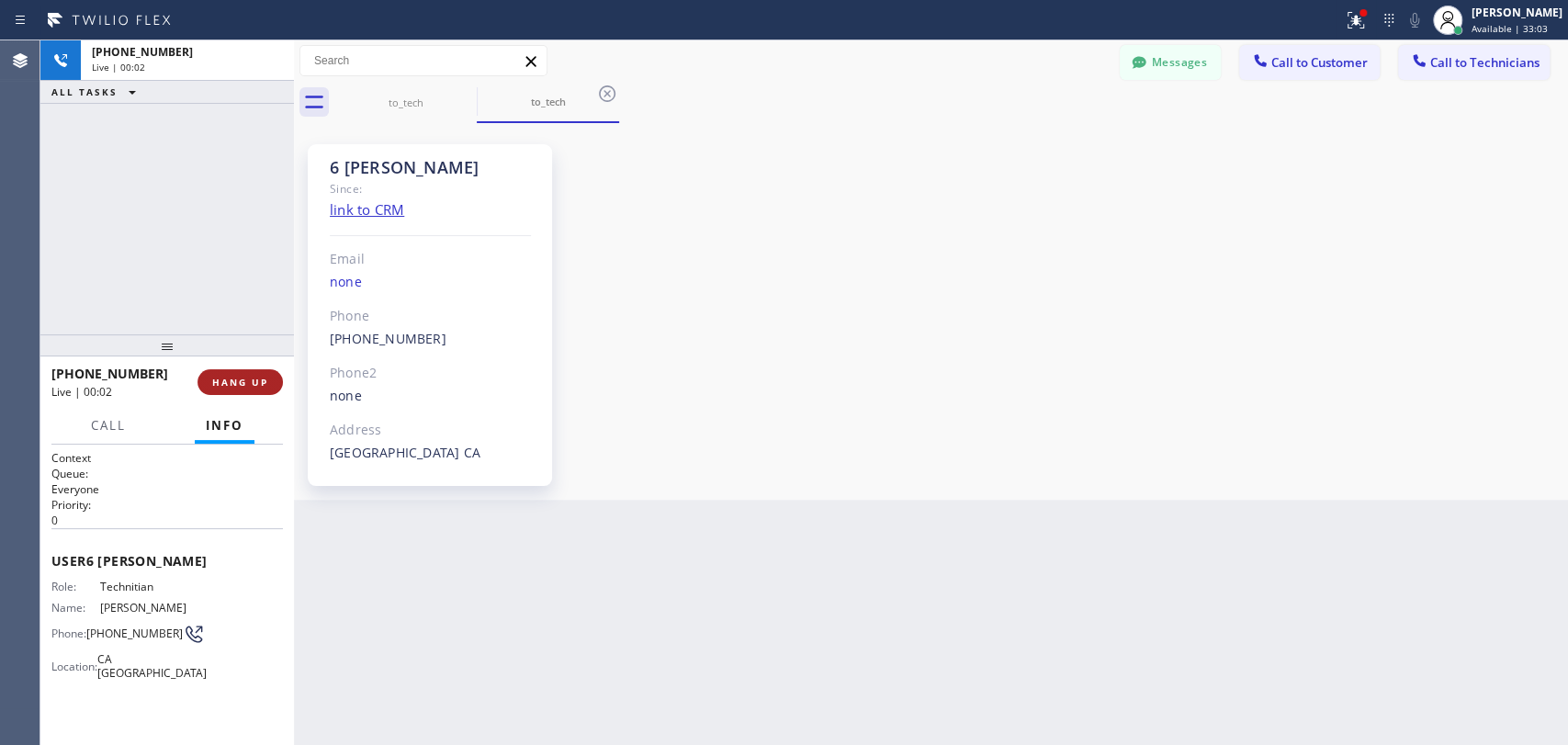
click at [235, 378] on span "HANG UP" at bounding box center [240, 382] width 56 height 13
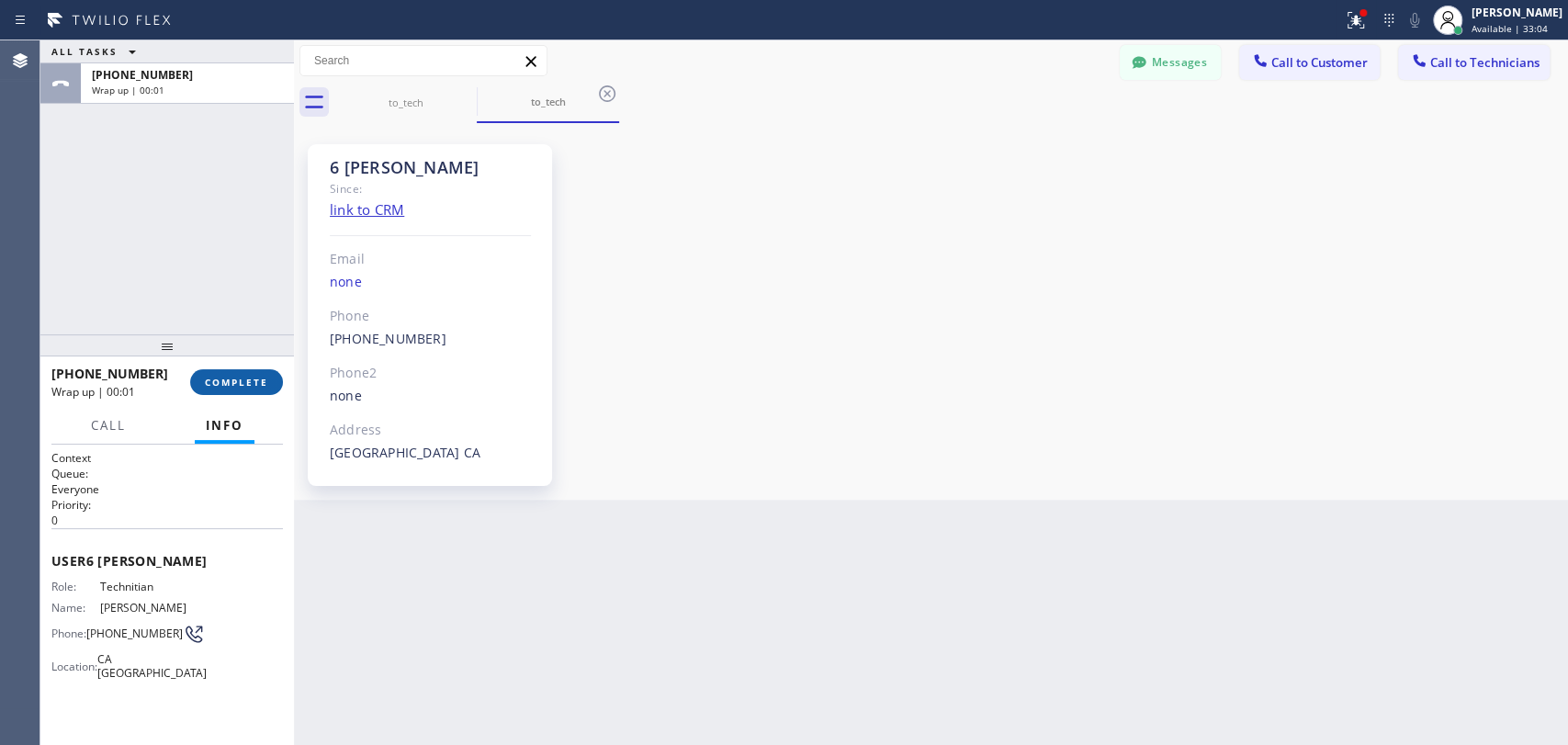
click at [213, 383] on span "COMPLETE" at bounding box center [236, 382] width 63 height 13
click at [214, 309] on div "ALL TASKS ALL TASKS ACTIVE TASKS TASKS IN WRAP UP +19517518609 Wrap up | 00:02" at bounding box center [167, 187] width 254 height 294
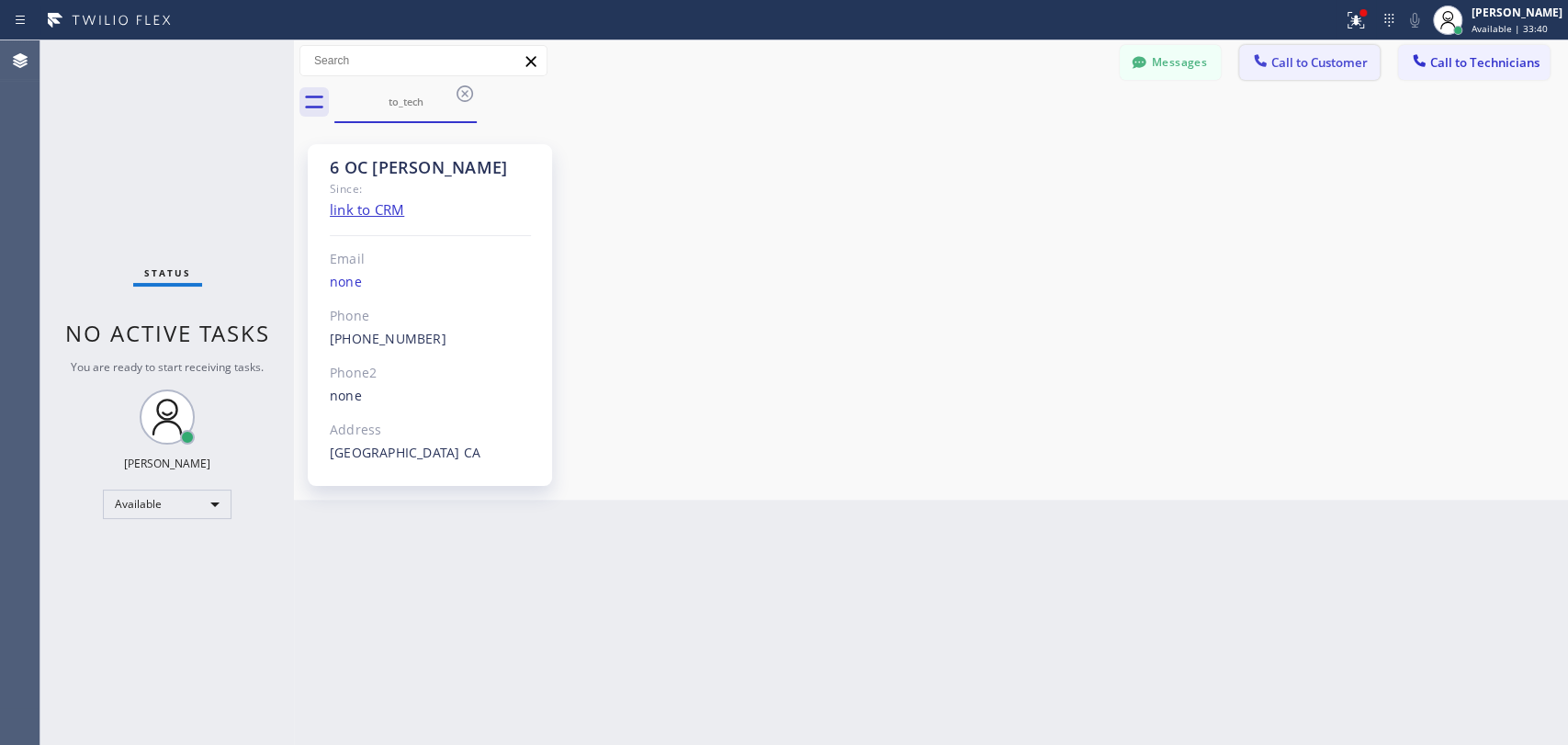
click at [1287, 65] on span "Call to Customer" at bounding box center [1319, 62] width 96 height 17
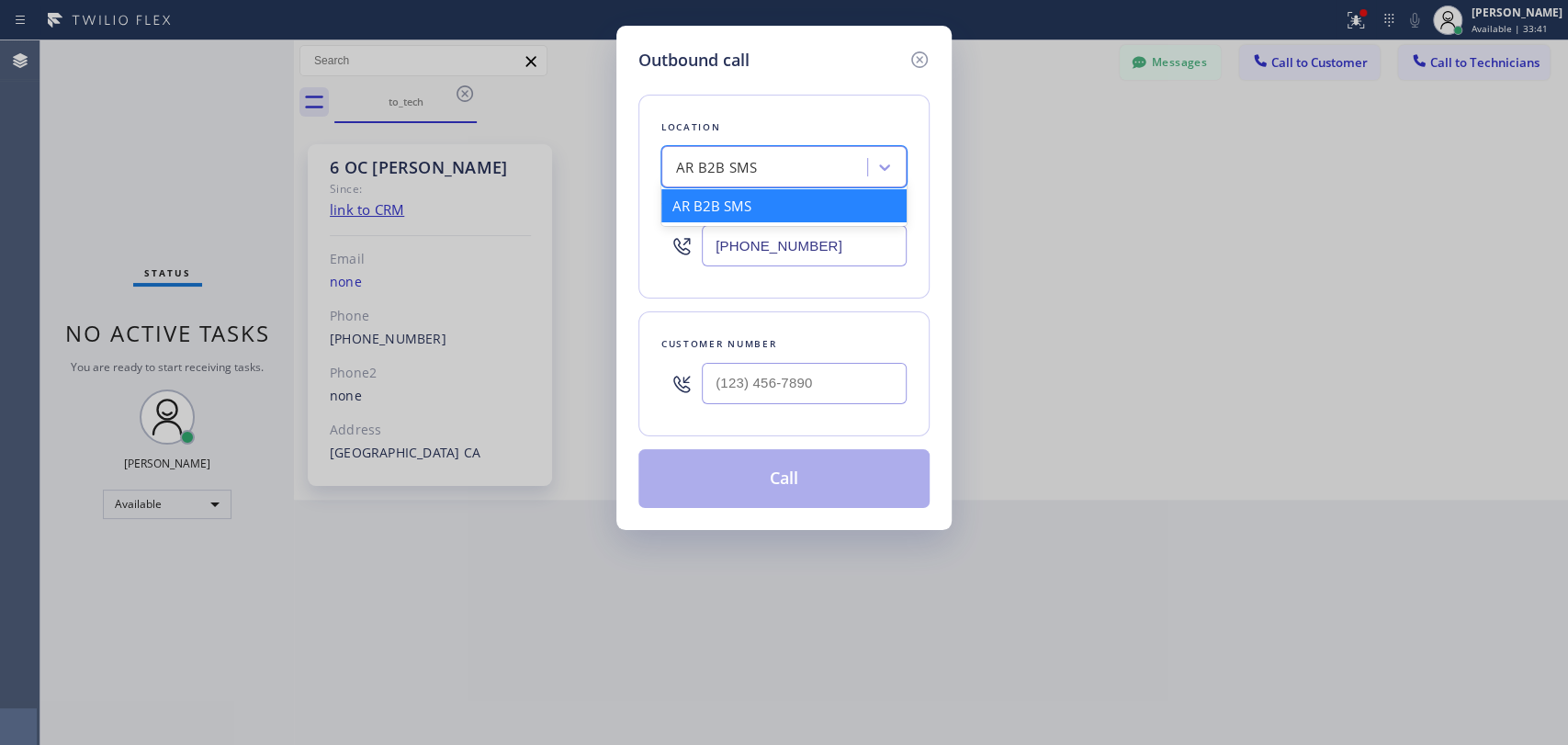
click at [803, 164] on div "AR B2B SMS" at bounding box center [767, 168] width 200 height 32
paste input "Matthew Kitchen Drain Service"
type input "Matthew Kitchen Drain Service"
click at [764, 208] on div "Matthew Kitchen Drain Service" at bounding box center [784, 205] width 245 height 33
type input "(323) 612-0208"
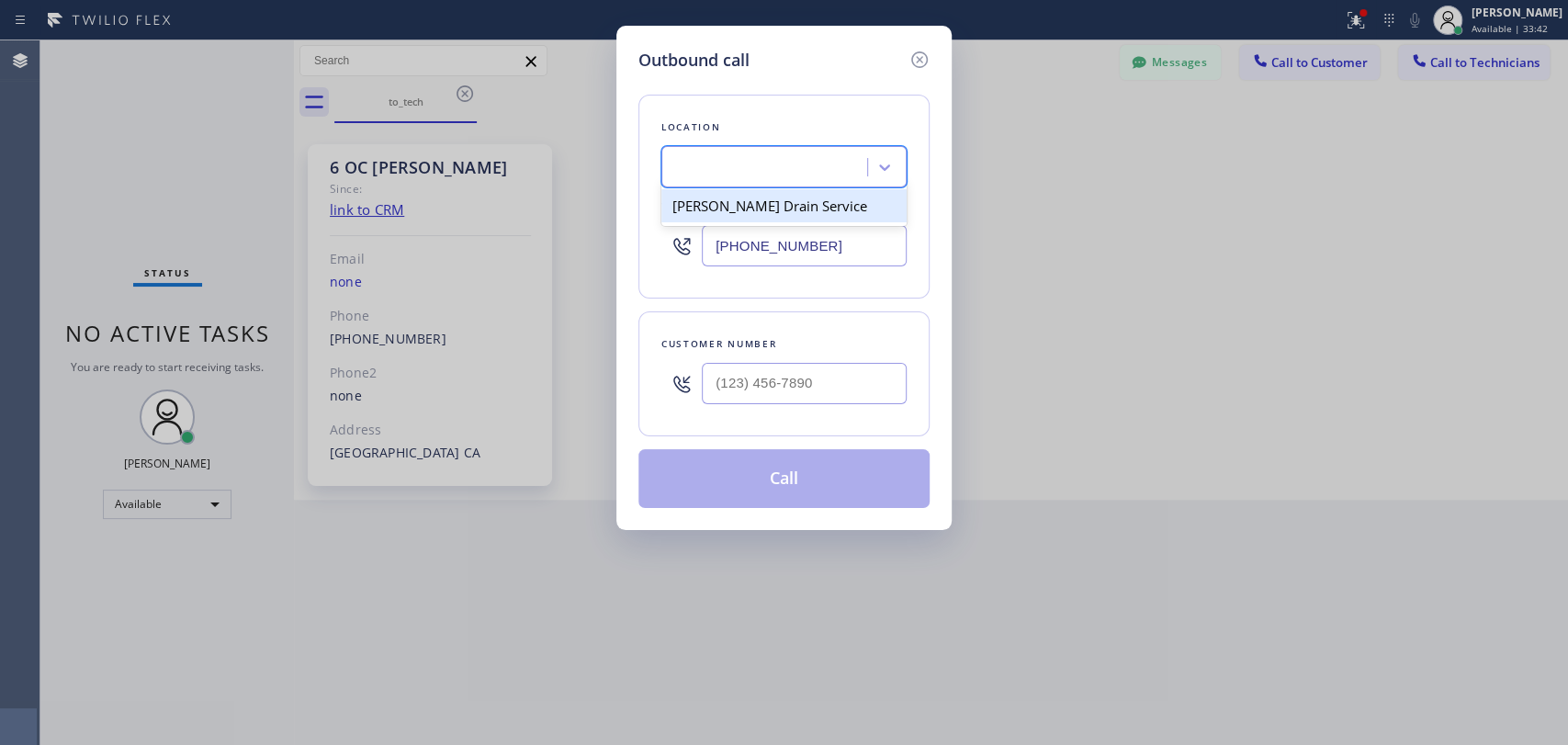
scroll to position [0, 1]
click at [721, 340] on div "Customer number" at bounding box center [784, 344] width 245 height 19
click at [730, 366] on div at bounding box center [803, 383] width 205 height 59
click at [746, 408] on div at bounding box center [803, 383] width 205 height 59
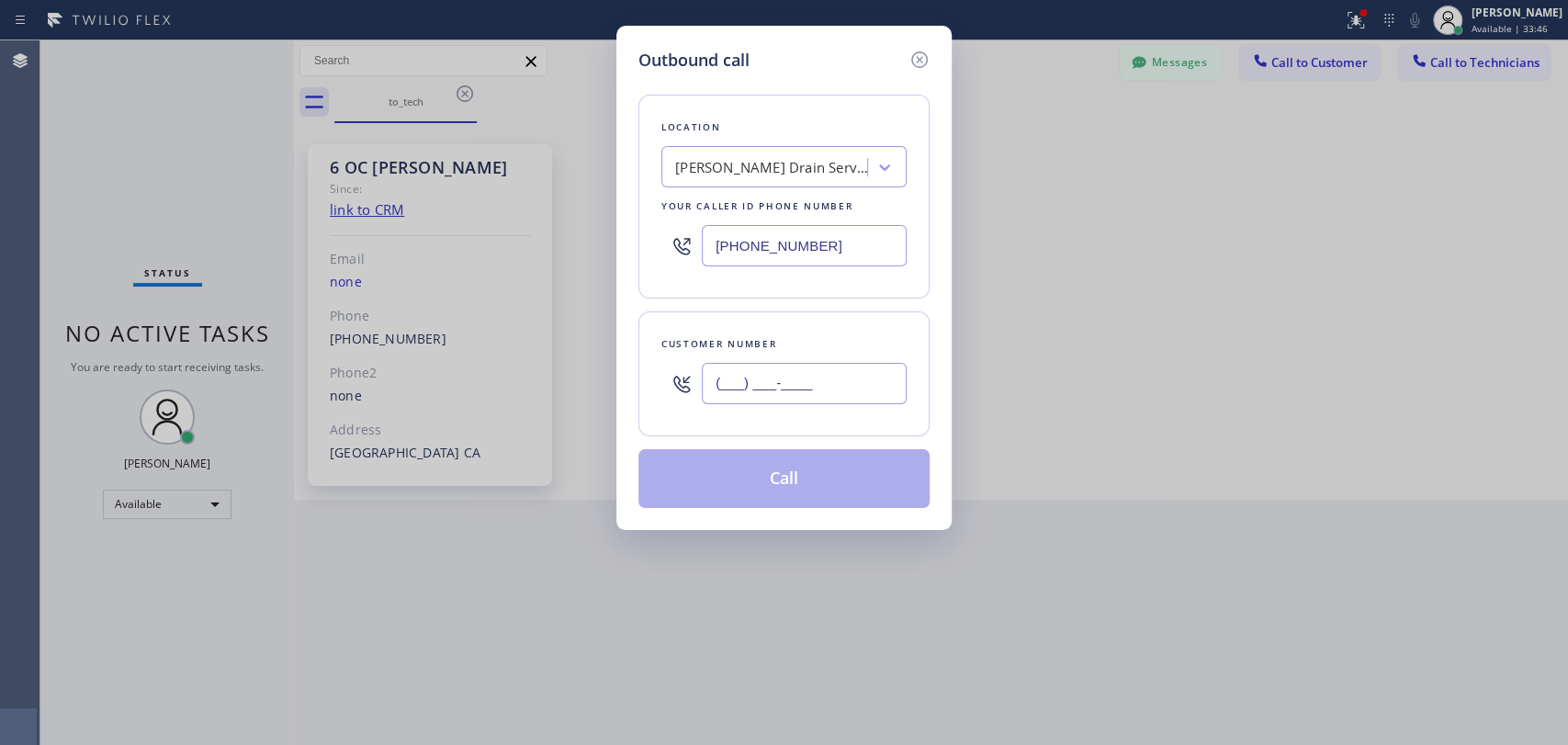
click at [745, 386] on input "(___) ___-____" at bounding box center [803, 383] width 205 height 42
paste input "714) 394-5966"
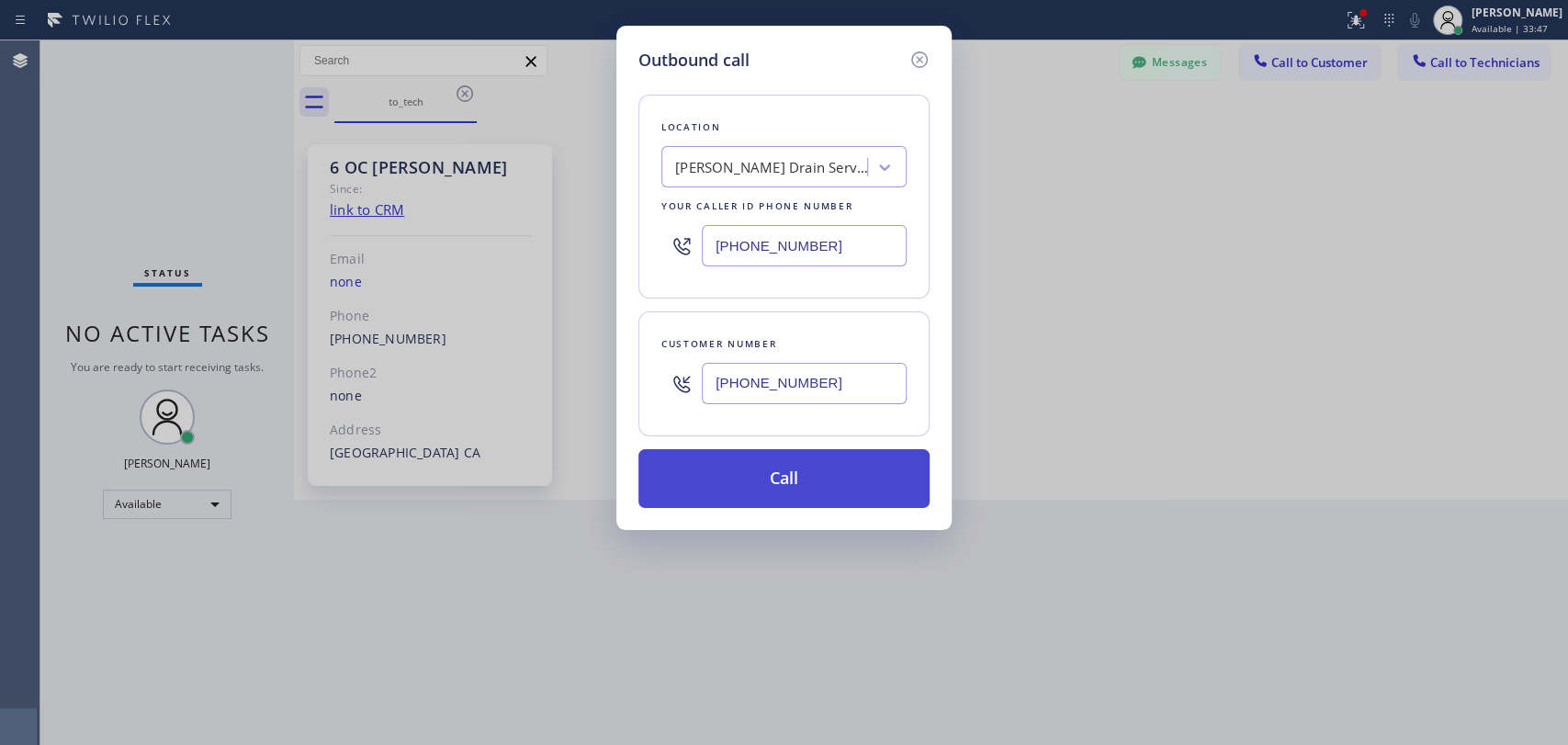
type input "(714) 394-5966"
click at [778, 479] on button "Call" at bounding box center [784, 479] width 291 height 59
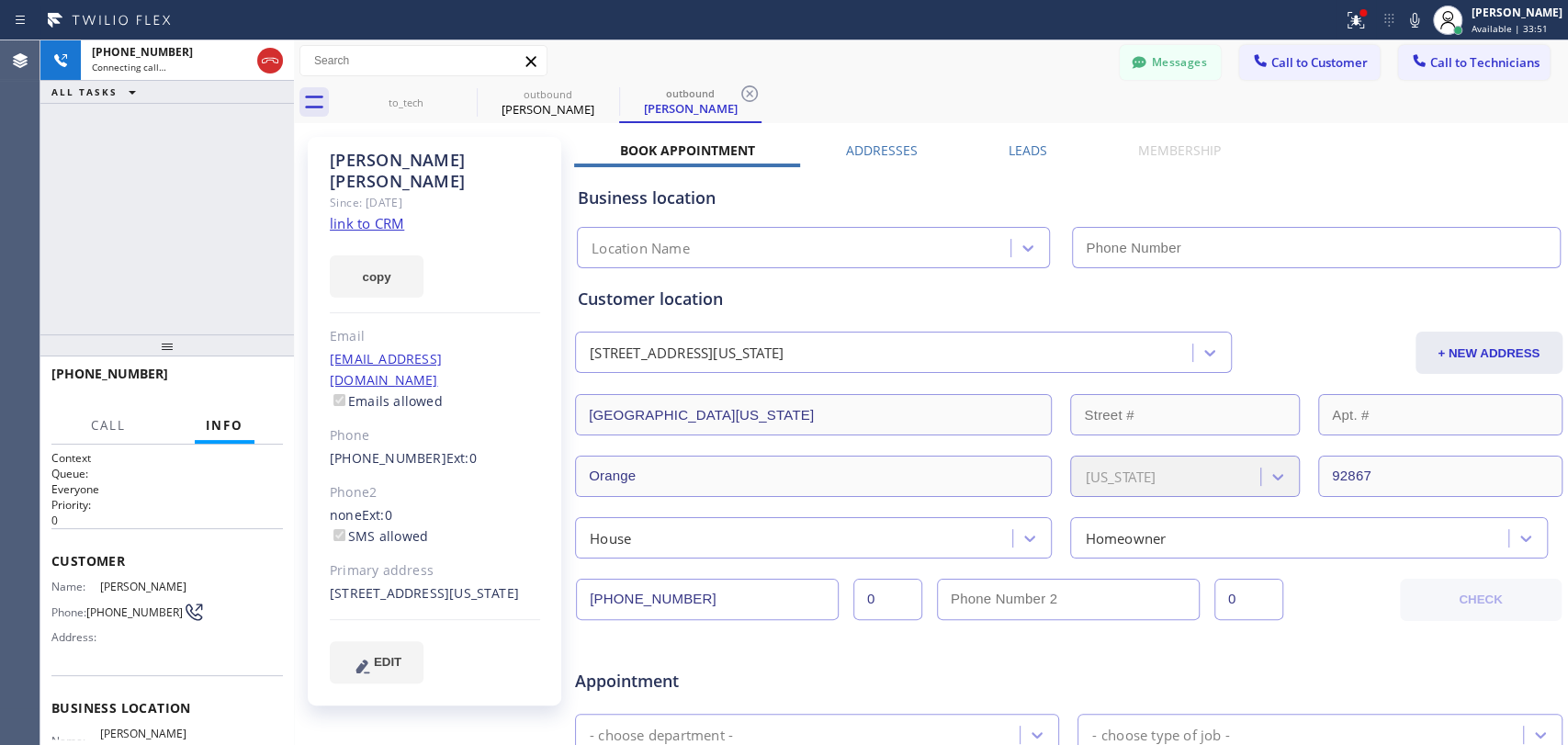
type input "(323) 612-0208"
click at [380, 192] on div "Since: 20 may 2020" at bounding box center [434, 202] width 211 height 21
click at [385, 192] on div "Since: 20 may 2020" at bounding box center [434, 202] width 211 height 21
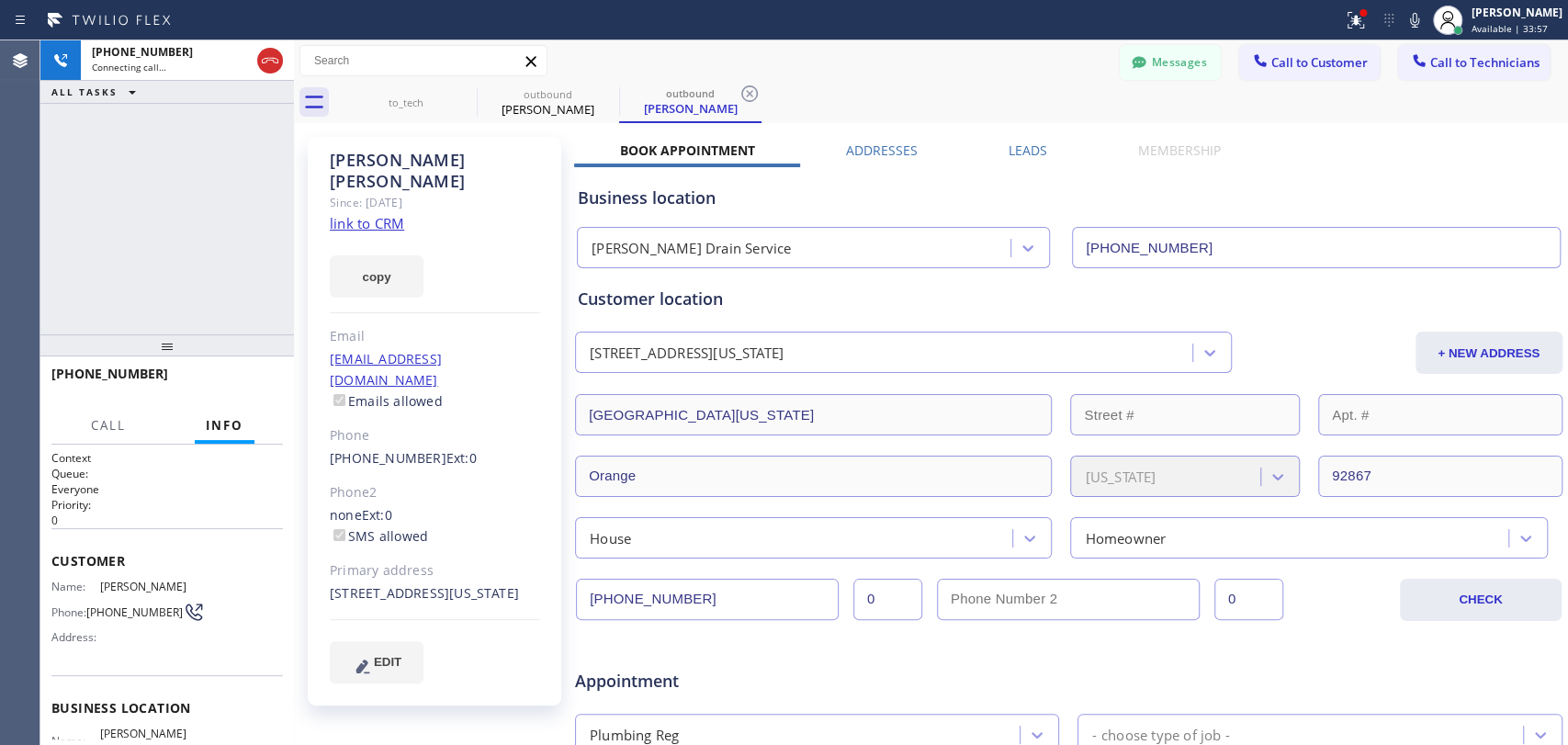
click at [610, 302] on div "Customer location" at bounding box center [1069, 299] width 982 height 25
click at [611, 299] on div "Customer location" at bounding box center [1069, 299] width 982 height 25
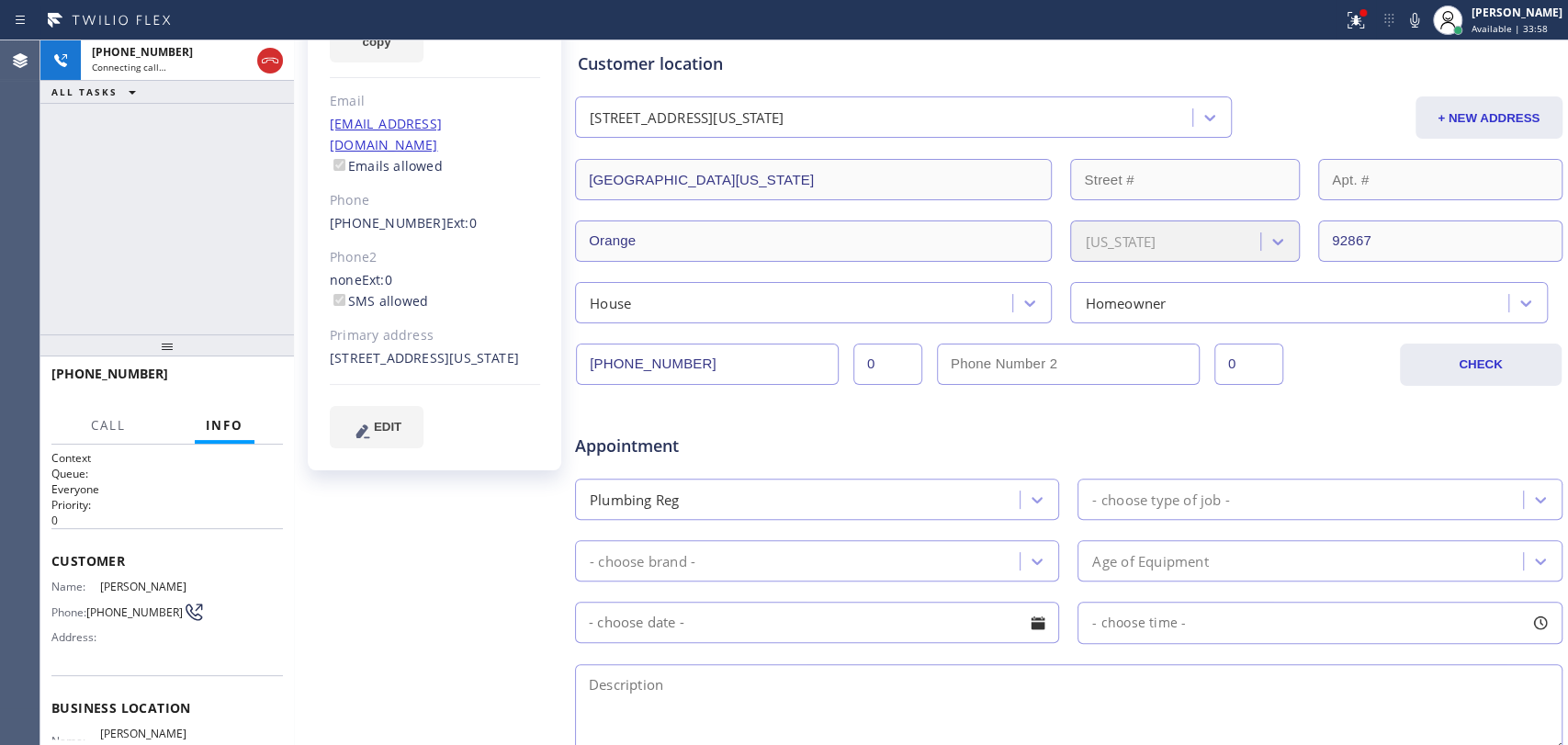
scroll to position [575, 0]
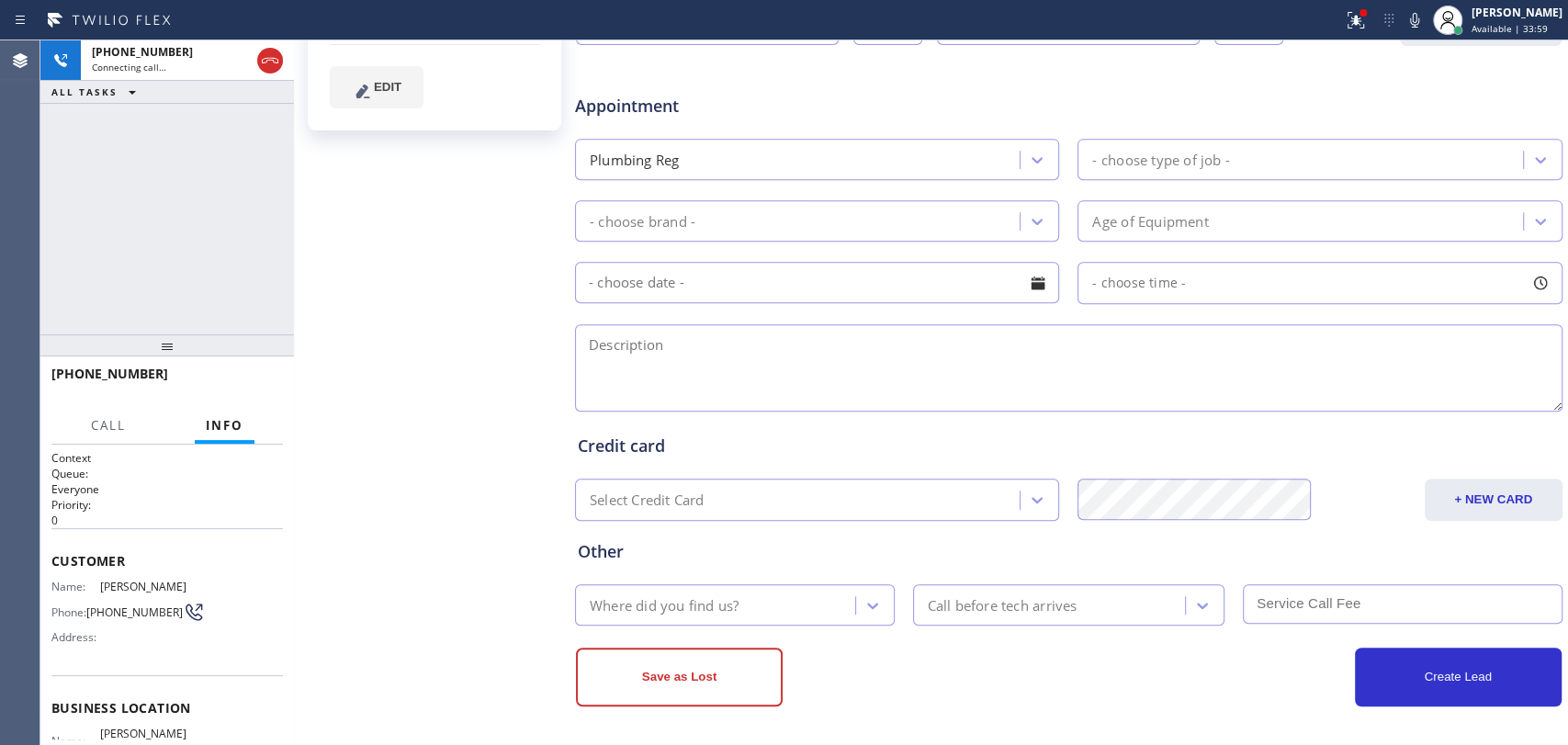
click at [679, 408] on div "Credit card Select Credit Card + NEW CARD CANCEL SAVE" at bounding box center [1069, 465] width 989 height 113
click at [673, 373] on textarea at bounding box center [1069, 367] width 987 height 87
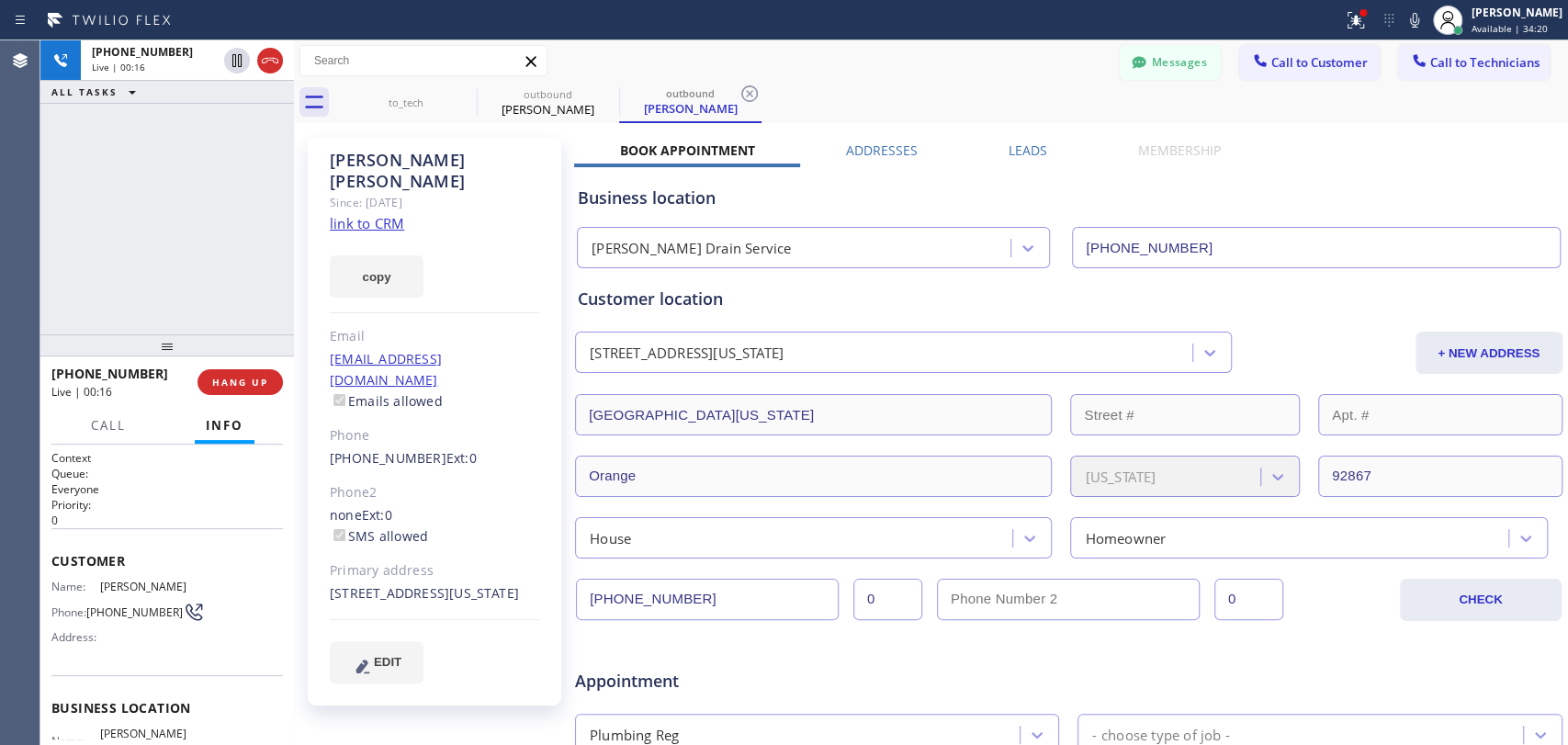
scroll to position [306, 0]
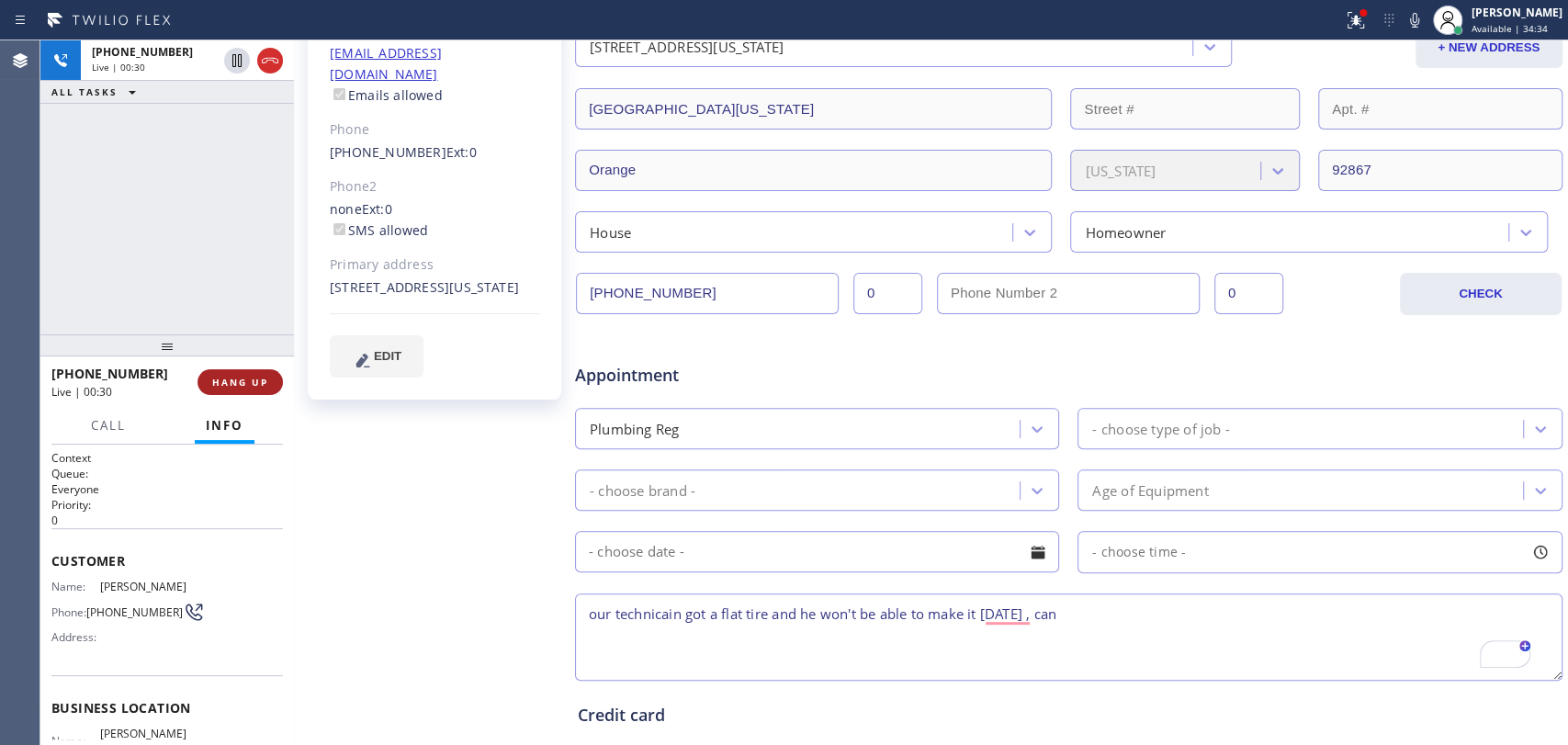
type textarea "our technicain got a flat tire and he won't be able to make it today , can"
click at [231, 389] on button "HANG UP" at bounding box center [240, 381] width 85 height 25
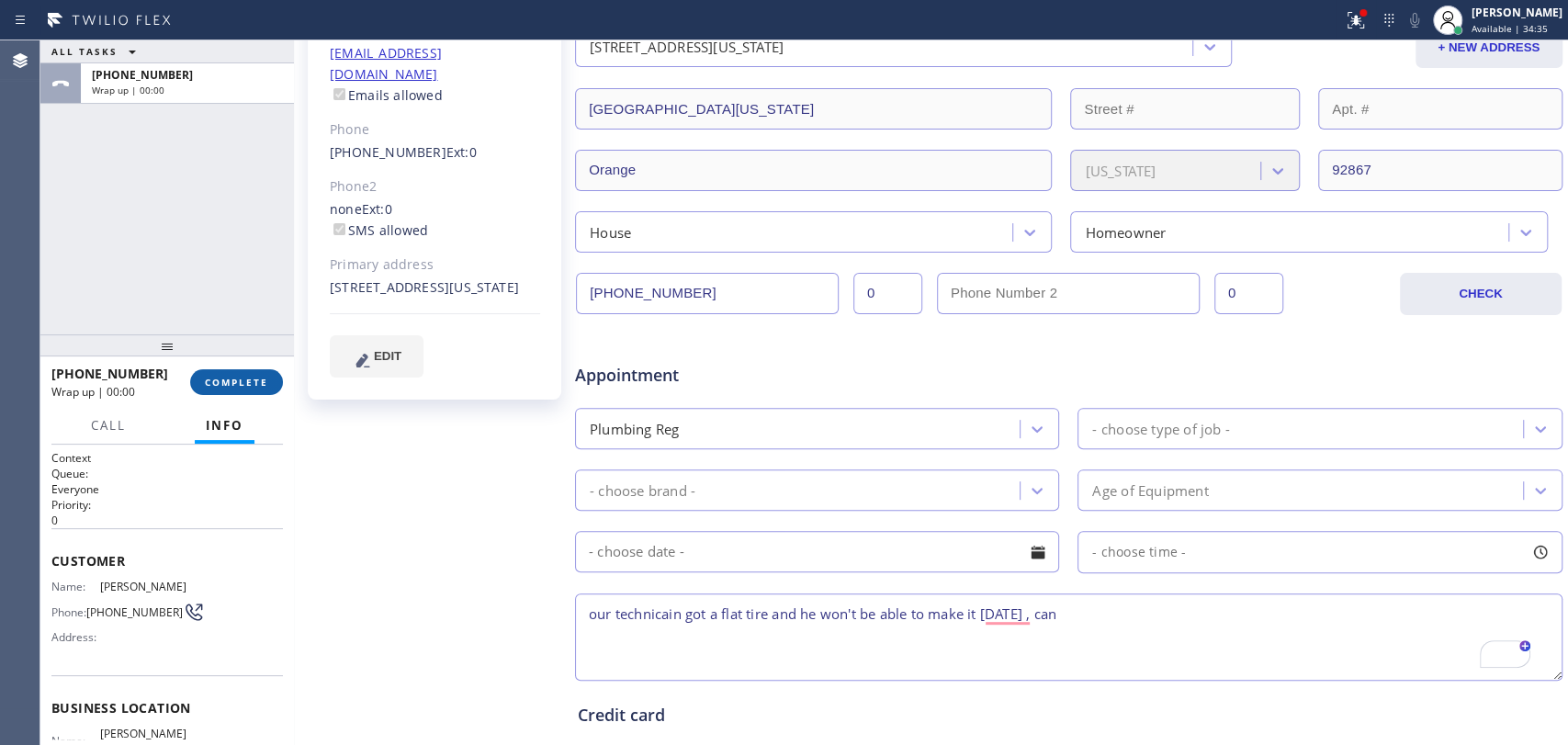
click at [227, 381] on span "COMPLETE" at bounding box center [236, 382] width 63 height 13
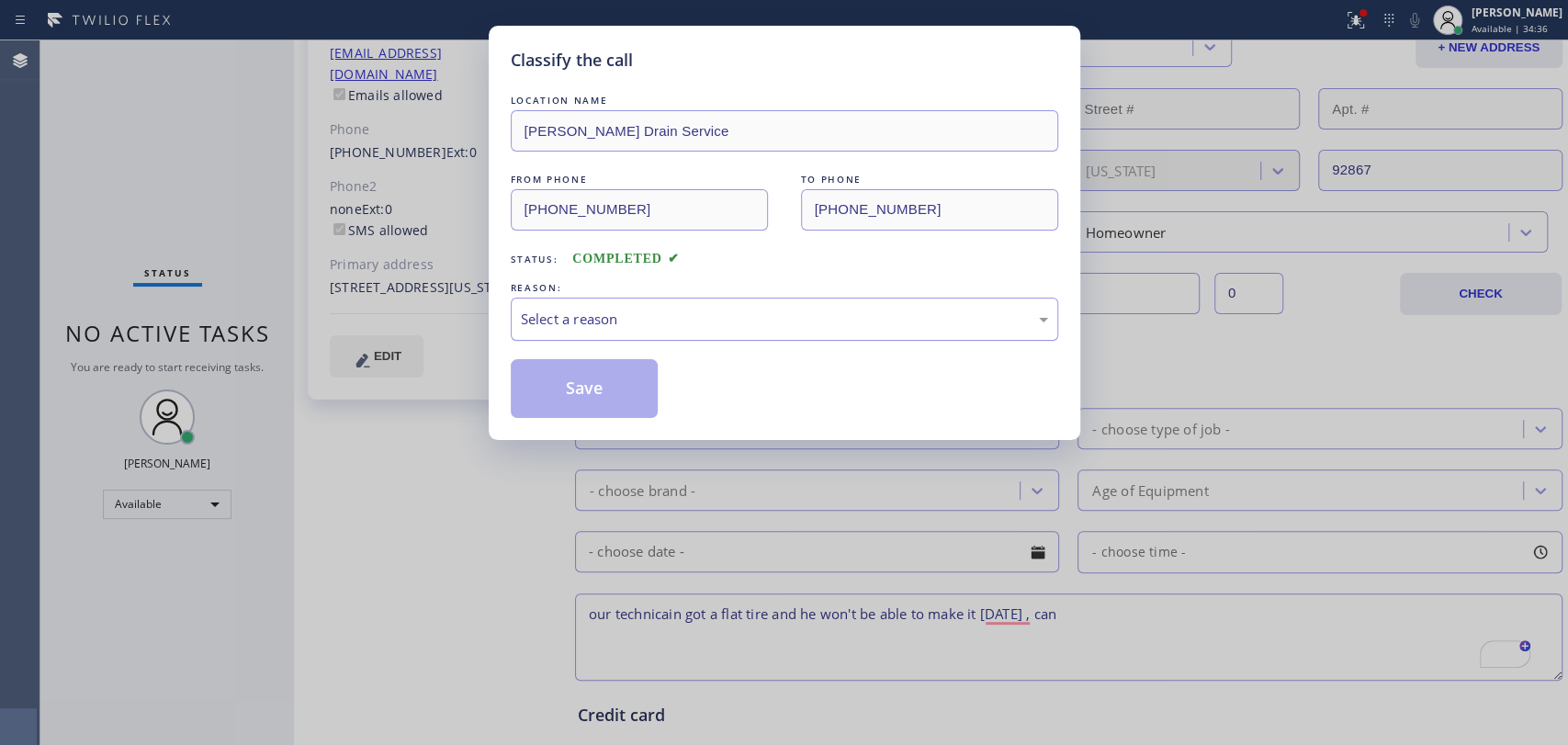
click at [702, 303] on div "Select a reason" at bounding box center [784, 319] width 548 height 43
click at [615, 393] on button "Save" at bounding box center [584, 388] width 148 height 59
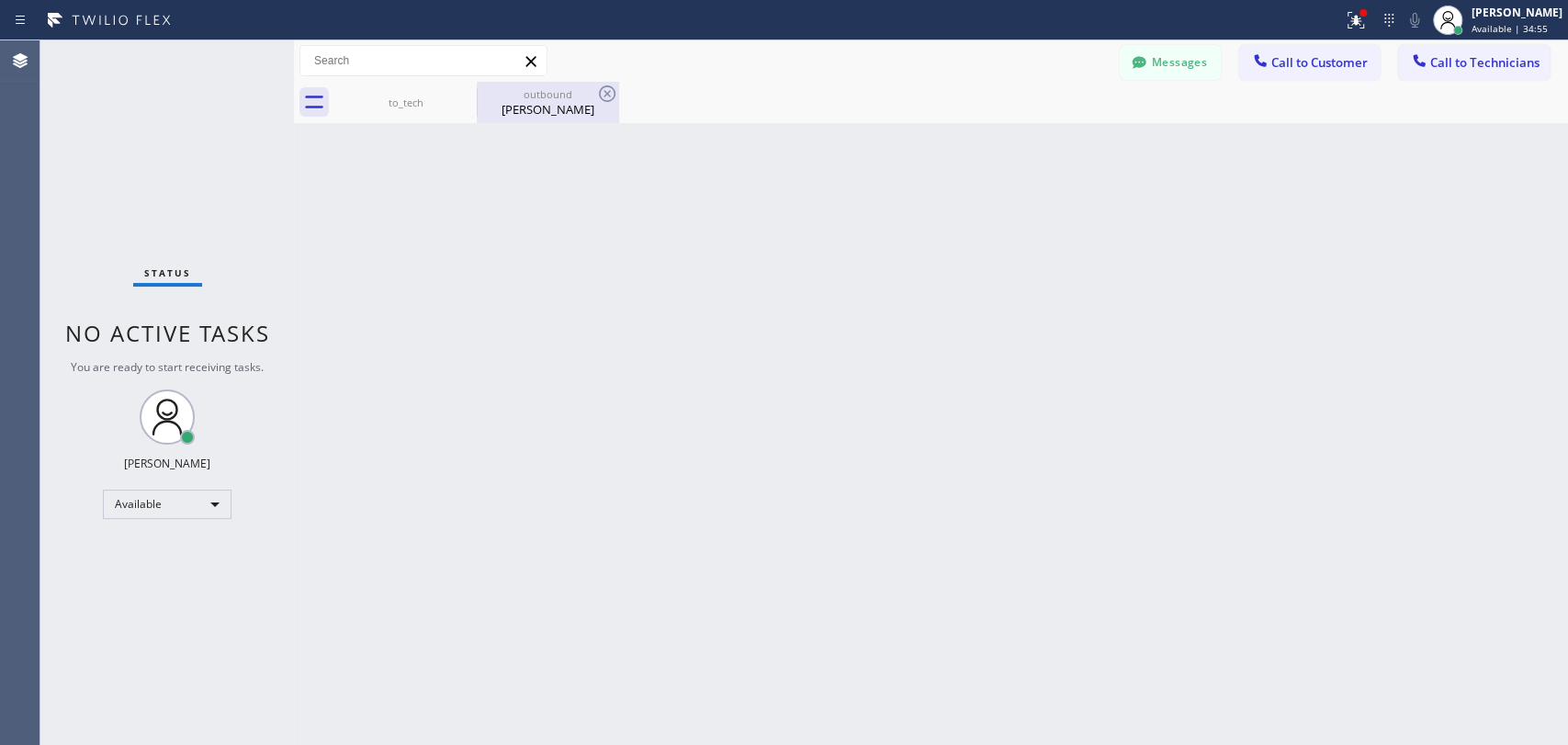
click at [480, 104] on div "Jerry Pierce" at bounding box center [548, 110] width 139 height 17
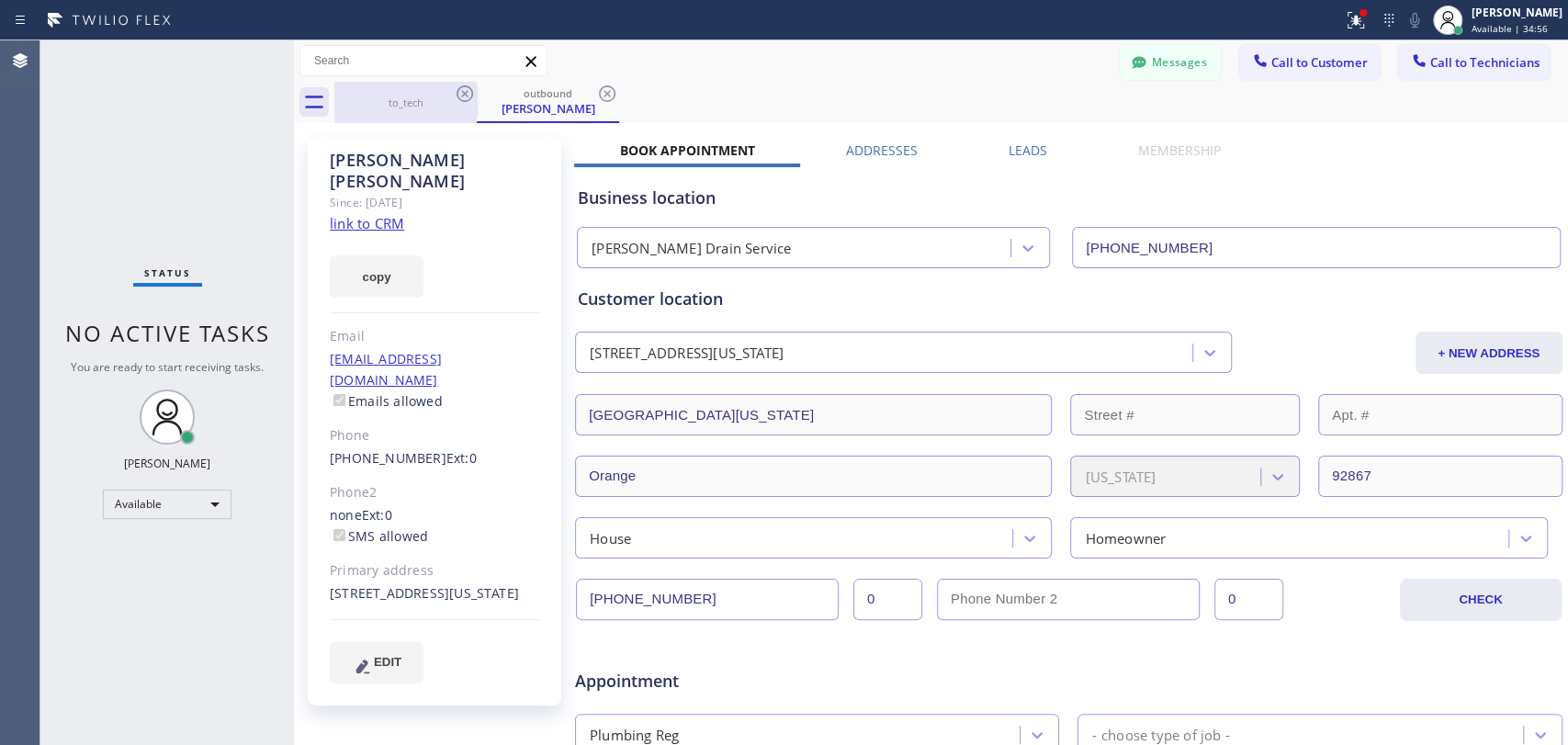
click at [451, 93] on div "to_tech" at bounding box center [405, 103] width 139 height 42
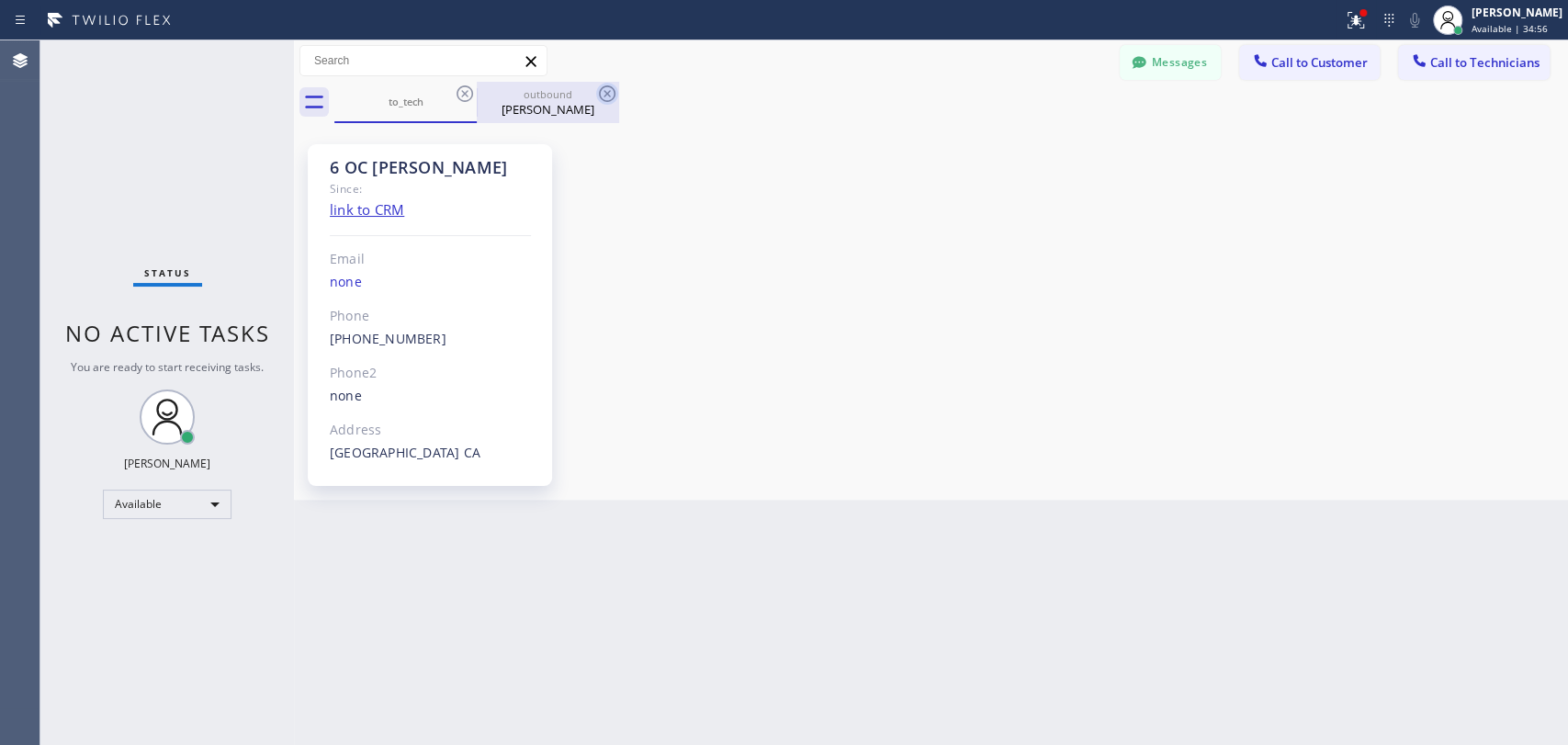
click at [458, 90] on icon at bounding box center [464, 93] width 22 height 22
click at [596, 90] on icon at bounding box center [606, 93] width 22 height 22
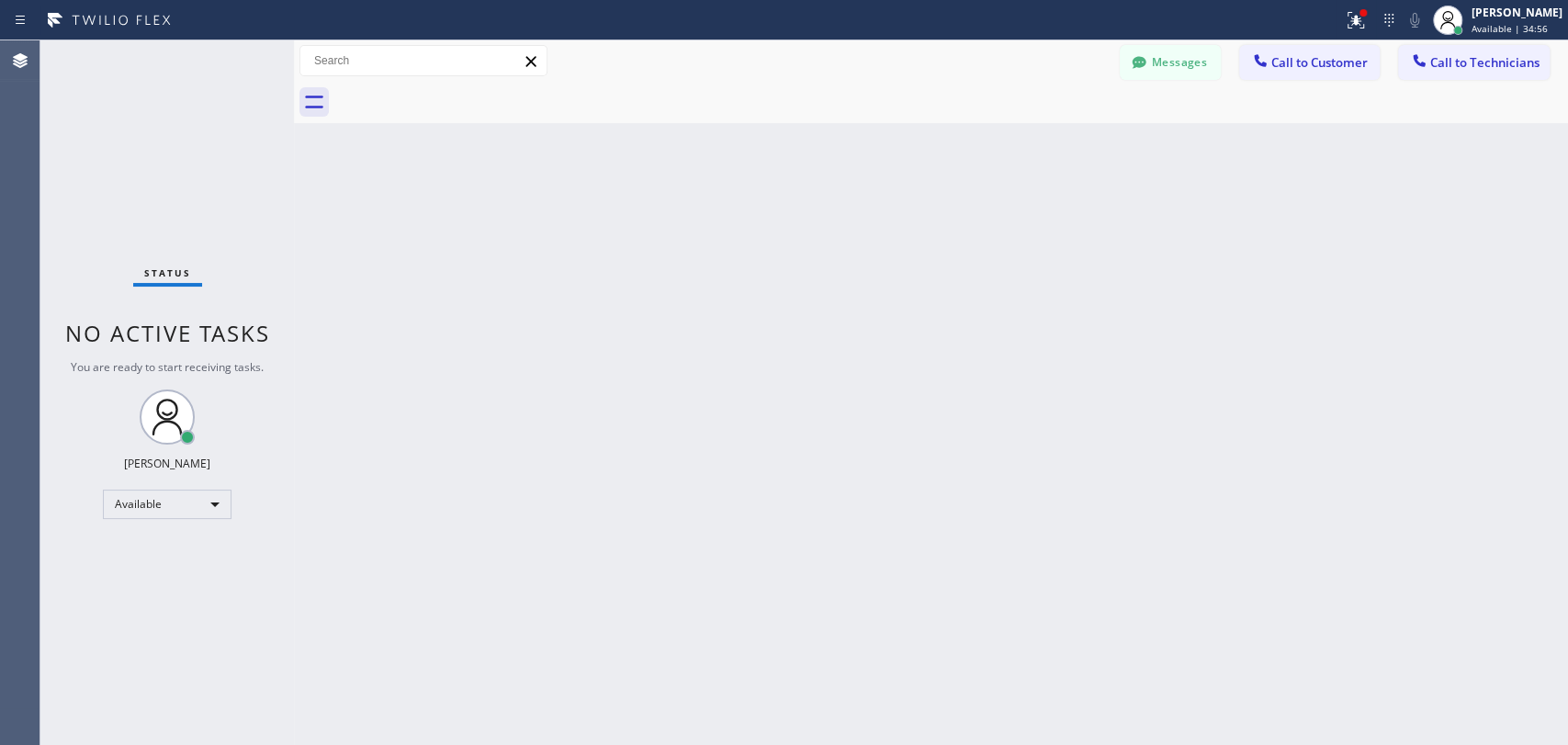
click at [458, 90] on div at bounding box center [951, 103] width 1234 height 42
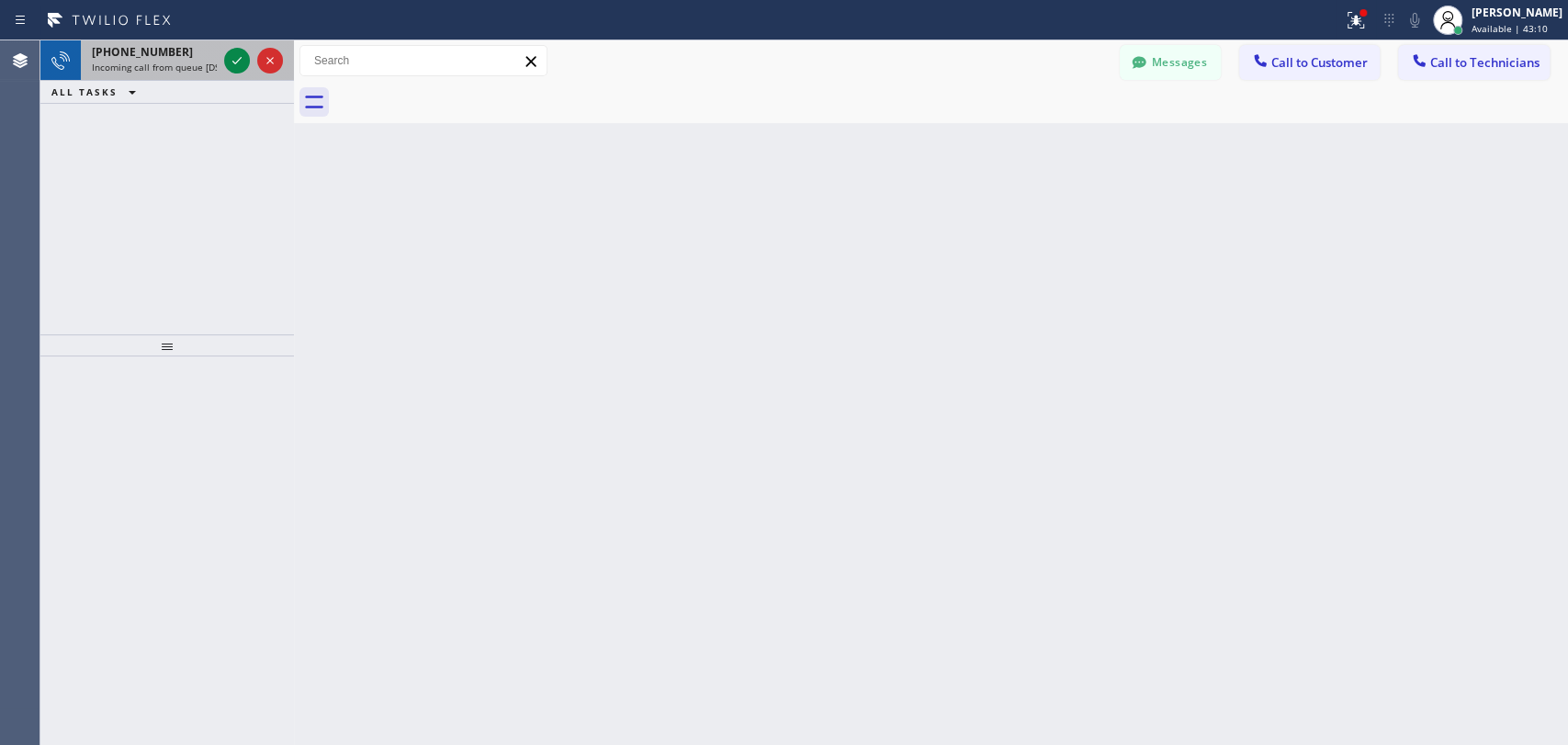
click at [146, 56] on span "+19517518609" at bounding box center [142, 52] width 101 height 16
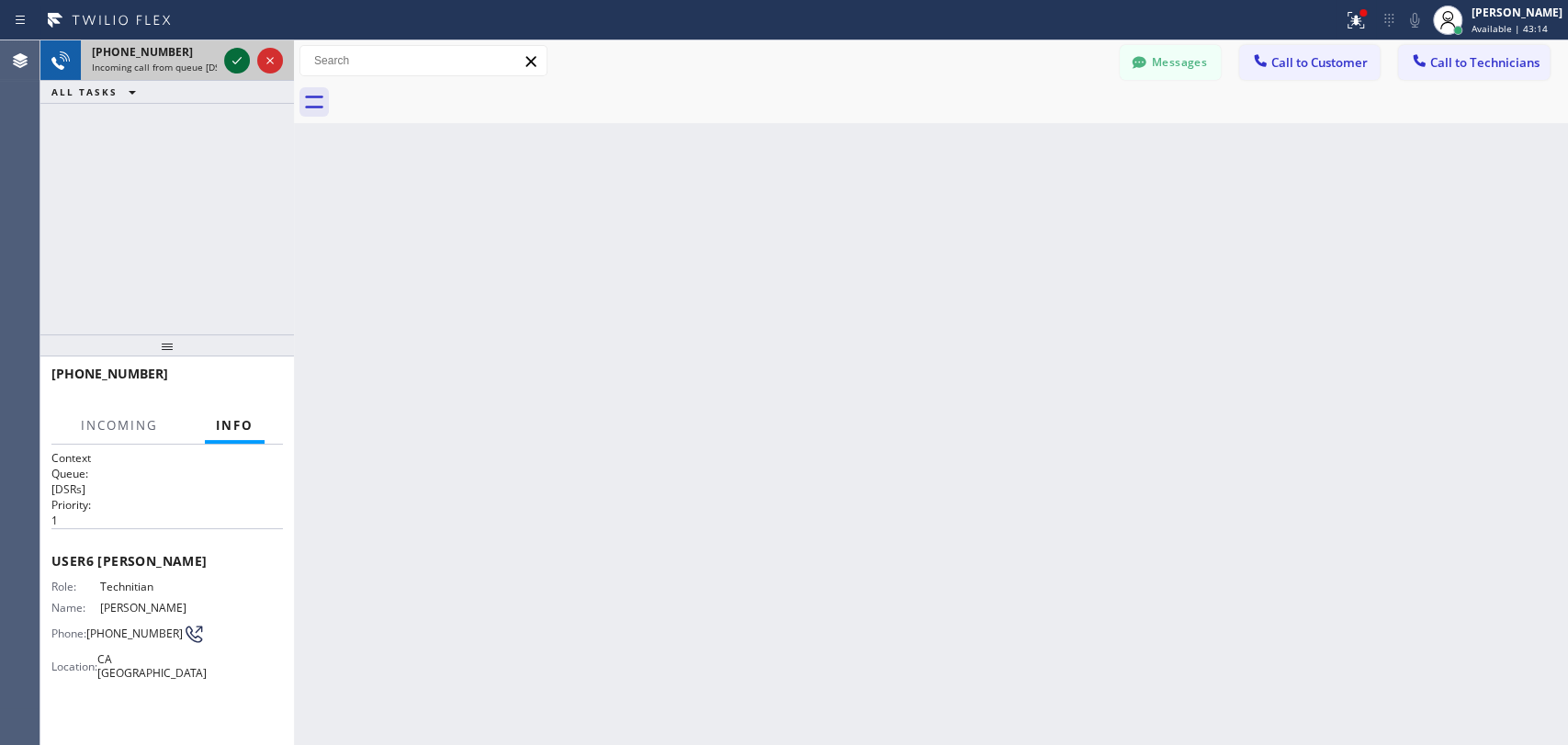
click at [234, 62] on icon at bounding box center [237, 60] width 9 height 8
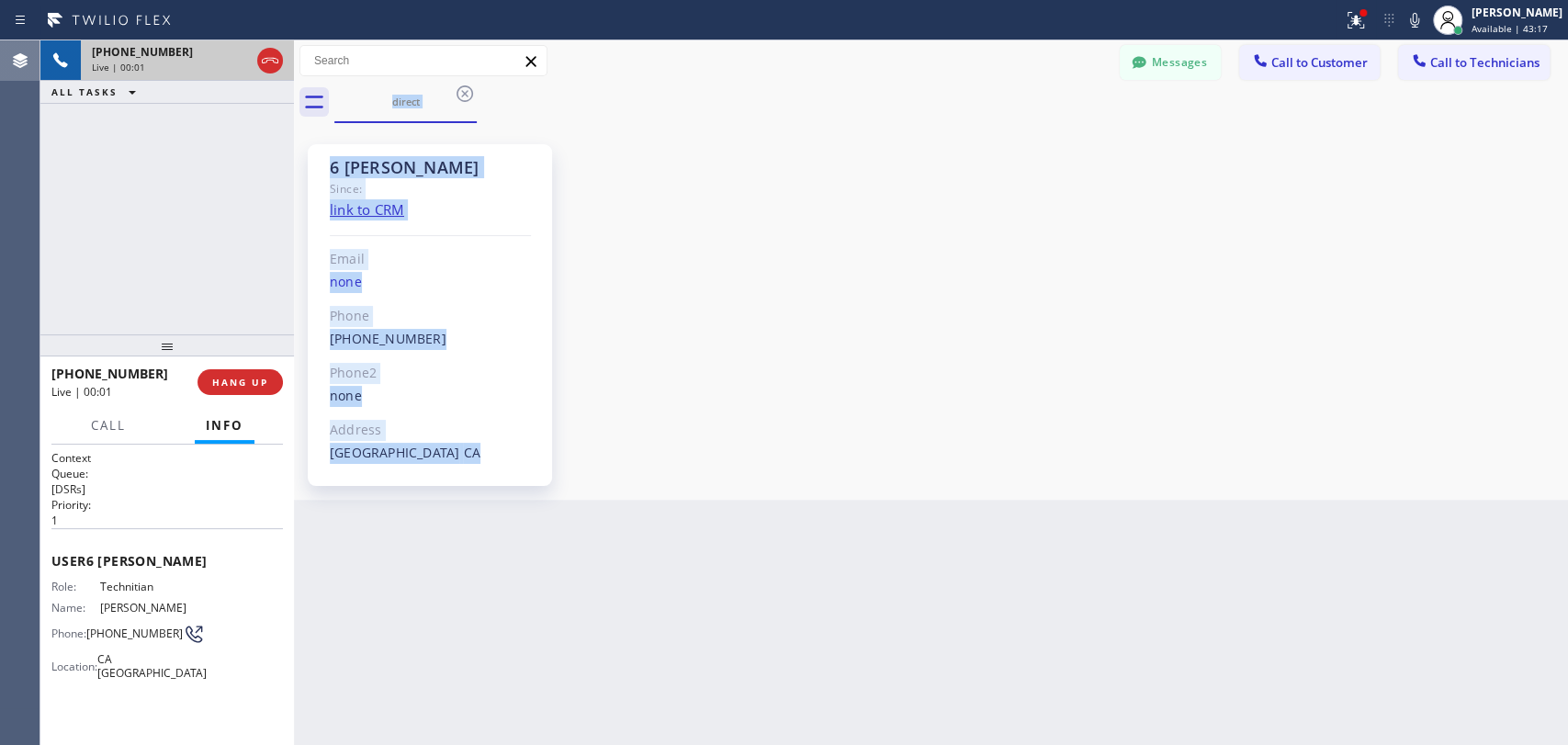
scroll to position [28777, 0]
click at [259, 373] on button "HANG UP" at bounding box center [240, 381] width 85 height 25
click at [257, 384] on span "HANG UP" at bounding box center [240, 382] width 56 height 13
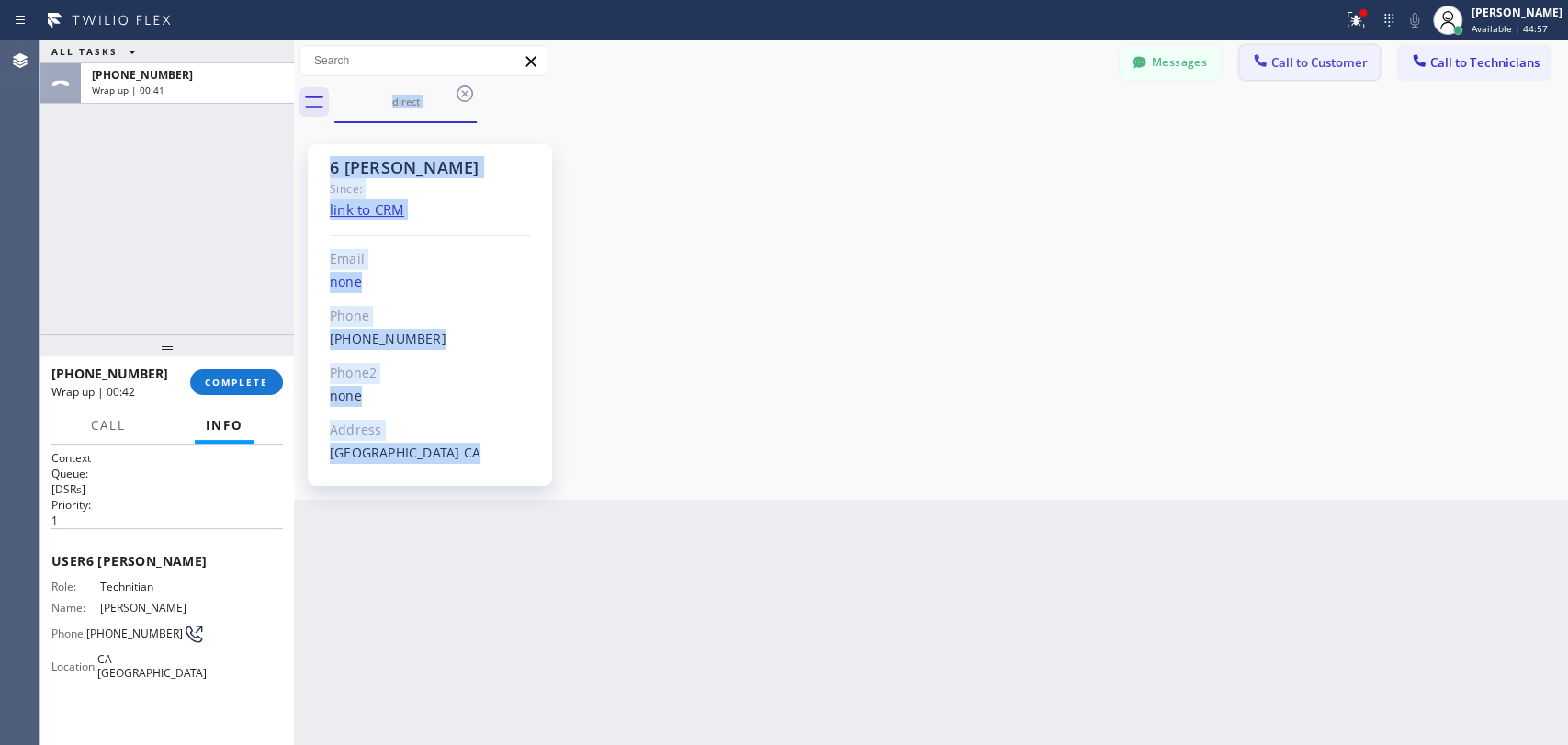
click at [1266, 64] on icon at bounding box center [1259, 59] width 18 height 18
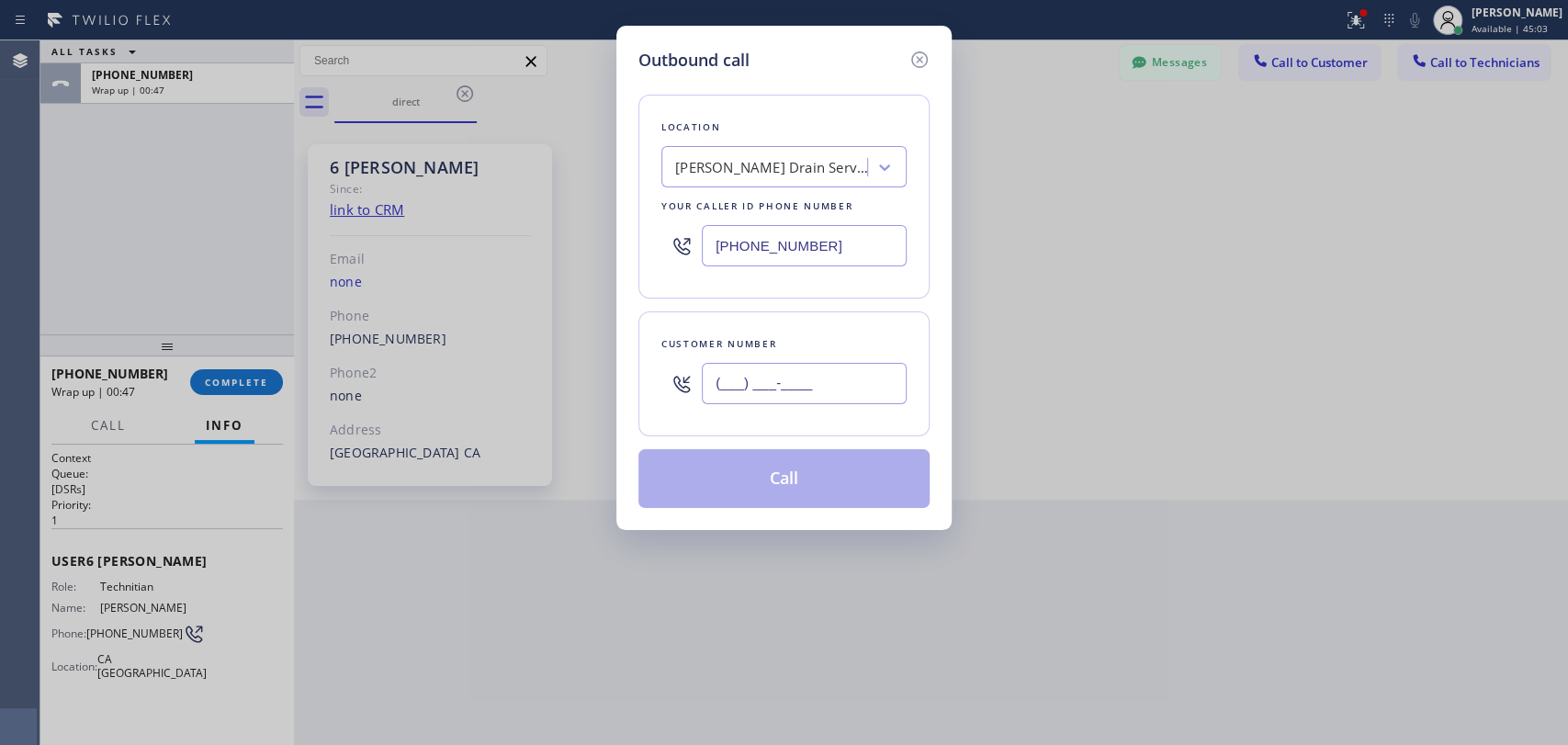
click at [763, 389] on input "(___) ___-____" at bounding box center [803, 383] width 205 height 42
paste input "714) 394-5966"
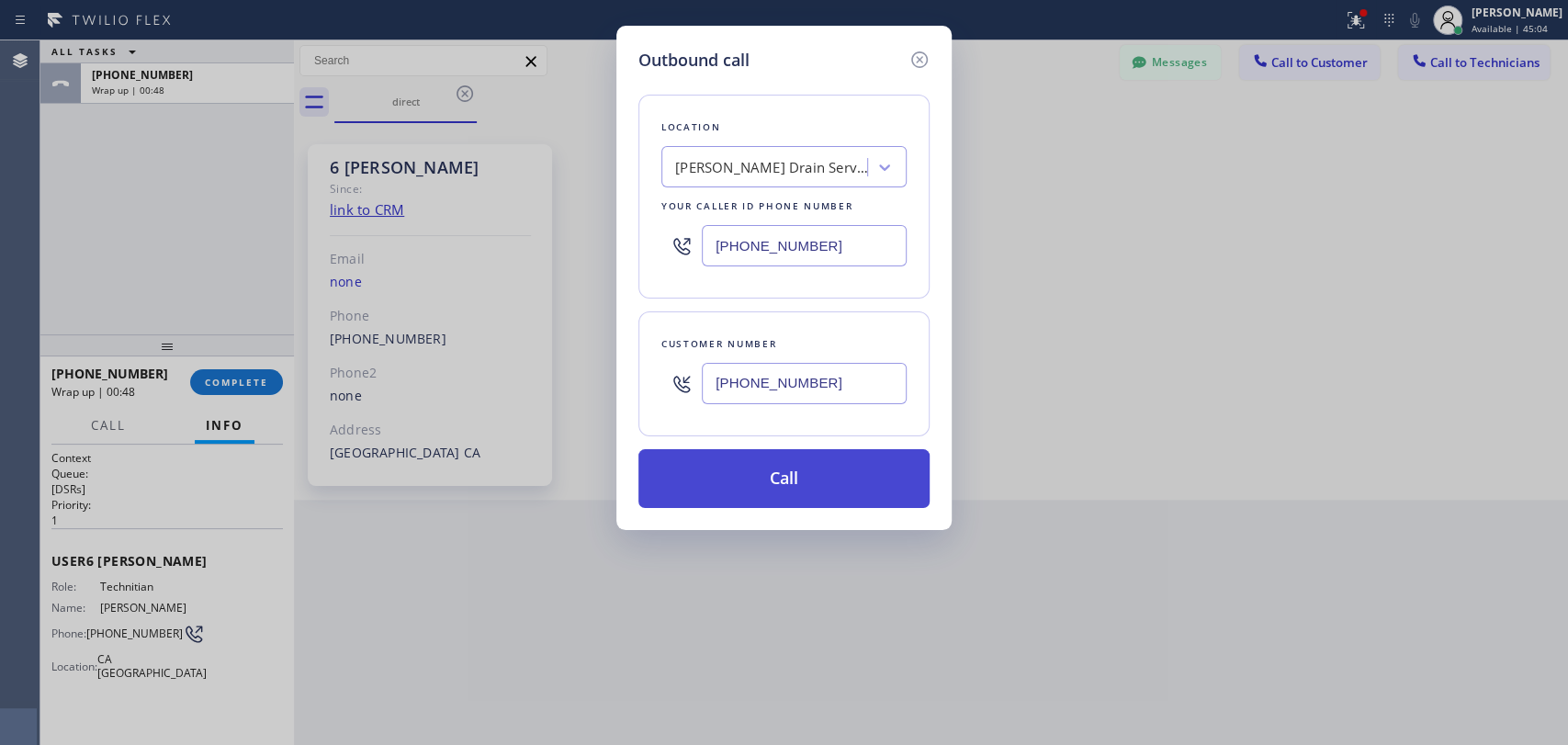
type input "(714) 394-5966"
click at [748, 475] on button "Call" at bounding box center [784, 479] width 291 height 59
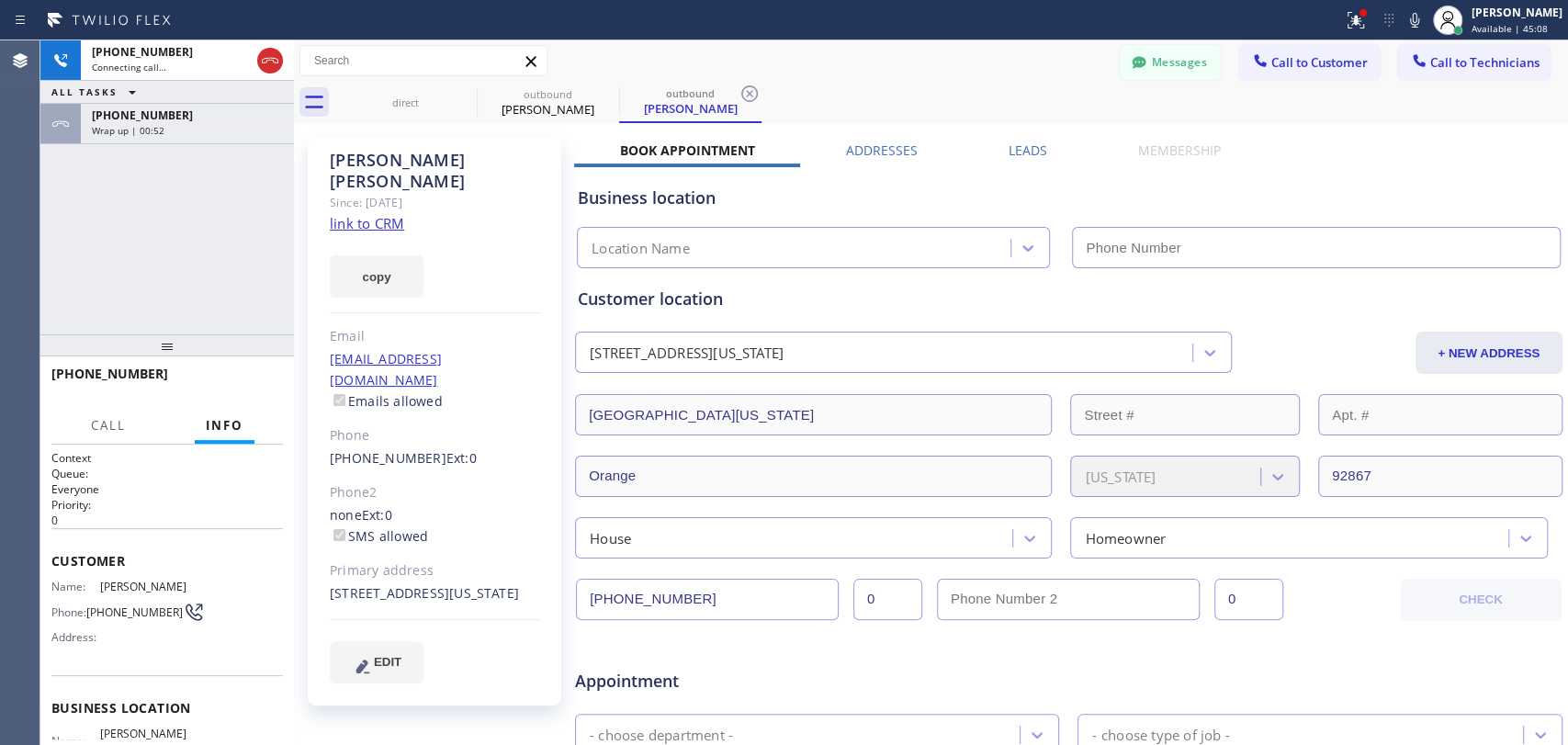
type input "(323) 612-0208"
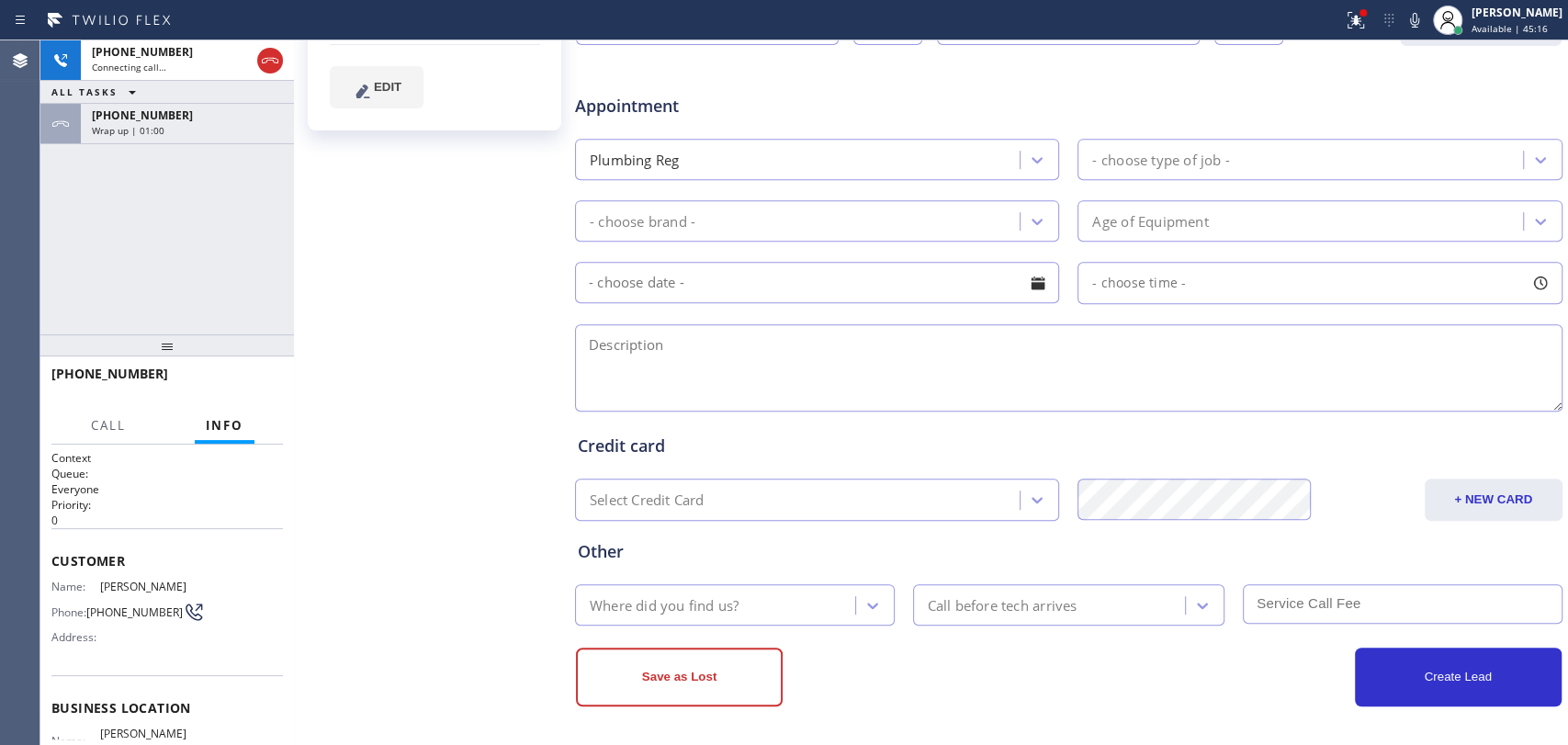
click at [693, 359] on textarea at bounding box center [1069, 367] width 987 height 87
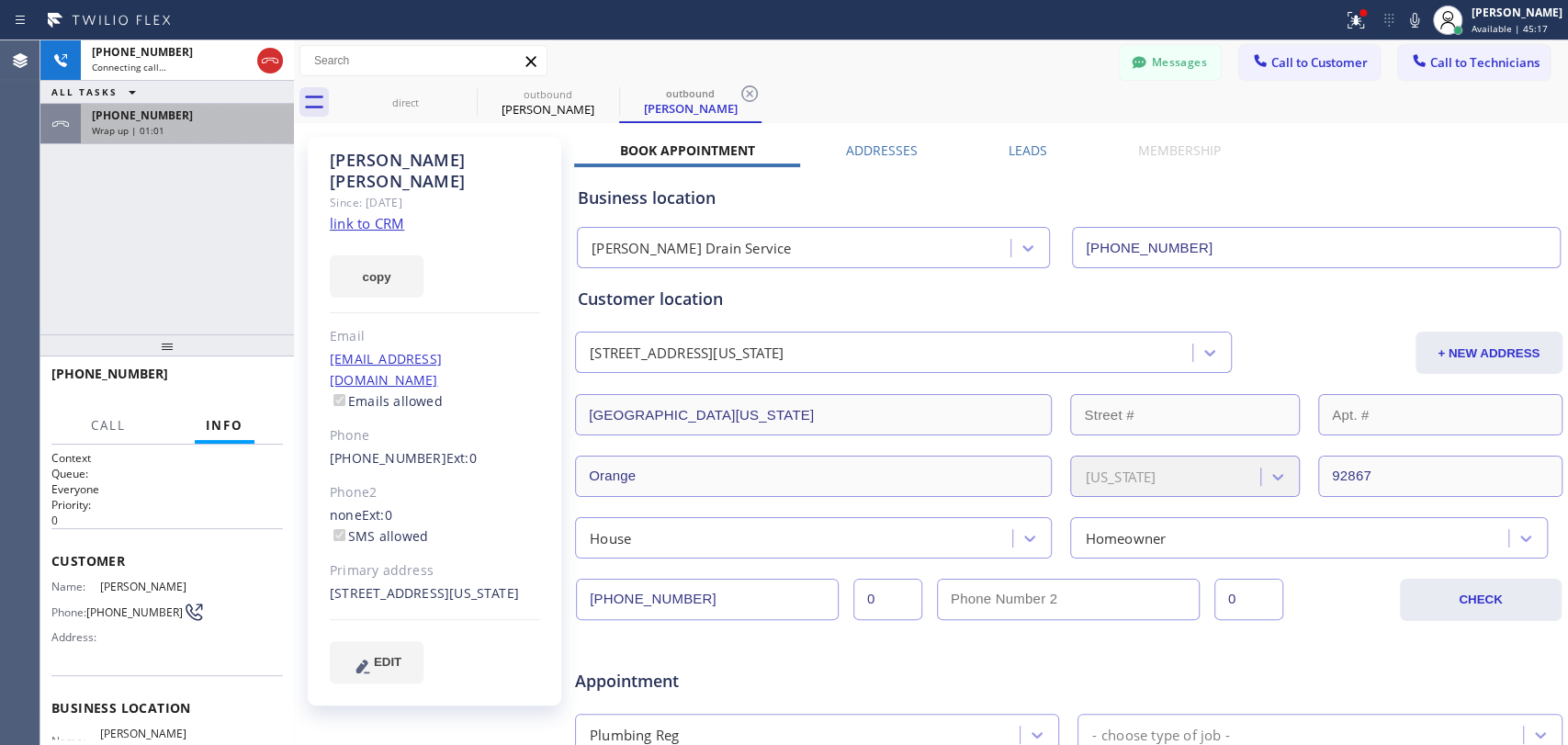
click at [194, 132] on div "Wrap up | 01:01" at bounding box center [187, 130] width 191 height 13
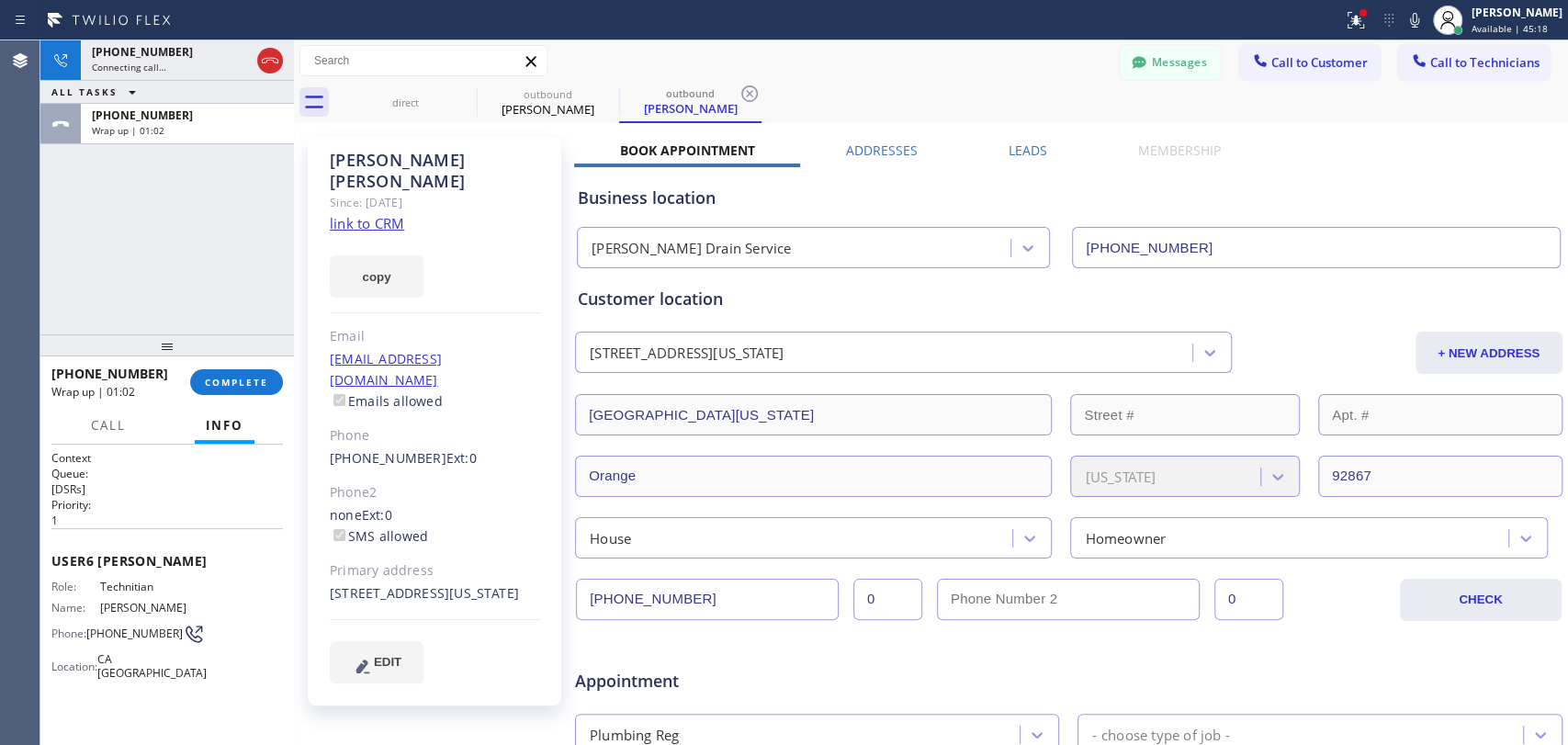
click at [268, 398] on div "+19517518609 Wrap up | 01:02 COMPLETE" at bounding box center [166, 381] width 231 height 48
click at [261, 389] on button "COMPLETE" at bounding box center [236, 381] width 93 height 25
click at [186, 228] on div "+17143945966 Connecting call… ALL TASKS ALL TASKS ACTIVE TASKS TASKS IN WRAP UP…" at bounding box center [167, 187] width 254 height 294
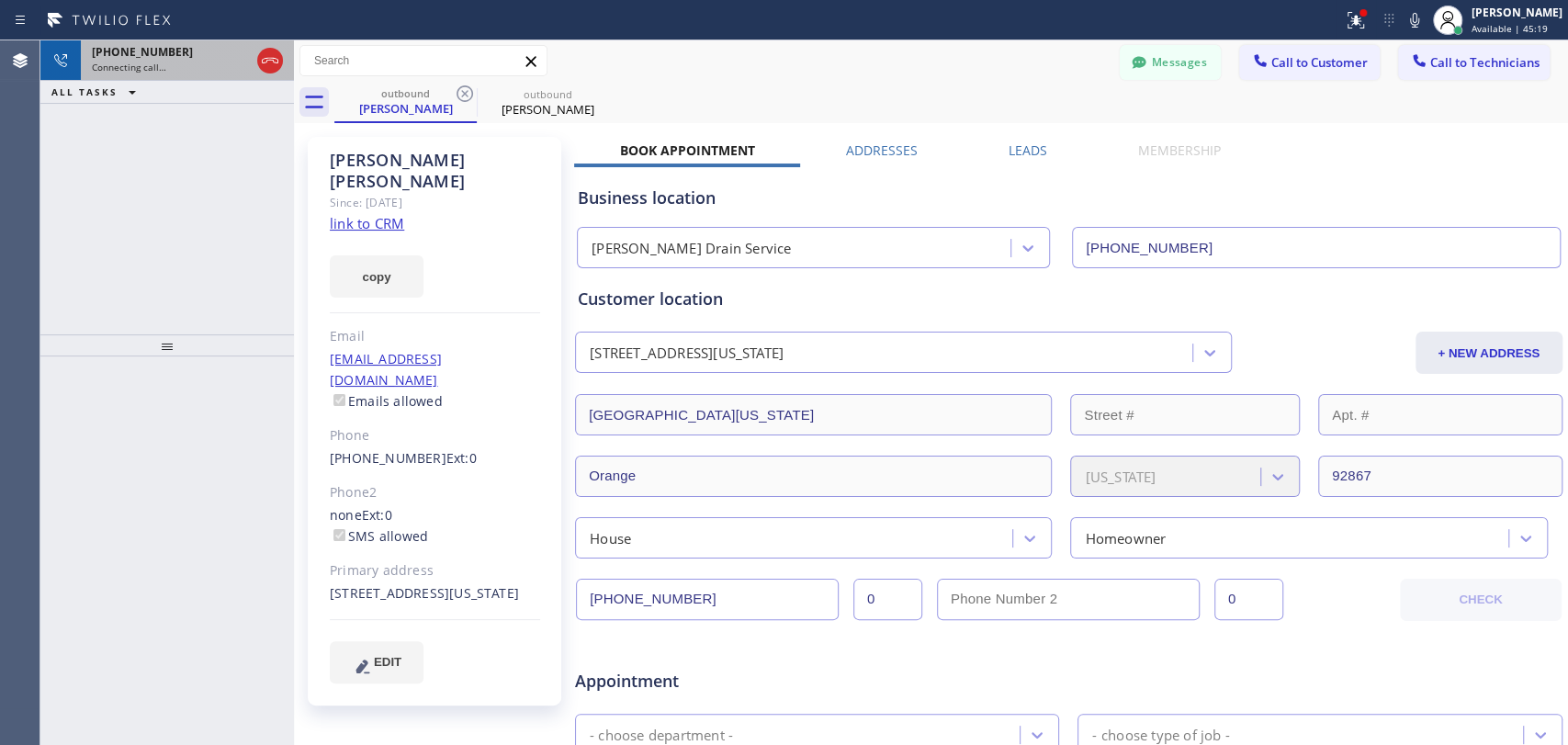
click at [154, 60] on span "Connecting call…" at bounding box center [128, 67] width 75 height 13
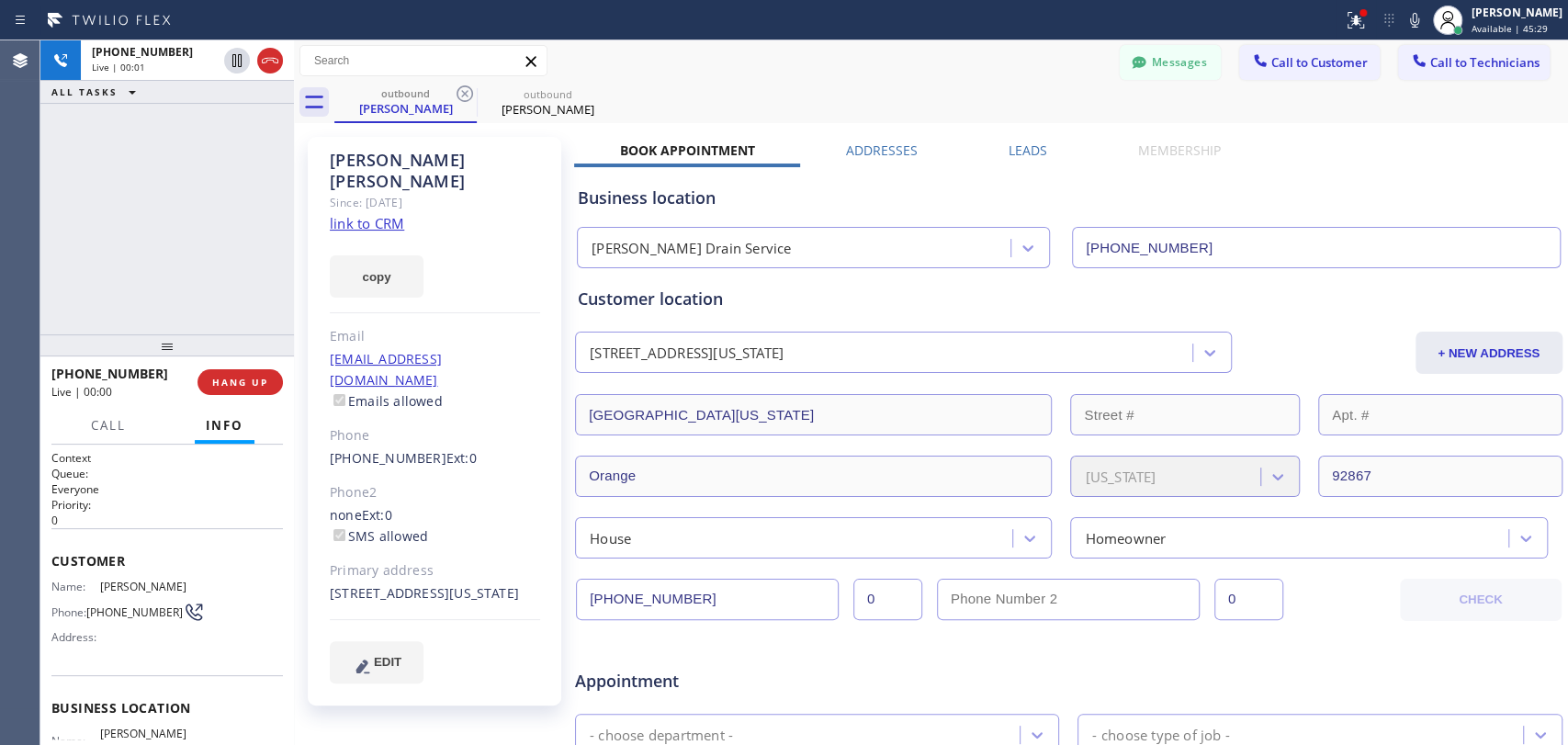
click at [249, 380] on span "HANG UP" at bounding box center [240, 382] width 56 height 13
click at [1174, 57] on button "Messages" at bounding box center [1170, 62] width 101 height 35
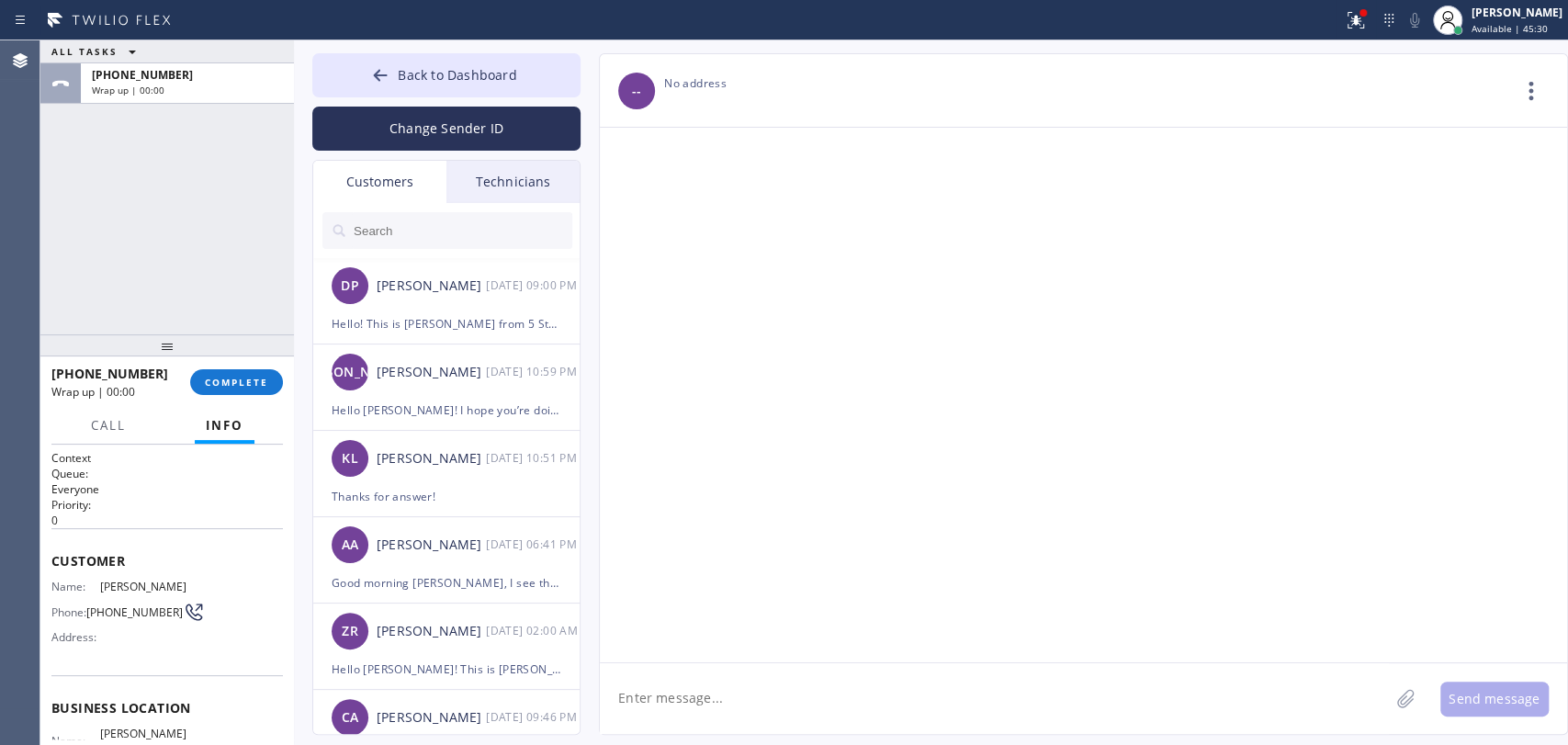
click at [478, 222] on input "text" at bounding box center [462, 230] width 220 height 37
click at [494, 195] on div "Technicians" at bounding box center [513, 181] width 133 height 42
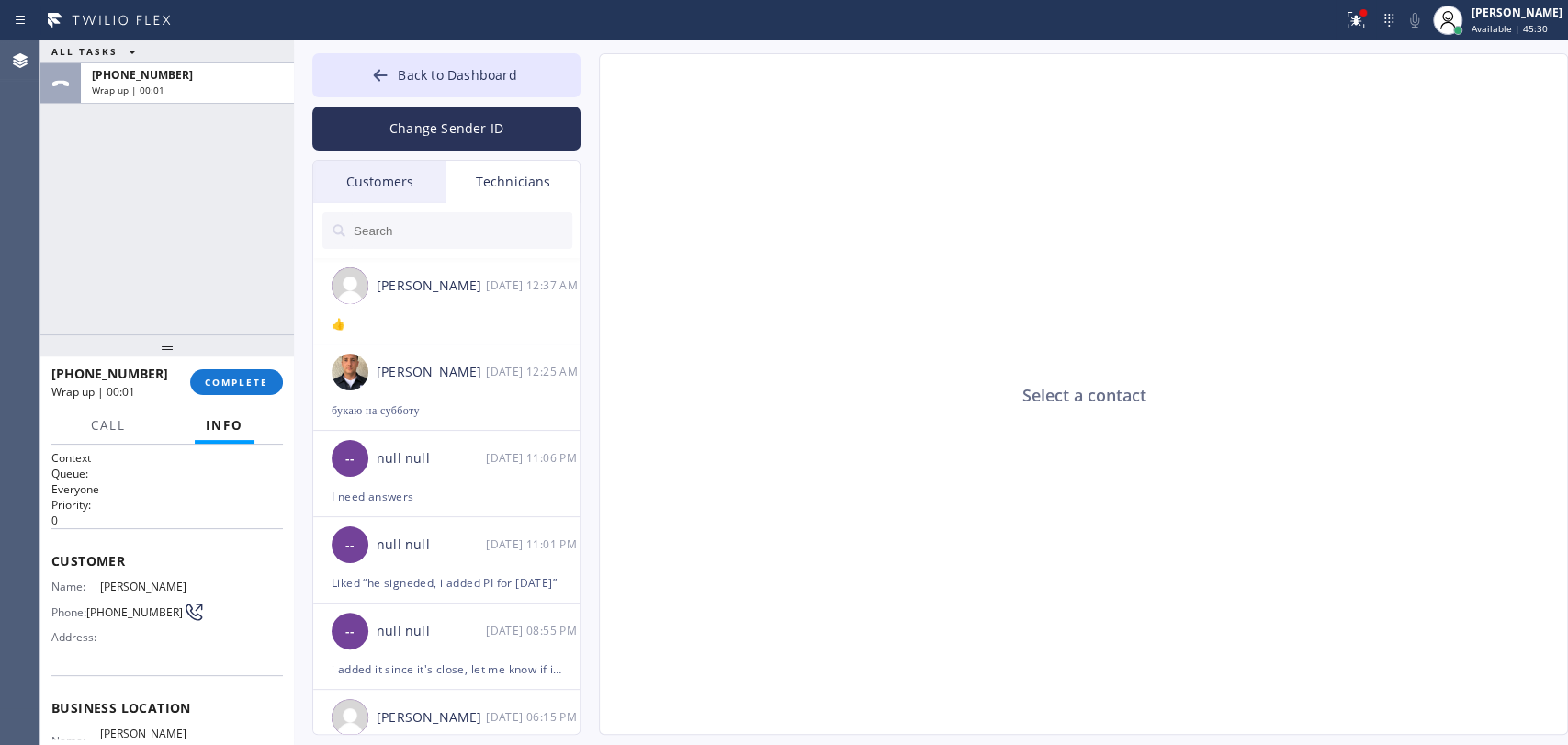
click at [466, 225] on input "text" at bounding box center [462, 230] width 220 height 37
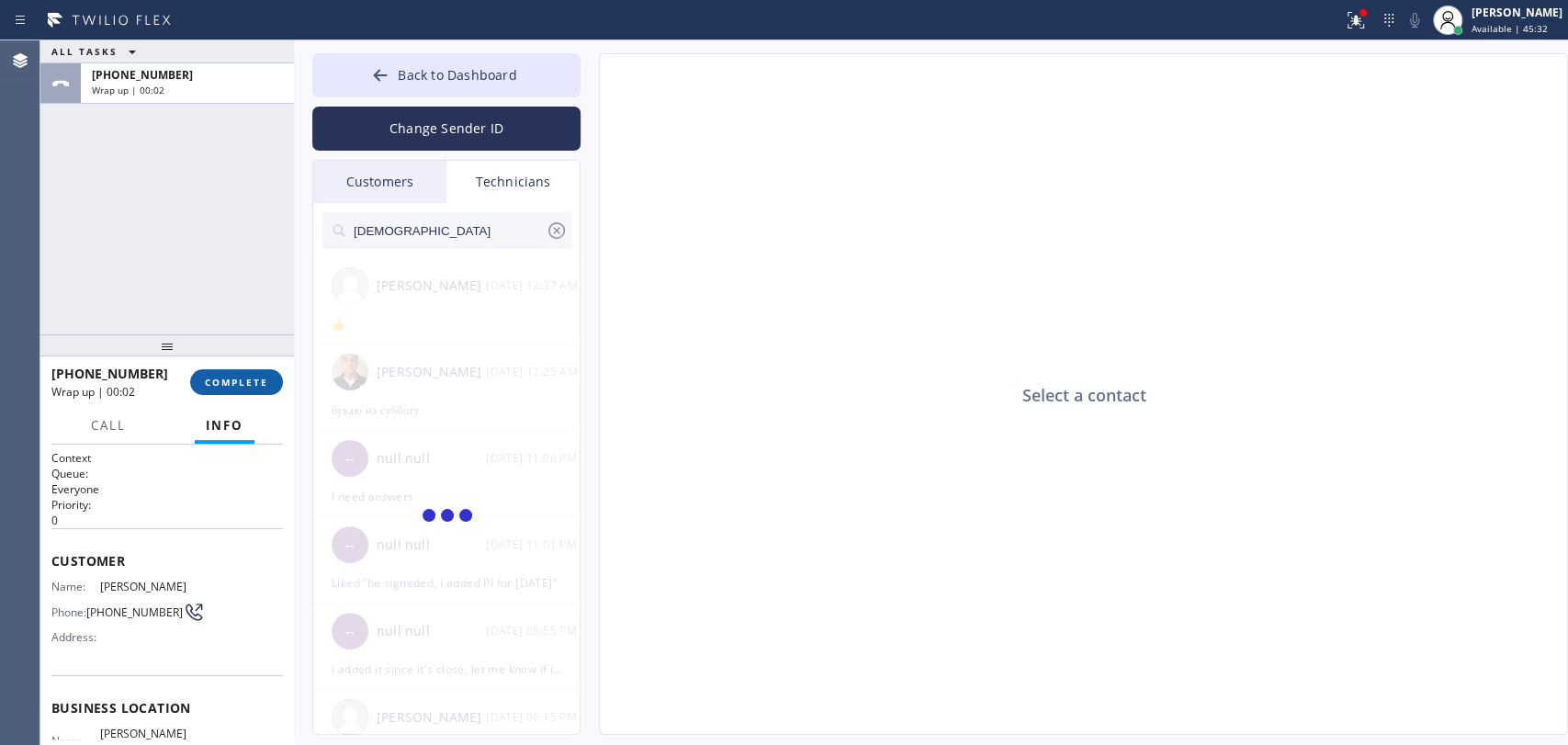
type input "Christ"
click at [194, 377] on button "COMPLETE" at bounding box center [236, 381] width 93 height 25
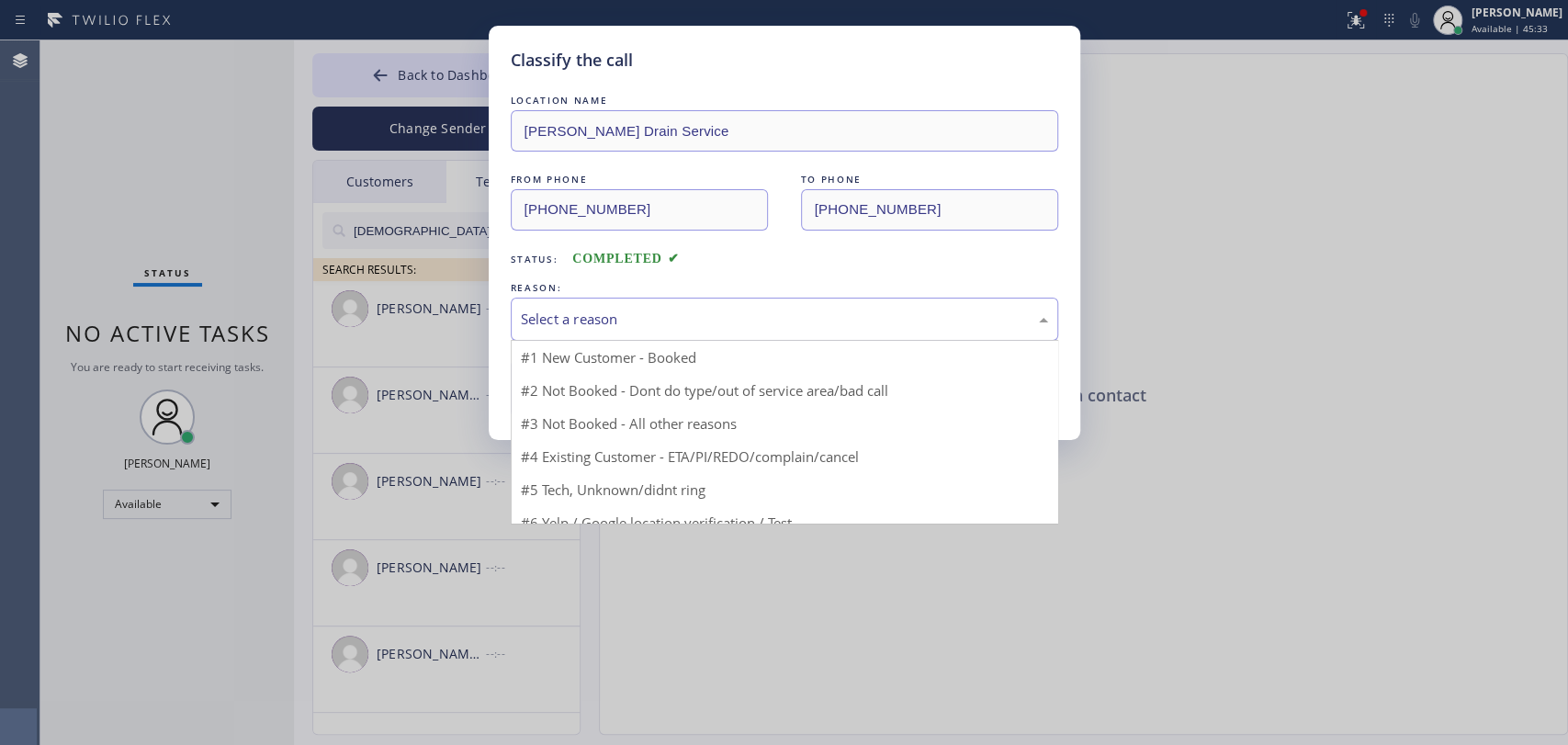
click at [564, 309] on div "Select a reason" at bounding box center [784, 319] width 527 height 21
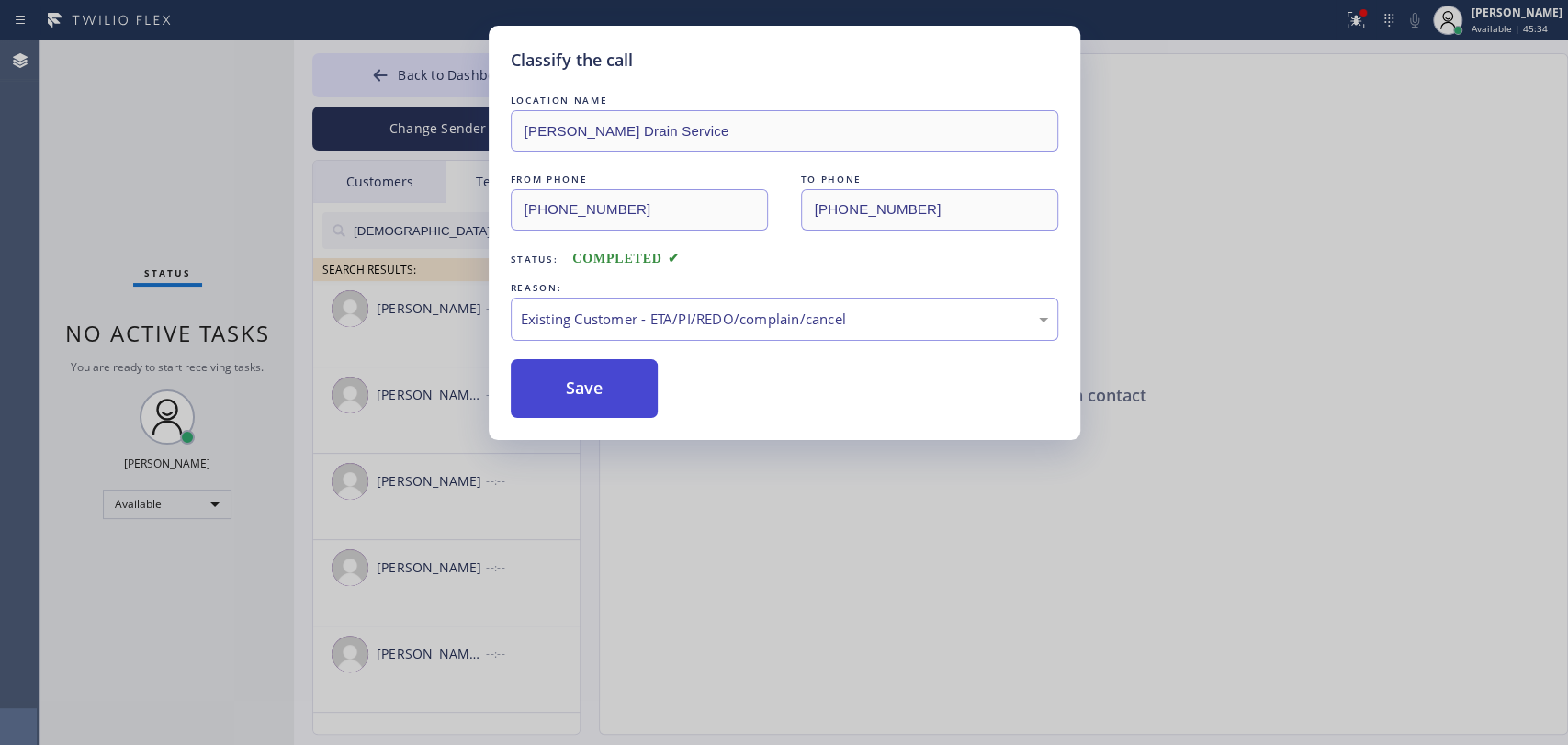
click at [591, 402] on button "Save" at bounding box center [584, 388] width 148 height 59
click at [412, 330] on div "Classify the call LOCATION NAME Matthew Kitchen Drain Service FROM PHONE (323) …" at bounding box center [784, 372] width 1568 height 745
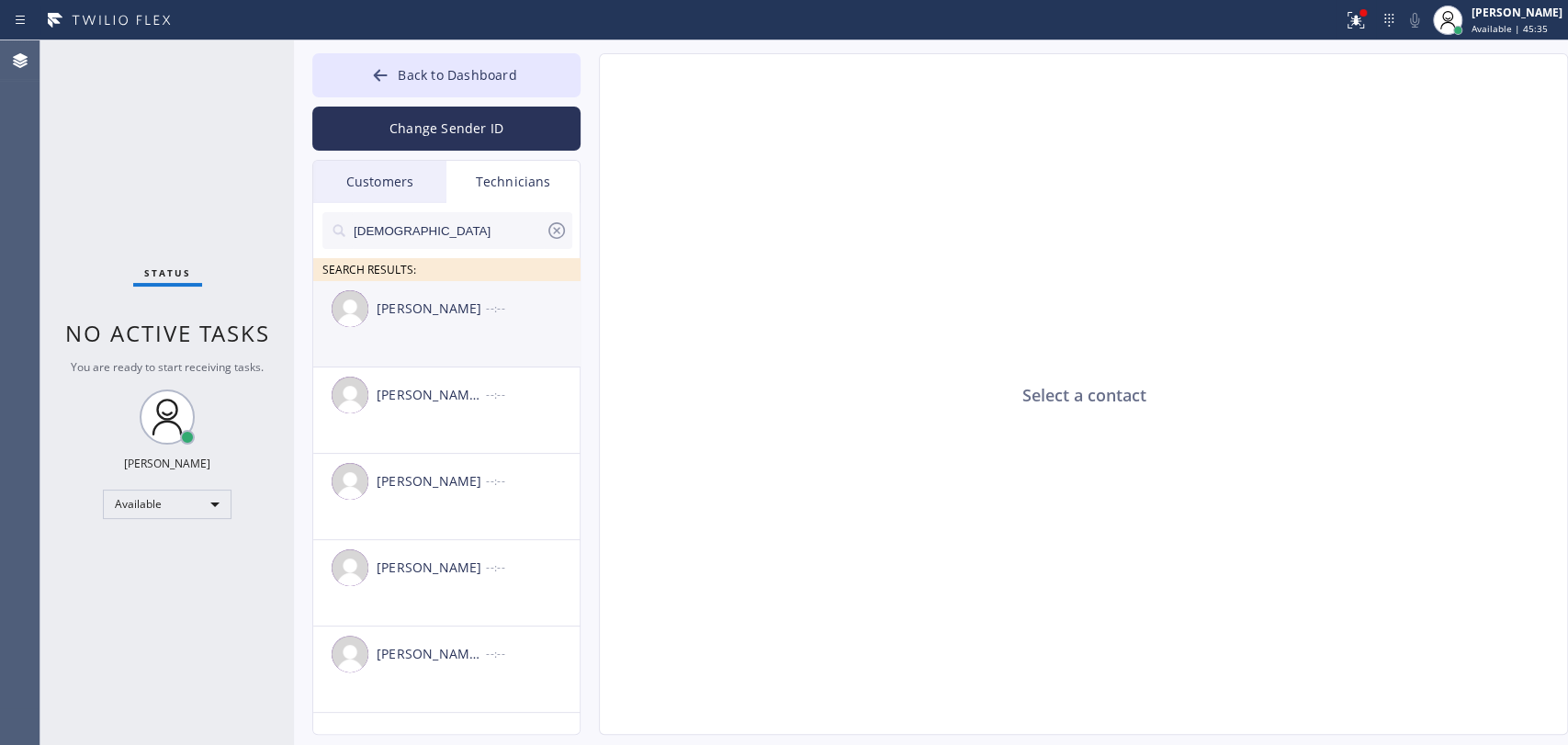
click at [411, 325] on div "Christopher Gonzales --:--" at bounding box center [447, 309] width 268 height 55
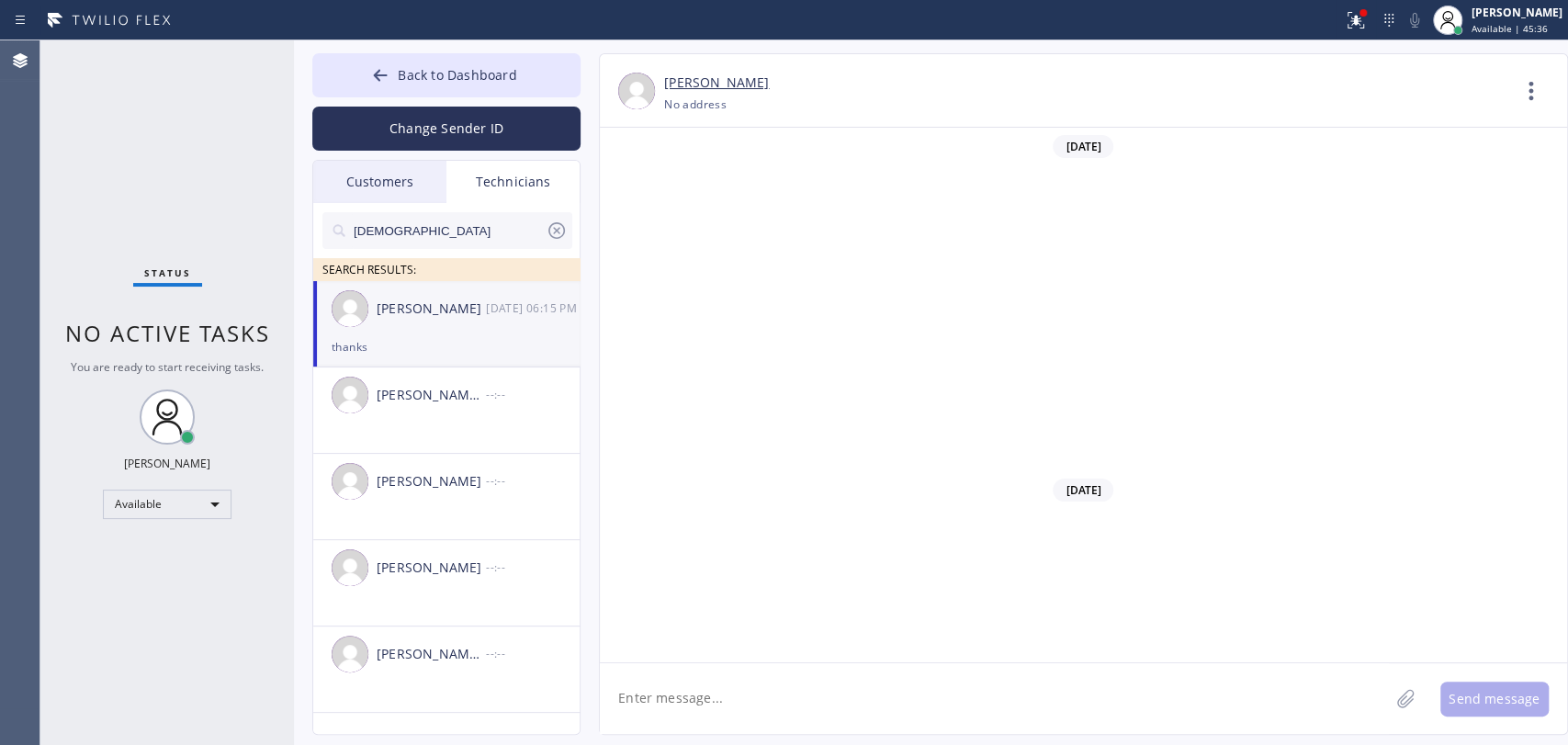
scroll to position [28777, 0]
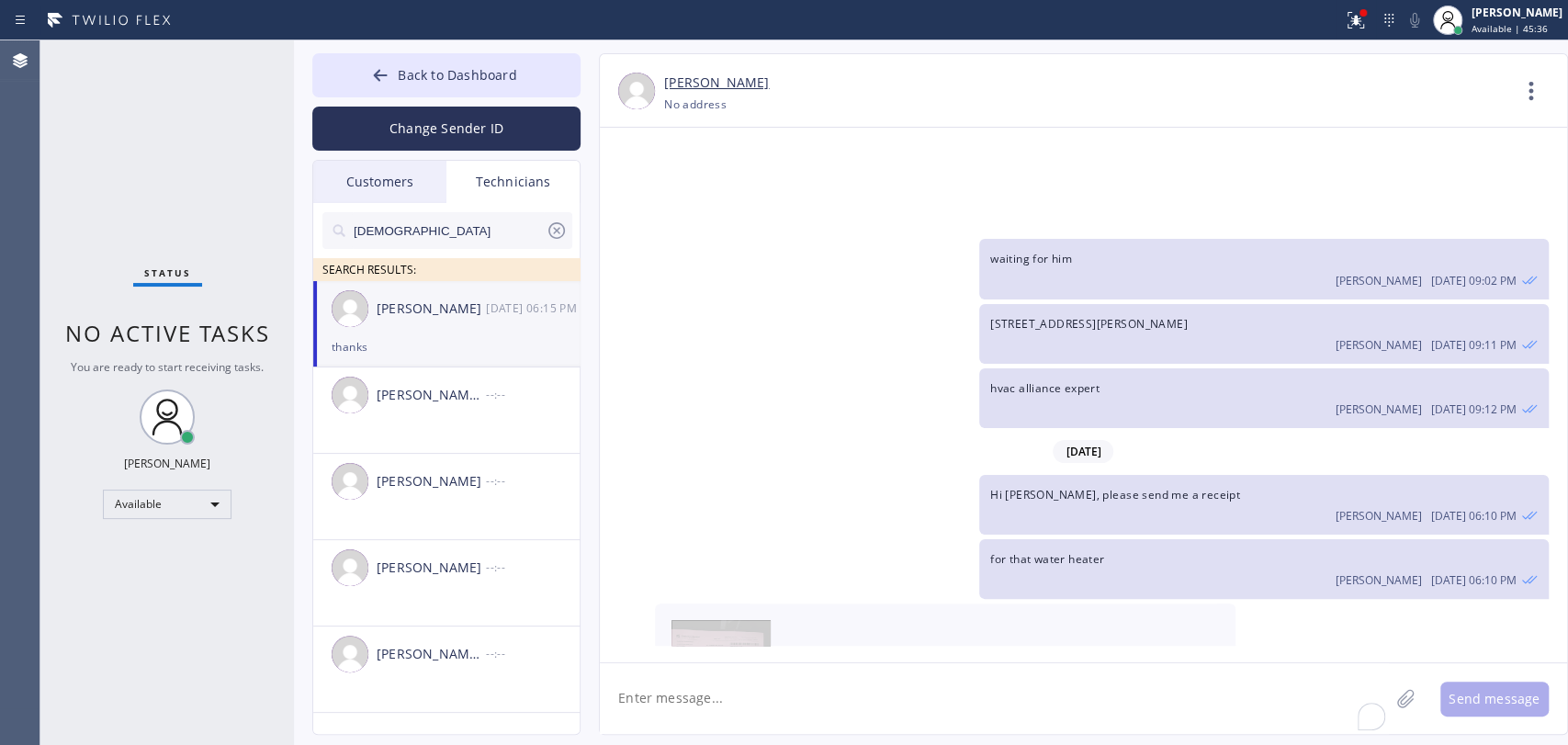
click at [784, 703] on textarea "To enrich screen reader interactions, please activate Accessibility in Grammarl…" at bounding box center [994, 698] width 789 height 71
type textarea "he is not answering"
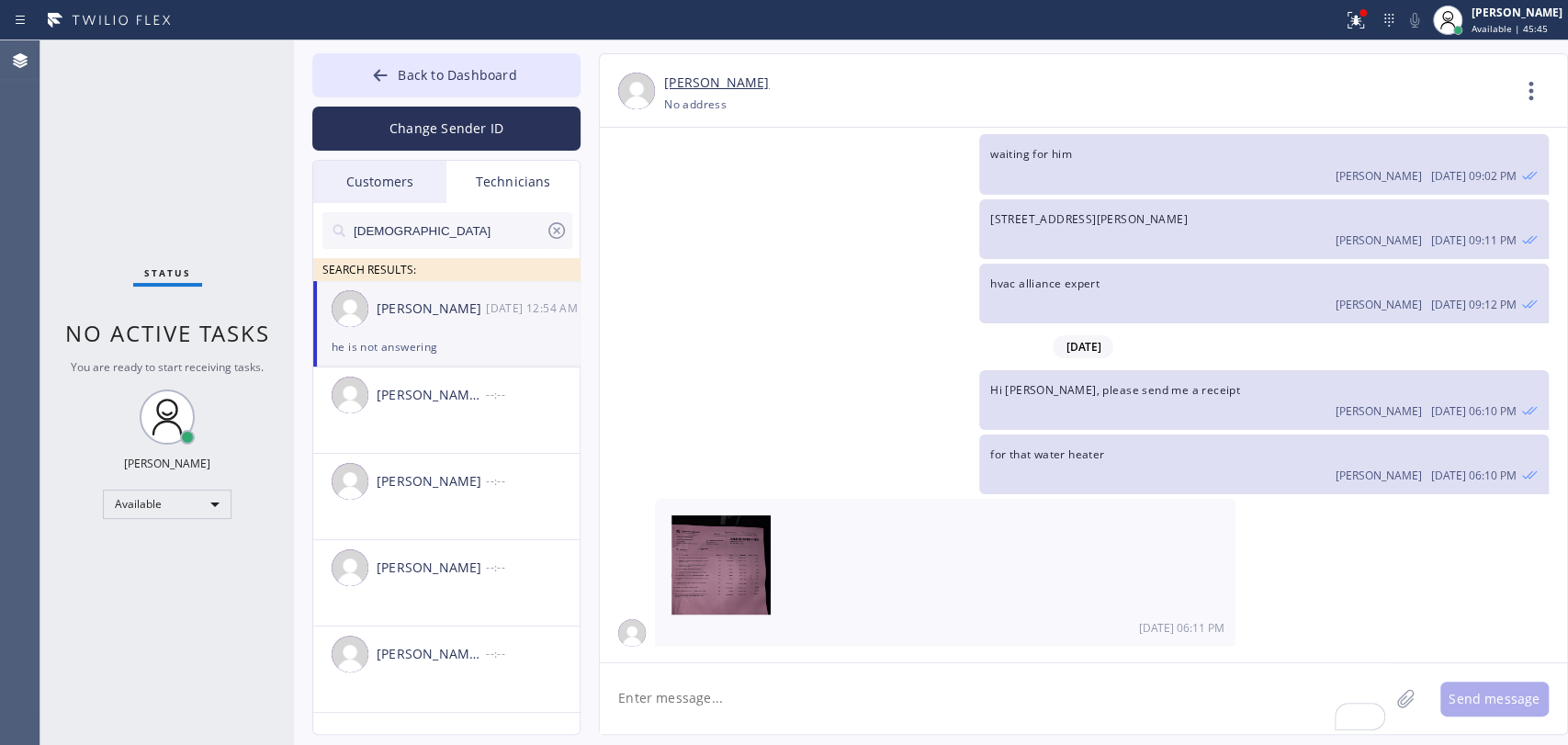
click at [804, 698] on textarea "To enrich screen reader interactions, please activate Accessibility in Grammarl…" at bounding box center [994, 698] width 789 height 71
click at [1521, 80] on icon at bounding box center [1530, 91] width 44 height 44
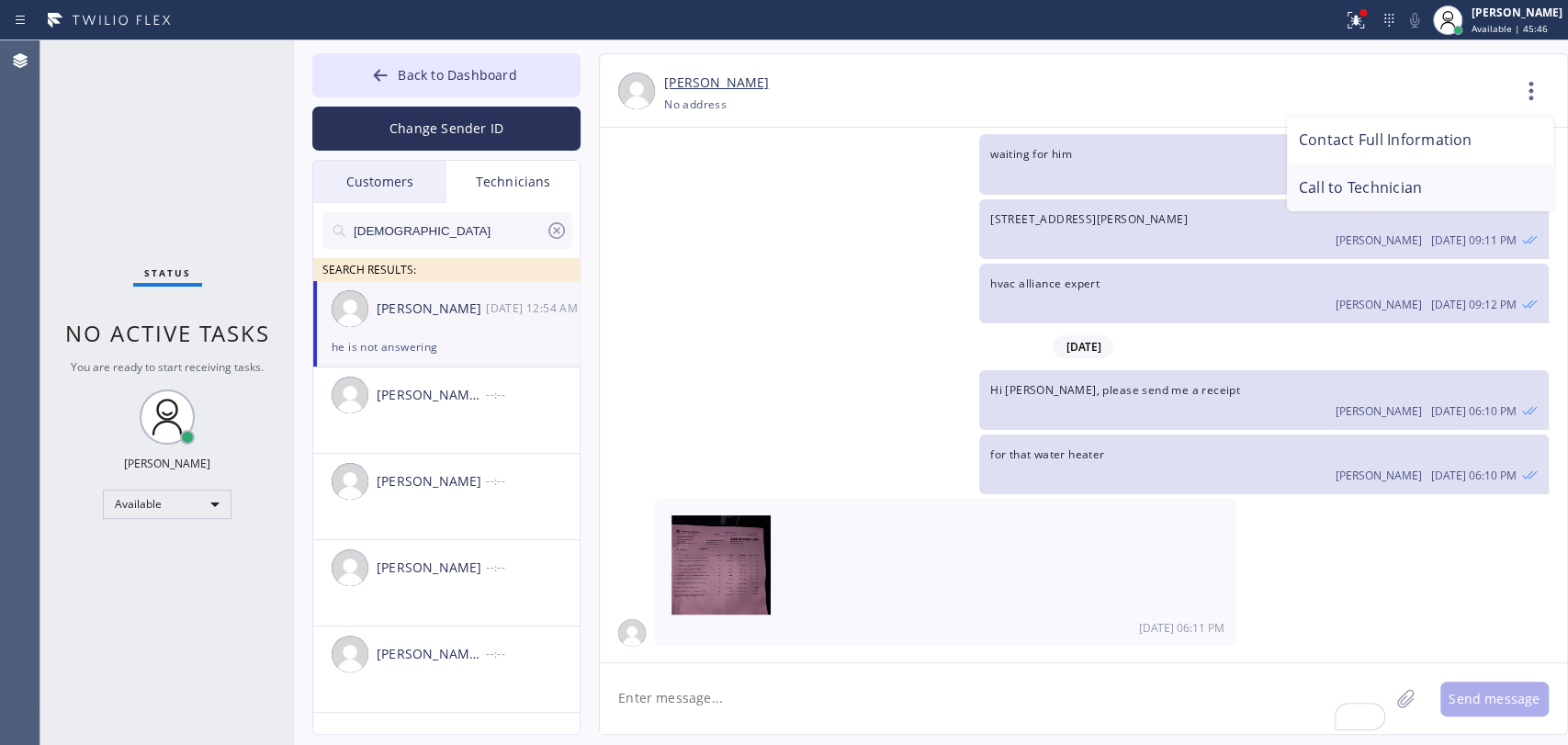
click at [1410, 185] on li "Call to Technician" at bounding box center [1420, 188] width 266 height 48
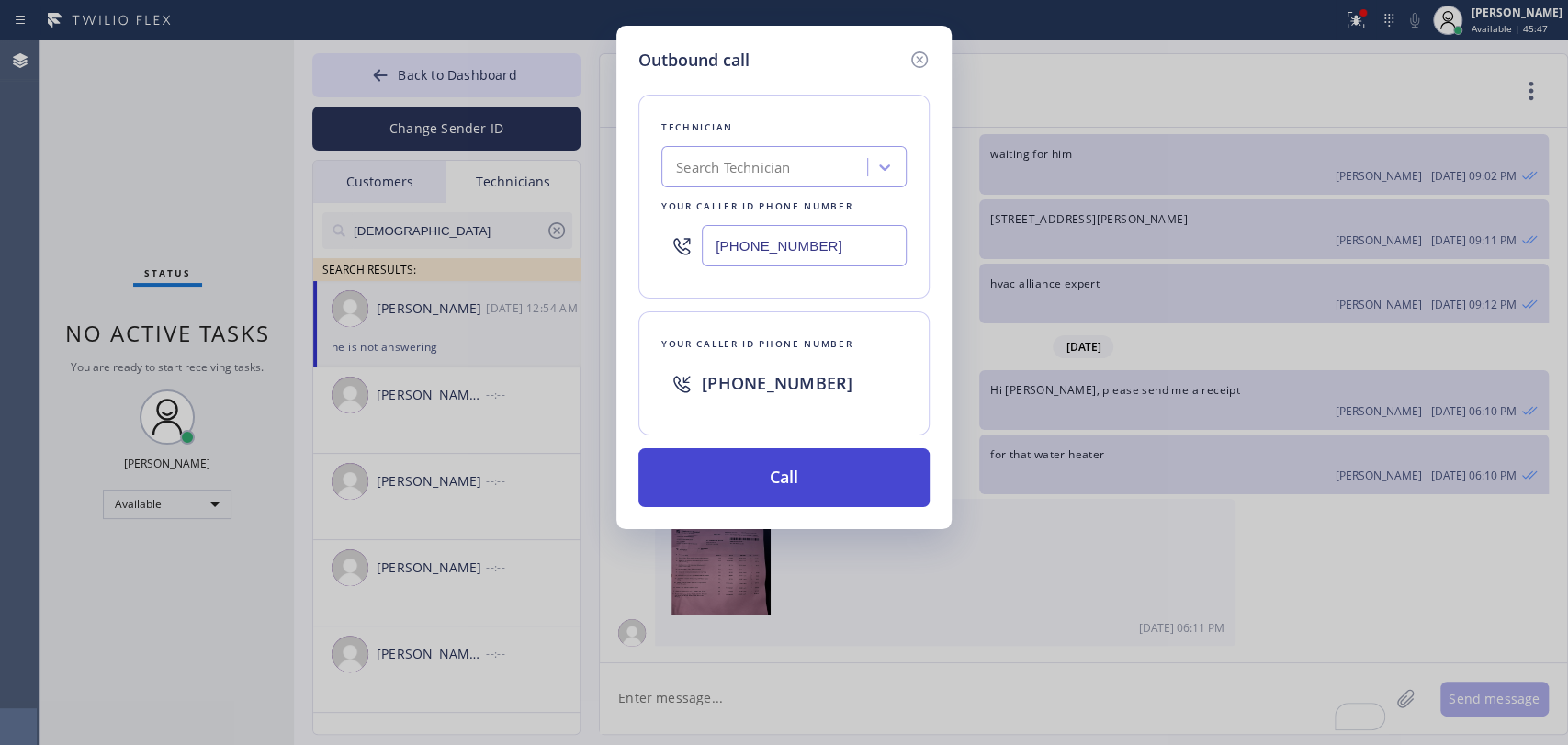
click at [791, 483] on button "Call" at bounding box center [784, 478] width 291 height 59
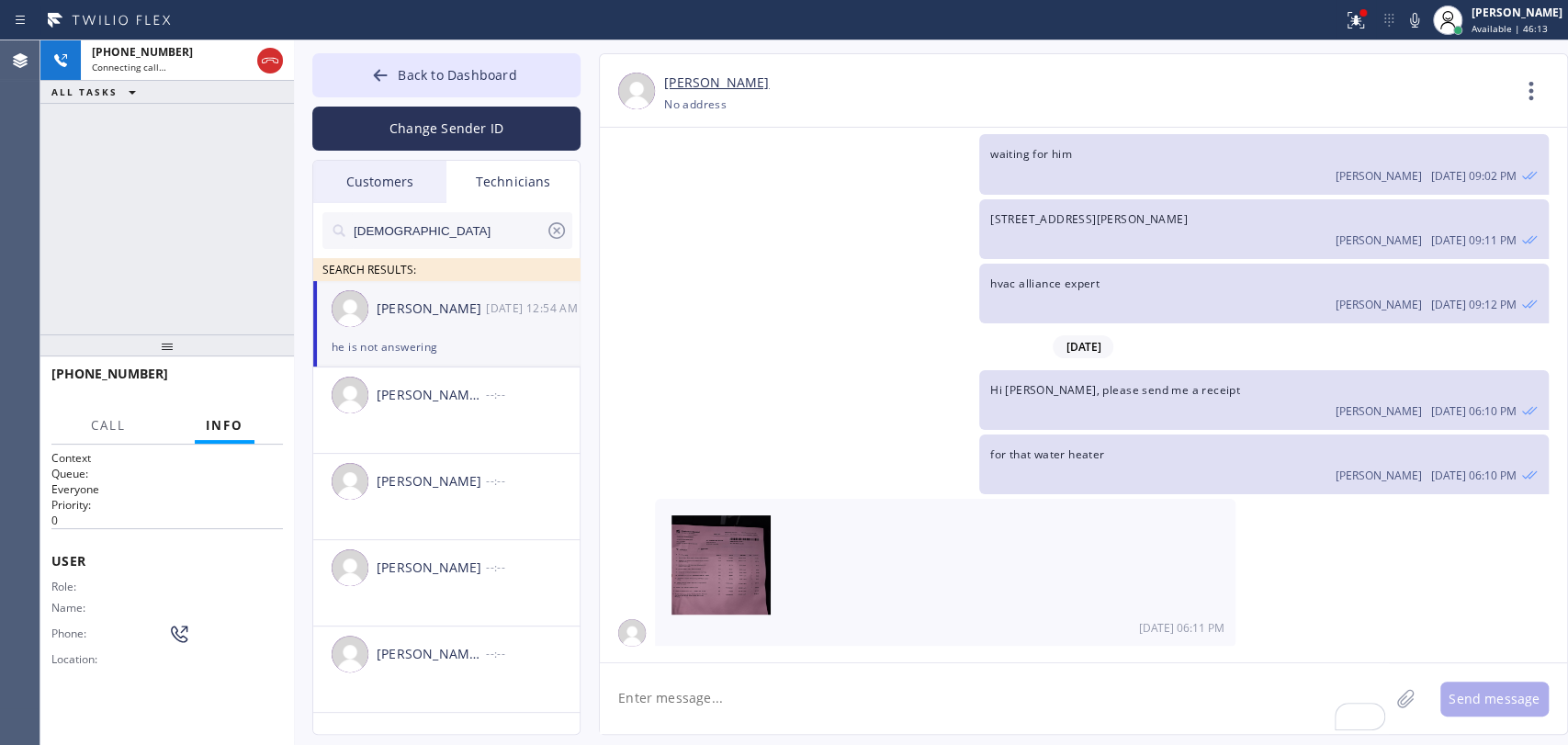
click at [816, 687] on textarea "To enrich screen reader interactions, please activate Accessibility in Grammarl…" at bounding box center [994, 698] width 789 height 71
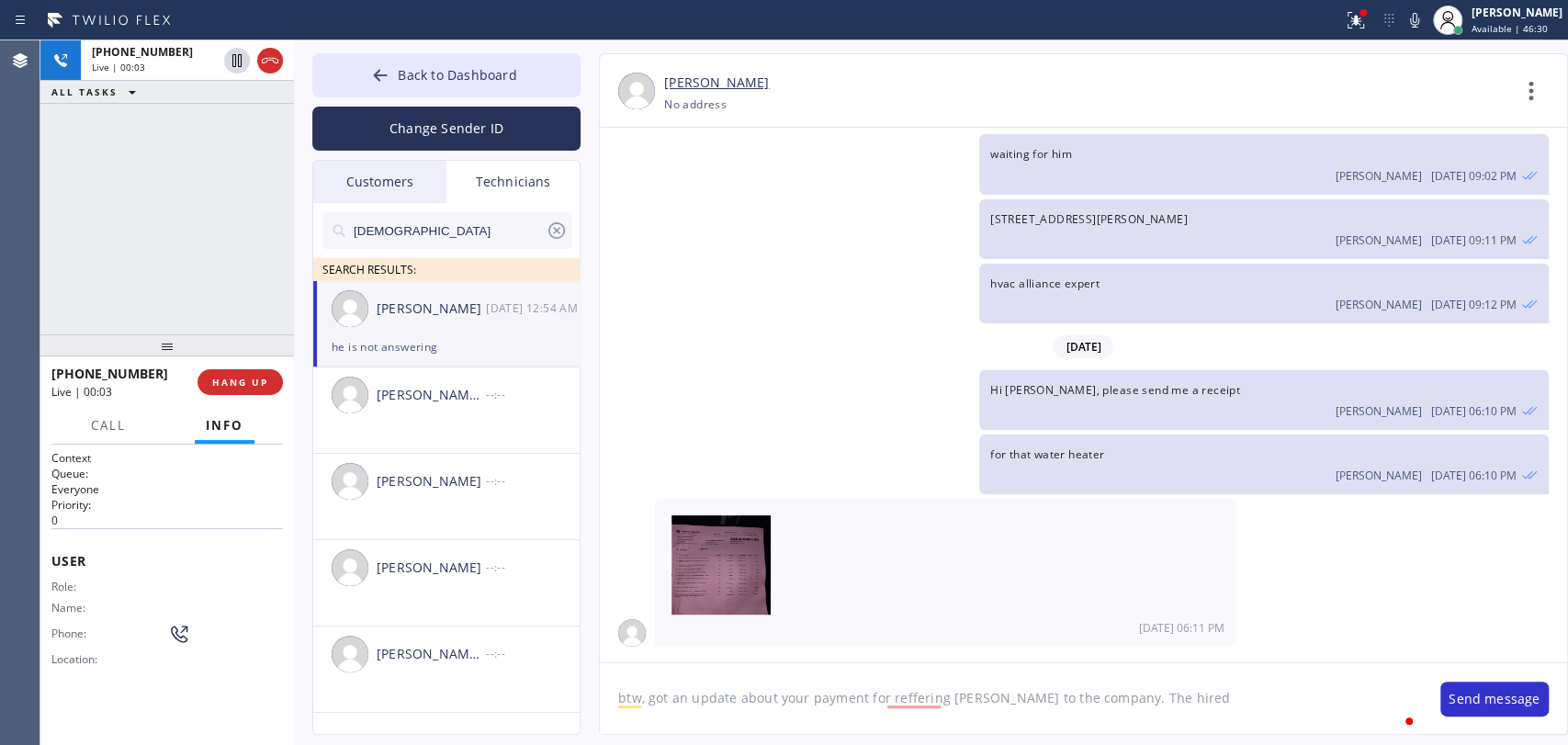
drag, startPoint x: 244, startPoint y: 387, endPoint x: 946, endPoint y: 710, distance: 772.7
click at [243, 384] on span "HANG UP" at bounding box center [240, 382] width 56 height 13
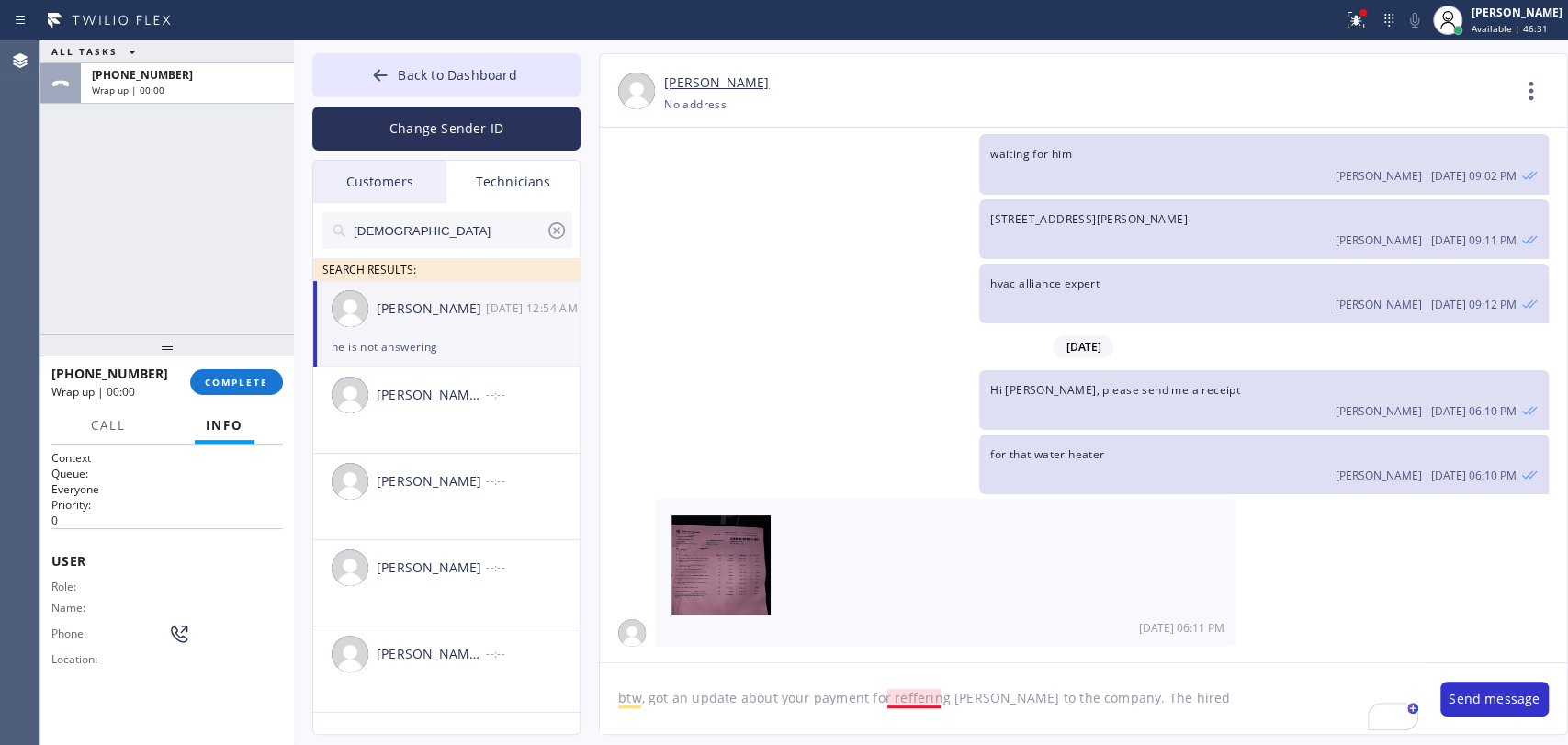
click at [915, 694] on textarea "btw, got an update about your payment for reffering Michael to the company. The…" at bounding box center [1010, 698] width 822 height 71
click at [1228, 704] on textarea "btw, got an update about your payment for referring Michael to the company. The…" at bounding box center [1010, 698] width 822 height 71
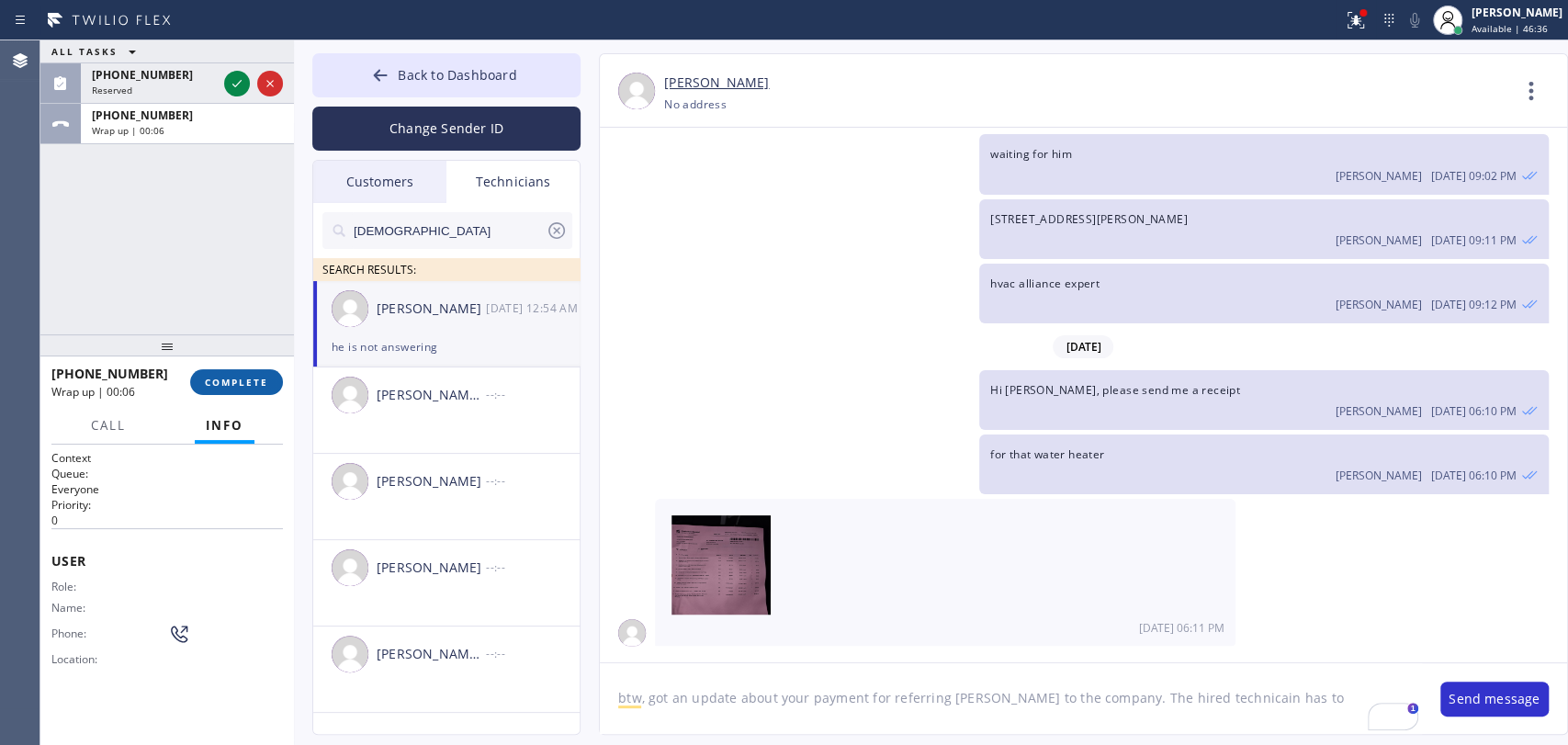
click at [259, 376] on span "COMPLETE" at bounding box center [236, 382] width 63 height 13
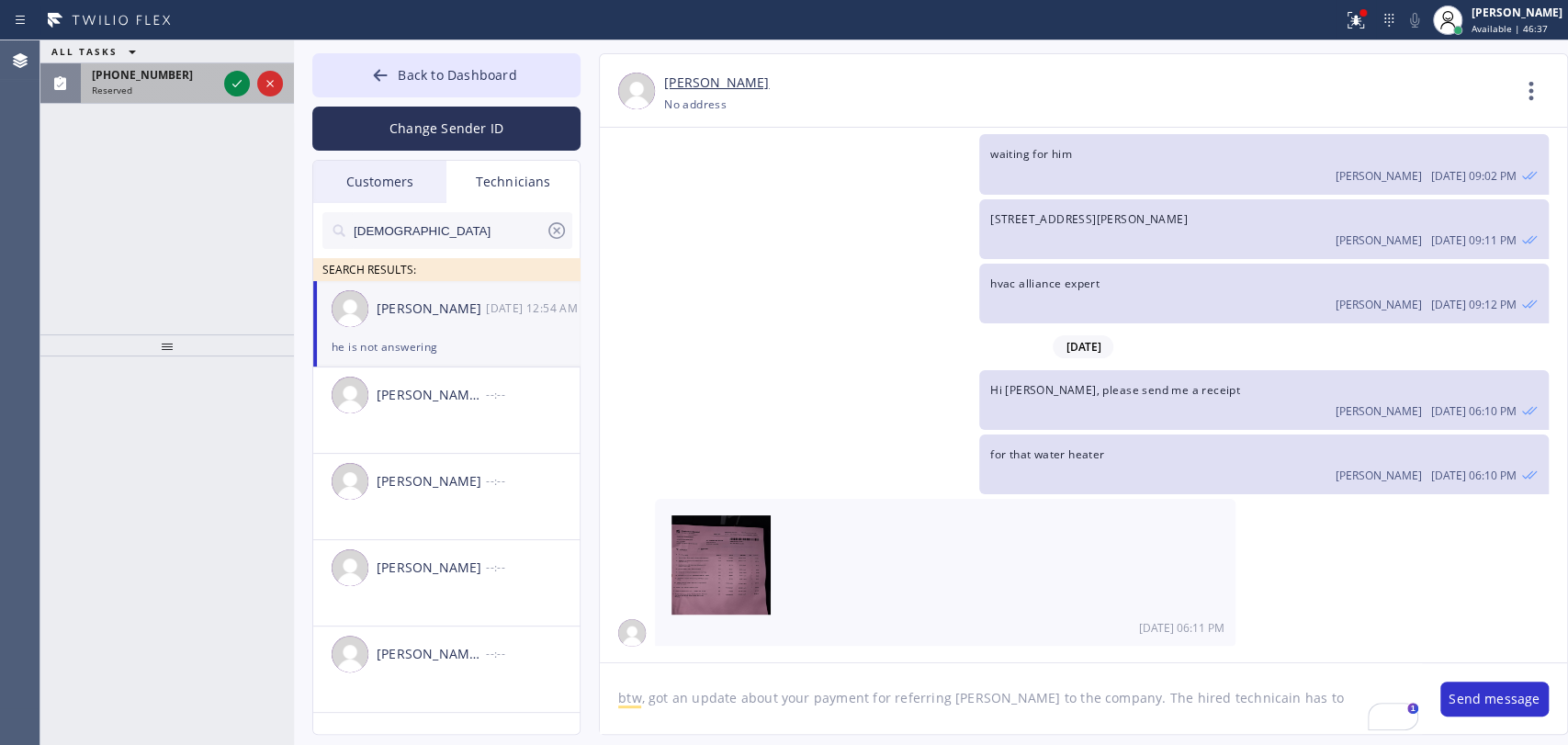
click at [144, 84] on div "Reserved" at bounding box center [154, 91] width 125 height 13
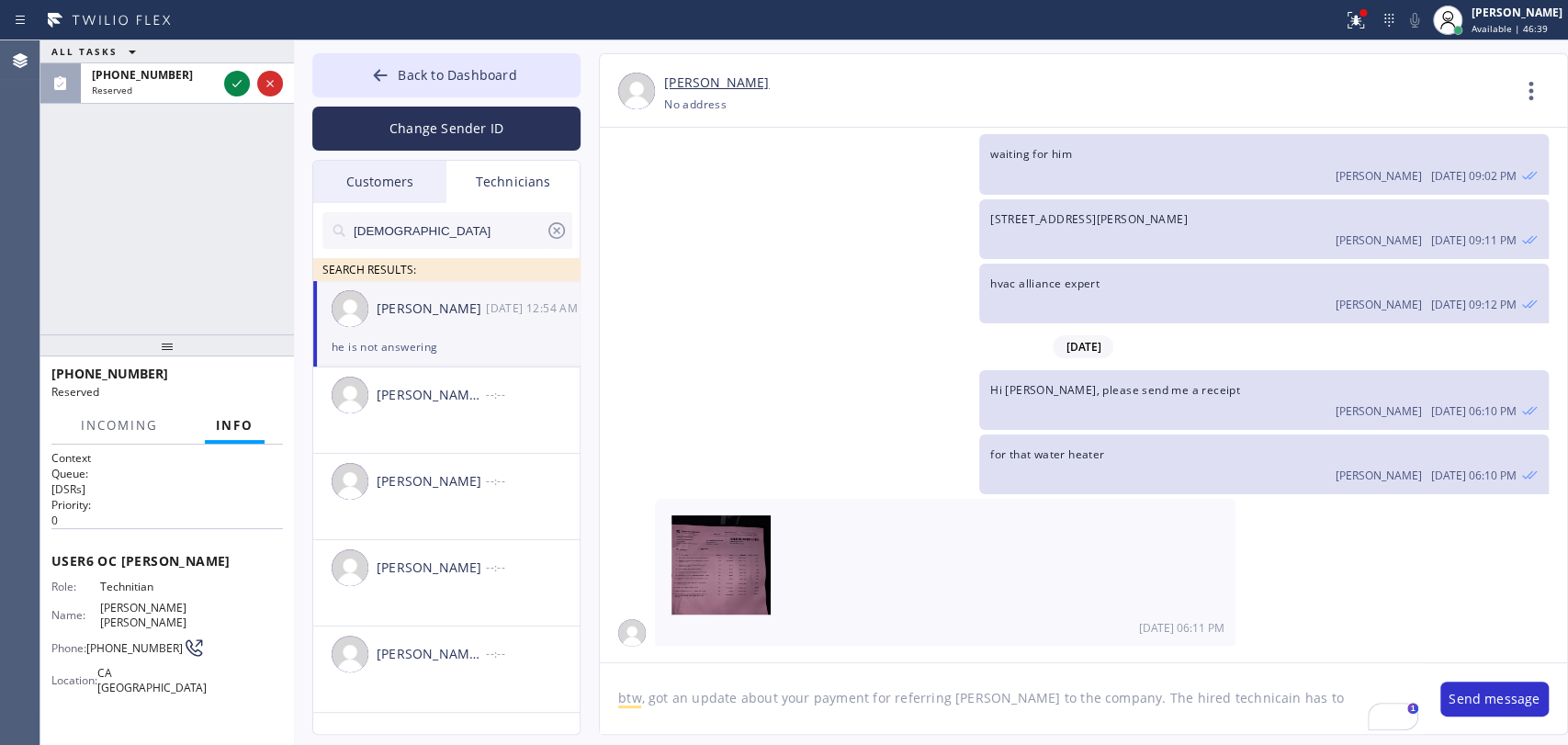
click at [1293, 705] on textarea "btw, got an update about your payment for referring Michael to the company. The…" at bounding box center [1010, 698] width 822 height 71
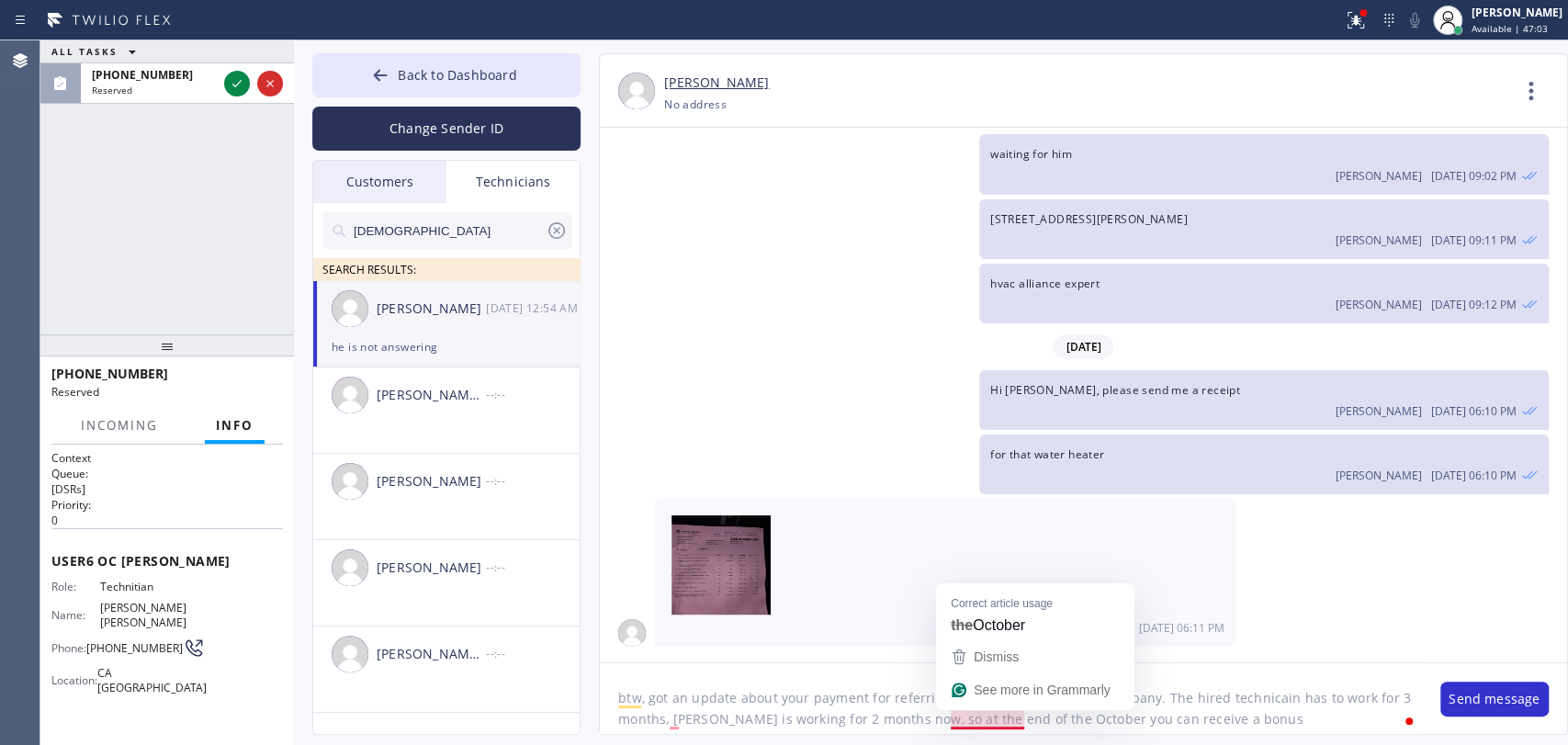
click at [1001, 720] on textarea "btw, got an update about your payment for referring Michael to the company. The…" at bounding box center [1010, 698] width 822 height 71
type textarea "btw, got an update about your payment for referring Michael to the company. The…"
click at [869, 722] on textarea "btw, got an update about your payment for referring Michael to the company. The…" at bounding box center [1010, 698] width 822 height 71
click at [1162, 723] on textarea "btw, got an update about your payment for referring Michael to the company. The…" at bounding box center [1010, 698] width 822 height 71
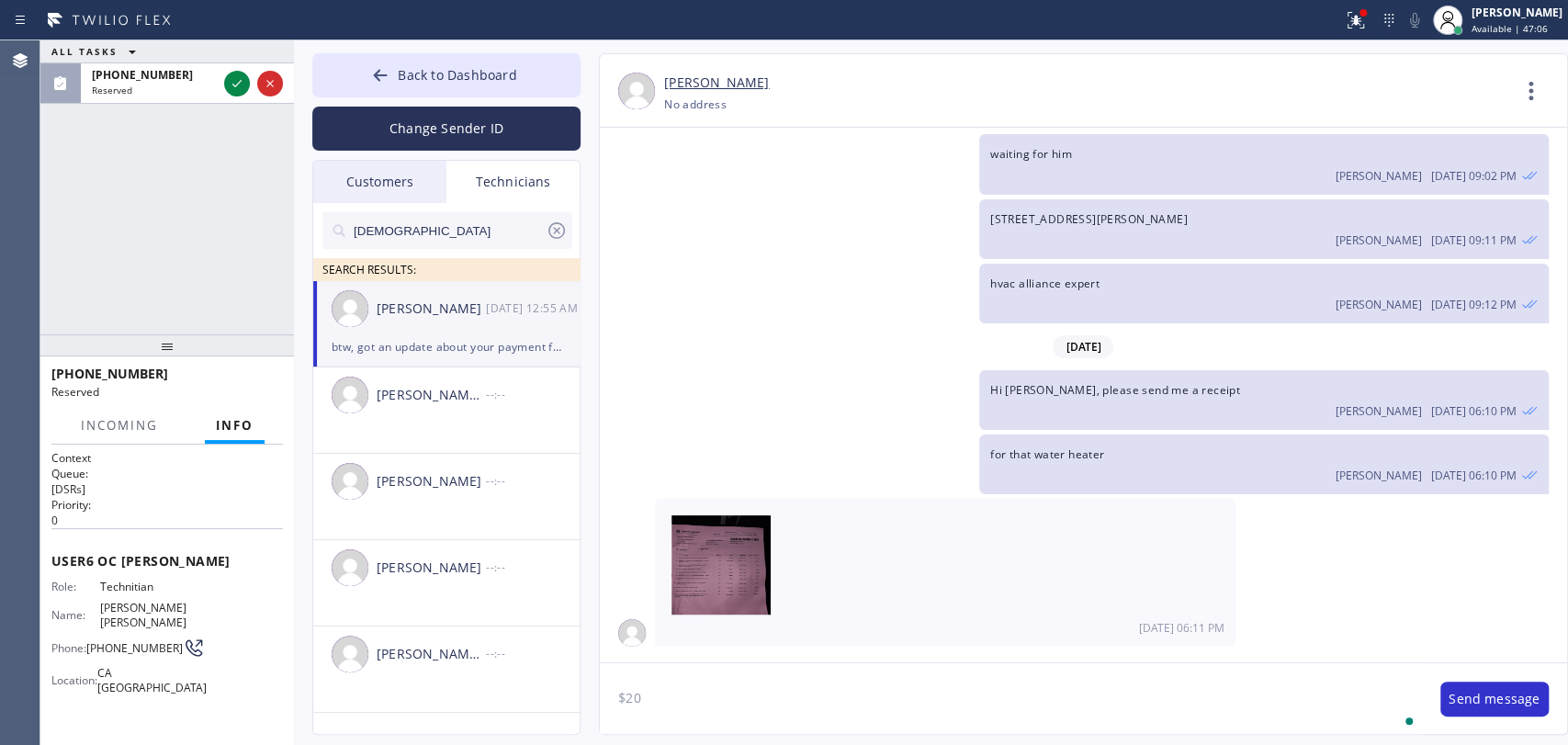
scroll to position [28981, 0]
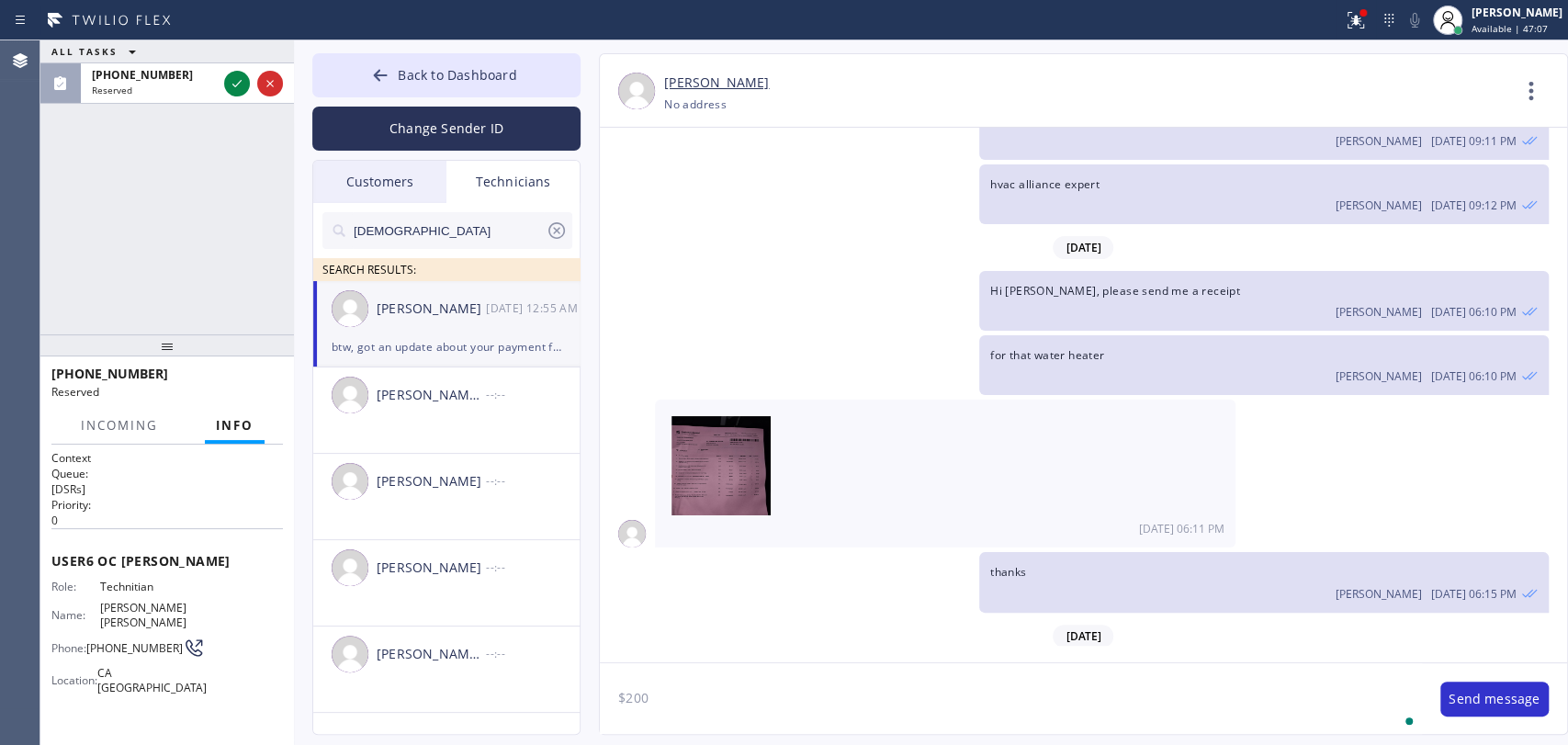
type textarea "$2000"
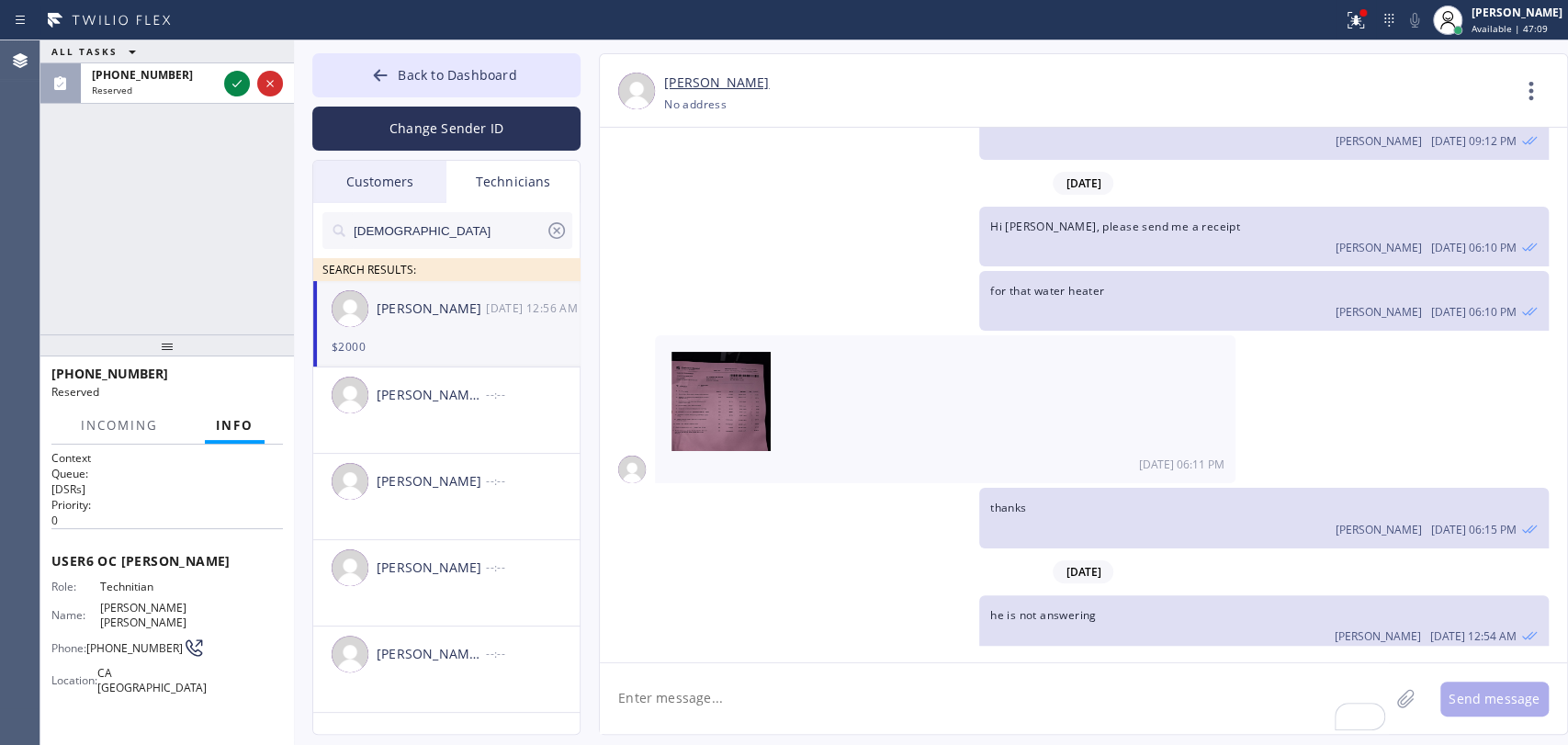
click at [195, 278] on div "ALL TASKS ALL TASKS ACTIVE TASKS TASKS IN WRAP UP (909) 534-7004 Reserved" at bounding box center [167, 187] width 254 height 294
click at [134, 109] on div "ALL TASKS ALL TASKS ACTIVE TASKS TASKS IN WRAP UP (909) 534-7004 Reserved" at bounding box center [167, 187] width 254 height 294
click at [421, 76] on span "Back to Dashboard" at bounding box center [456, 75] width 118 height 17
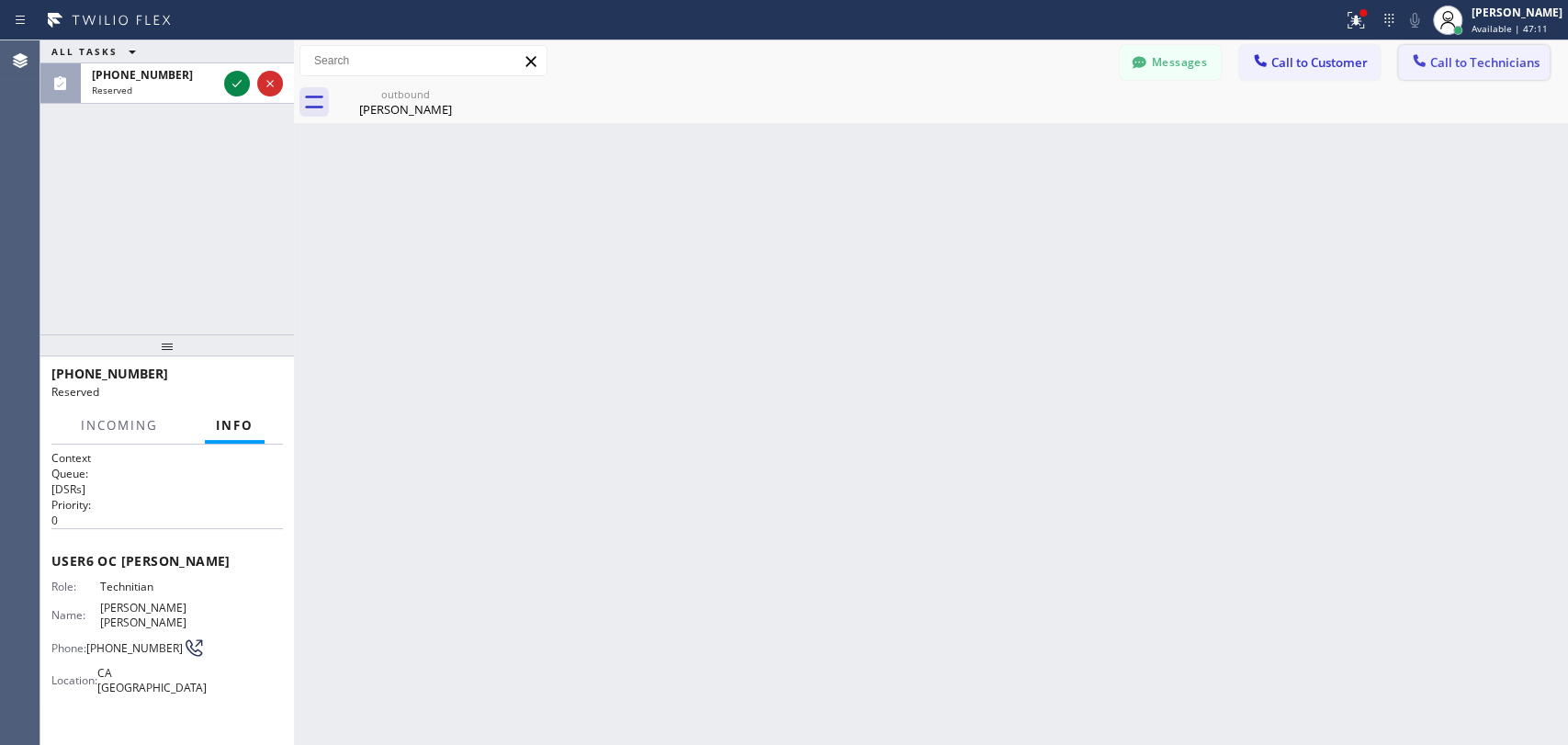
click at [1473, 75] on button "Call to Technicians" at bounding box center [1474, 62] width 152 height 35
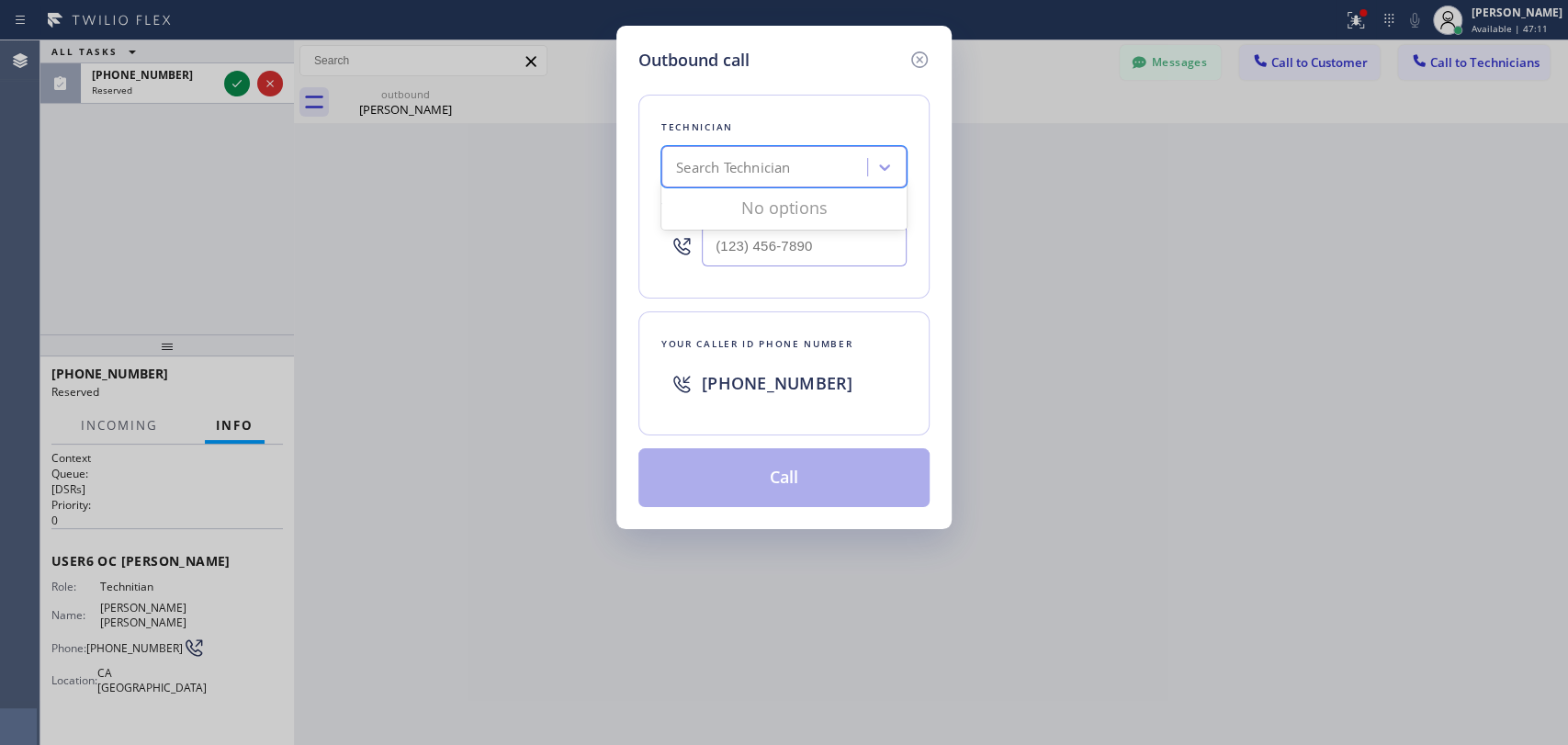
click at [796, 156] on div "Search Technician" at bounding box center [767, 168] width 200 height 32
click at [917, 53] on icon at bounding box center [919, 59] width 17 height 17
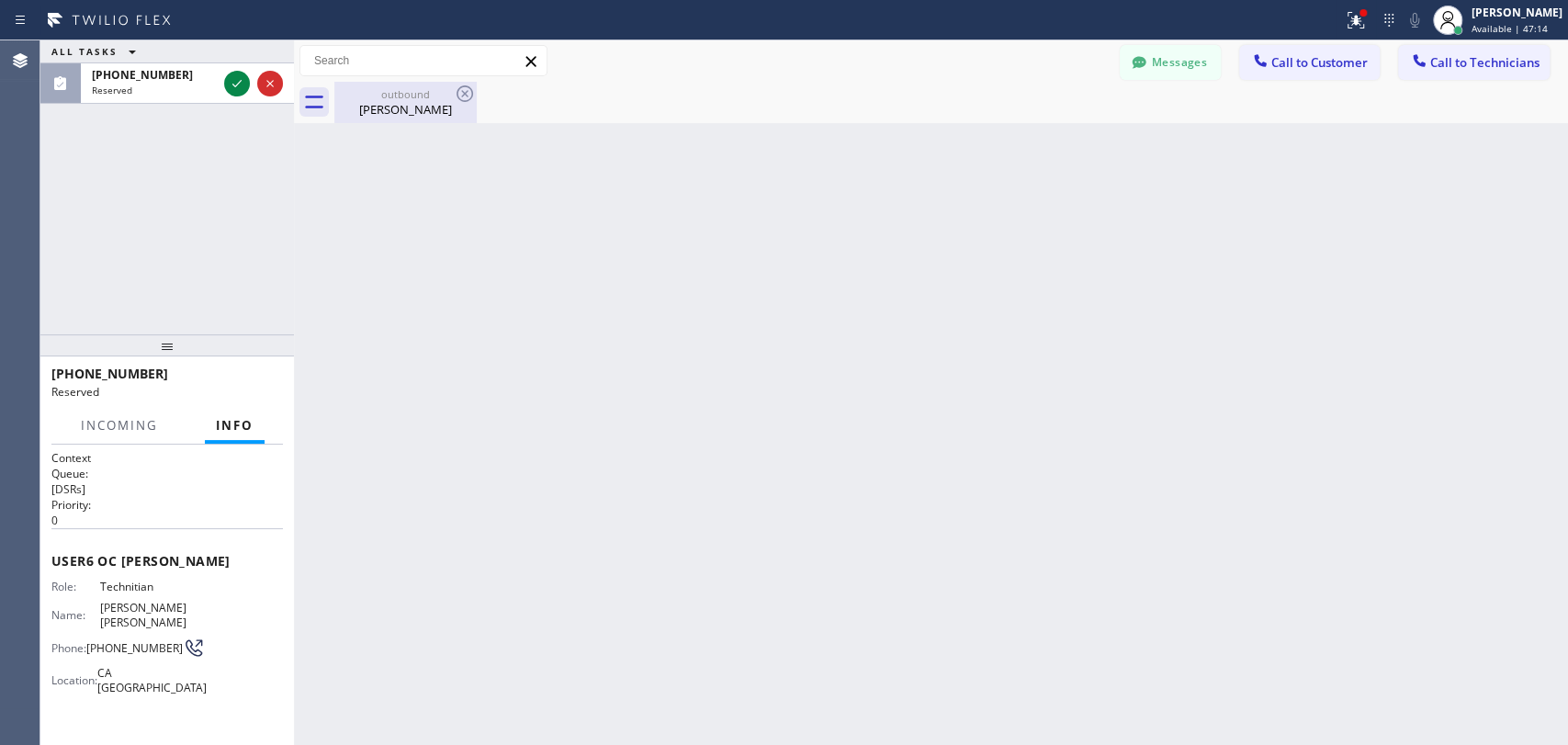
click at [456, 119] on div "outbound Jerry Pierce" at bounding box center [405, 103] width 139 height 42
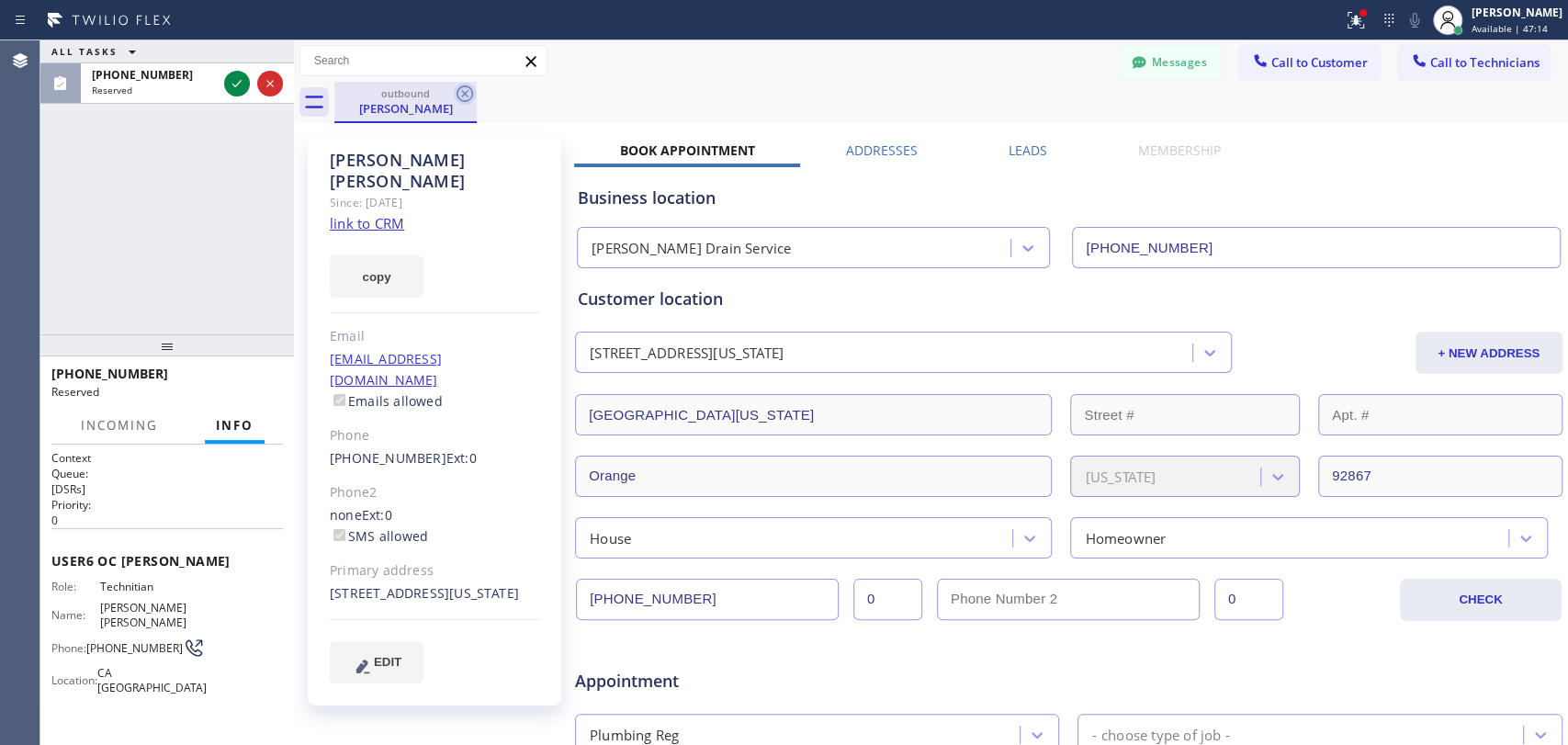
click at [475, 94] on icon at bounding box center [464, 93] width 22 height 22
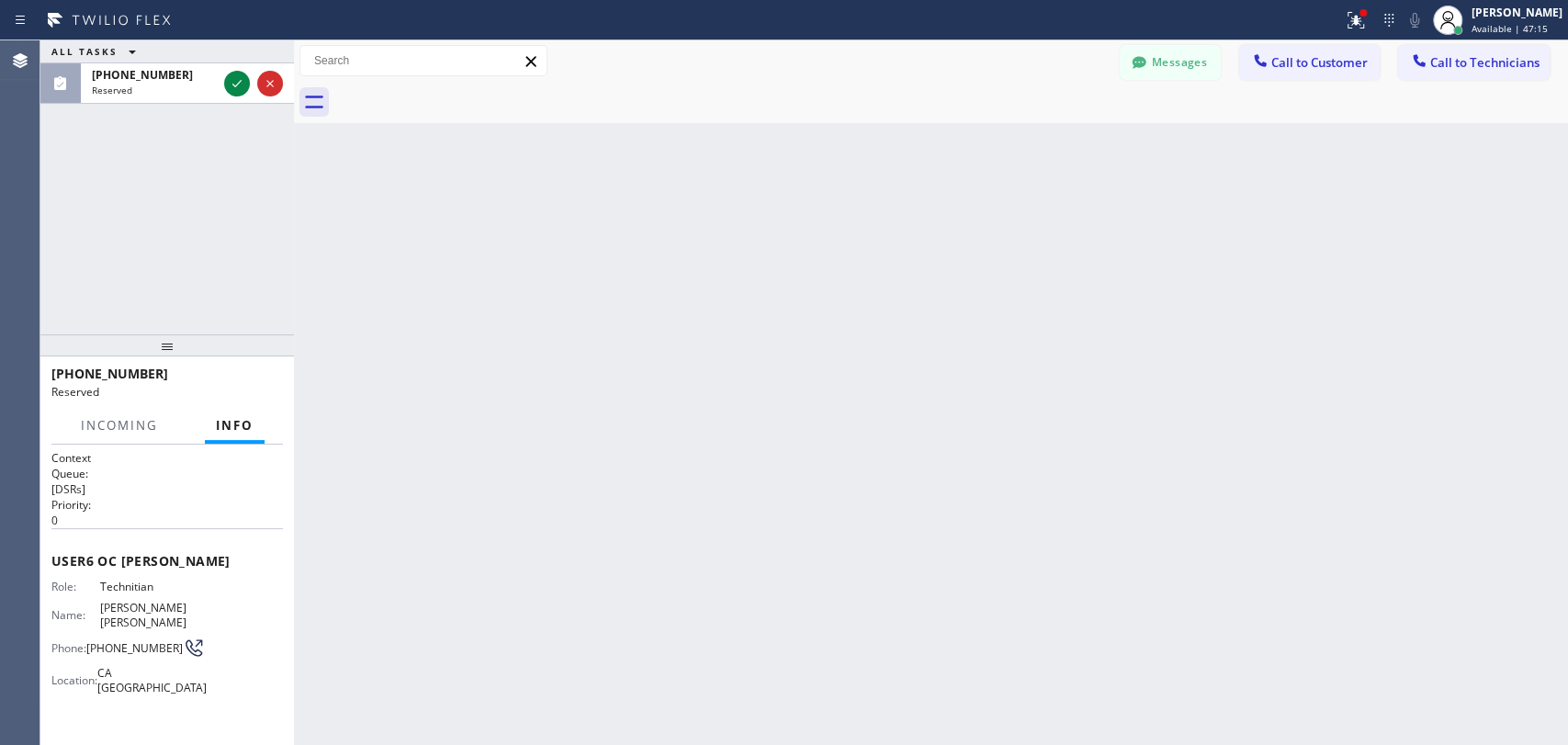
click at [1175, 64] on button "Messages" at bounding box center [1170, 62] width 101 height 35
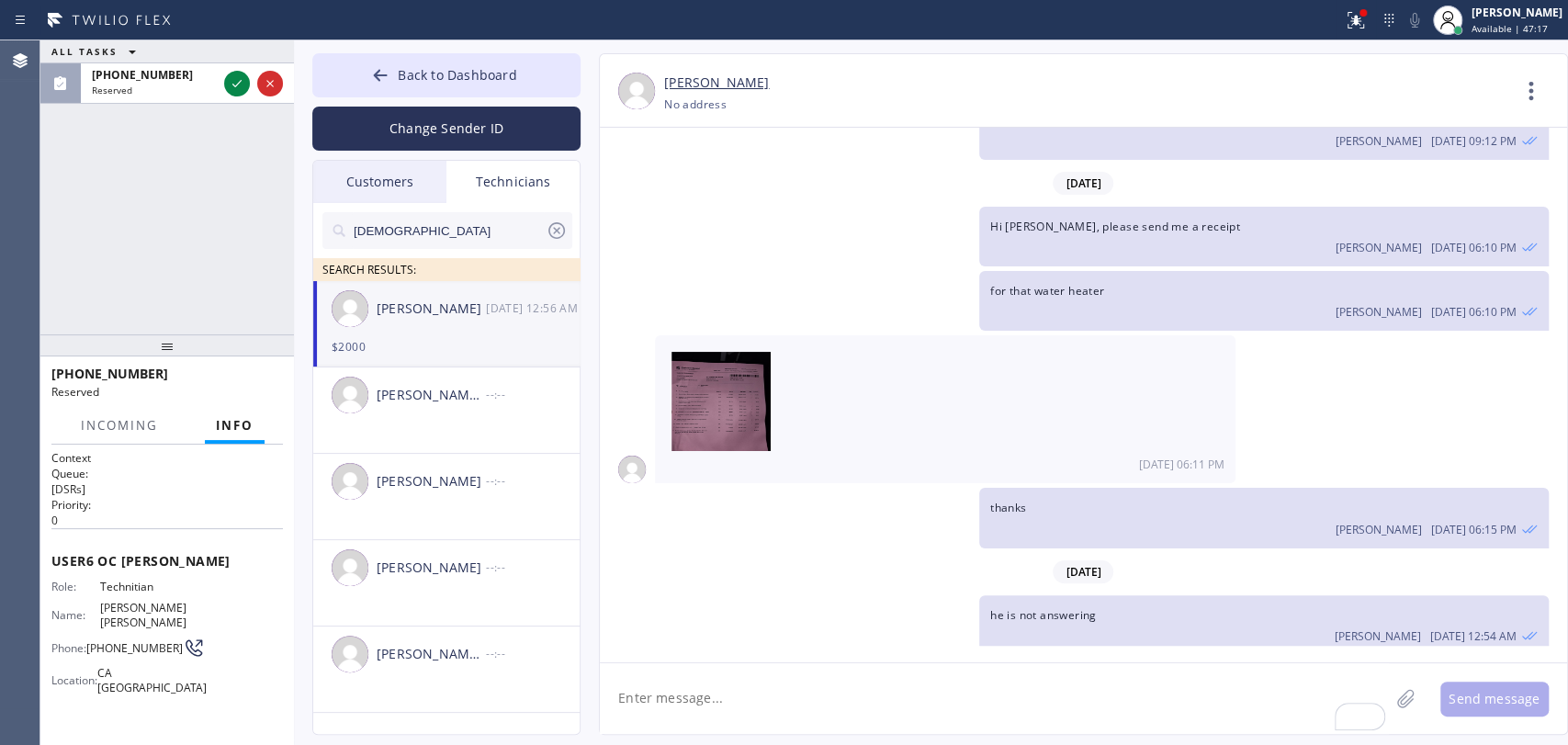
click at [1102, 671] on span "btw, got an update about your payment for referring Michael to the company. The…" at bounding box center [1259, 697] width 539 height 51
click at [1112, 671] on span "btw, got an update about your payment for referring Michael to the company. The…" at bounding box center [1259, 697] width 539 height 51
drag, startPoint x: 1353, startPoint y: 534, endPoint x: 1383, endPoint y: 538, distance: 30.3
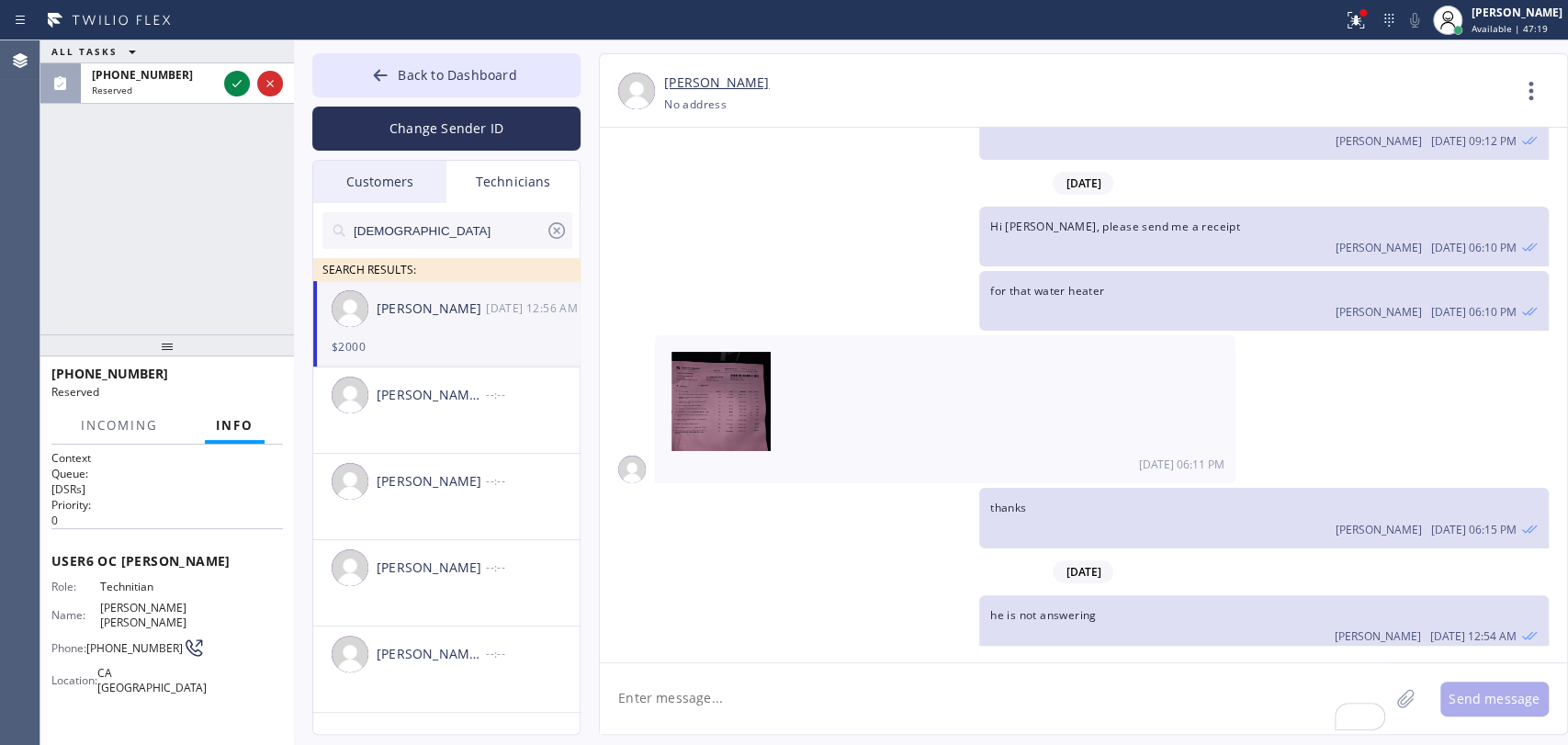
click at [1375, 660] on div "btw, got an update about your payment for referring Michael to the company. The…" at bounding box center [1263, 707] width 569 height 95
click at [1383, 660] on div "btw, got an update about your payment for referring Michael to the company. The…" at bounding box center [1263, 707] width 569 height 95
click at [1335, 671] on span "btw, got an update about your payment for referring Michael to the company. The…" at bounding box center [1259, 697] width 539 height 51
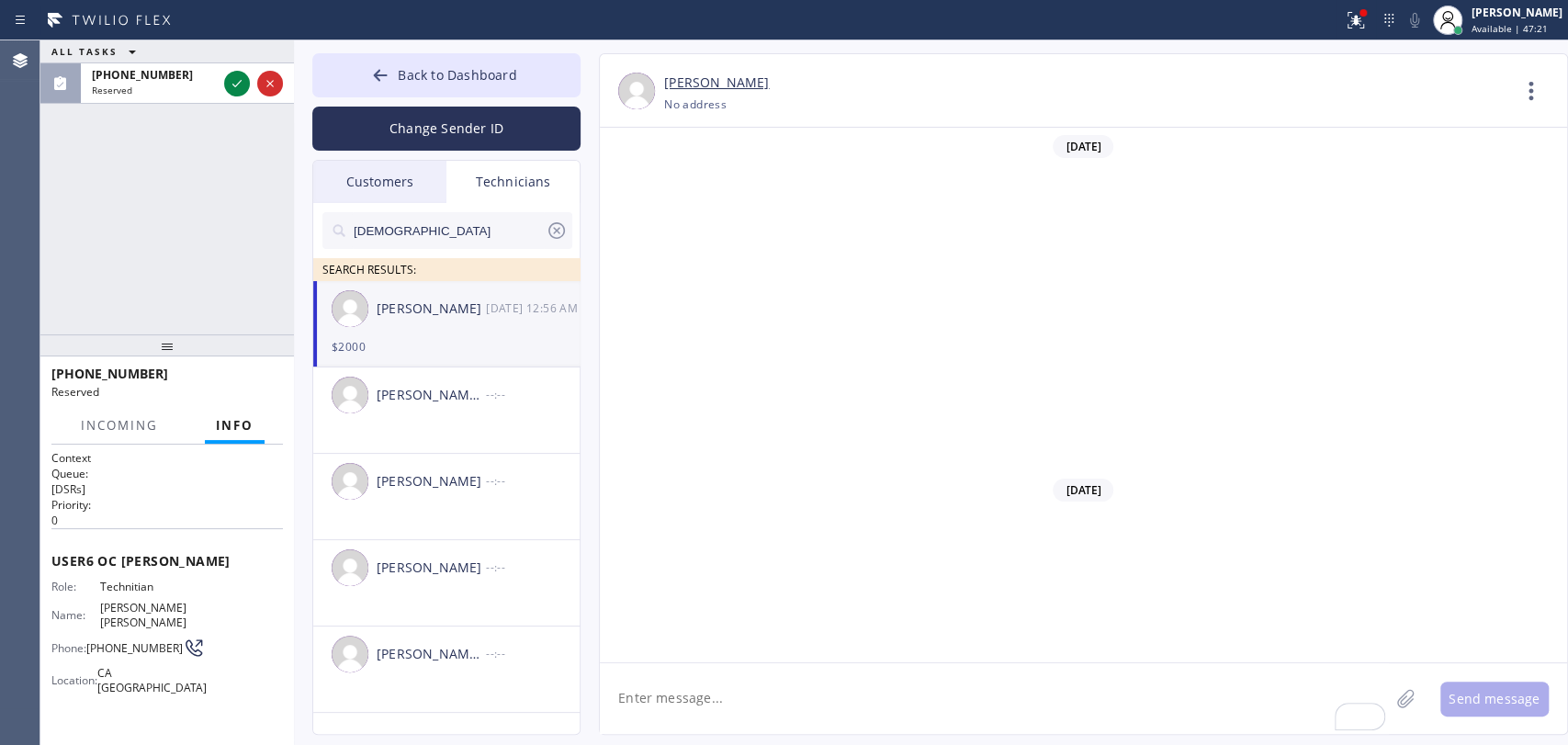
scroll to position [29046, 0]
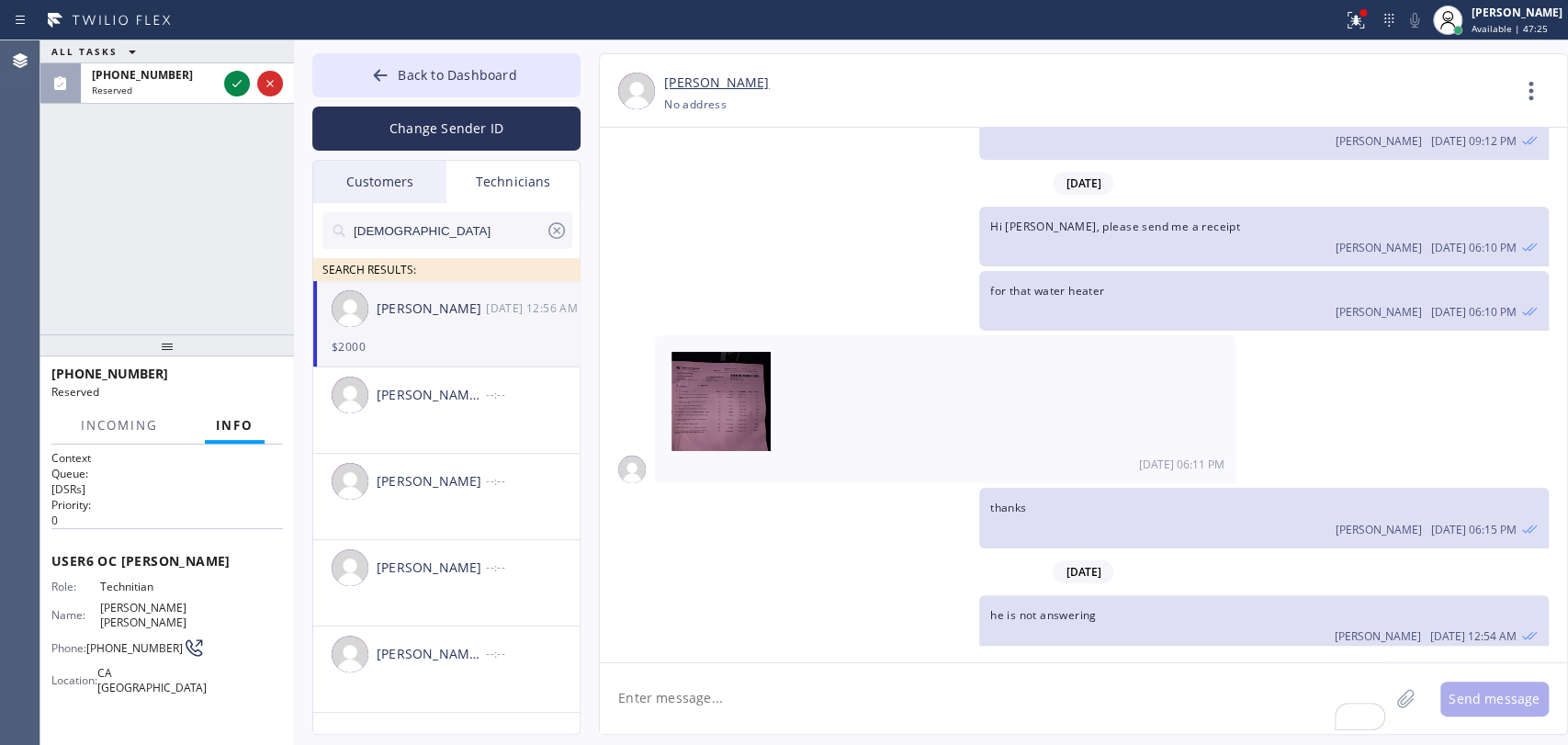
click at [990, 724] on div "Oleksiy Dmitriev 10/03 12:55 AM" at bounding box center [1264, 734] width 548 height 20
click at [400, 93] on button "Back to Dashboard" at bounding box center [447, 75] width 268 height 44
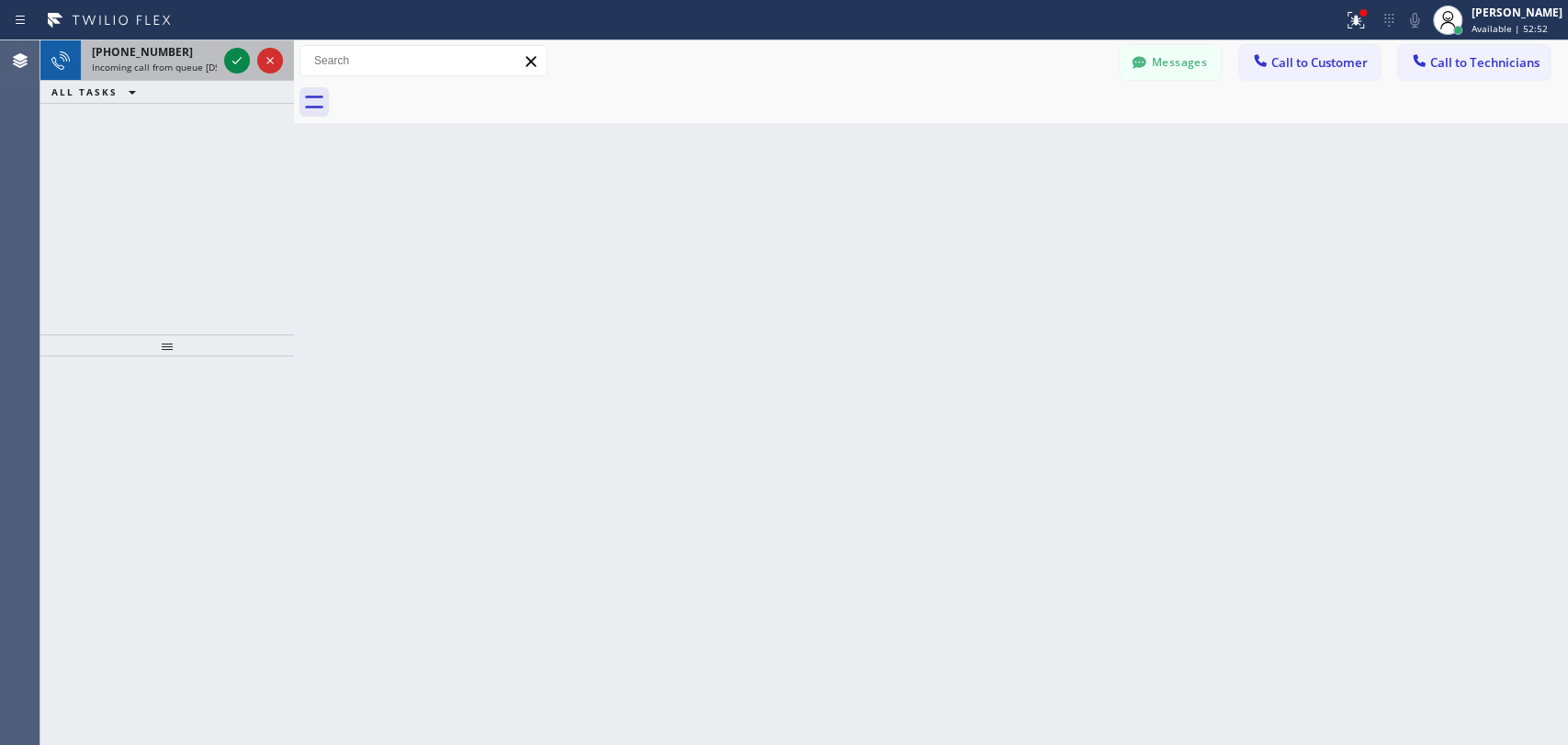
click at [192, 53] on div "[PHONE_NUMBER]" at bounding box center [154, 52] width 125 height 16
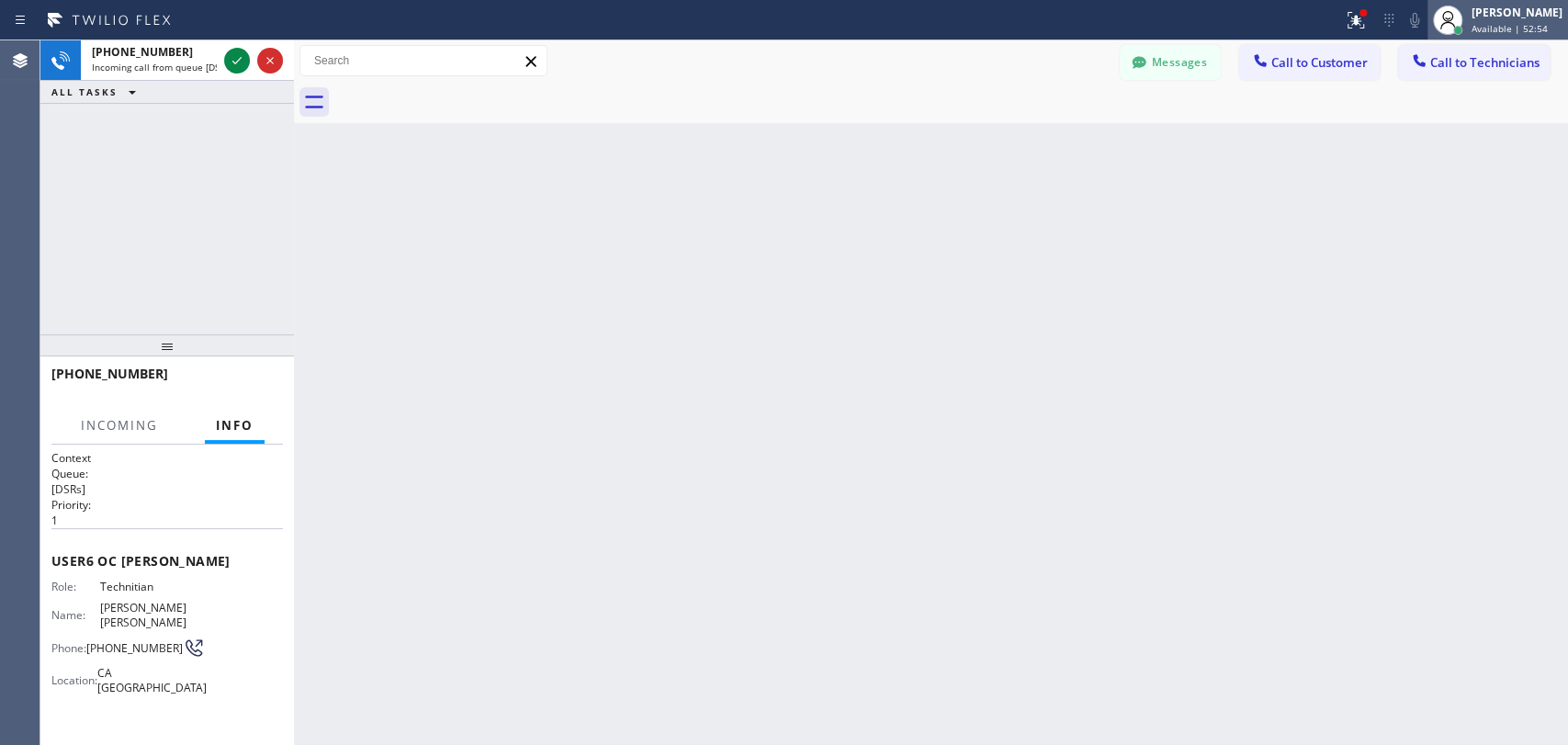
click at [1458, 31] on div at bounding box center [1458, 30] width 9 height 9
click at [612, 337] on div "Back to Dashboard Change Sender ID Customers Technicians DP [PERSON_NAME] [DATE…" at bounding box center [930, 393] width 1273 height 704
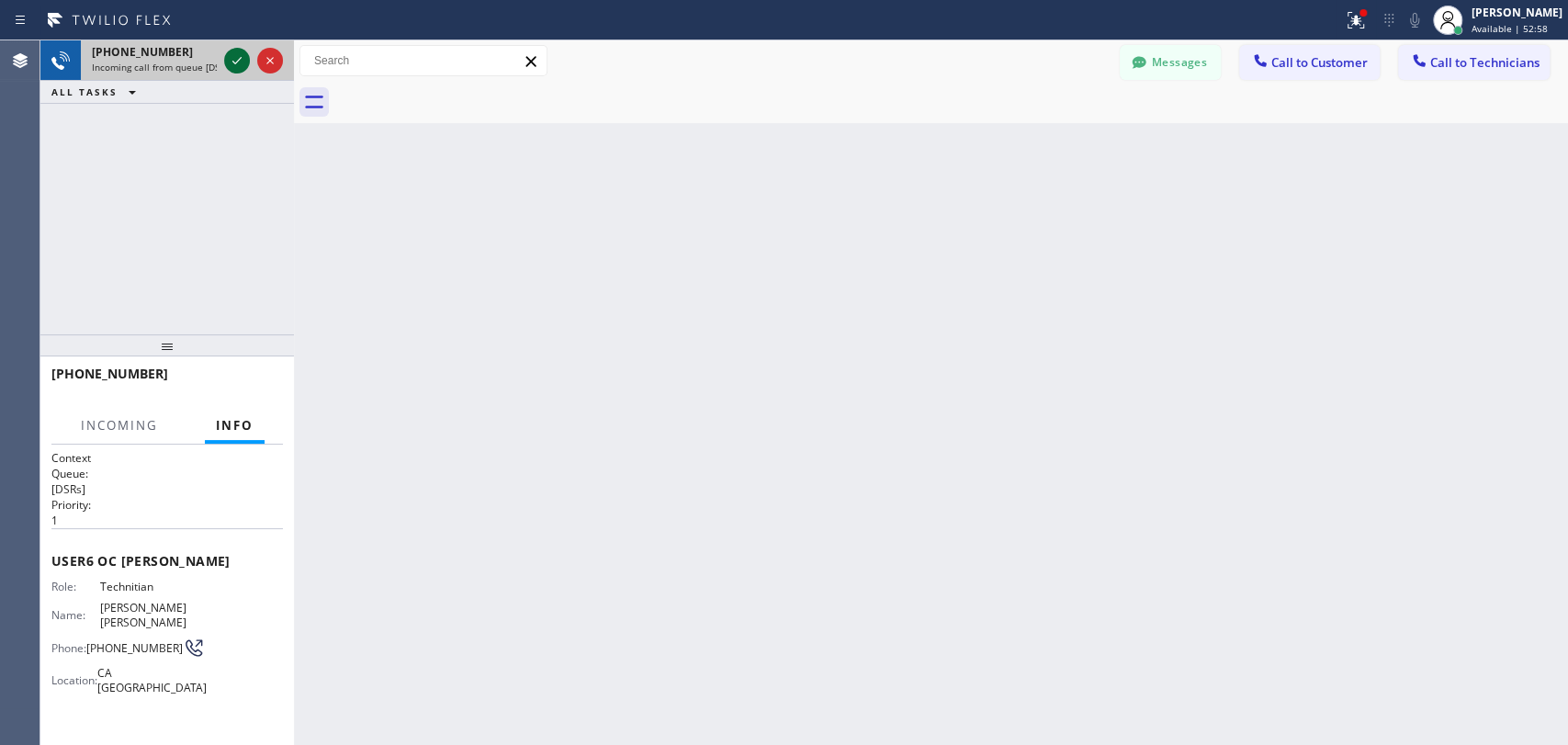
click at [227, 66] on icon at bounding box center [236, 60] width 22 height 22
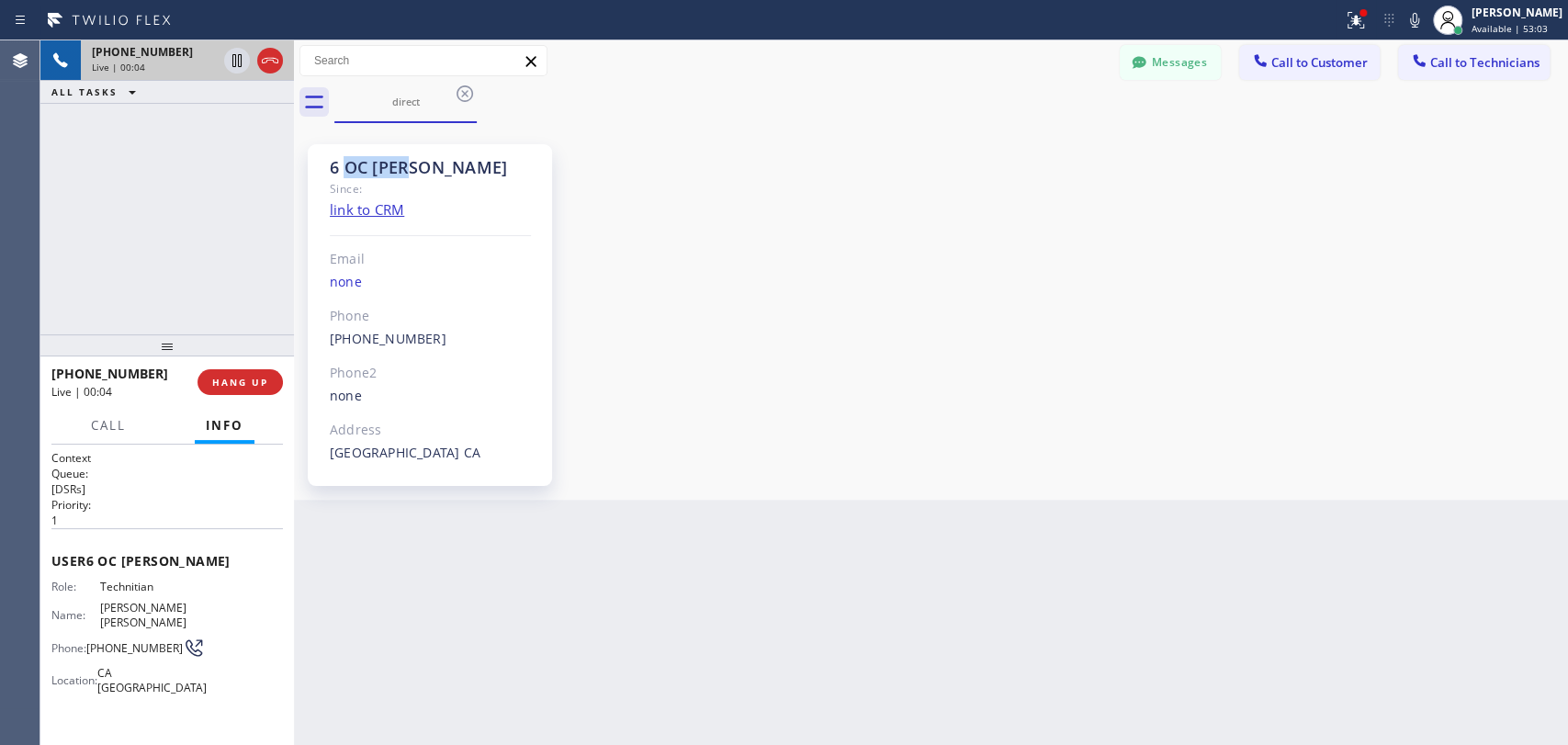
drag, startPoint x: 399, startPoint y: 171, endPoint x: 349, endPoint y: 163, distance: 50.6
click at [349, 163] on div "6 OC [PERSON_NAME]" at bounding box center [430, 167] width 201 height 21
drag, startPoint x: 349, startPoint y: 163, endPoint x: 410, endPoint y: 170, distance: 61.4
click at [409, 170] on div "6 OC [PERSON_NAME]" at bounding box center [430, 167] width 201 height 21
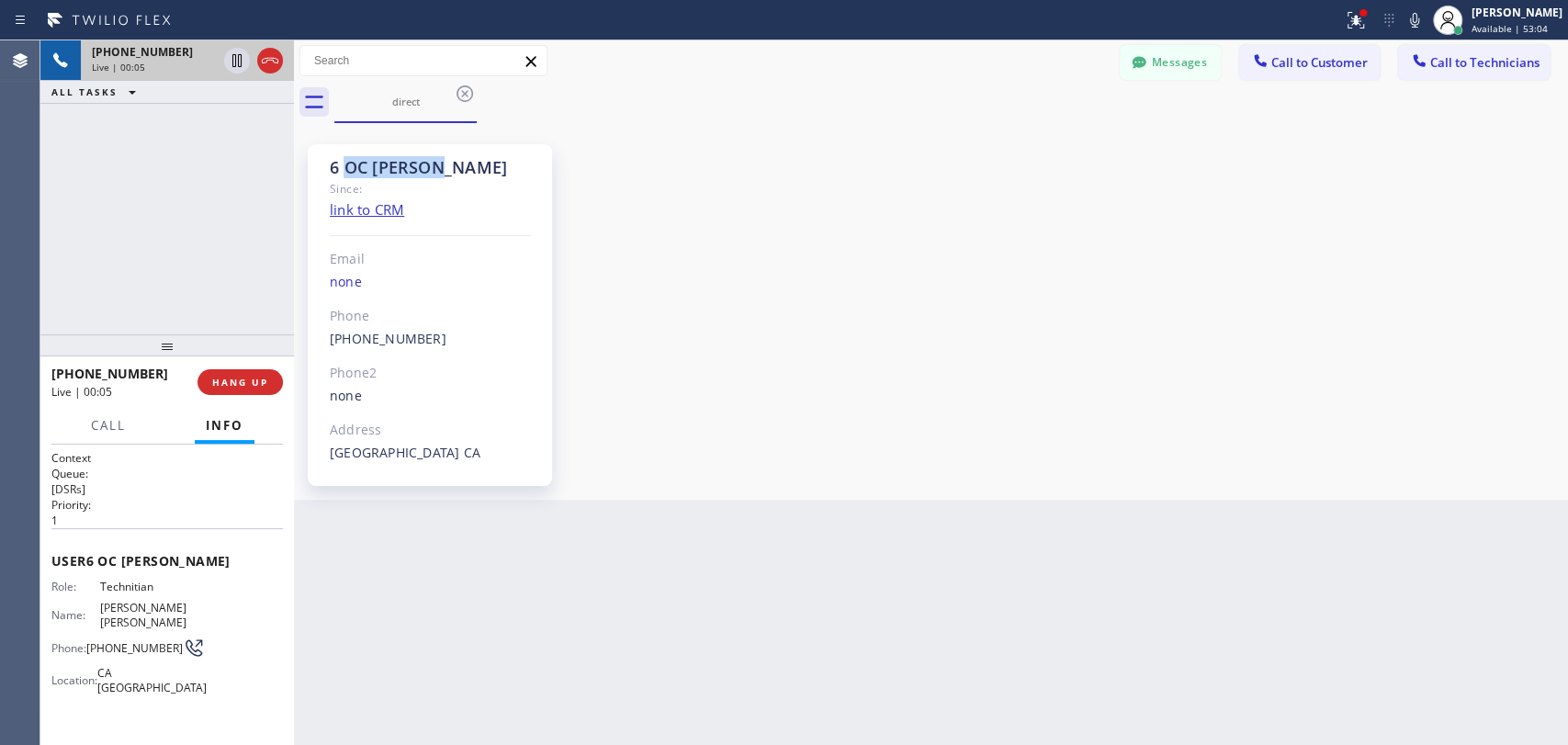
click at [410, 170] on div "6 OC [PERSON_NAME]" at bounding box center [430, 167] width 201 height 21
click at [1175, 67] on button "Messages" at bounding box center [1170, 62] width 101 height 35
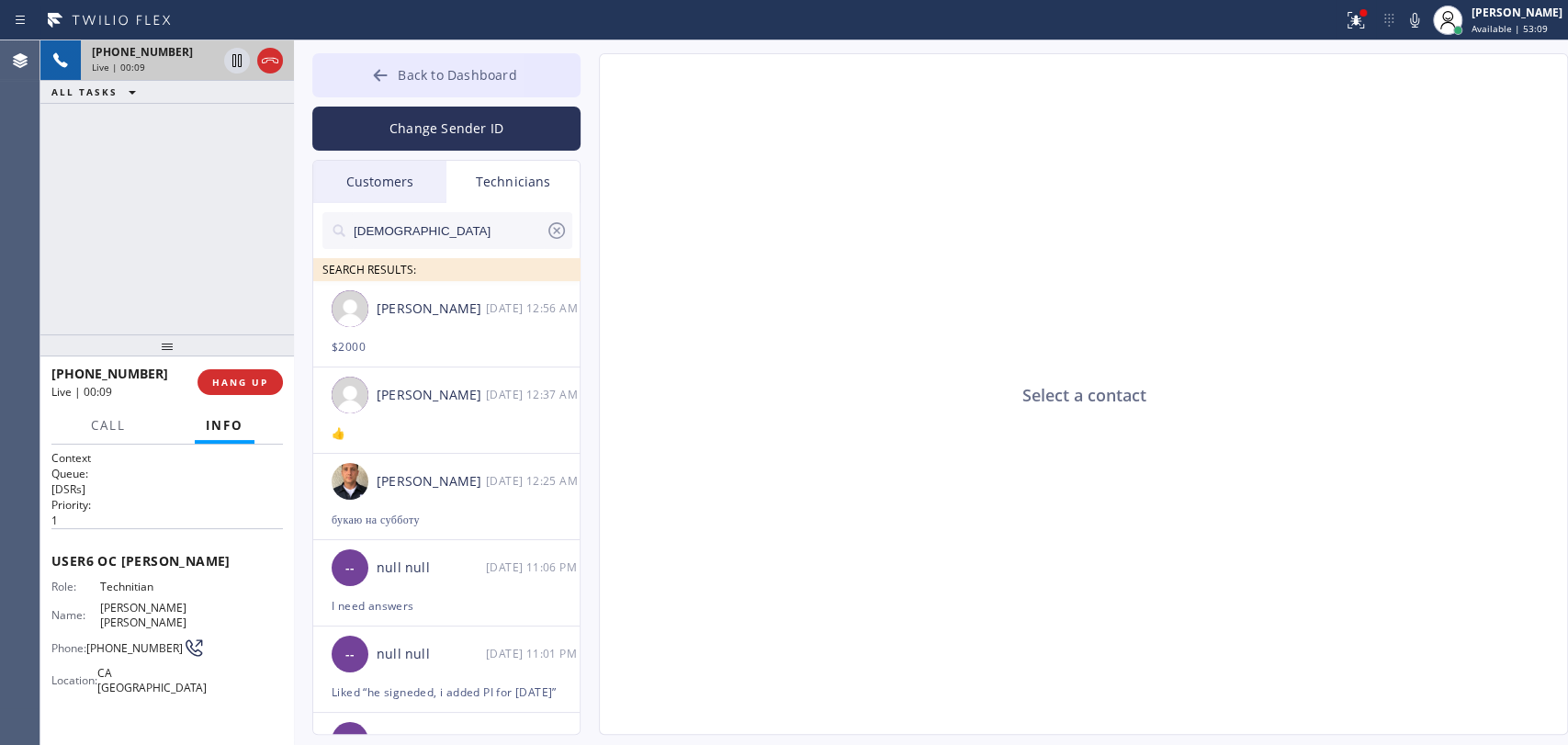
click at [447, 75] on span "Back to Dashboard" at bounding box center [456, 75] width 118 height 17
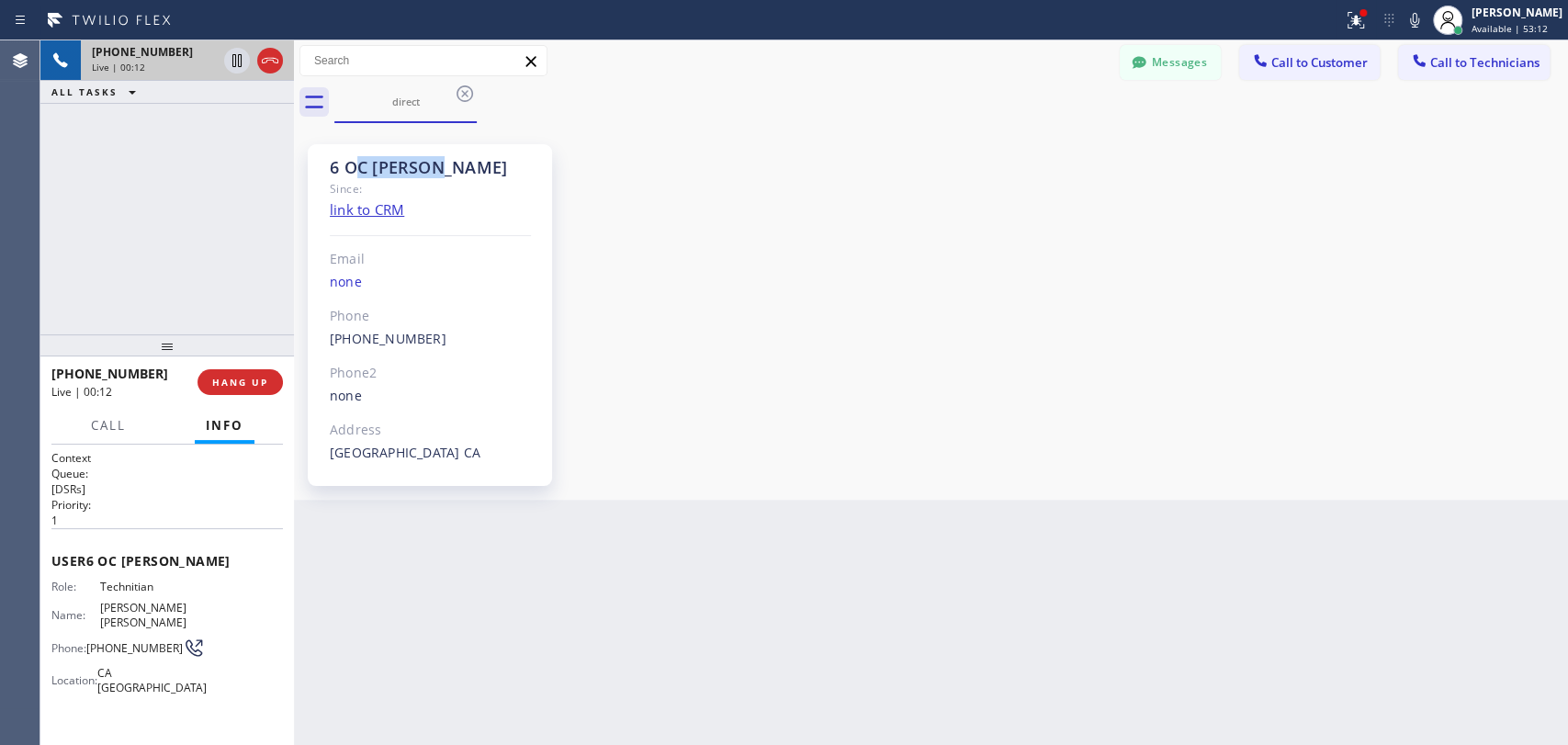
drag, startPoint x: 352, startPoint y: 169, endPoint x: 478, endPoint y: 169, distance: 126.0
click at [478, 169] on div "6 OC [PERSON_NAME]" at bounding box center [430, 167] width 201 height 21
drag, startPoint x: 478, startPoint y: 169, endPoint x: 316, endPoint y: 178, distance: 162.2
click at [316, 178] on div "6 OC Michael Since: link to CRM Email none Phone (909) 534-7004 Outbound call T…" at bounding box center [430, 315] width 244 height 342
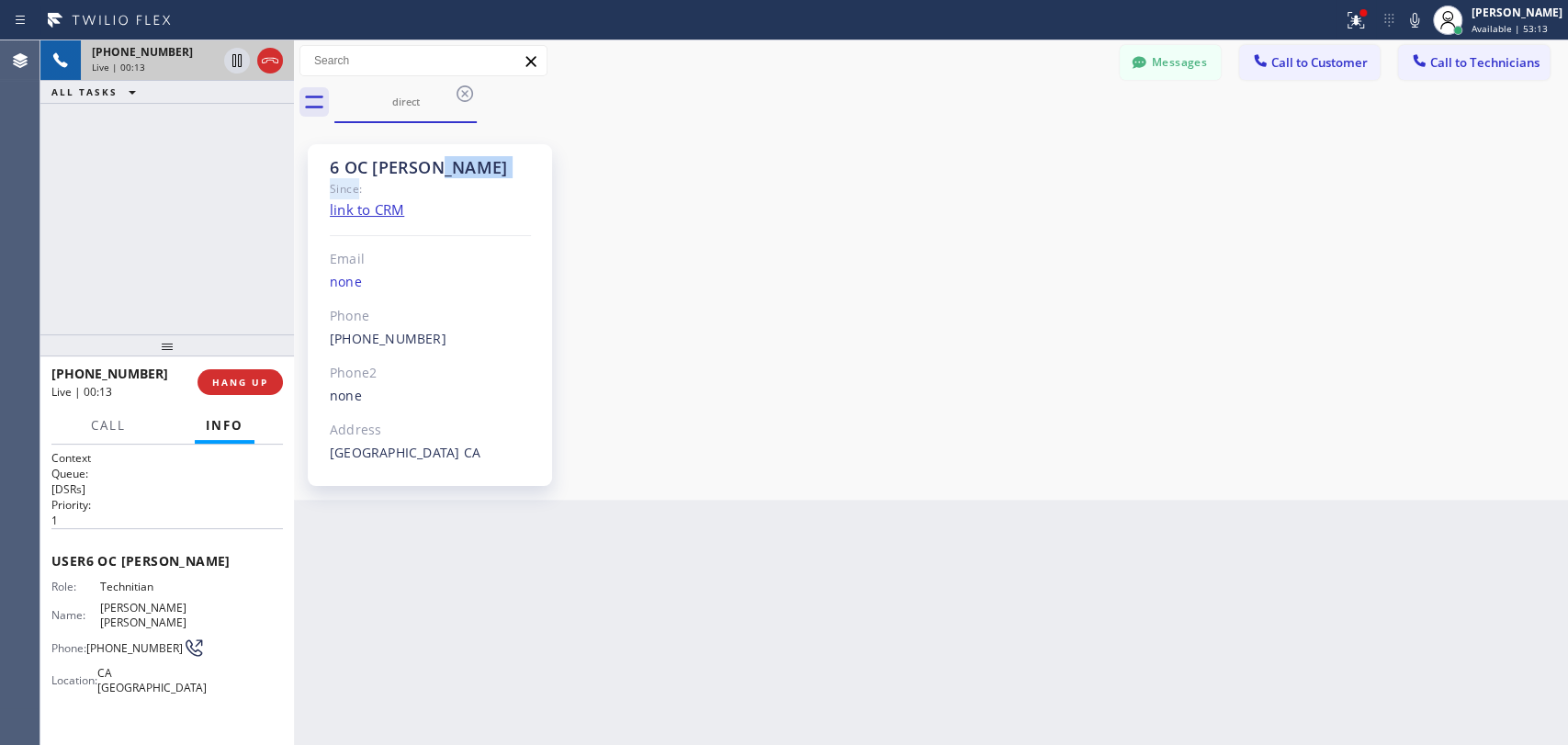
click at [316, 178] on div "6 OC Michael Since: link to CRM Email none Phone (909) 534-7004 Outbound call T…" at bounding box center [430, 315] width 244 height 342
drag, startPoint x: 321, startPoint y: 175, endPoint x: 451, endPoint y: 179, distance: 130.1
click at [451, 179] on div "6 OC Michael Since: link to CRM Email none Phone (909) 534-7004 Outbound call T…" at bounding box center [430, 315] width 244 height 342
click at [451, 179] on div "Since:" at bounding box center [430, 189] width 201 height 21
drag, startPoint x: 451, startPoint y: 179, endPoint x: 339, endPoint y: 164, distance: 113.0
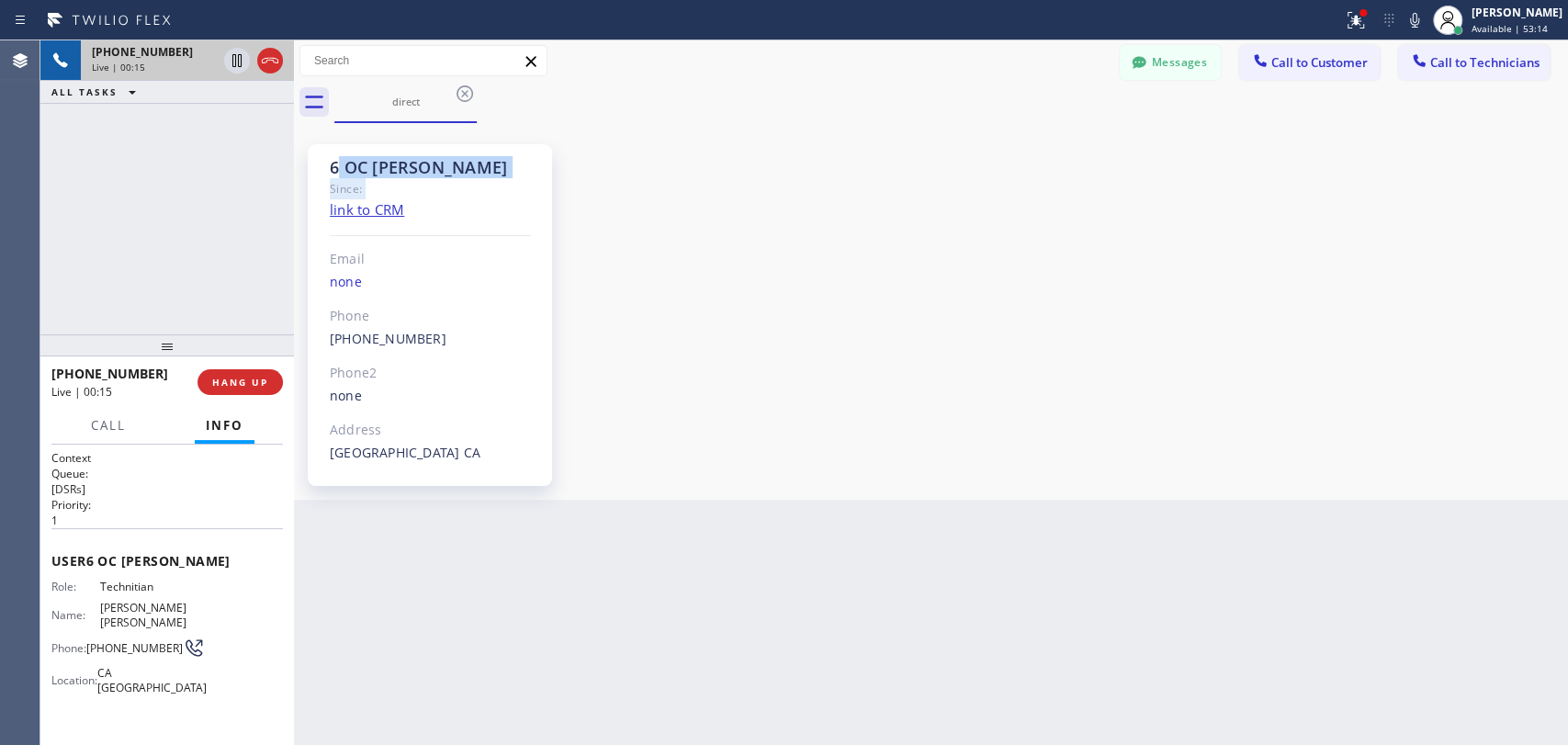
click at [339, 165] on div "6 OC Michael Since: link to CRM Email none Phone (909) 534-7004 Outbound call T…" at bounding box center [430, 315] width 244 height 342
click at [339, 164] on div "6 OC [PERSON_NAME]" at bounding box center [430, 167] width 201 height 21
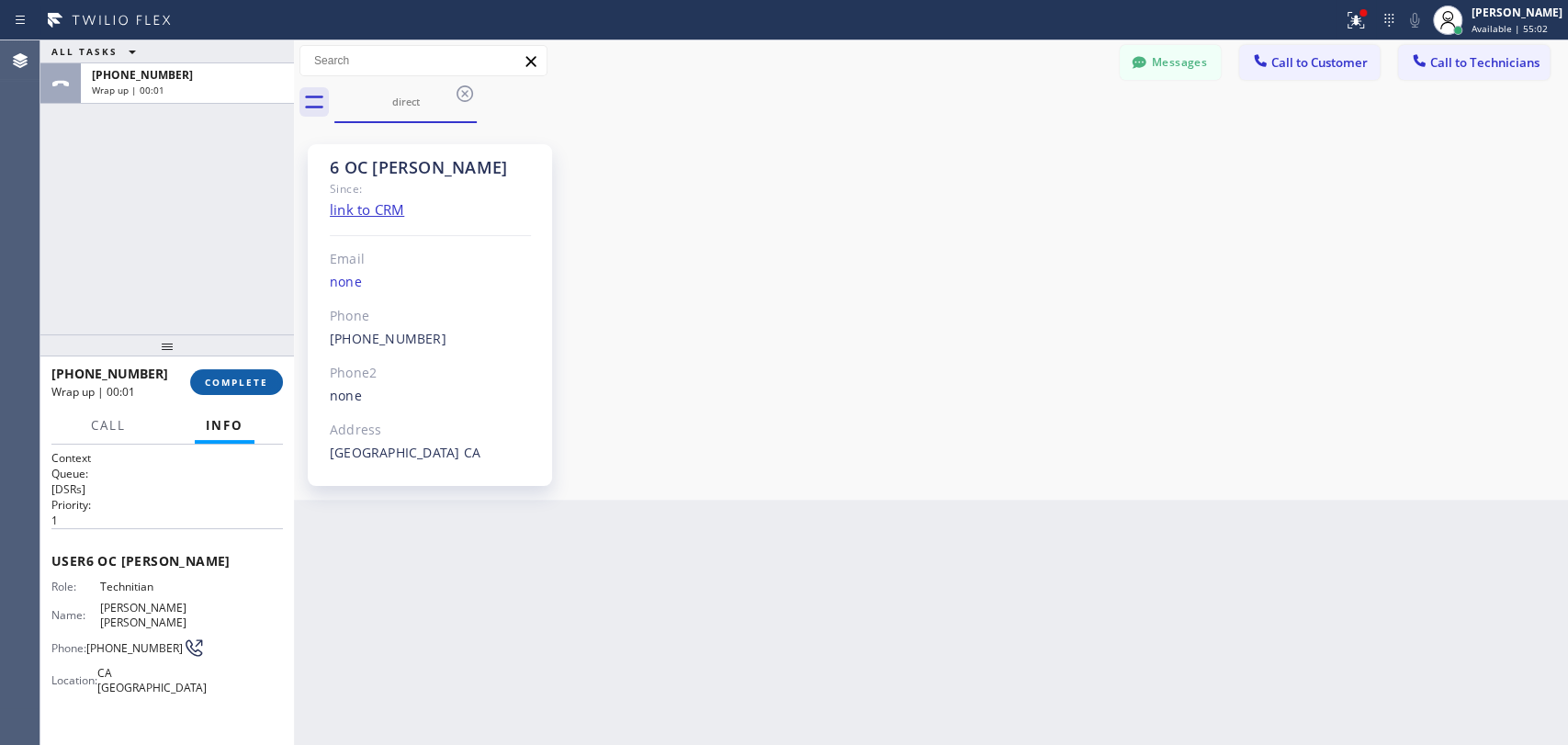
click at [249, 380] on span "COMPLETE" at bounding box center [236, 382] width 63 height 13
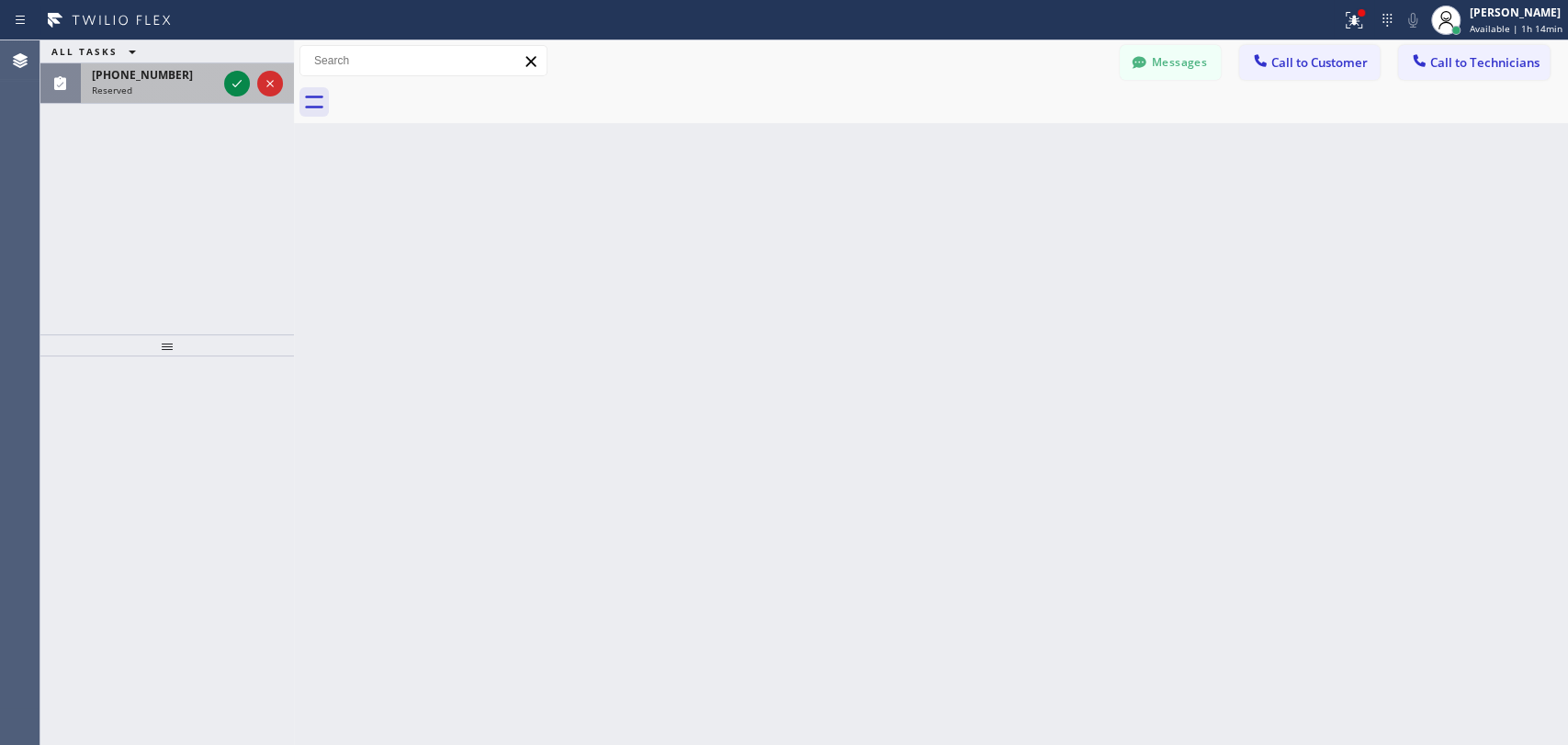
click at [188, 101] on div "(334) 859-1158 Reserved" at bounding box center [151, 83] width 140 height 41
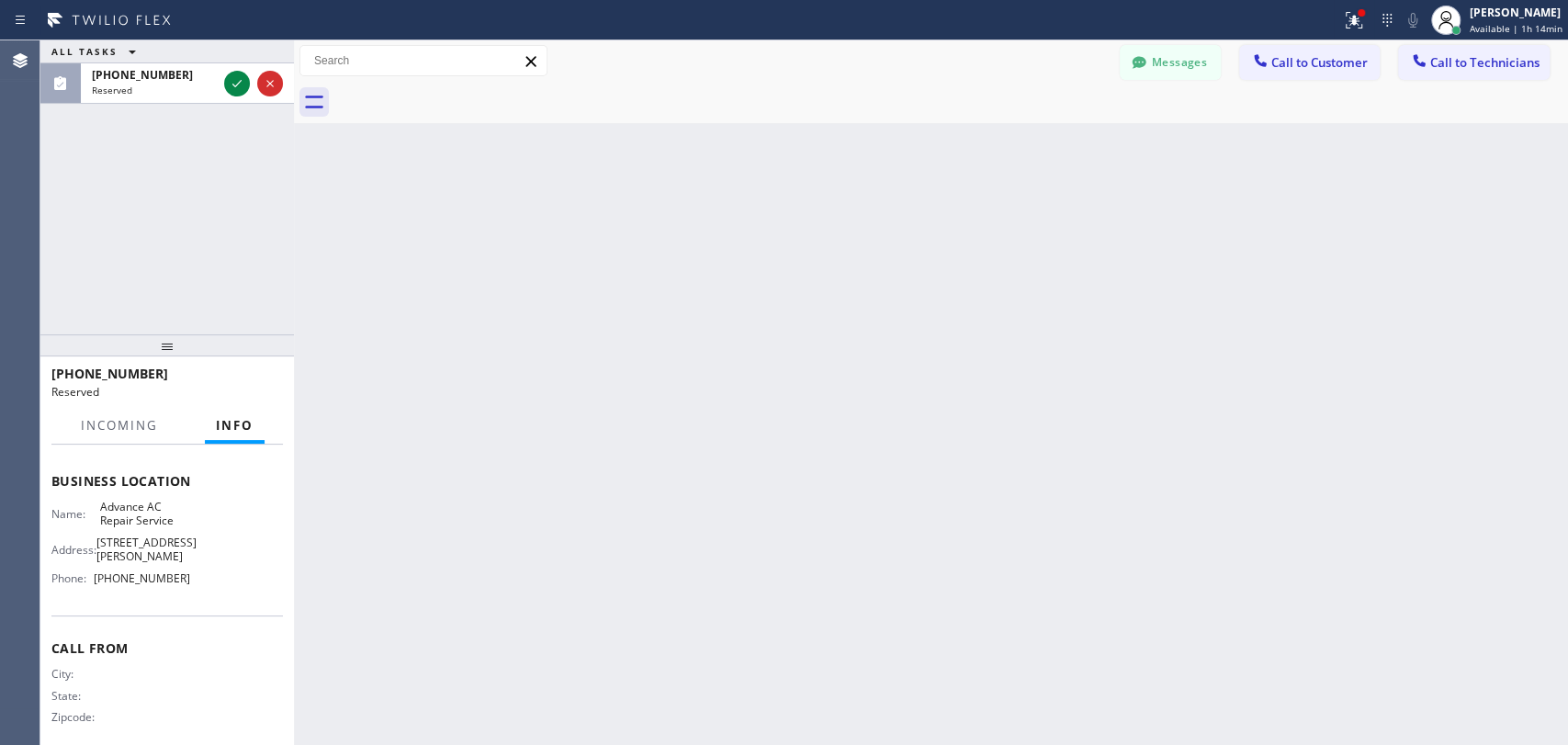
scroll to position [246, 0]
click at [1157, 61] on button "Messages" at bounding box center [1170, 62] width 101 height 35
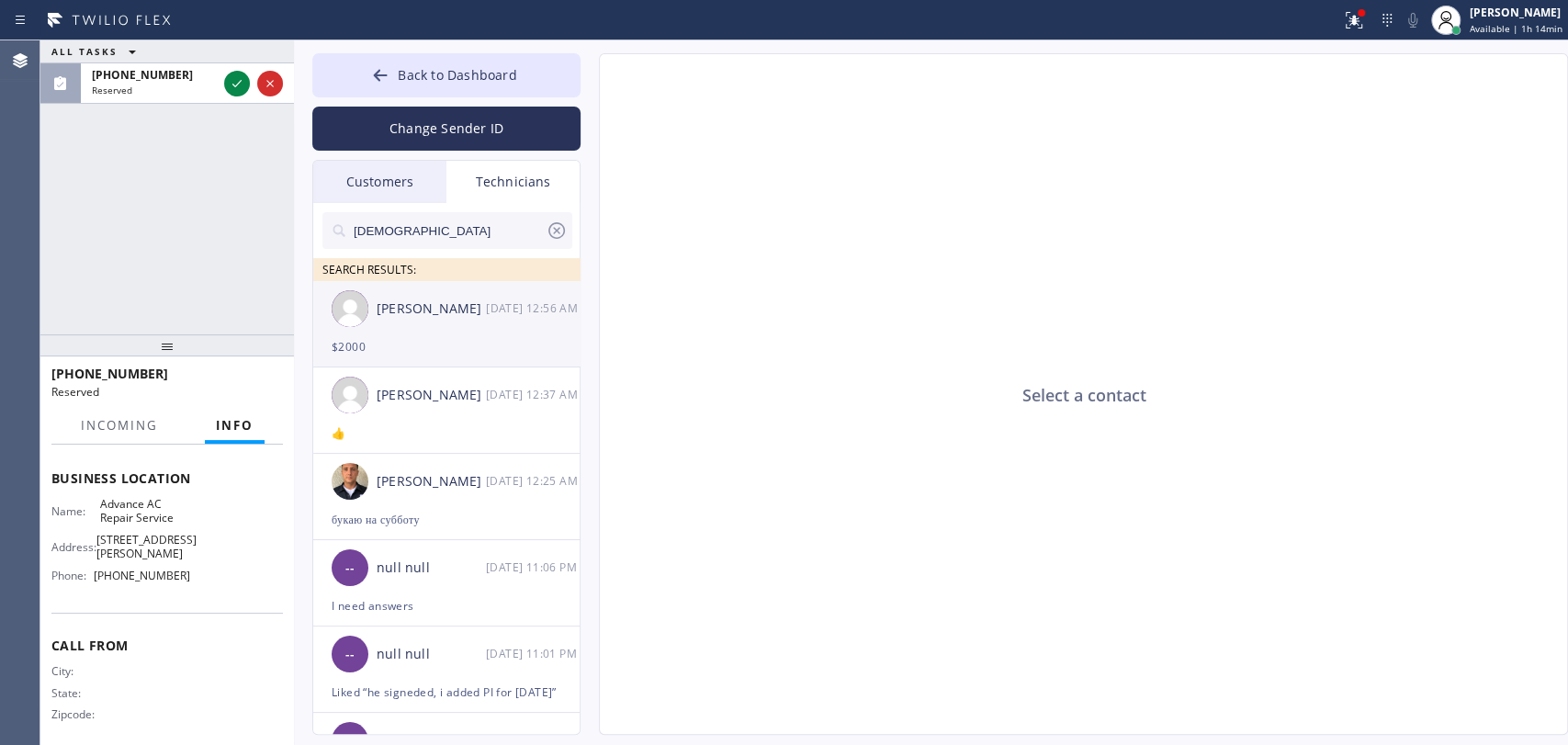
click at [488, 322] on div "Christopher Gonzales 10/03 12:56 AM" at bounding box center [447, 309] width 268 height 55
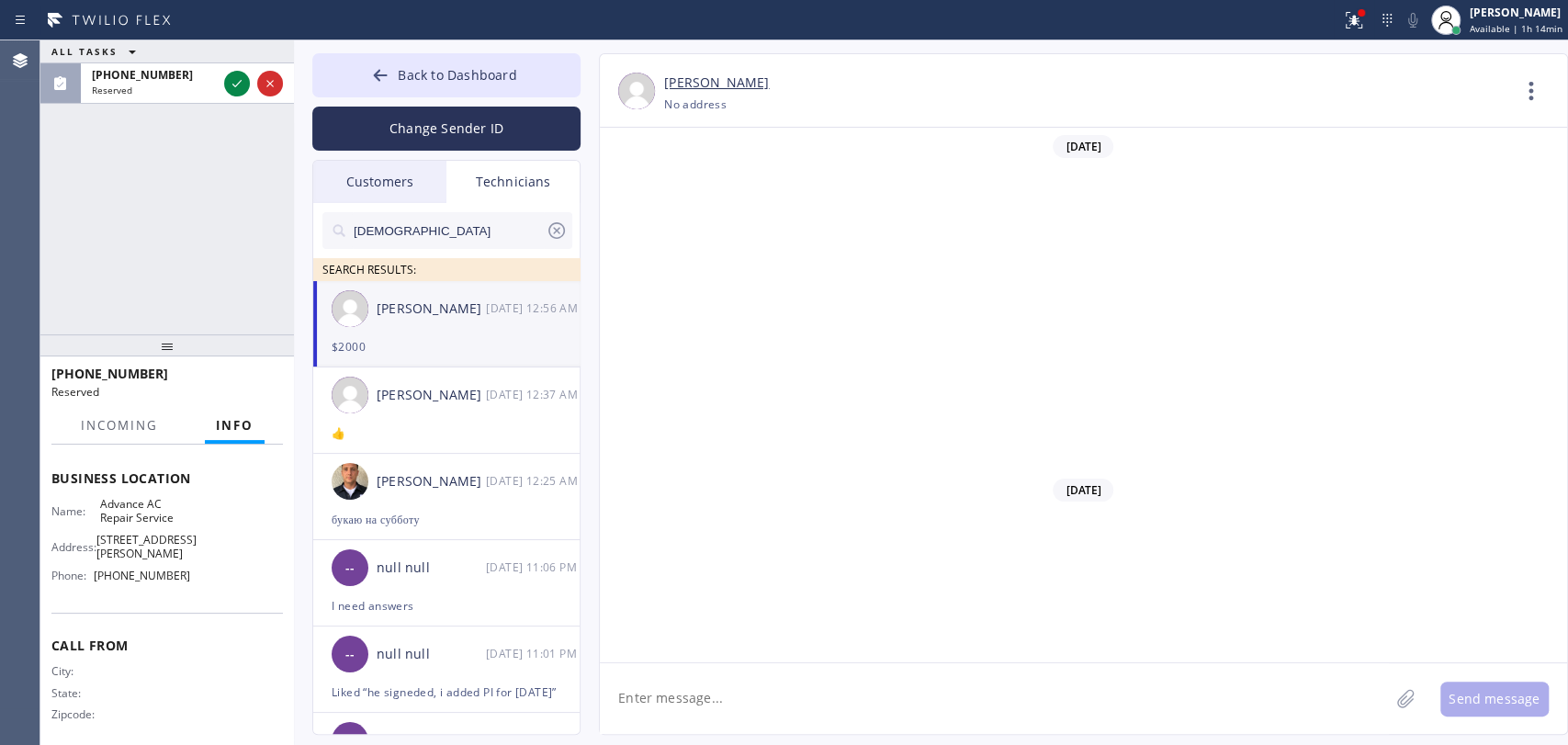
click at [559, 226] on icon at bounding box center [556, 230] width 22 height 22
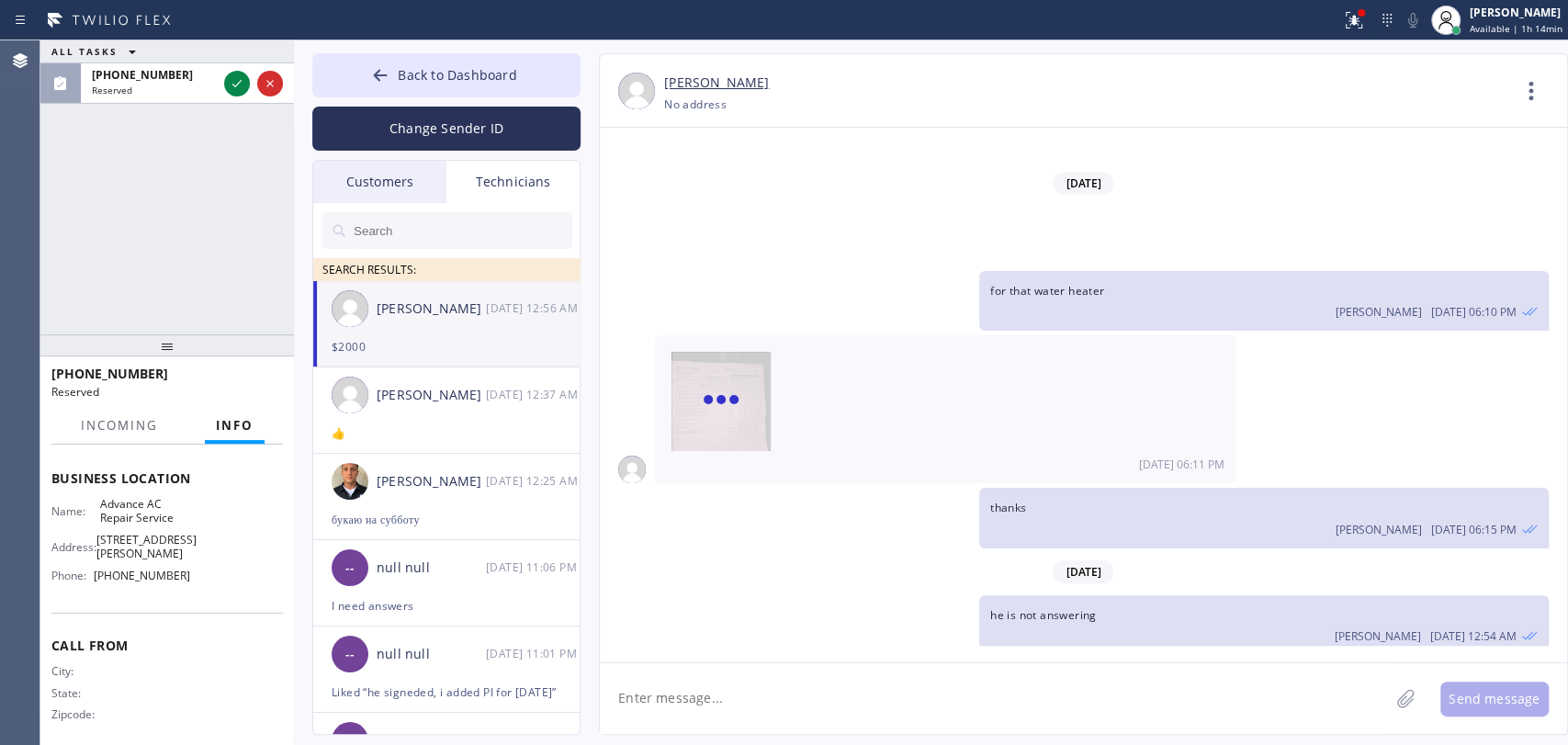
click at [211, 248] on div "ALL TASKS ALL TASKS ACTIVE TASKS TASKS IN WRAP UP (334) 859-1158 Reserved" at bounding box center [167, 187] width 254 height 294
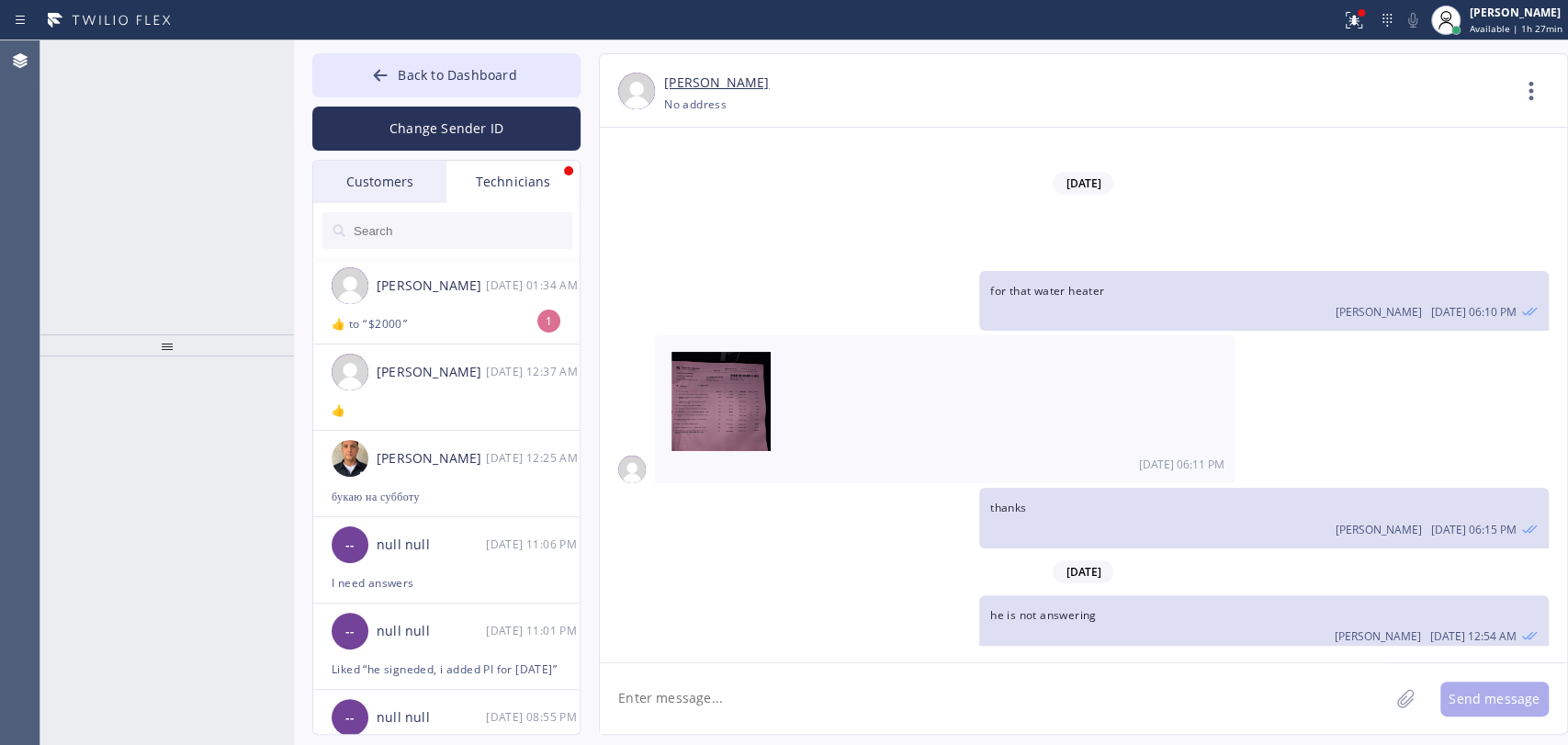
scroll to position [29104, 0]
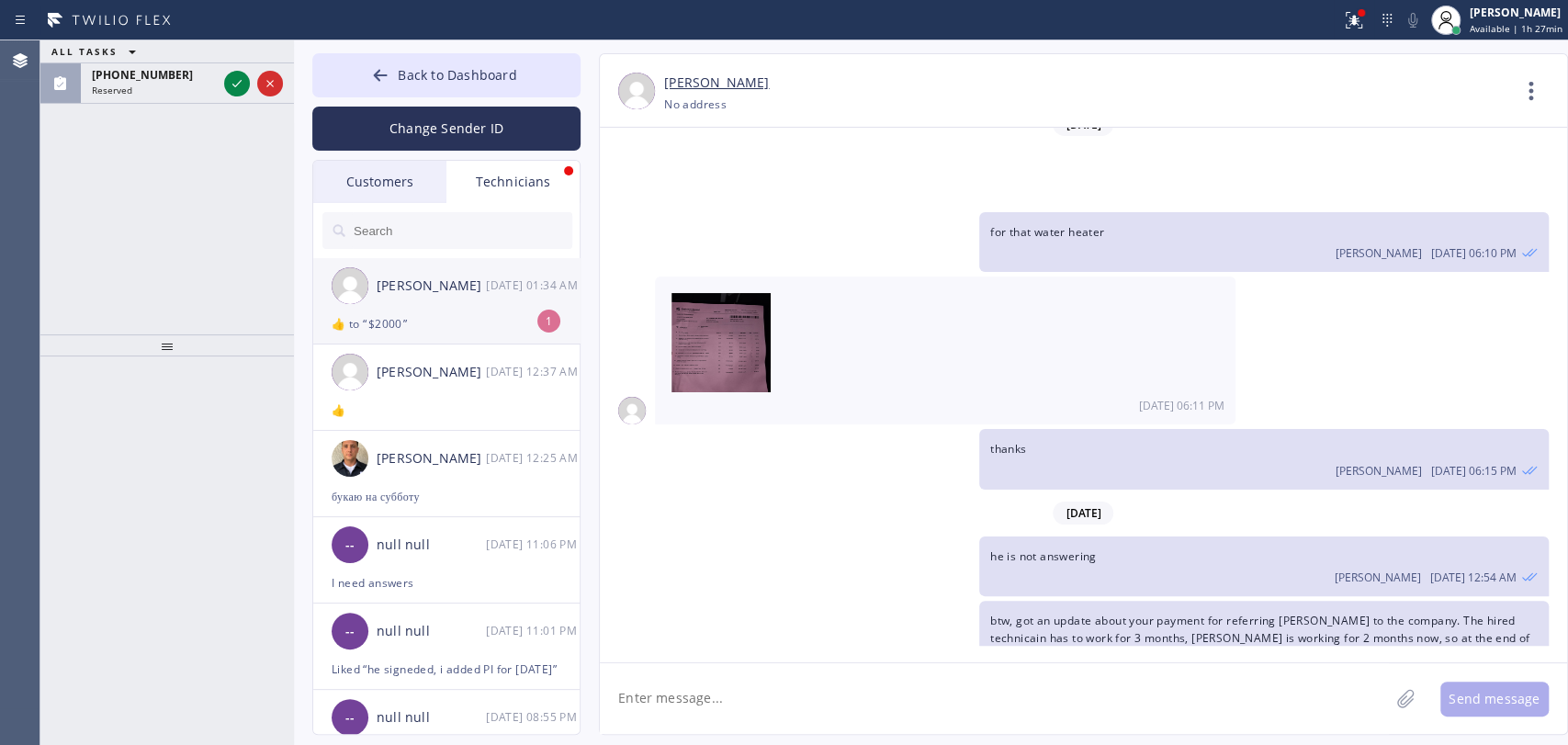
click at [405, 287] on div "[PERSON_NAME]" at bounding box center [431, 286] width 110 height 21
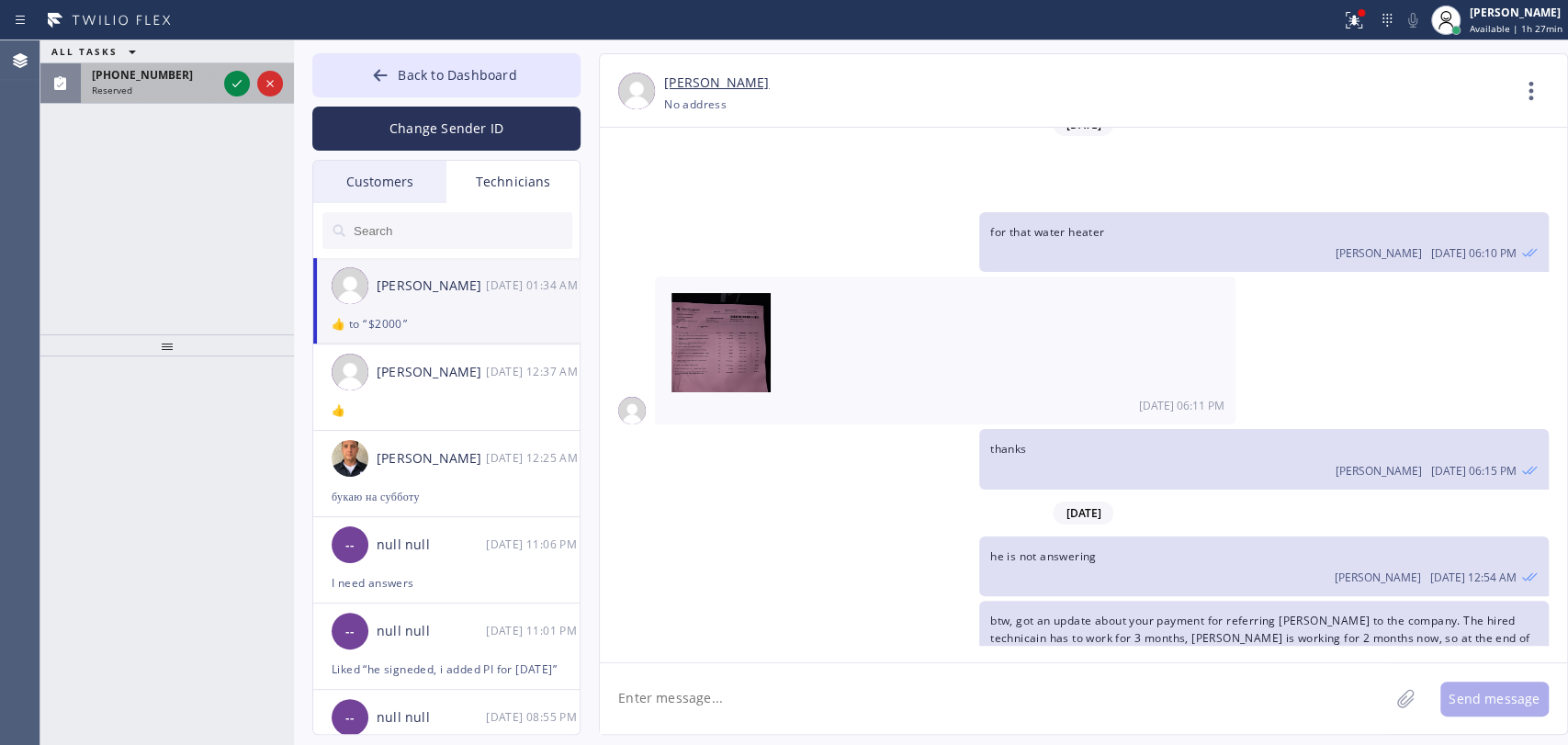
click at [141, 97] on div "(520) 490-0511 Reserved" at bounding box center [151, 83] width 140 height 41
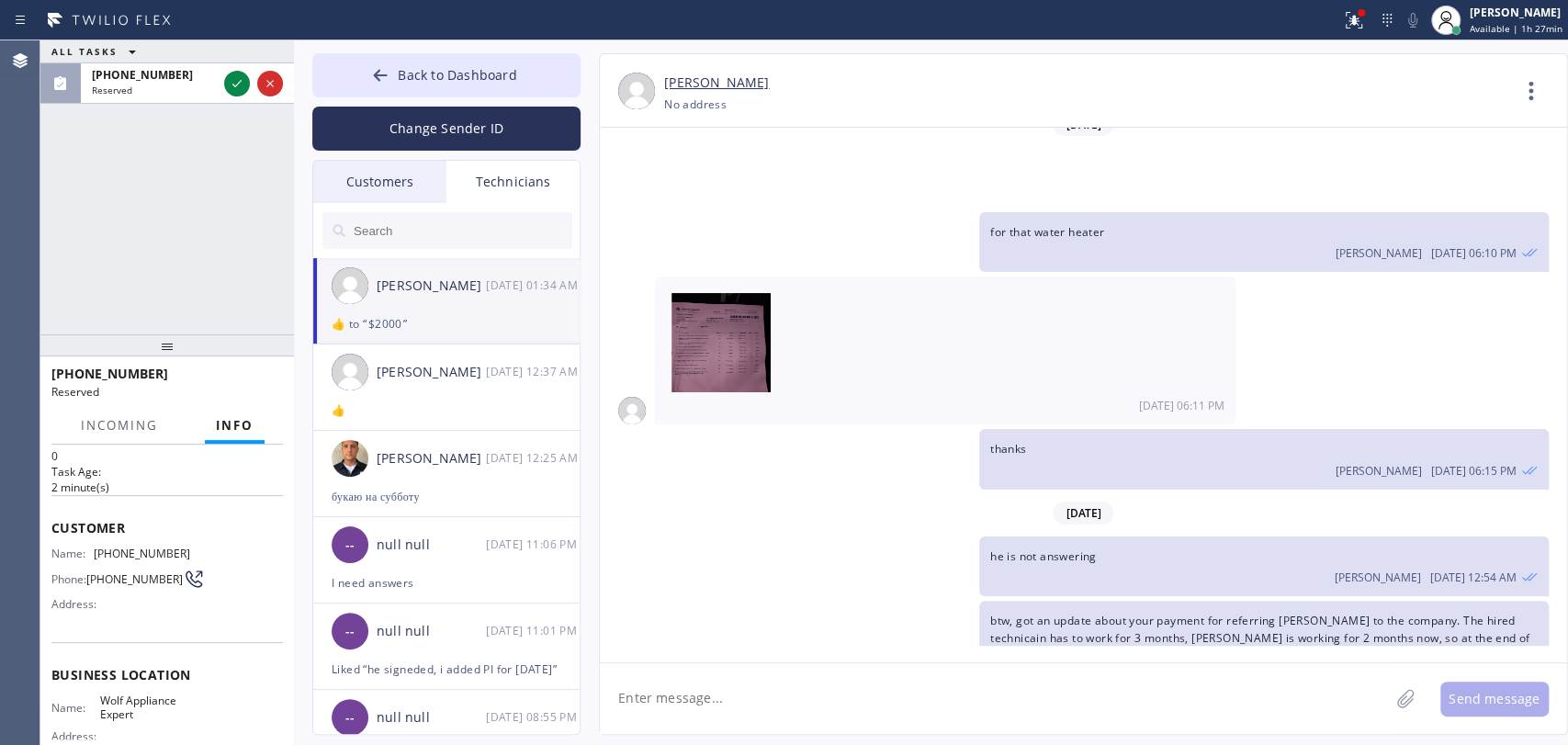
scroll to position [204, 0]
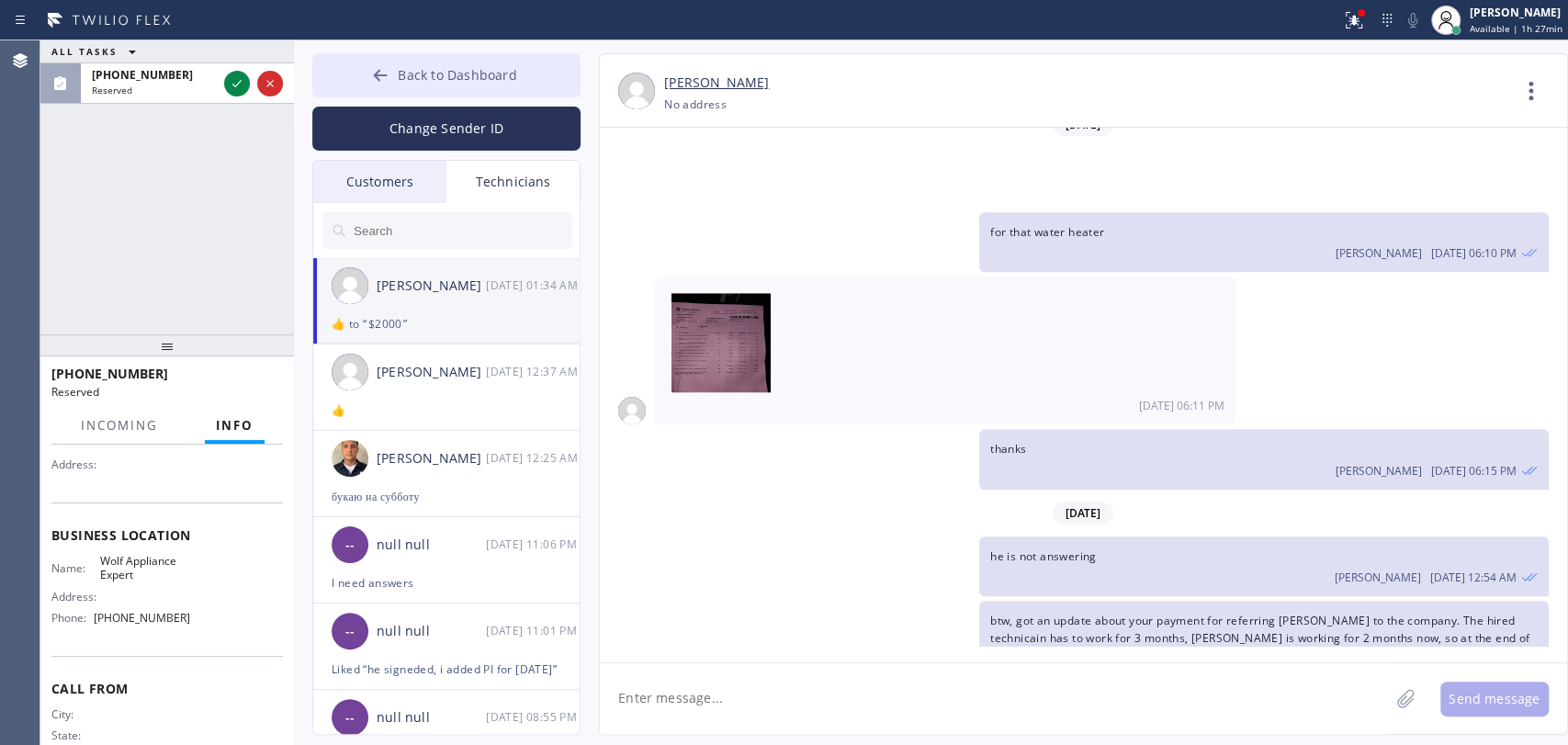
click at [396, 75] on button "Back to Dashboard" at bounding box center [447, 75] width 268 height 44
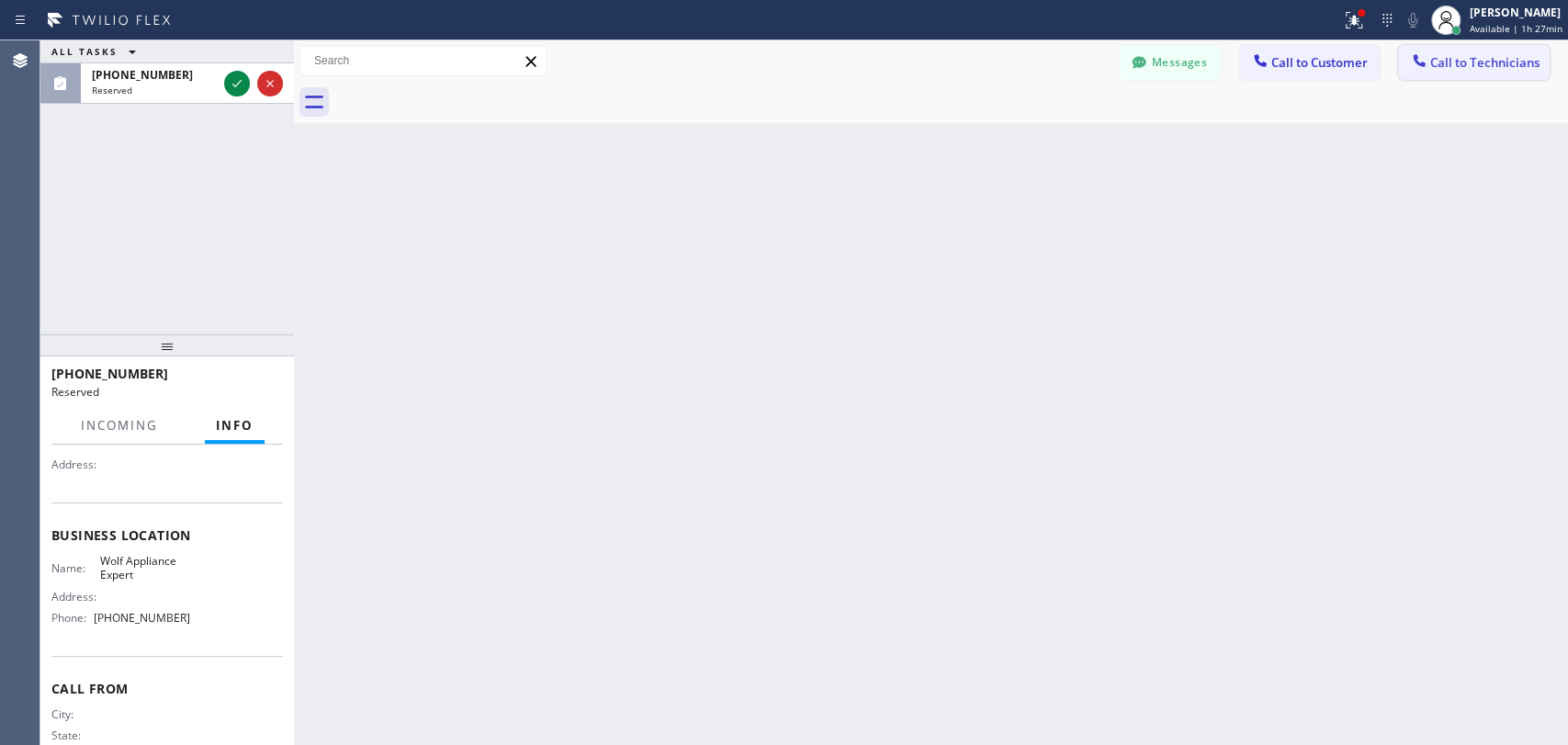
click at [1457, 64] on span "Call to Technicians" at bounding box center [1485, 62] width 110 height 17
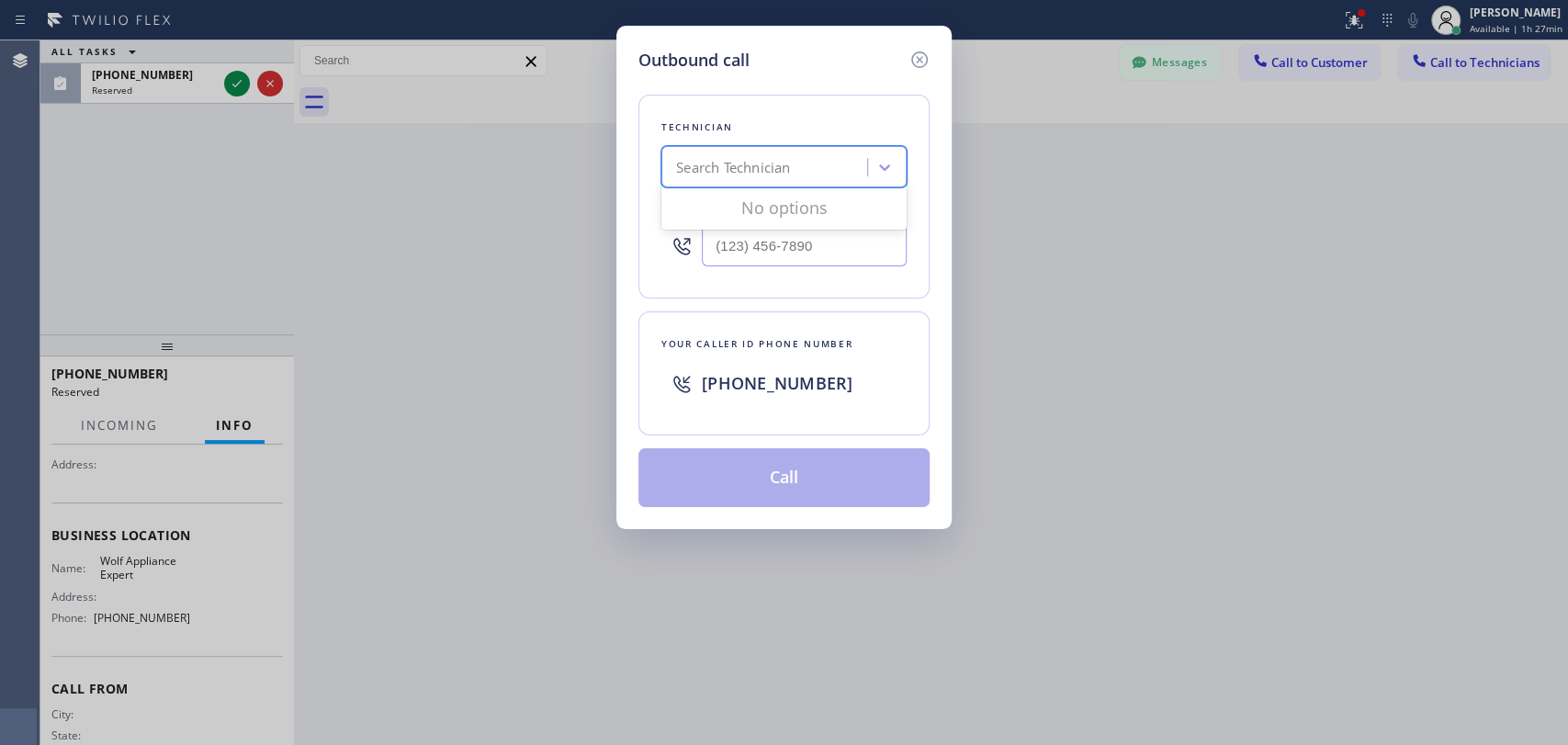
click at [705, 172] on div "Search Technician" at bounding box center [733, 167] width 114 height 21
type input "N"
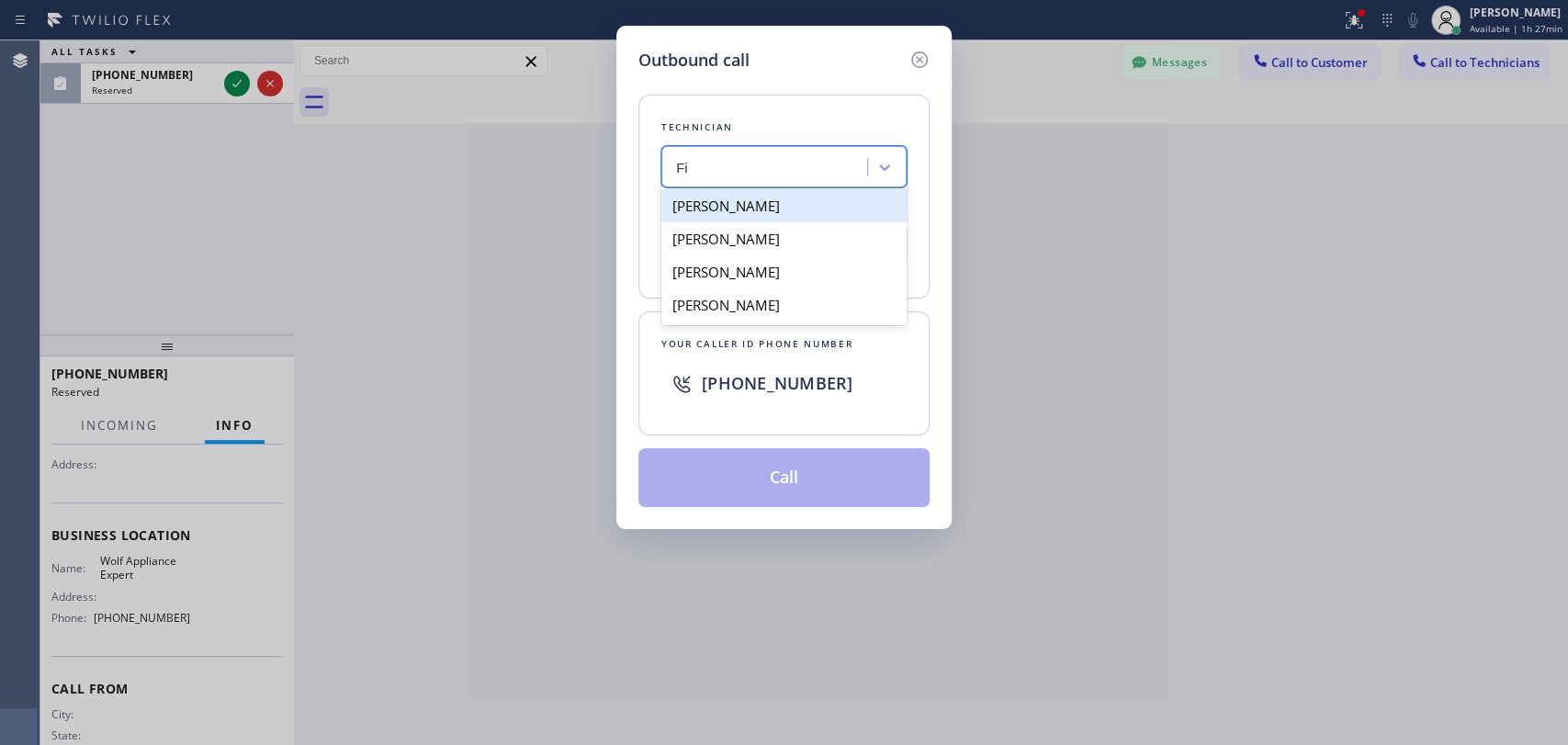
type input "Fi"
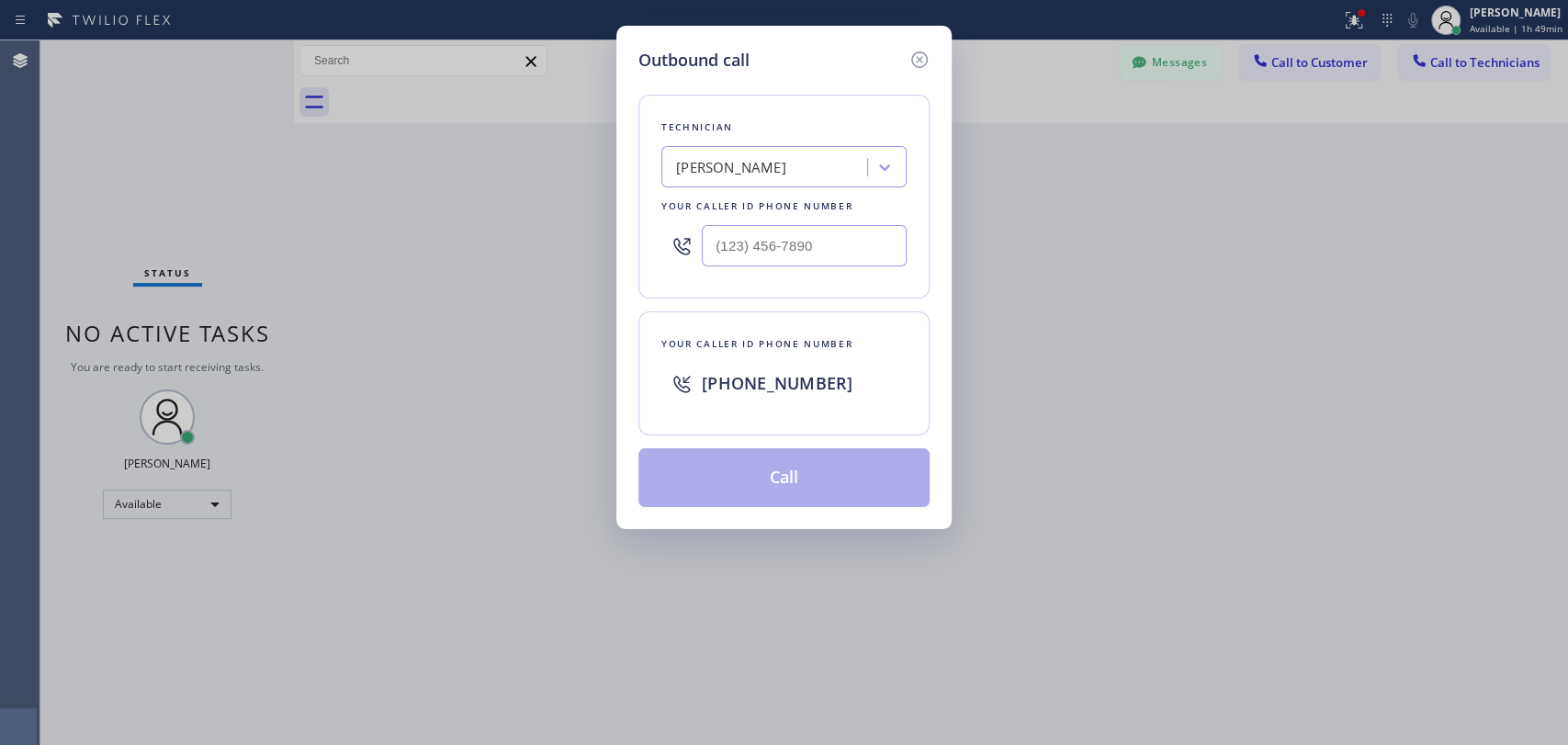
click at [925, 59] on icon at bounding box center [919, 59] width 22 height 22
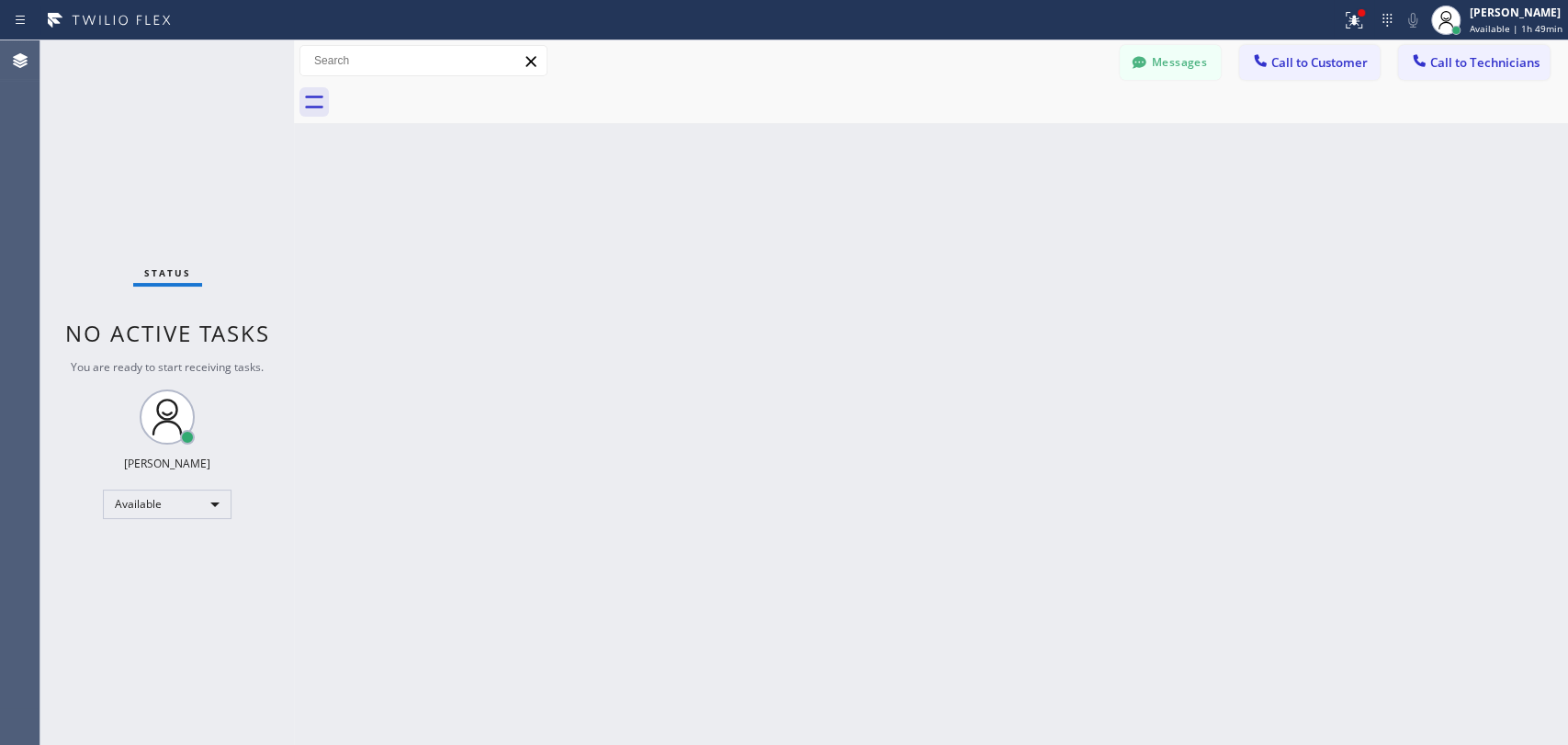
click at [737, 238] on div "Back to Dashboard Change Sender ID Customers Technicians DP [PERSON_NAME] [DATE…" at bounding box center [930, 393] width 1273 height 704
click at [565, 367] on div "Back to Dashboard Change Sender ID Customers Technicians DP [PERSON_NAME] [DATE…" at bounding box center [930, 393] width 1273 height 704
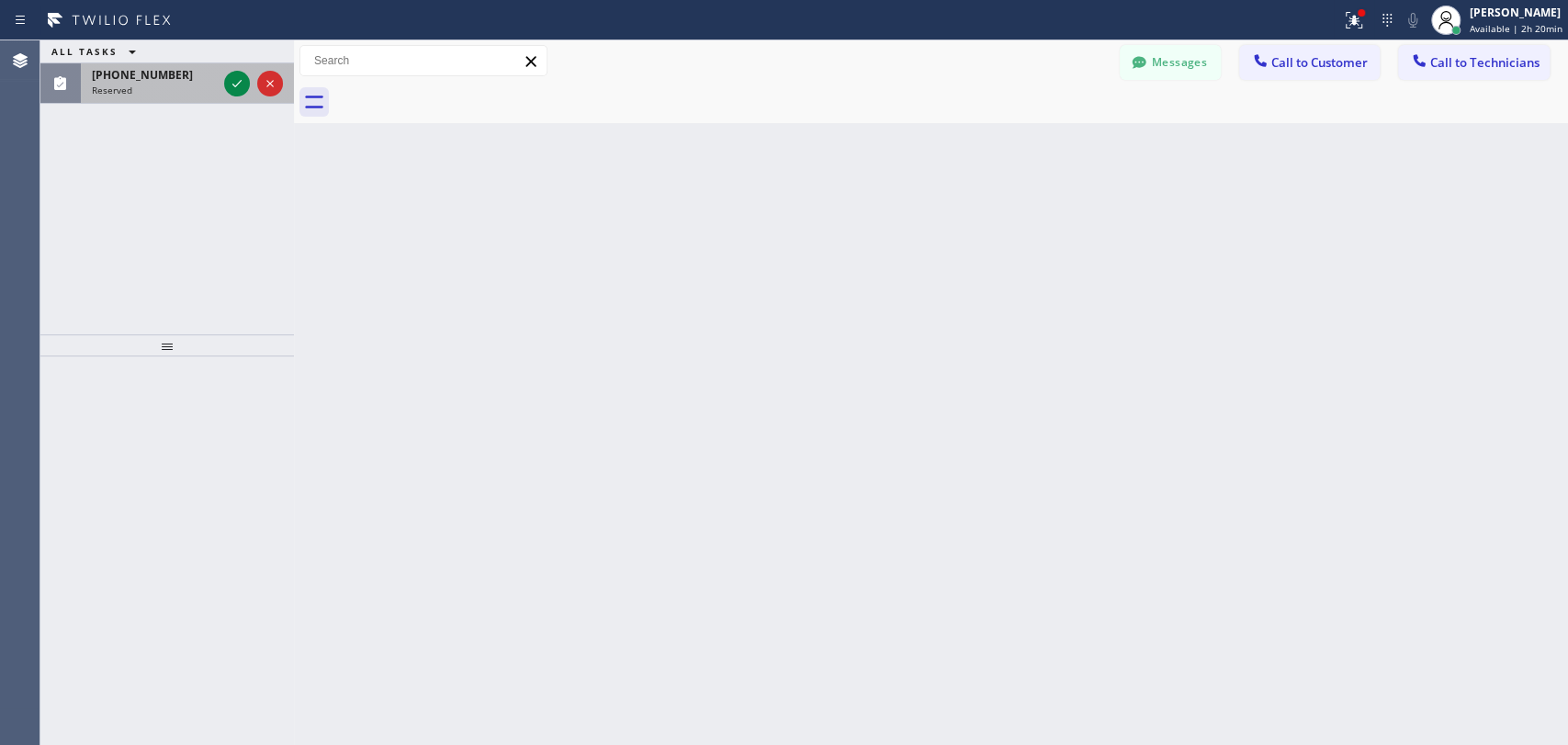
click at [134, 93] on div "Reserved" at bounding box center [154, 91] width 125 height 13
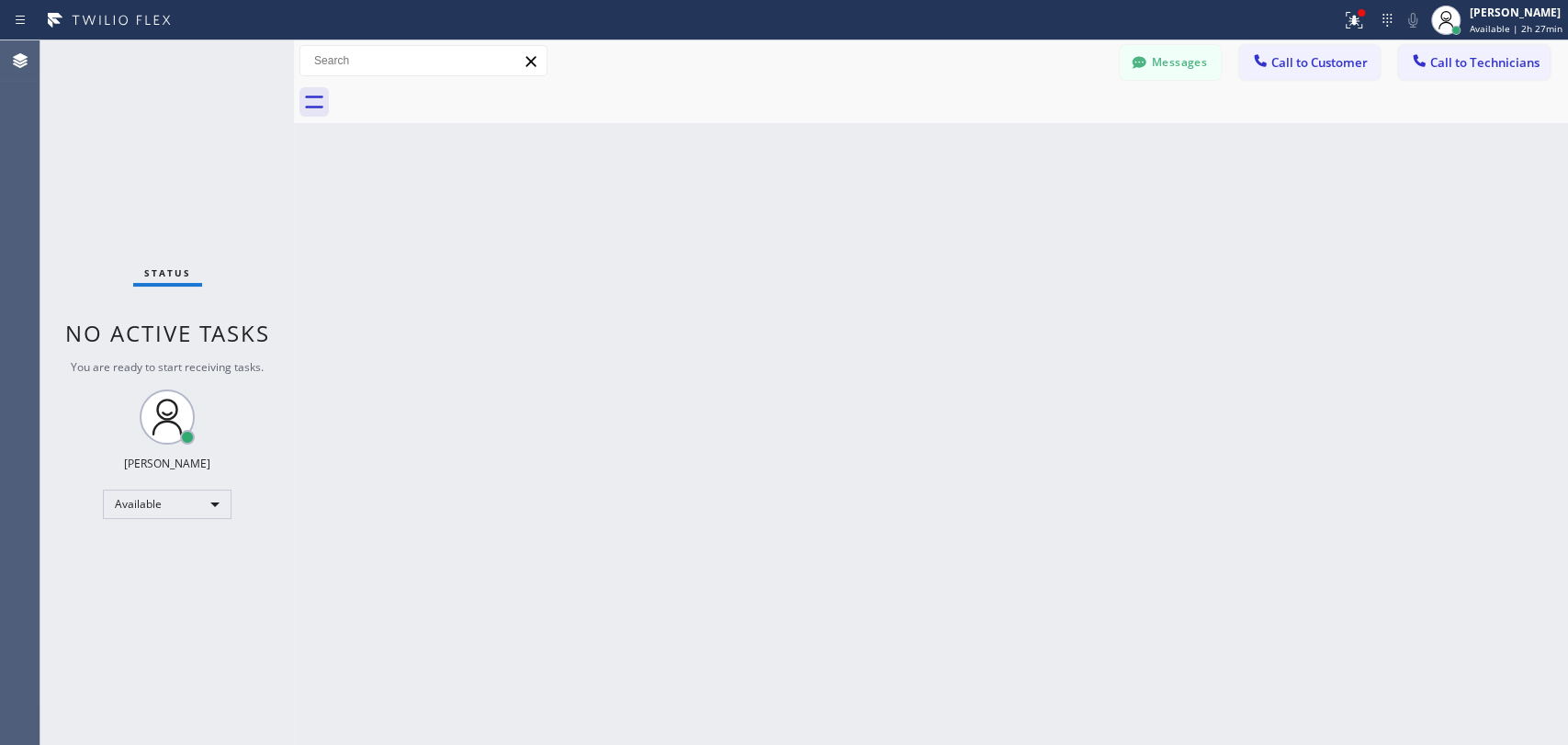
click at [1439, 69] on span "Call to Technicians" at bounding box center [1485, 62] width 110 height 17
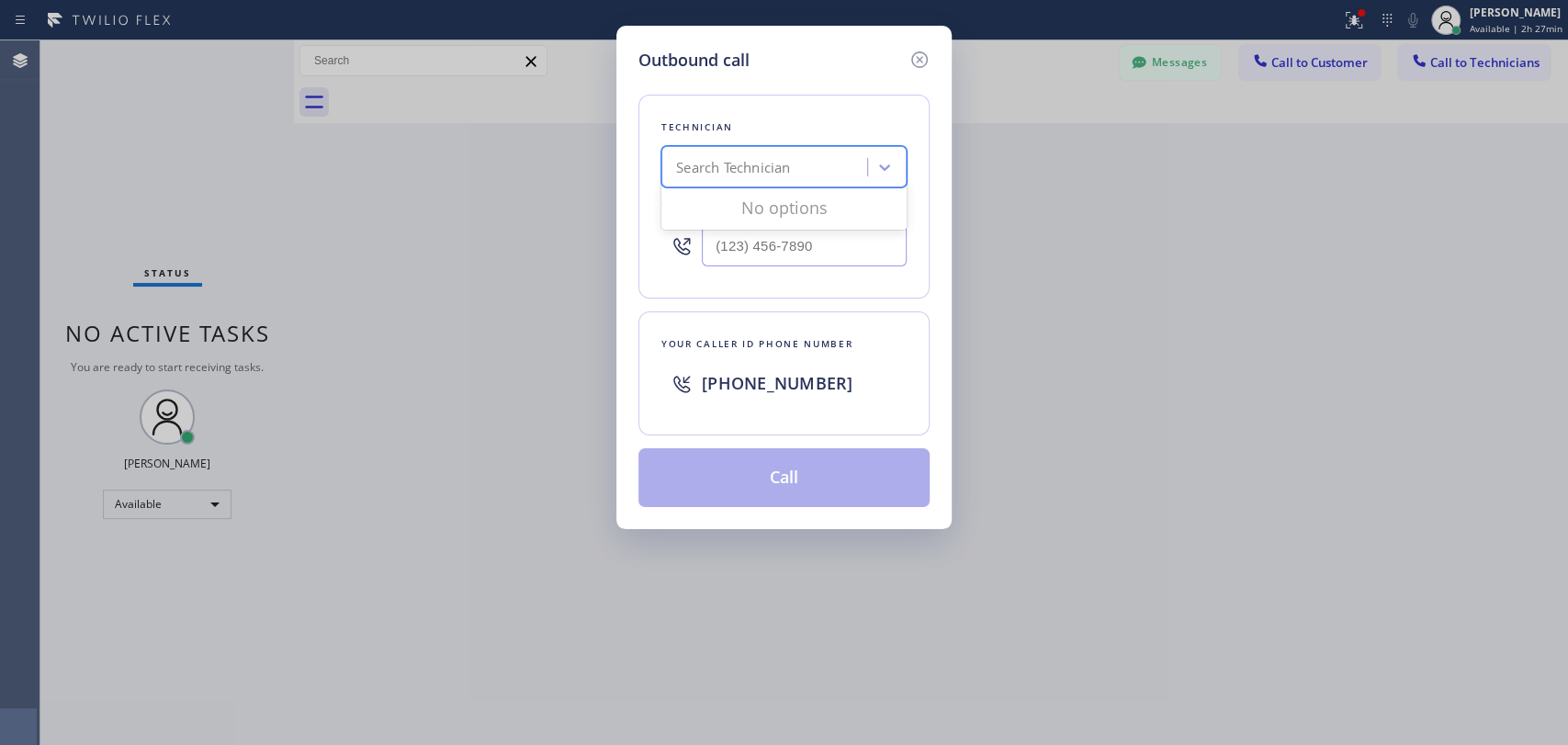
click at [849, 176] on div "Search Technician" at bounding box center [784, 167] width 245 height 42
type input "Chris"
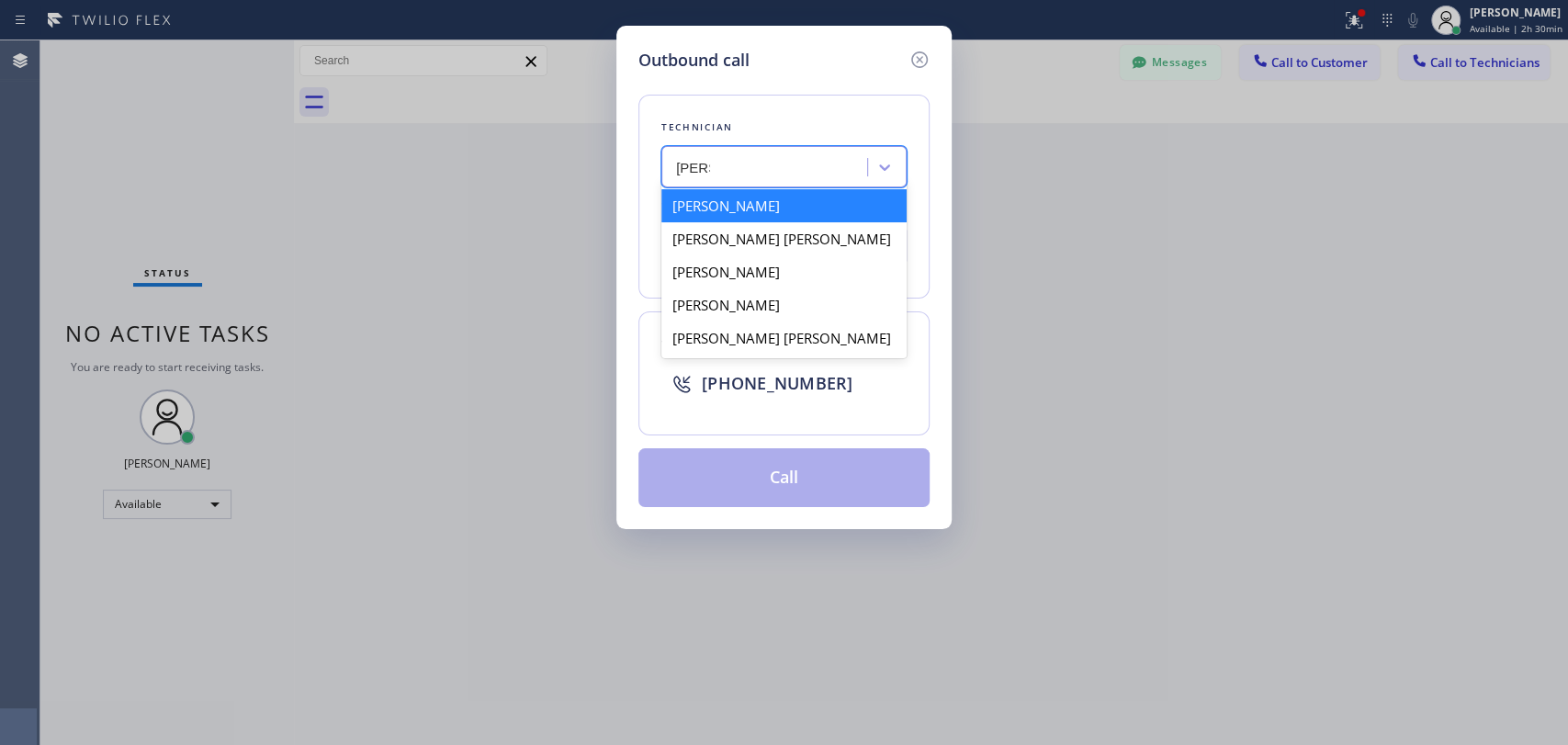
click at [768, 207] on div "[PERSON_NAME]" at bounding box center [784, 205] width 245 height 33
type input "(951) 751-8609"
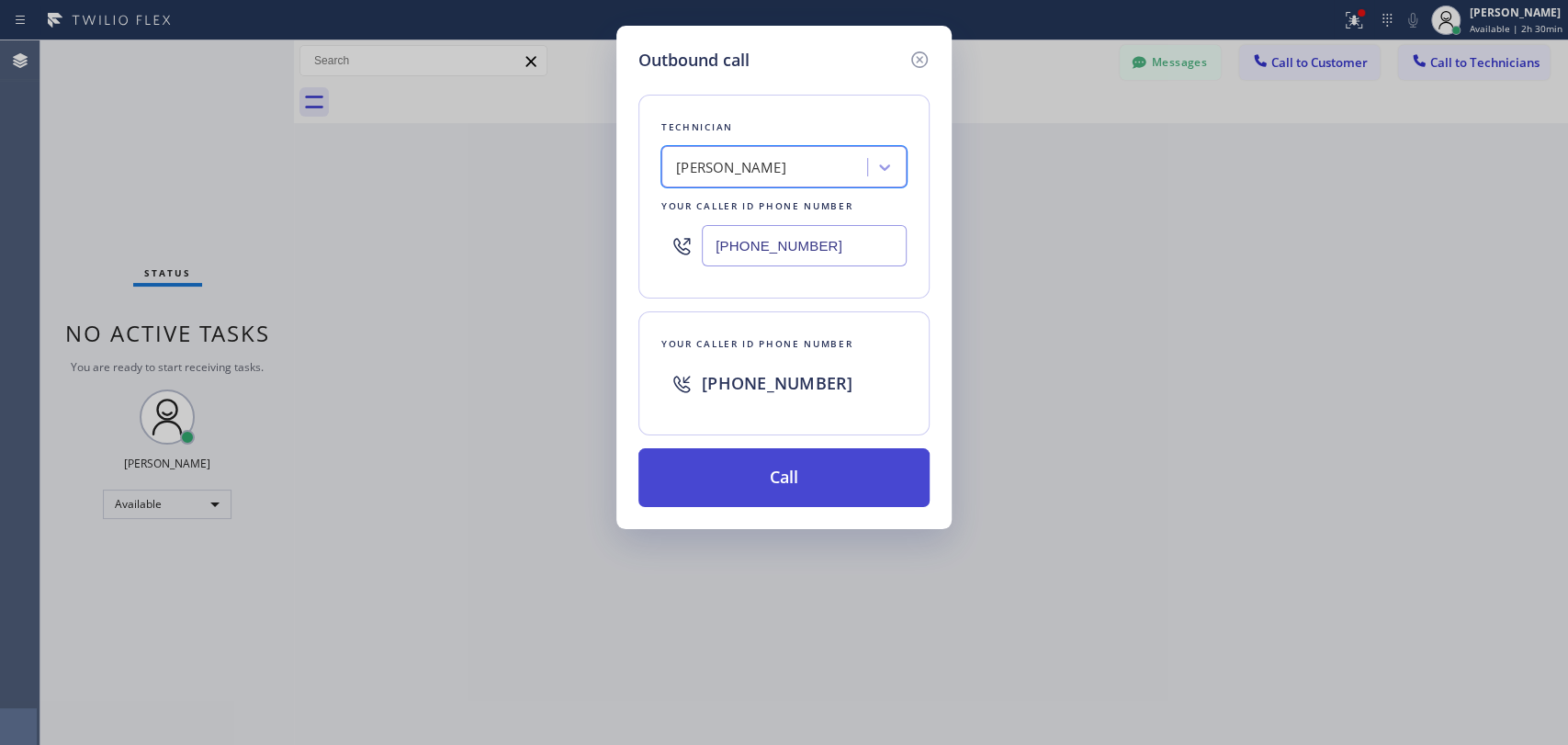
click at [733, 478] on button "Call" at bounding box center [784, 478] width 291 height 59
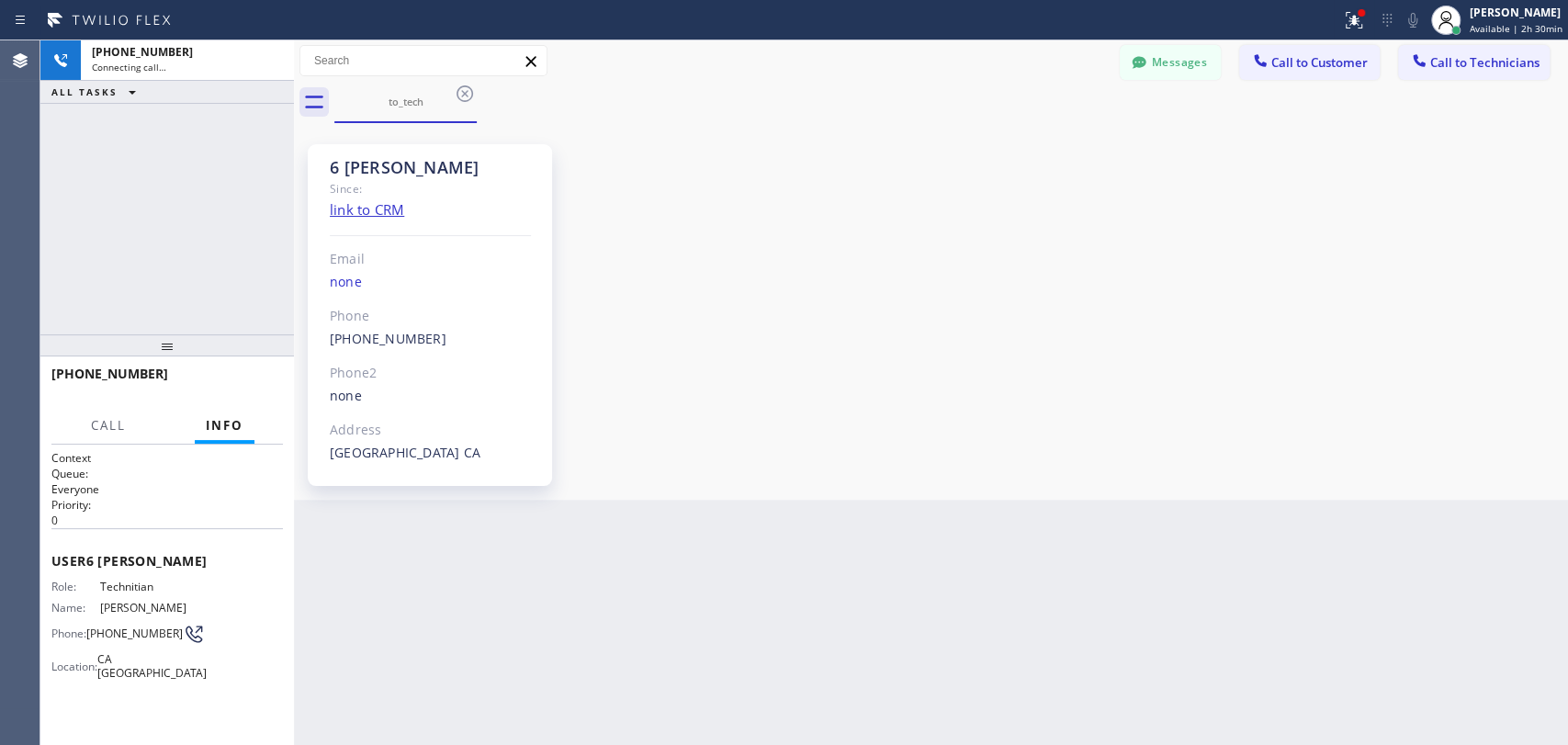
scroll to position [29104, 0]
click at [250, 371] on button "HANG UP" at bounding box center [240, 381] width 85 height 25
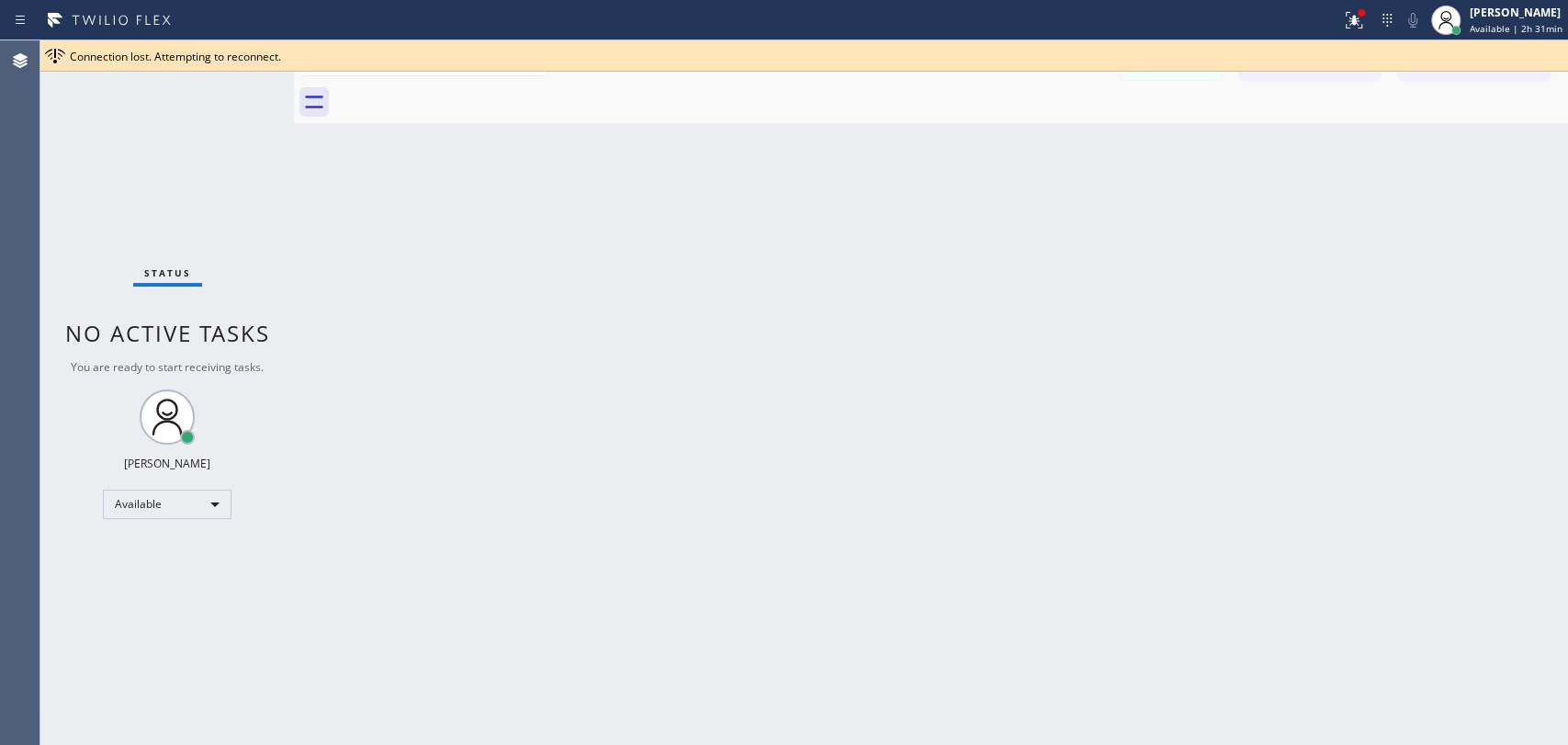
click at [1546, 60] on div "Connection lost. Attempting to reconnect." at bounding box center [815, 57] width 1491 height 16
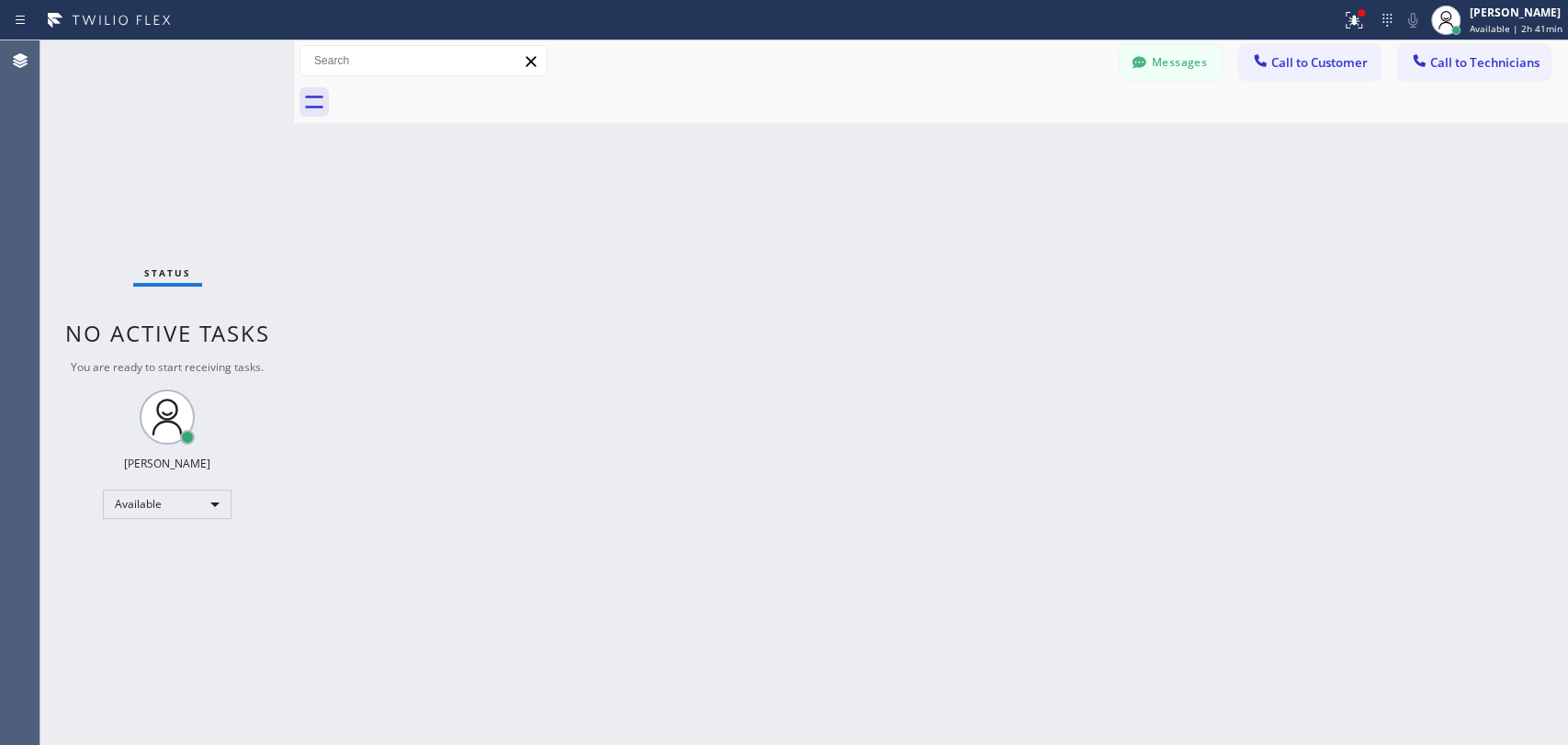
click at [698, 456] on div "Back to Dashboard Change Sender ID Customers Technicians DP [PERSON_NAME] [DATE…" at bounding box center [930, 393] width 1273 height 704
click at [1180, 118] on div at bounding box center [951, 103] width 1234 height 42
